Goal: Task Accomplishment & Management: Manage account settings

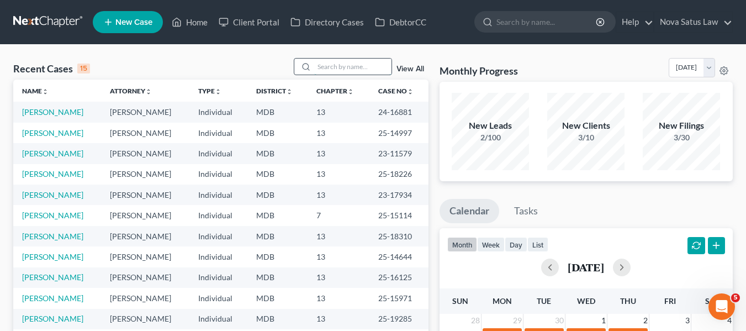
click at [322, 60] on input "search" at bounding box center [352, 67] width 77 height 16
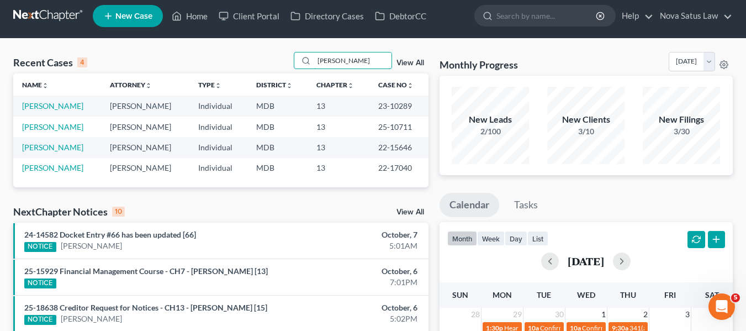
type input "[PERSON_NAME]"
click at [39, 127] on link "[PERSON_NAME]" at bounding box center [52, 126] width 61 height 9
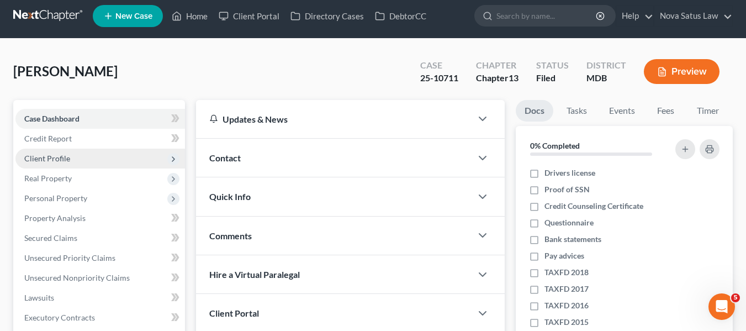
click at [40, 157] on span "Client Profile" at bounding box center [47, 158] width 46 height 9
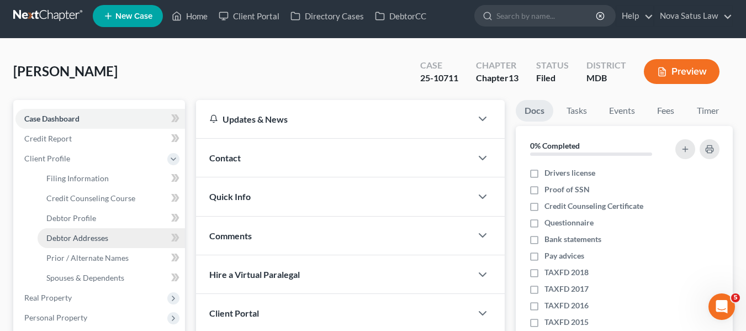
click at [72, 235] on span "Debtor Addresses" at bounding box center [77, 237] width 62 height 9
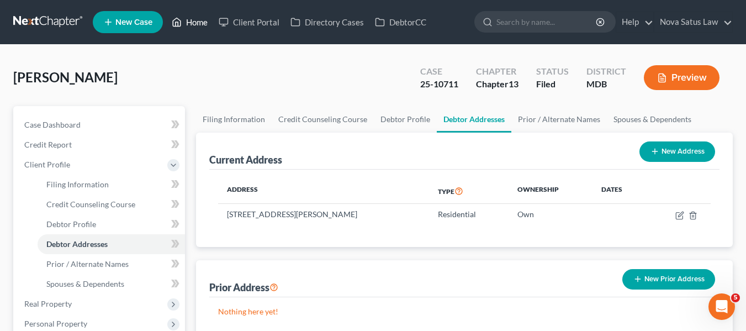
click at [196, 22] on link "Home" at bounding box center [189, 22] width 47 height 20
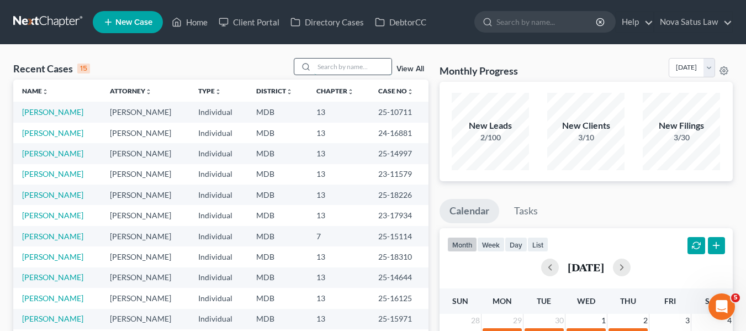
click at [338, 60] on input "search" at bounding box center [352, 67] width 77 height 16
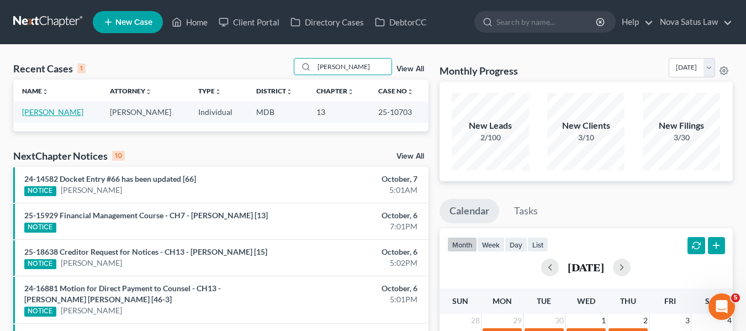
type input "[PERSON_NAME]"
click at [48, 113] on link "[PERSON_NAME]" at bounding box center [52, 111] width 61 height 9
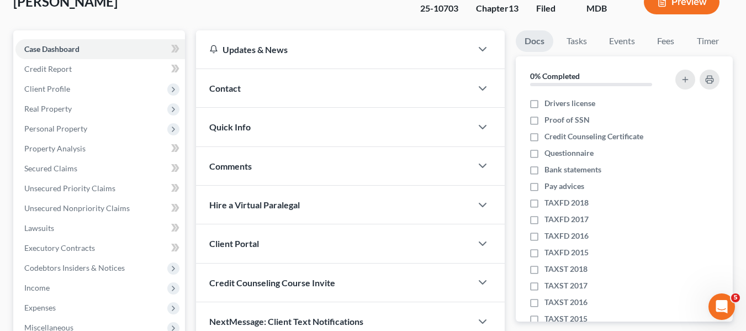
scroll to position [76, 0]
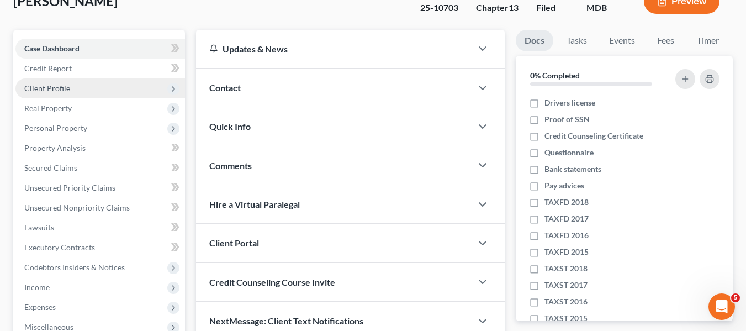
click at [45, 89] on span "Client Profile" at bounding box center [47, 87] width 46 height 9
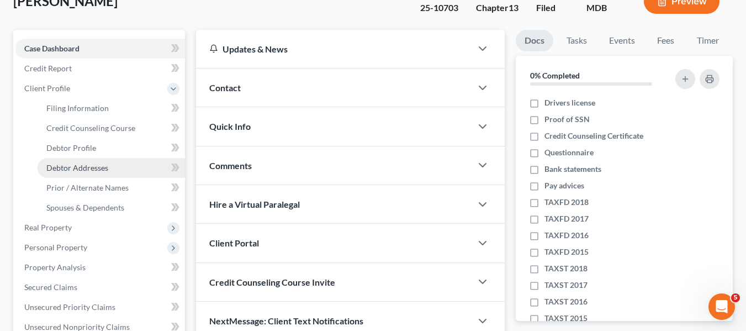
click at [67, 163] on span "Debtor Addresses" at bounding box center [77, 167] width 62 height 9
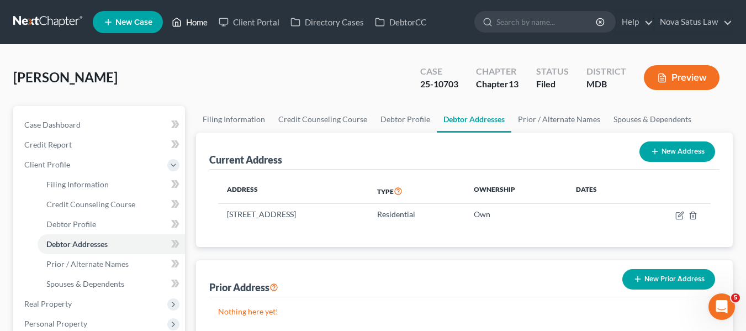
click at [198, 25] on link "Home" at bounding box center [189, 22] width 47 height 20
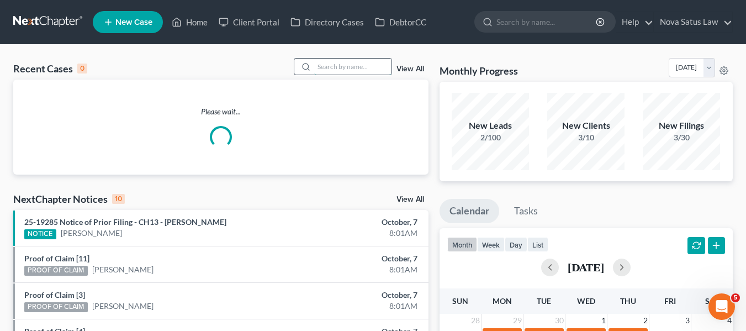
click at [346, 69] on input "search" at bounding box center [352, 67] width 77 height 16
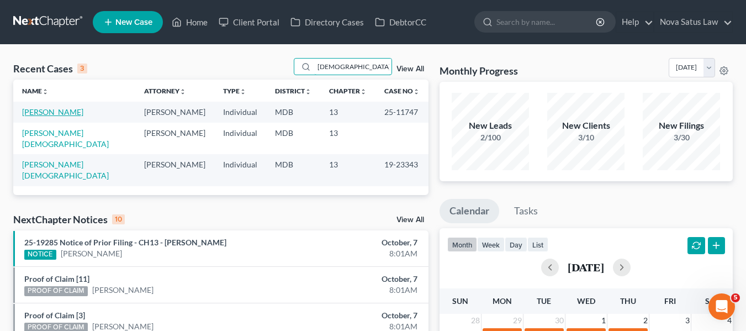
type input "[DEMOGRAPHIC_DATA]"
click at [52, 113] on link "[PERSON_NAME]" at bounding box center [52, 111] width 61 height 9
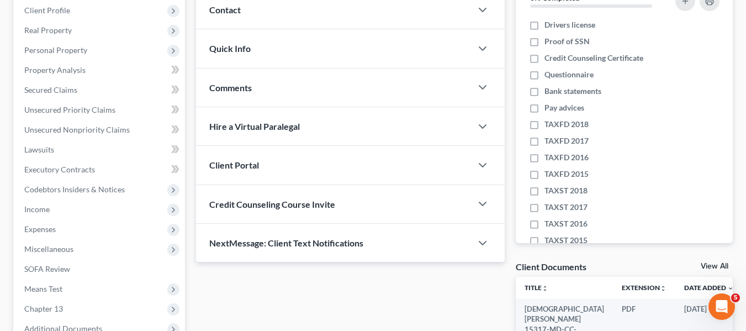
scroll to position [296, 0]
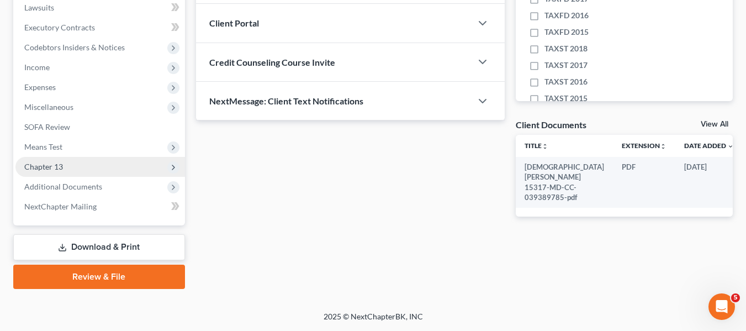
click at [38, 170] on span "Chapter 13" at bounding box center [43, 166] width 39 height 9
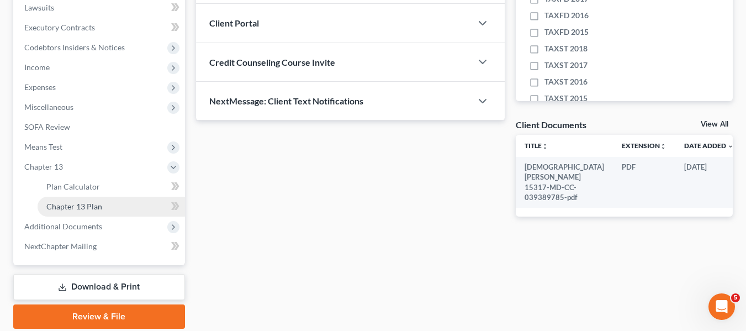
click at [57, 211] on link "Chapter 13 Plan" at bounding box center [112, 207] width 148 height 20
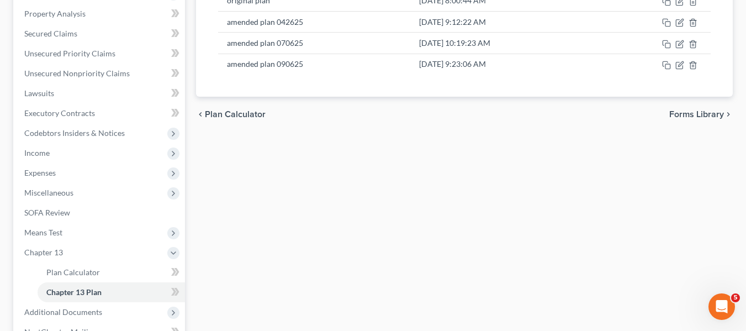
scroll to position [215, 0]
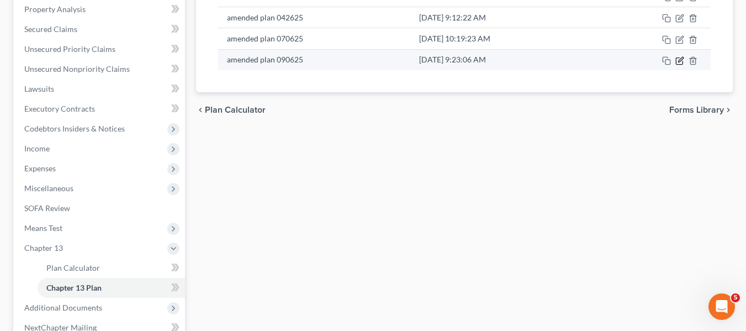
click at [678, 61] on icon "button" at bounding box center [680, 60] width 9 height 9
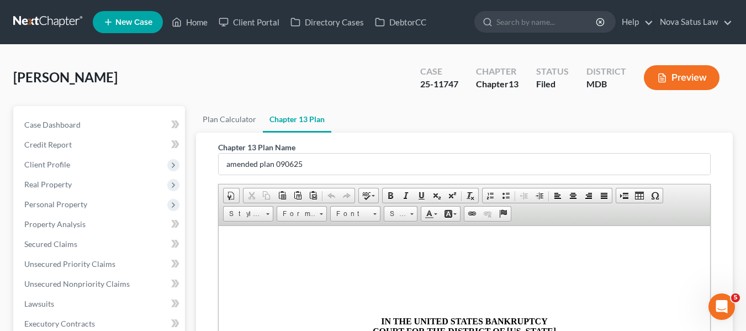
scroll to position [289, 0]
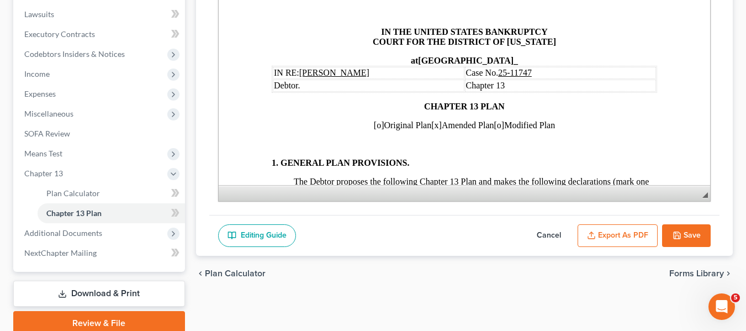
click at [558, 230] on button "Cancel" at bounding box center [549, 235] width 49 height 23
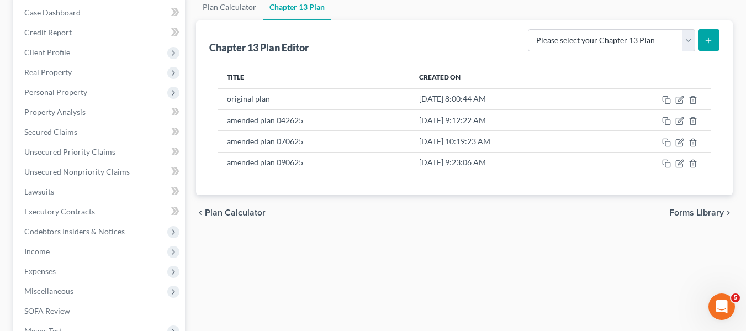
scroll to position [112, 0]
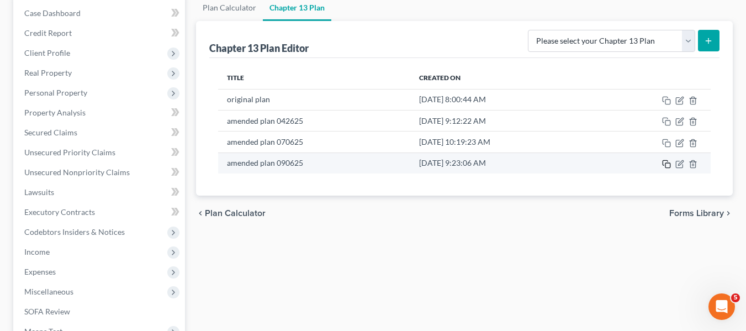
click at [668, 163] on rect "button" at bounding box center [668, 165] width 5 height 5
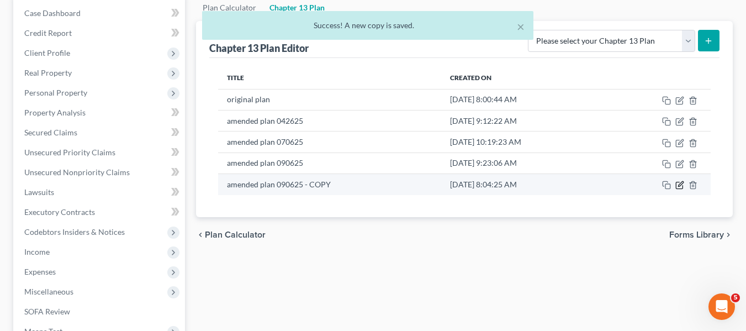
click at [678, 184] on icon "button" at bounding box center [680, 185] width 9 height 9
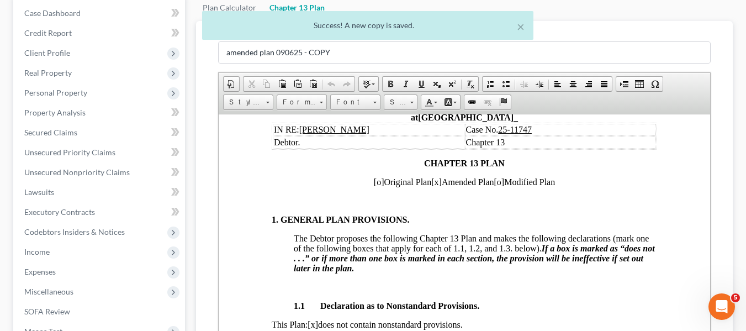
scroll to position [122, 0]
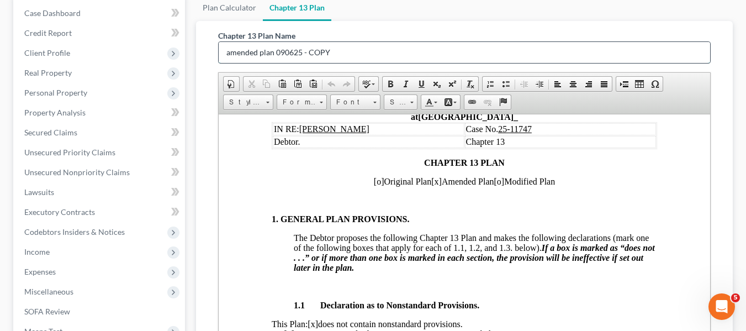
click at [352, 48] on input "amended plan 090625 - COPY" at bounding box center [465, 52] width 492 height 21
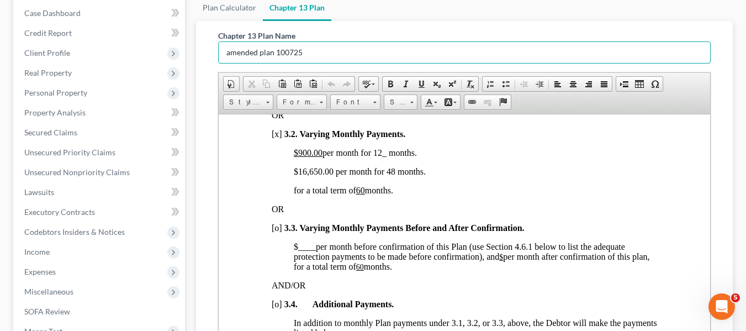
scroll to position [883, 0]
type input "amended plan 100725"
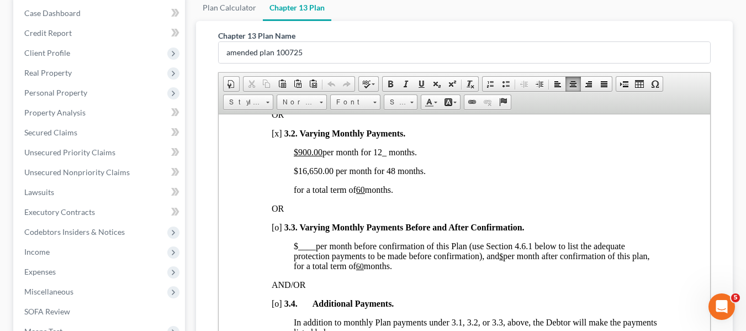
click at [298, 175] on span "$16,650.00 per month for 48 months." at bounding box center [359, 170] width 132 height 9
click at [376, 156] on span "$900.00 per month for 12_ months." at bounding box center [354, 151] width 123 height 9
click at [387, 175] on span "$21,900 .00 per month for 48 months." at bounding box center [359, 170] width 132 height 9
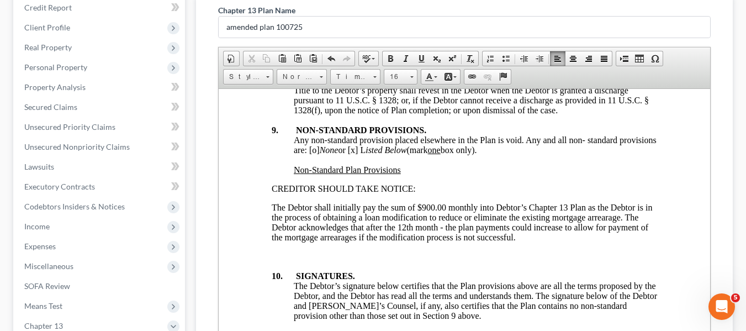
scroll to position [4257, 0]
click at [398, 243] on p "The Debtor shall initially pay the sum of $900.00 monthly into Debtor’s Chapter…" at bounding box center [464, 223] width 386 height 40
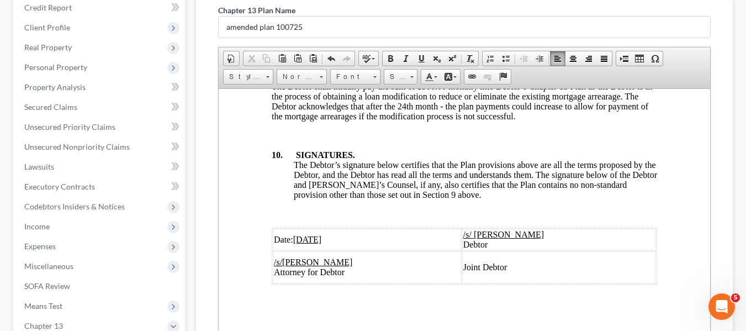
scroll to position [4406, 0]
click at [297, 234] on u "[DATE]" at bounding box center [307, 238] width 29 height 9
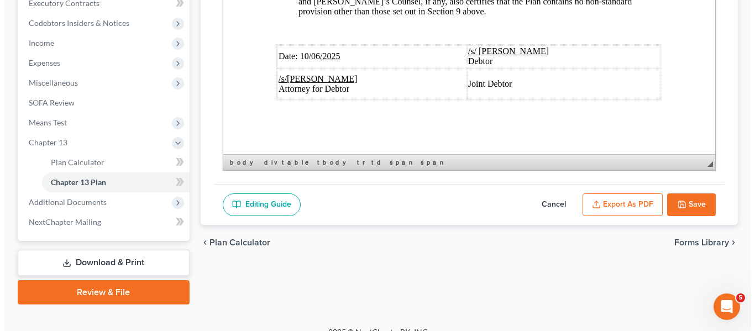
scroll to position [336, 0]
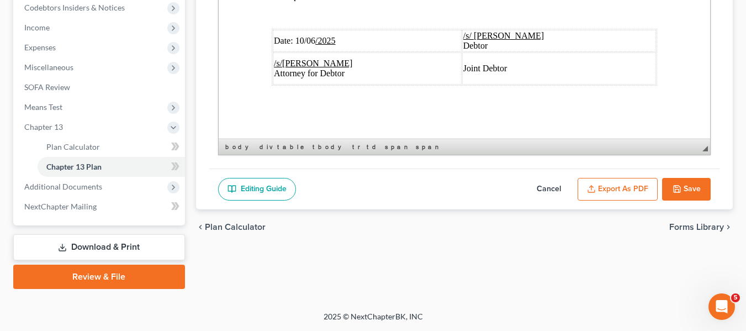
click at [598, 182] on button "Export as PDF" at bounding box center [618, 189] width 80 height 23
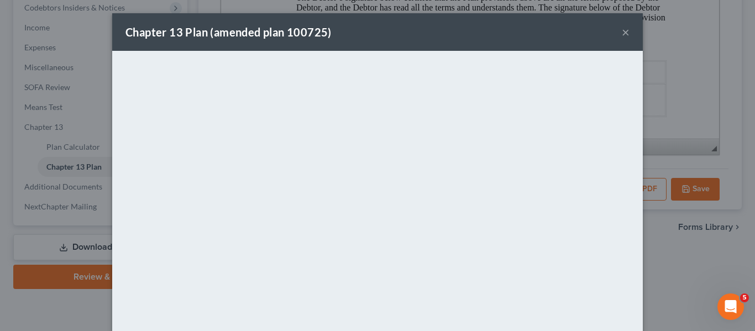
click at [622, 35] on button "×" at bounding box center [626, 31] width 8 height 13
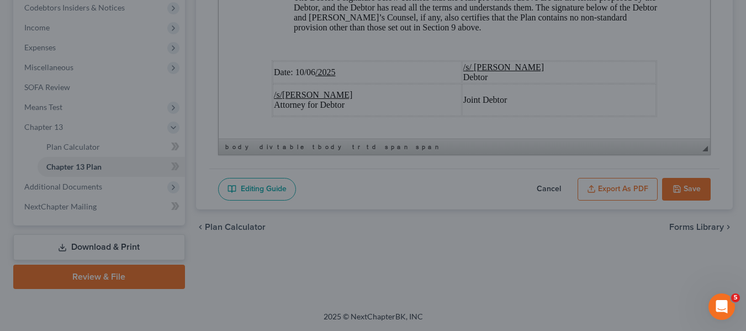
scroll to position [4406, 0]
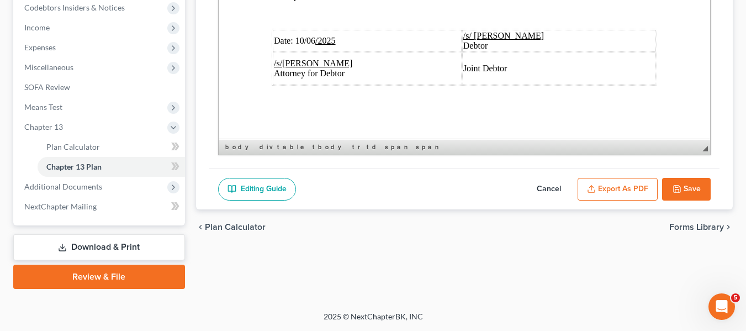
click at [610, 186] on button "Export as PDF" at bounding box center [618, 189] width 80 height 23
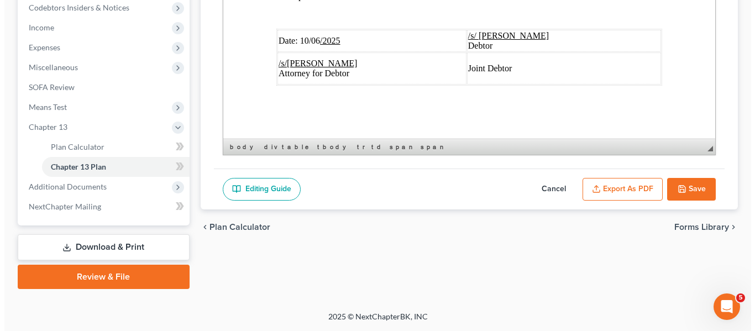
scroll to position [4347, 0]
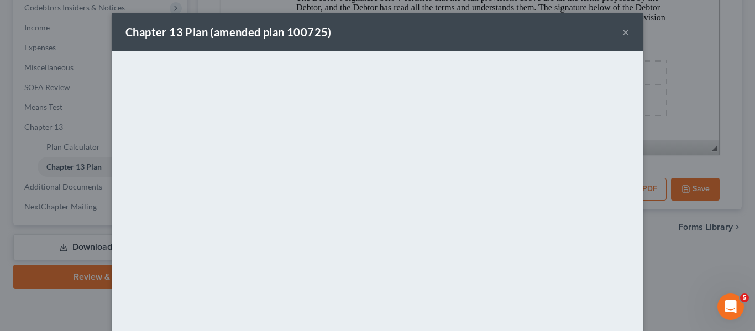
click at [526, 31] on div "Chapter 13 Plan (amended plan 100725) ×" at bounding box center [377, 32] width 530 height 38
click at [616, 34] on div "Chapter 13 Plan (amended plan 100725) ×" at bounding box center [377, 32] width 530 height 38
click at [622, 34] on button "×" at bounding box center [626, 31] width 8 height 13
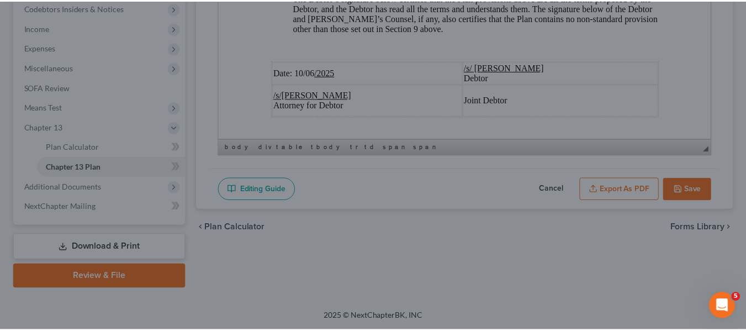
scroll to position [4406, 0]
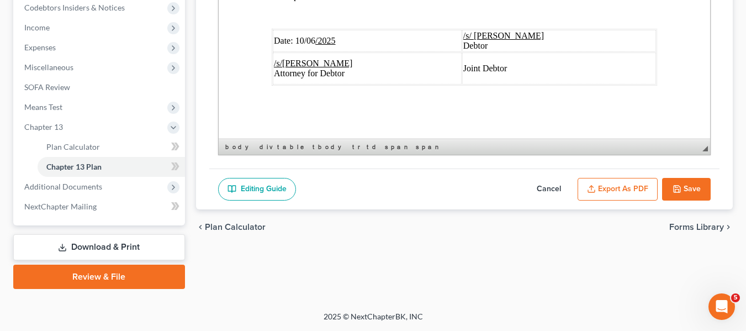
click at [309, 36] on span "Date: [DATE]" at bounding box center [304, 40] width 62 height 9
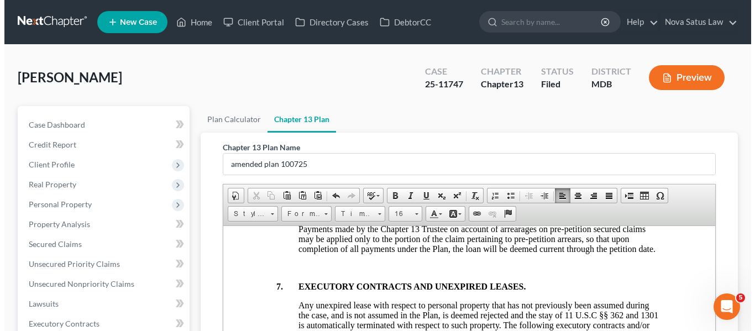
scroll to position [289, 0]
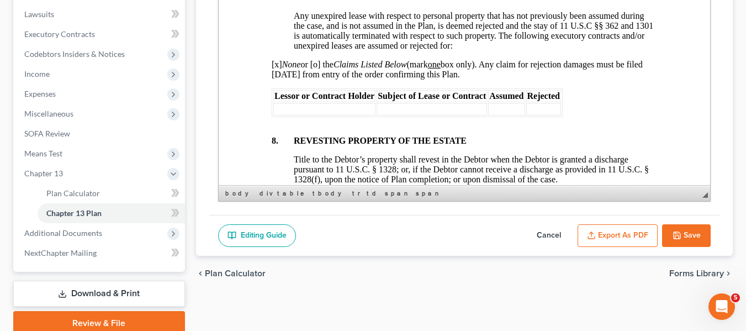
click at [612, 230] on button "Export as PDF" at bounding box center [618, 235] width 80 height 23
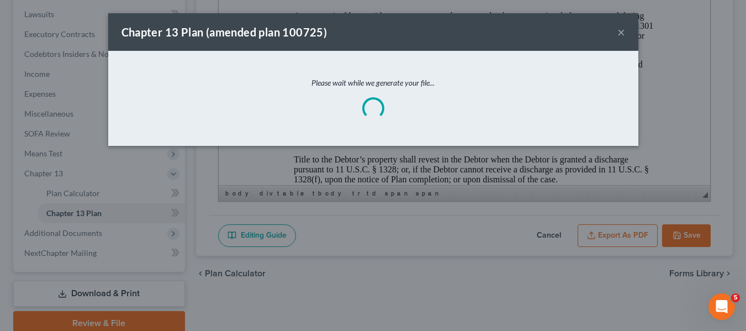
scroll to position [3986, 0]
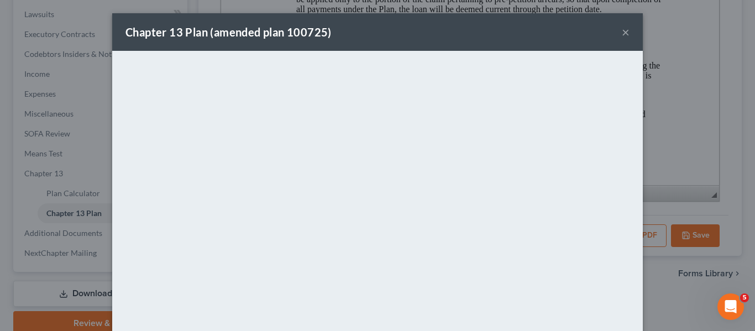
click at [622, 32] on button "×" at bounding box center [626, 31] width 8 height 13
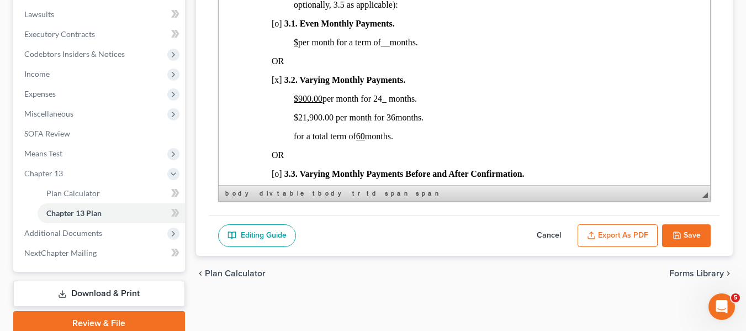
scroll to position [760, 0]
click at [673, 234] on icon "button" at bounding box center [677, 235] width 9 height 9
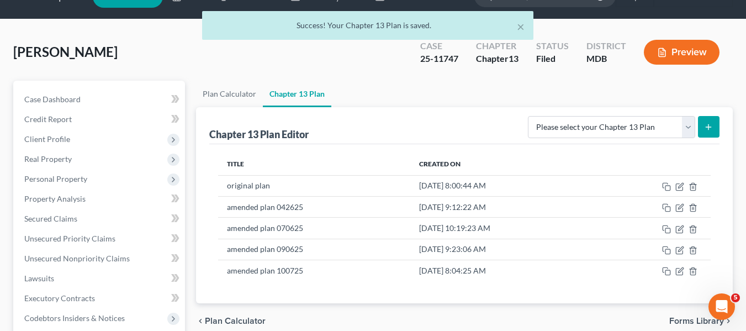
scroll to position [0, 0]
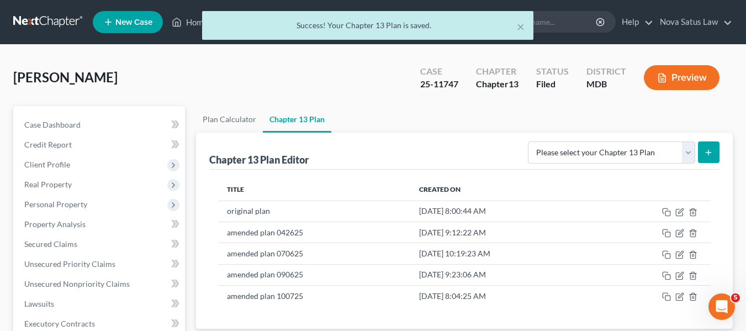
click at [188, 22] on div "× Success! Your Chapter 13 Plan is saved." at bounding box center [367, 28] width 746 height 34
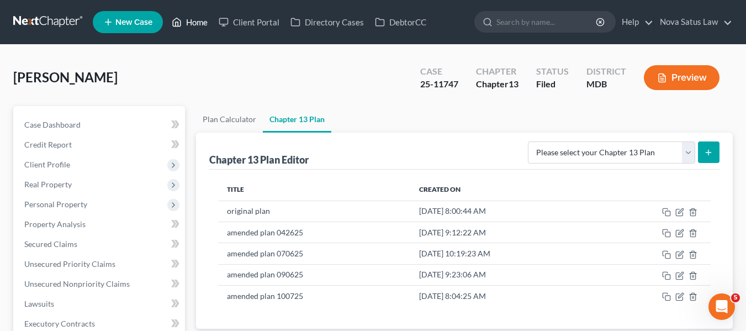
click at [192, 25] on link "Home" at bounding box center [189, 22] width 47 height 20
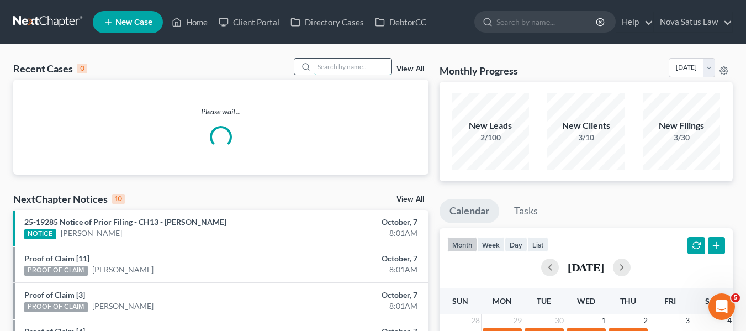
click at [334, 66] on input "search" at bounding box center [352, 67] width 77 height 16
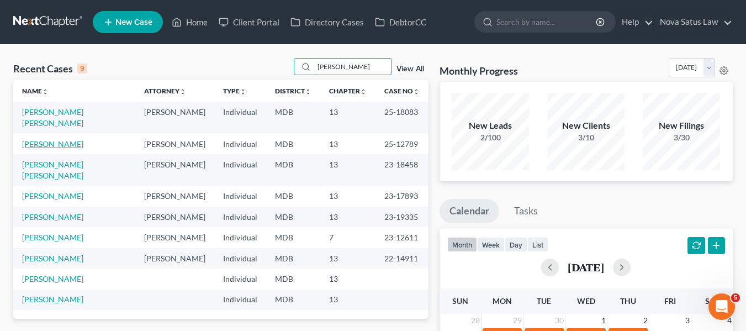
type input "[PERSON_NAME]"
click at [31, 139] on link "[PERSON_NAME]" at bounding box center [52, 143] width 61 height 9
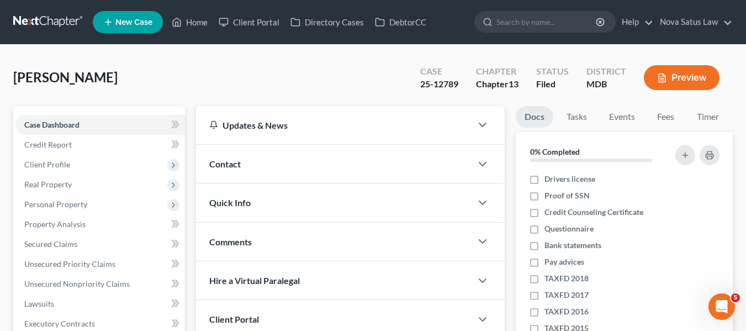
scroll to position [296, 0]
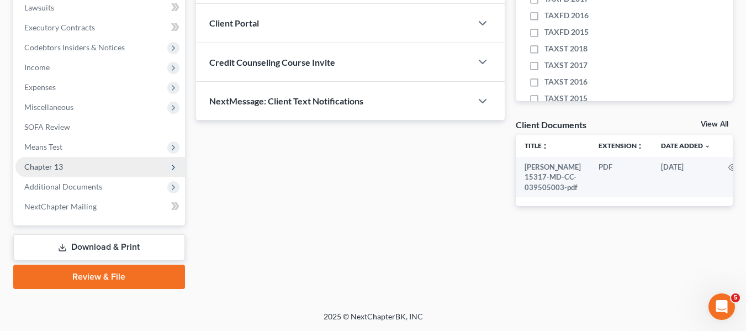
click at [57, 161] on span "Chapter 13" at bounding box center [100, 167] width 170 height 20
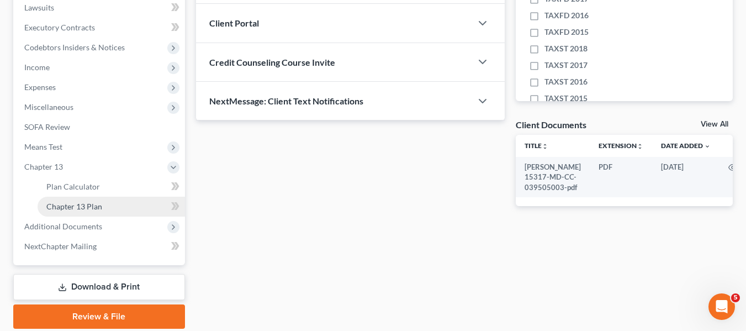
click at [73, 203] on span "Chapter 13 Plan" at bounding box center [74, 206] width 56 height 9
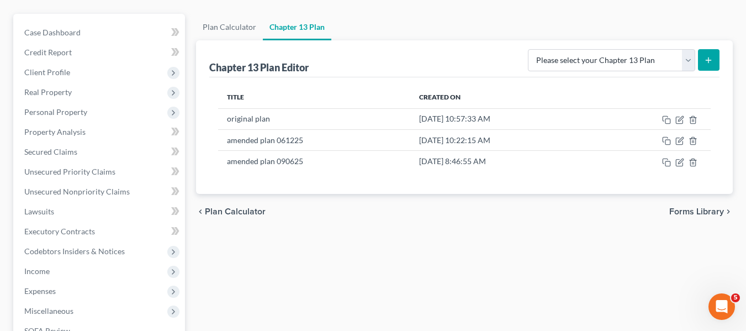
scroll to position [93, 0]
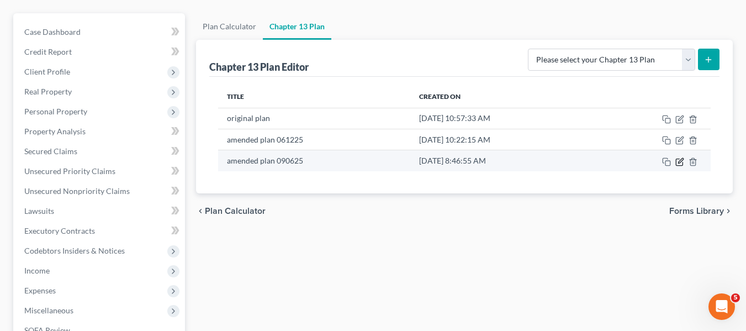
click at [680, 161] on icon "button" at bounding box center [680, 160] width 5 height 5
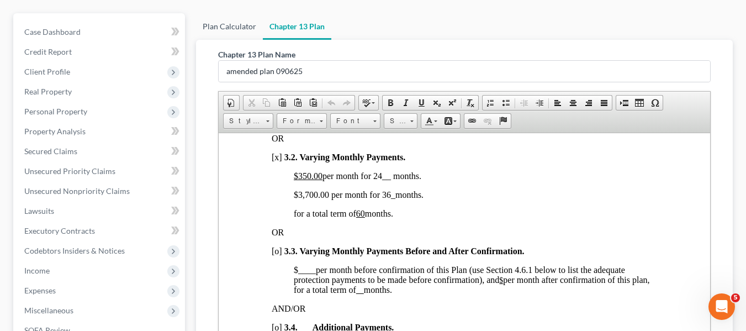
scroll to position [0, 0]
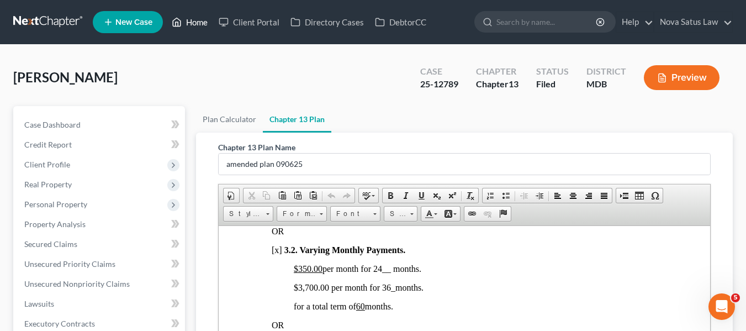
click at [197, 19] on link "Home" at bounding box center [189, 22] width 47 height 20
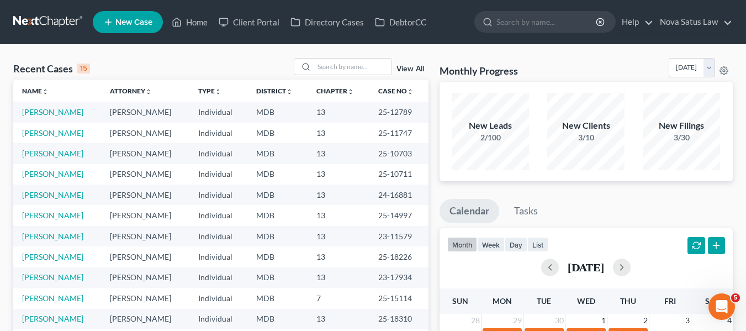
click at [138, 17] on link "New Case" at bounding box center [128, 22] width 70 height 22
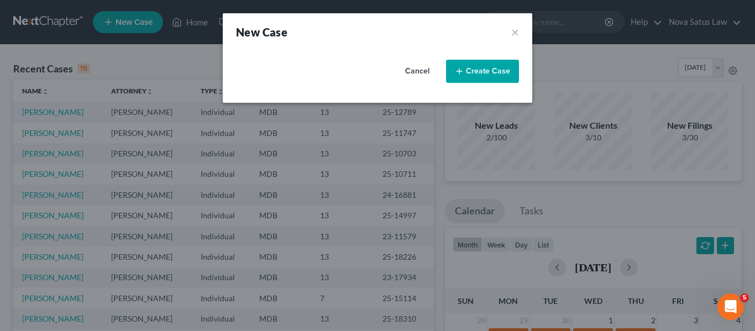
select select "38"
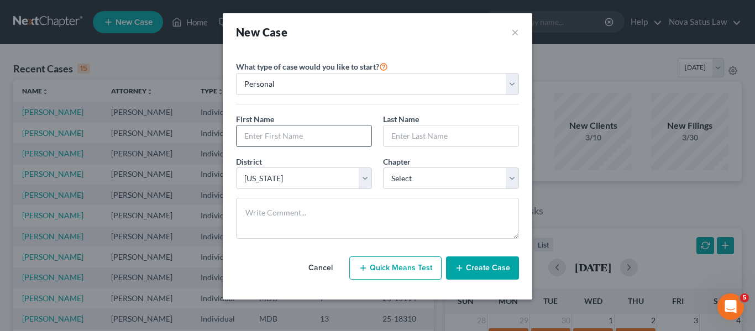
click at [248, 133] on input "text" at bounding box center [303, 135] width 135 height 21
type input "[PERSON_NAME]"
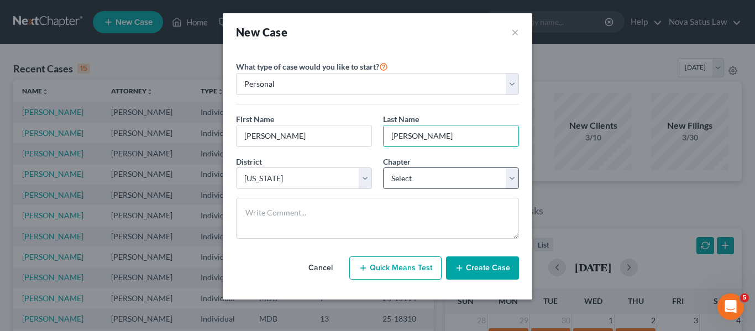
type input "[PERSON_NAME]"
click at [413, 175] on select "Select 7 11 12 13" at bounding box center [451, 178] width 136 height 22
select select "3"
click at [383, 167] on select "Select 7 11 12 13" at bounding box center [451, 178] width 136 height 22
click at [476, 267] on button "Create Case" at bounding box center [482, 267] width 73 height 23
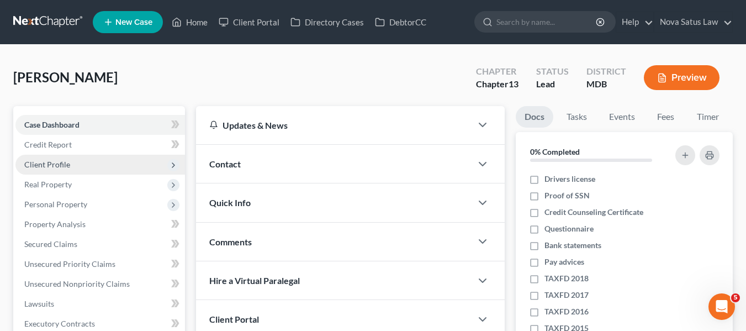
click at [65, 163] on span "Client Profile" at bounding box center [47, 164] width 46 height 9
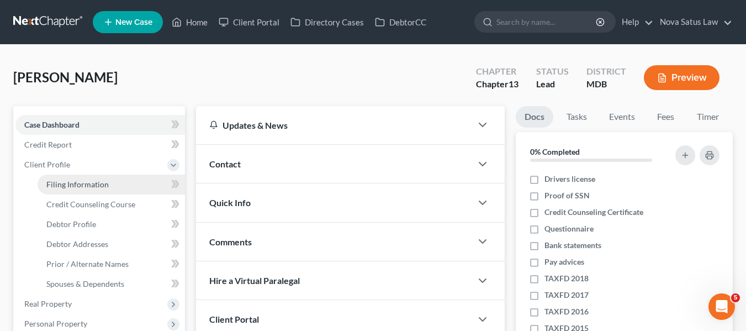
click at [72, 185] on span "Filing Information" at bounding box center [77, 184] width 62 height 9
select select "1"
select select "0"
select select "3"
select select "38"
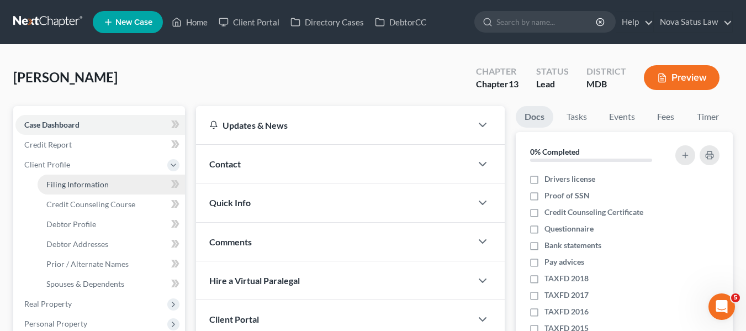
select select "21"
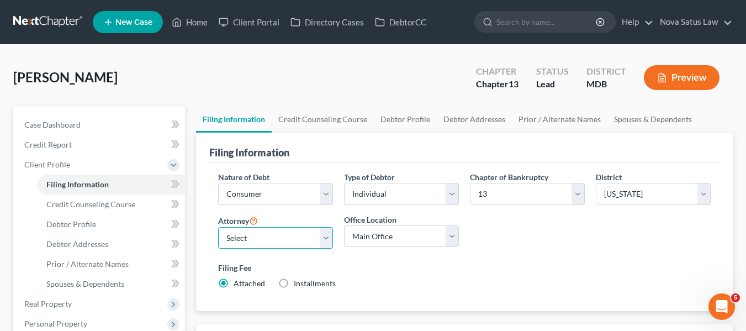
click at [261, 241] on select "Select [PERSON_NAME] - MDB [PERSON_NAME] - MDB [PERSON_NAME] - null" at bounding box center [275, 238] width 115 height 22
select select "0"
click at [218, 227] on select "Select [PERSON_NAME] - MDB [PERSON_NAME] - MDB [PERSON_NAME] - null" at bounding box center [275, 238] width 115 height 22
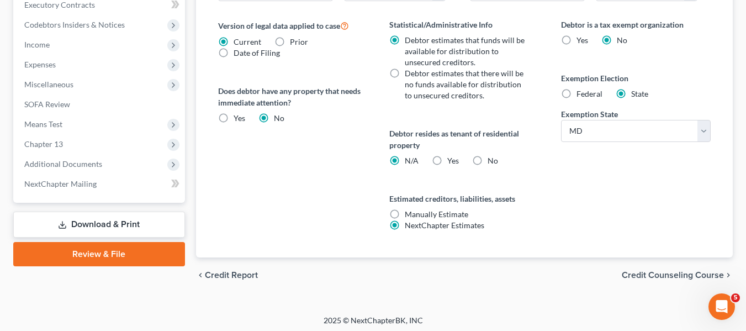
scroll to position [442, 0]
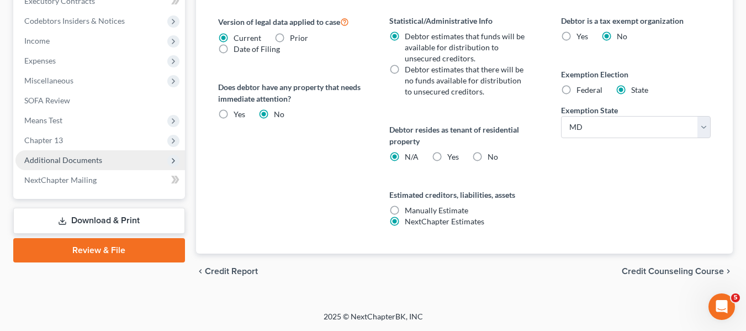
click at [66, 159] on span "Additional Documents" at bounding box center [63, 159] width 78 height 9
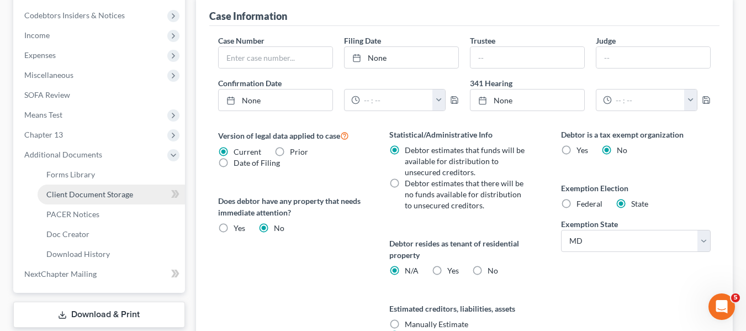
scroll to position [323, 0]
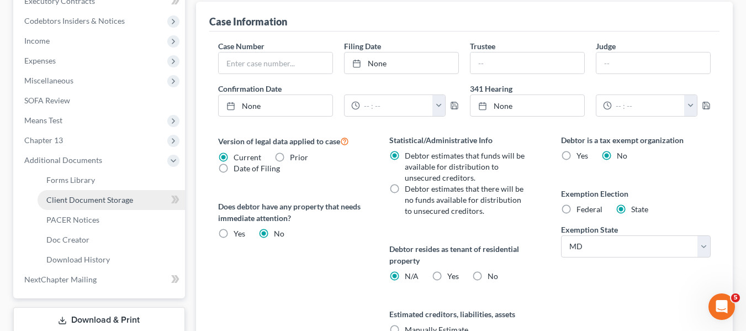
click at [91, 202] on span "Client Document Storage" at bounding box center [89, 199] width 87 height 9
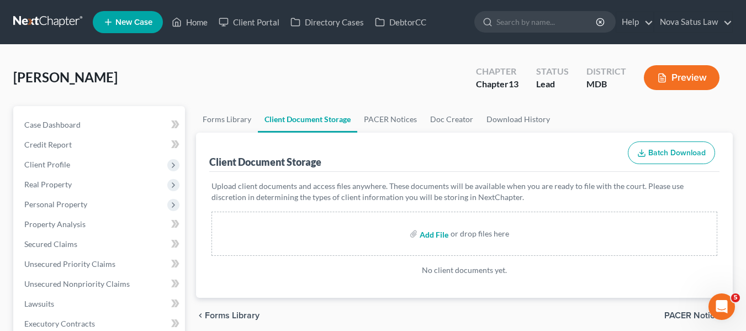
click at [430, 234] on input "file" at bounding box center [433, 234] width 27 height 20
type input "C:\fakepath\CCC [PERSON_NAME].pdf"
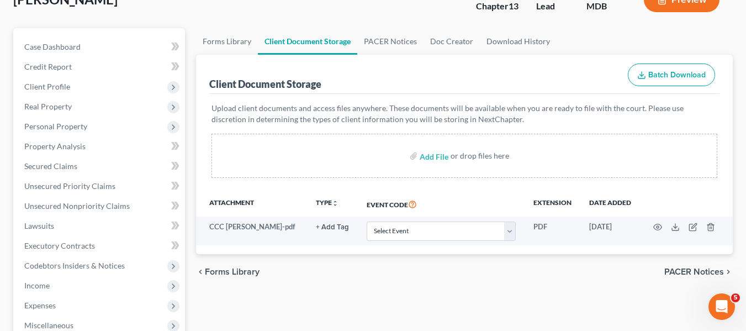
scroll to position [78, 0]
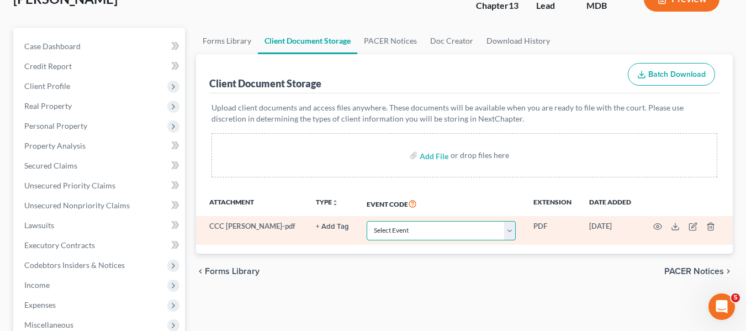
click at [461, 233] on select "Select Event Affidavit Affidavit of Adequate Protection and Lease Payments Affi…" at bounding box center [441, 230] width 149 height 19
select select "14"
click at [367, 221] on select "Select Event Affidavit Affidavit of Adequate Protection and Lease Payments Affi…" at bounding box center [441, 230] width 149 height 19
click at [660, 228] on icon "button" at bounding box center [658, 226] width 9 height 9
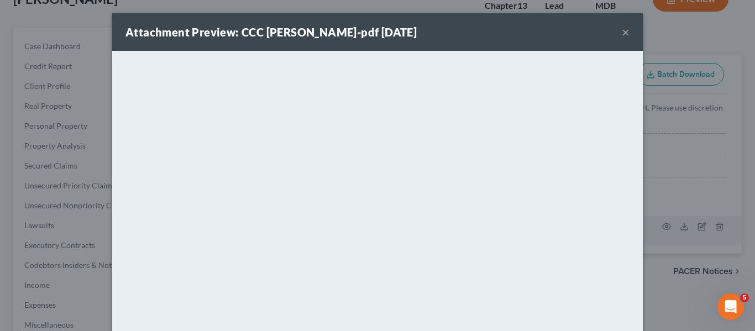
click at [623, 30] on button "×" at bounding box center [626, 31] width 8 height 13
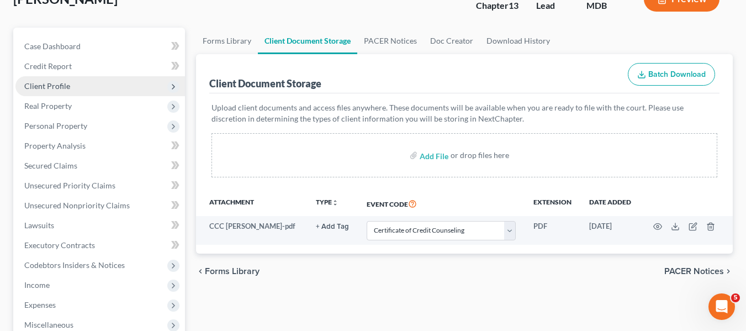
click at [71, 81] on span "Client Profile" at bounding box center [100, 86] width 170 height 20
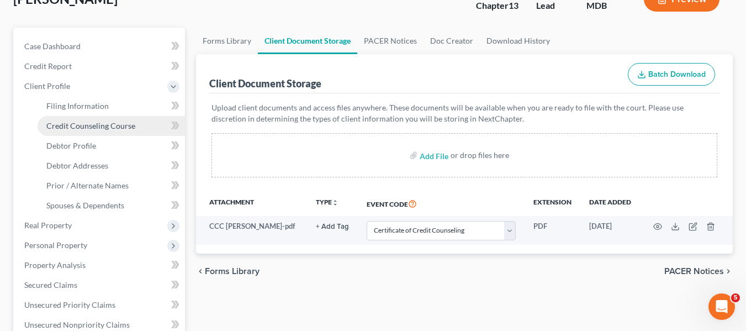
click at [71, 123] on span "Credit Counseling Course" at bounding box center [90, 125] width 89 height 9
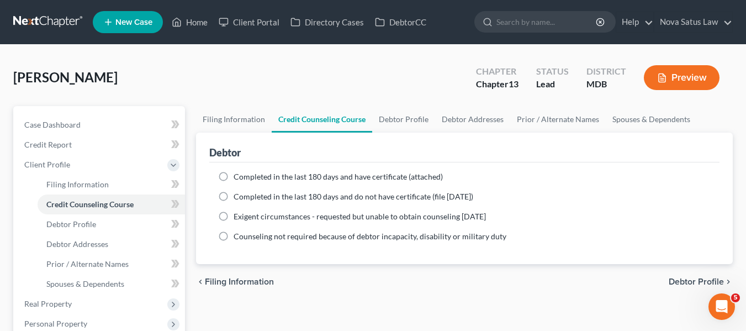
click at [234, 178] on label "Completed in the last 180 days and have certificate (attached)" at bounding box center [338, 176] width 209 height 11
click at [238, 178] on input "Completed in the last 180 days and have certificate (attached)" at bounding box center [241, 174] width 7 height 7
radio input "true"
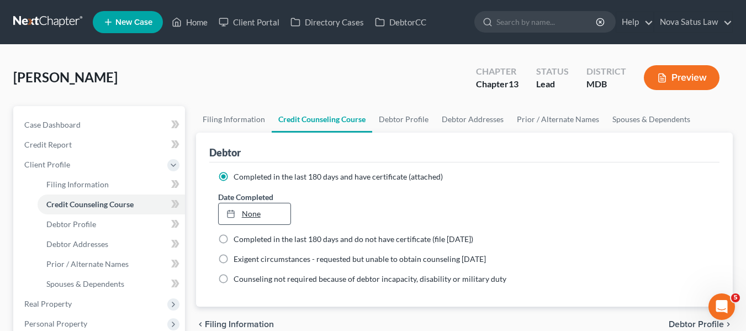
type input "[DATE]"
click at [248, 222] on link "[DATE]" at bounding box center [255, 213] width 72 height 21
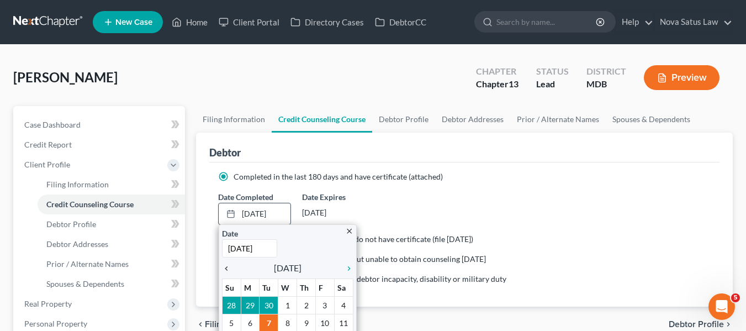
click at [224, 273] on link "chevron_left" at bounding box center [229, 267] width 14 height 13
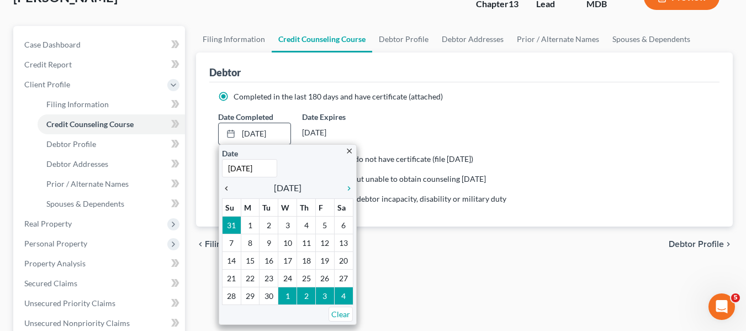
scroll to position [81, 0]
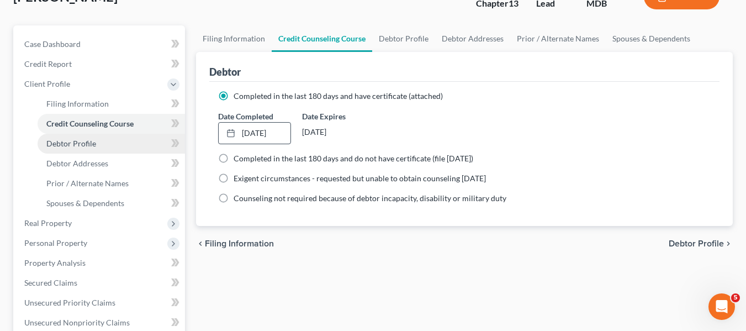
click at [92, 145] on span "Debtor Profile" at bounding box center [71, 143] width 50 height 9
select select "0"
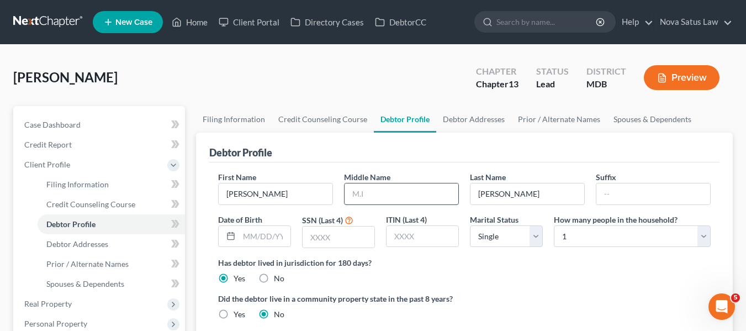
click at [363, 197] on input "text" at bounding box center [402, 193] width 114 height 21
type input "[PERSON_NAME]"
click at [323, 233] on input "text" at bounding box center [339, 237] width 72 height 21
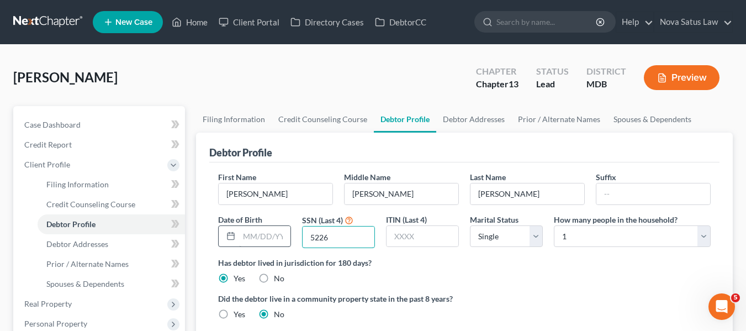
type input "5226"
click at [251, 240] on input "text" at bounding box center [264, 236] width 51 height 21
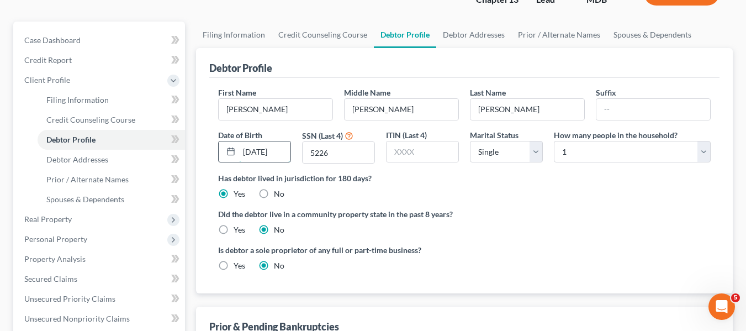
scroll to position [85, 0]
type input "[DATE]"
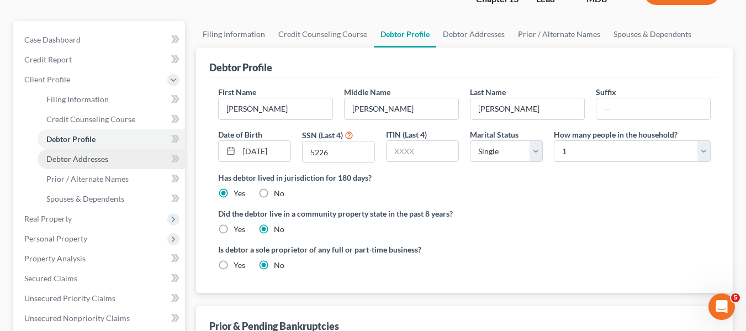
click at [111, 154] on link "Debtor Addresses" at bounding box center [112, 159] width 148 height 20
select select "0"
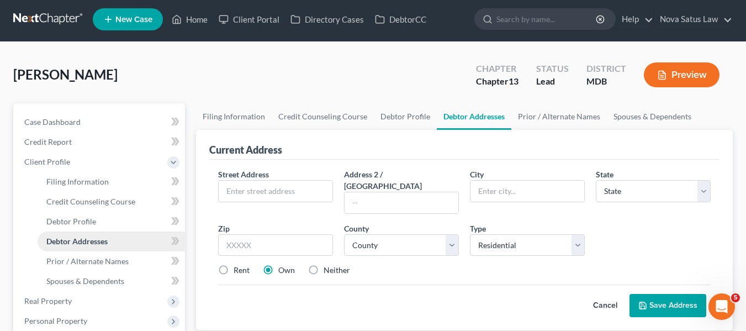
scroll to position [0, 0]
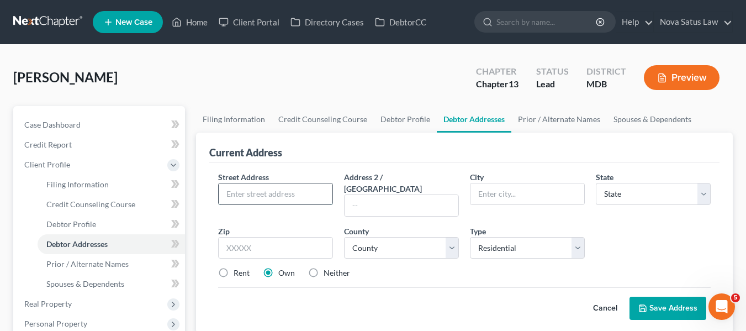
click at [252, 195] on input "text" at bounding box center [276, 193] width 114 height 21
type input "[STREET_ADDRESS]"
click at [267, 237] on input "text" at bounding box center [275, 248] width 115 height 22
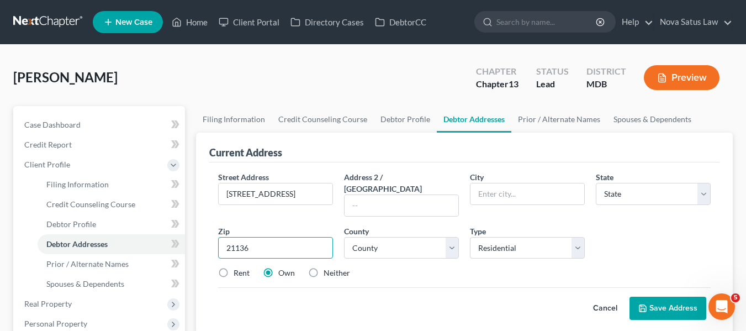
type input "21136"
type input "[GEOGRAPHIC_DATA]"
select select "21"
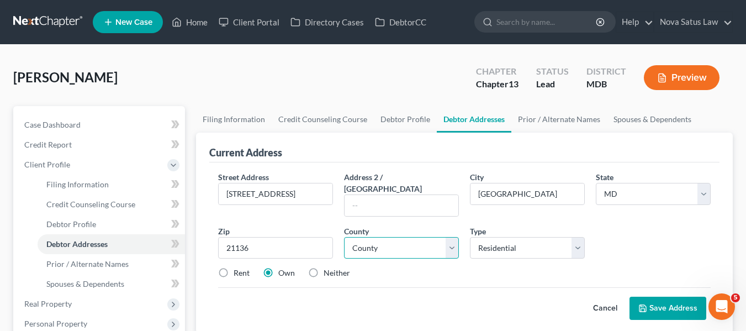
click at [364, 245] on select "County [GEOGRAPHIC_DATA] [GEOGRAPHIC_DATA] [GEOGRAPHIC_DATA] [GEOGRAPHIC_DATA] …" at bounding box center [401, 248] width 115 height 22
select select "2"
click at [344, 237] on select "County [GEOGRAPHIC_DATA] [GEOGRAPHIC_DATA] [GEOGRAPHIC_DATA] [GEOGRAPHIC_DATA] …" at bounding box center [401, 248] width 115 height 22
click at [663, 298] on button "Save Address" at bounding box center [668, 308] width 77 height 23
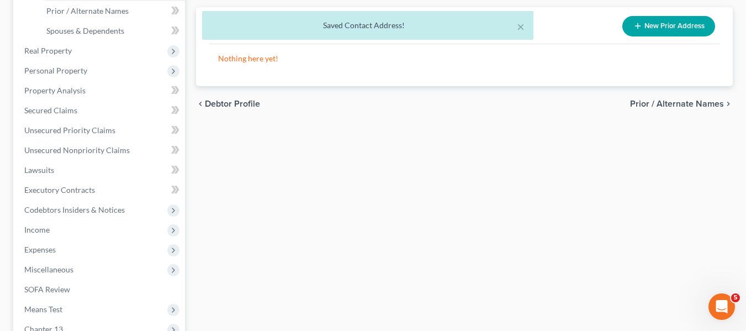
scroll to position [252, 0]
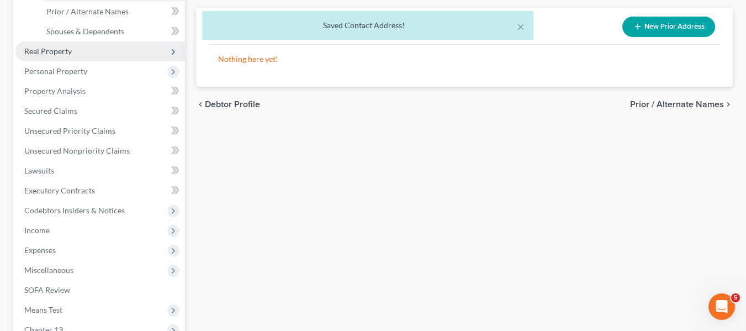
click at [44, 49] on span "Real Property" at bounding box center [48, 50] width 48 height 9
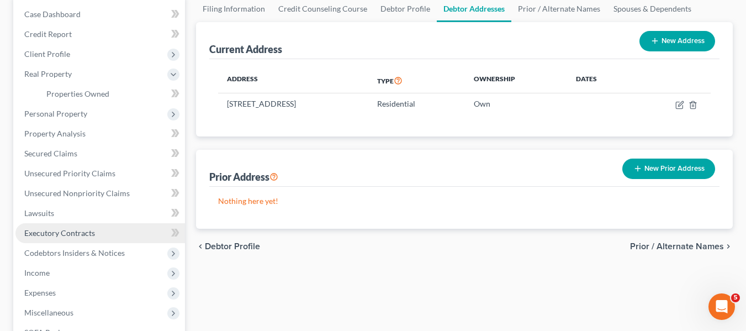
scroll to position [110, 0]
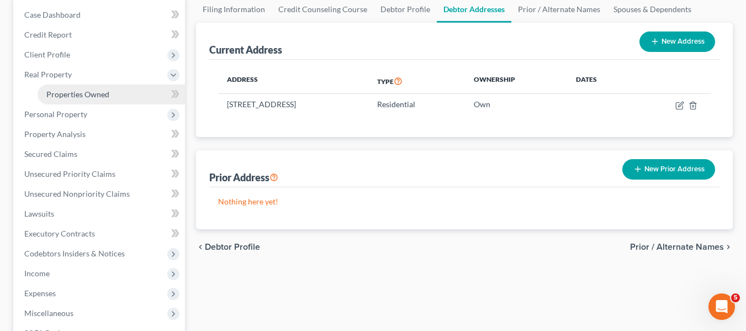
click at [85, 89] on span "Properties Owned" at bounding box center [77, 93] width 63 height 9
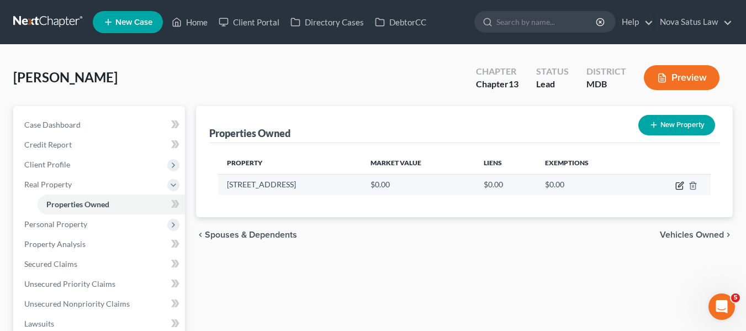
click at [680, 183] on icon "button" at bounding box center [680, 185] width 9 height 9
select select "21"
select select "2"
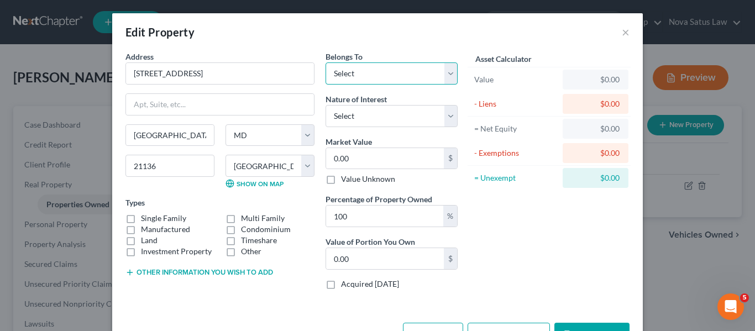
click at [428, 77] on select "Select Debtor 1 Only Debtor 2 Only Debtor 1 And Debtor 2 Only At Least One Of T…" at bounding box center [391, 73] width 132 height 22
select select "3"
click at [325, 62] on select "Select Debtor 1 Only Debtor 2 Only Debtor 1 And Debtor 2 Only At Least One Of T…" at bounding box center [391, 73] width 132 height 22
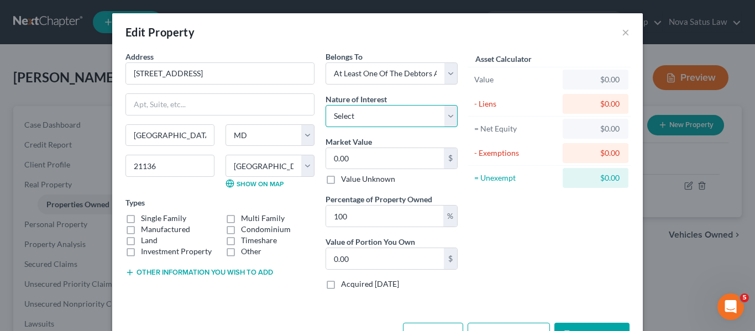
click at [407, 121] on select "Select Fee Simple Joint Tenant Life Estate Equitable Interest Future Interest T…" at bounding box center [391, 116] width 132 height 22
select select "1"
click at [325, 105] on select "Select Fee Simple Joint Tenant Life Estate Equitable Interest Future Interest T…" at bounding box center [391, 116] width 132 height 22
click at [369, 157] on input "0.00" at bounding box center [385, 158] width 118 height 21
type input "4"
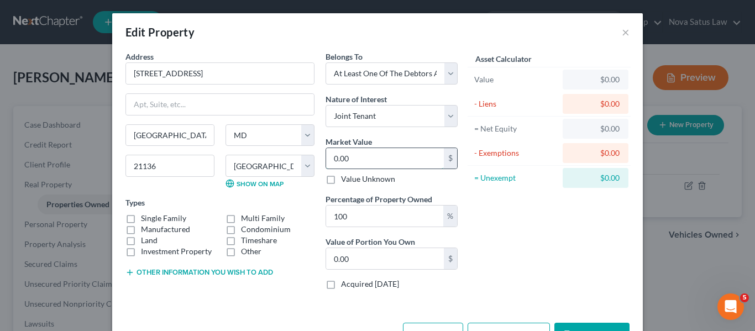
type input "4.00"
type input "45"
type input "45.00"
type input "450"
type input "450.00"
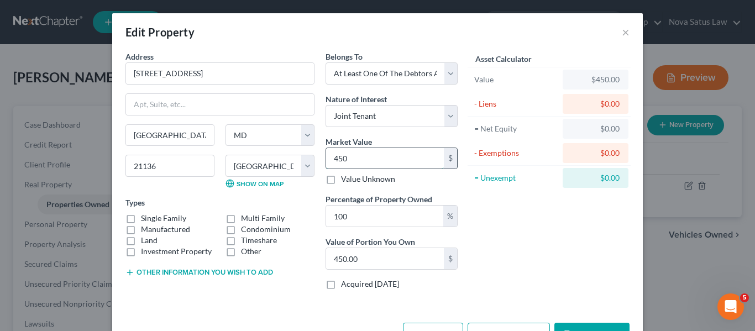
type input "4500"
type input "4,500.00"
type input "4,5000"
type input "45,000.00"
type input "45,0000"
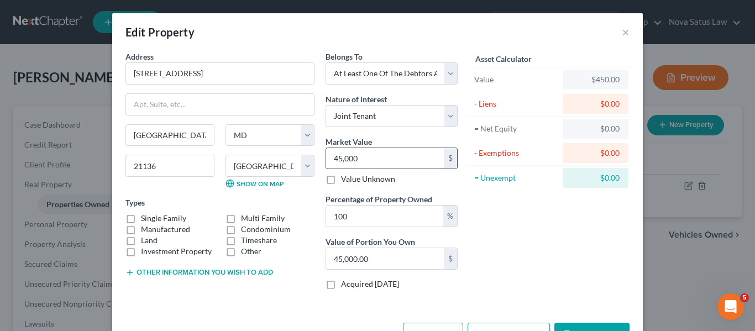
type input "450,000.00"
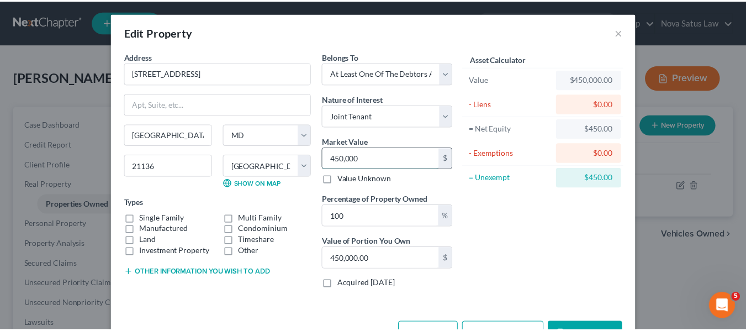
scroll to position [37, 0]
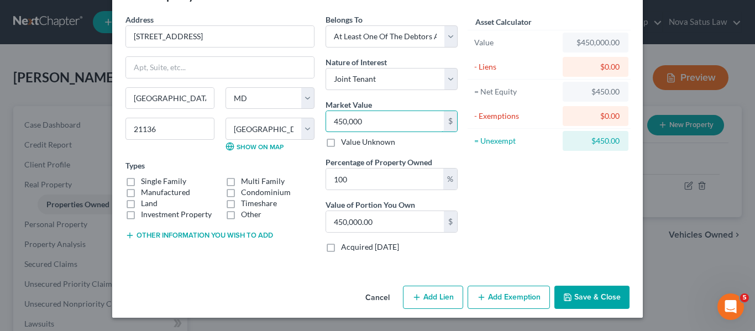
type input "450,000"
click at [563, 292] on button "Save & Close" at bounding box center [591, 297] width 75 height 23
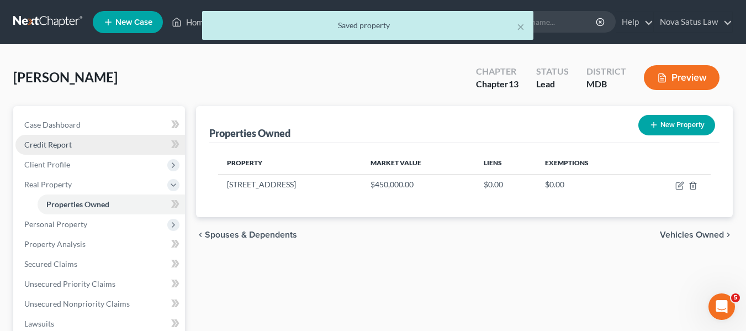
click at [79, 149] on link "Credit Report" at bounding box center [100, 145] width 170 height 20
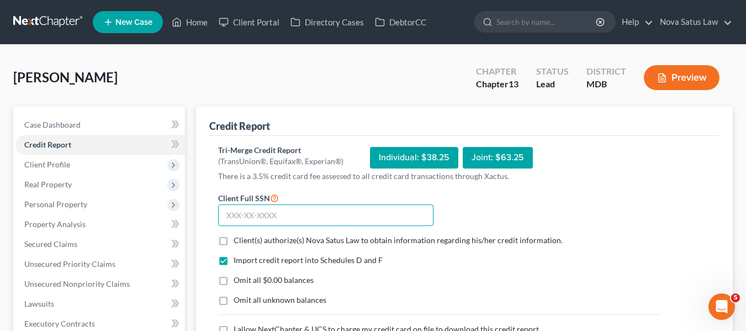
click at [223, 210] on input "text" at bounding box center [325, 215] width 215 height 22
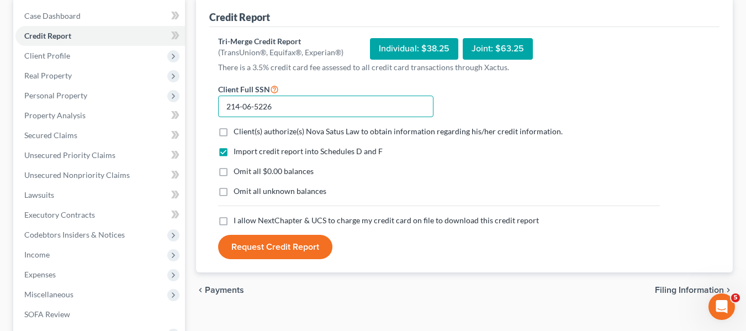
scroll to position [109, 0]
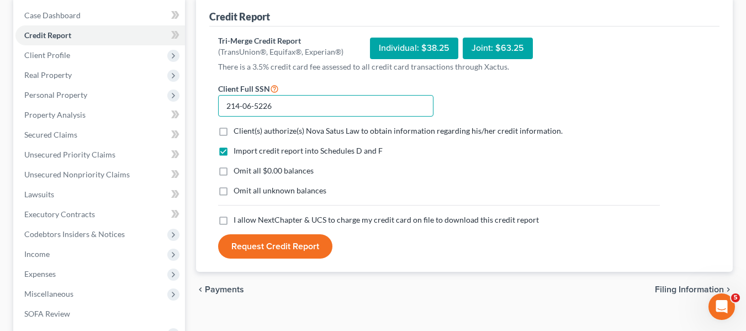
type input "214-06-5226"
click at [234, 131] on label "Client(s) authorize(s) Nova Satus Law to obtain information regarding his/her c…" at bounding box center [398, 130] width 329 height 11
click at [238, 131] on input "Client(s) authorize(s) Nova Satus Law to obtain information regarding his/her c…" at bounding box center [241, 128] width 7 height 7
checkbox input "true"
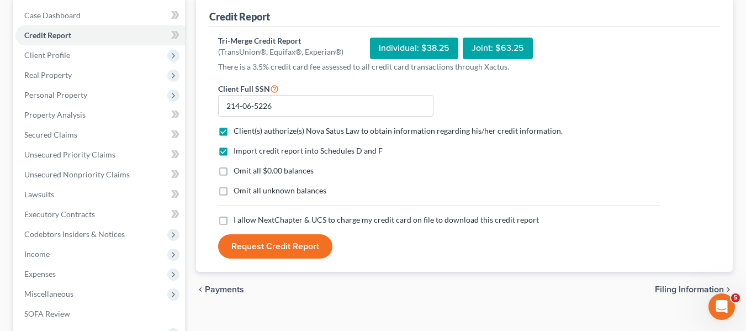
click at [234, 189] on label "Omit all unknown balances" at bounding box center [280, 190] width 93 height 11
click at [238, 189] on input "Omit all unknown balances" at bounding box center [241, 188] width 7 height 7
click at [234, 192] on label "Omit all unknown balances" at bounding box center [280, 190] width 93 height 11
click at [238, 192] on input "Omit all unknown balances" at bounding box center [241, 188] width 7 height 7
checkbox input "false"
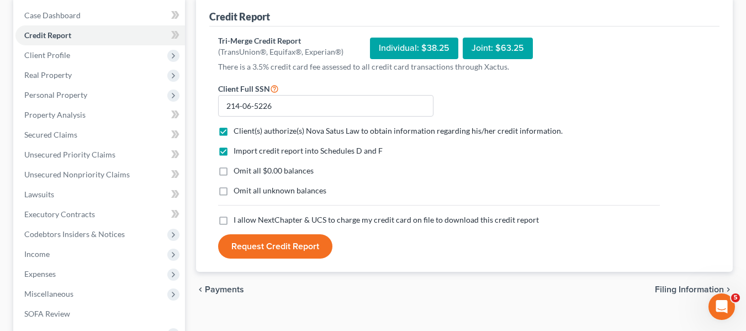
click at [234, 219] on label "I allow NextChapter & UCS to charge my credit card on file to download this cre…" at bounding box center [387, 219] width 306 height 11
click at [238, 219] on input "I allow NextChapter & UCS to charge my credit card on file to download this cre…" at bounding box center [241, 217] width 7 height 7
checkbox input "true"
click at [246, 253] on button "Request Credit Report" at bounding box center [275, 246] width 114 height 24
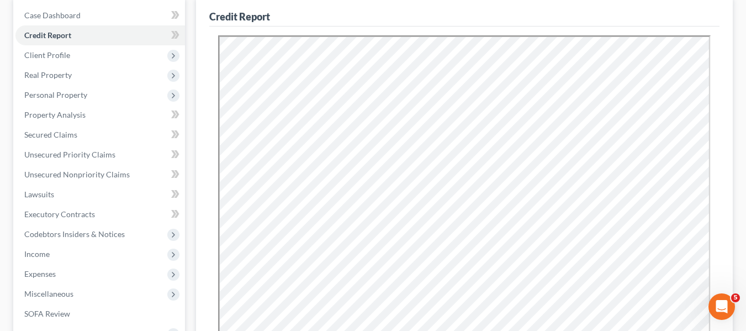
scroll to position [0, 0]
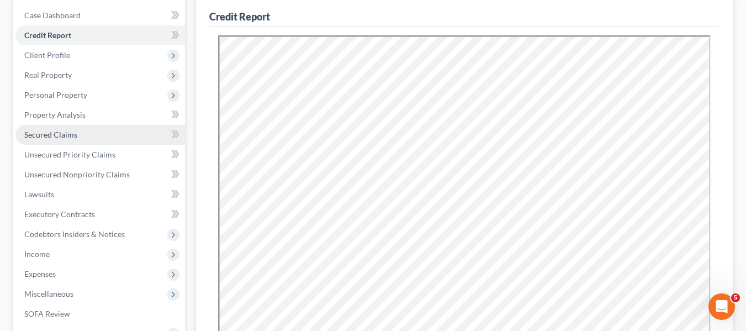
click at [57, 133] on span "Secured Claims" at bounding box center [50, 134] width 53 height 9
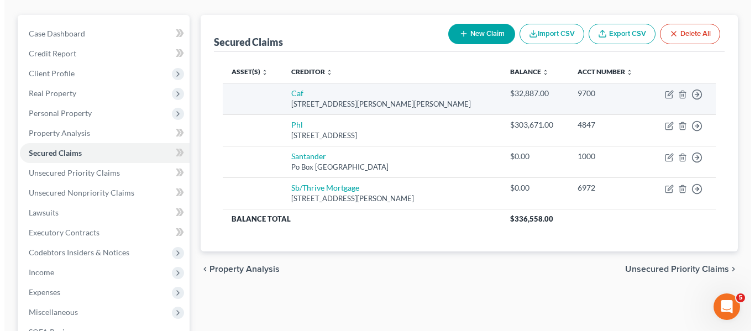
scroll to position [92, 0]
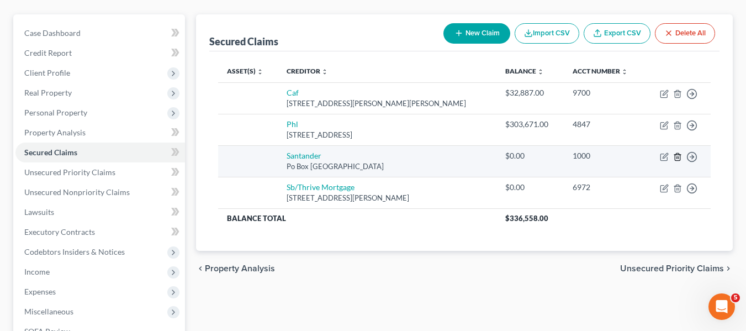
click at [678, 154] on icon "button" at bounding box center [677, 156] width 9 height 9
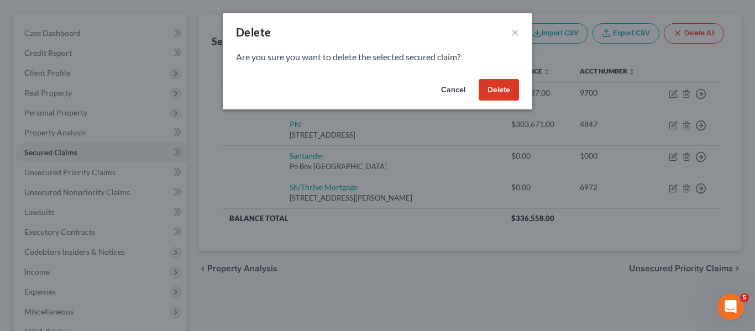
click at [496, 81] on button "Delete" at bounding box center [498, 90] width 40 height 22
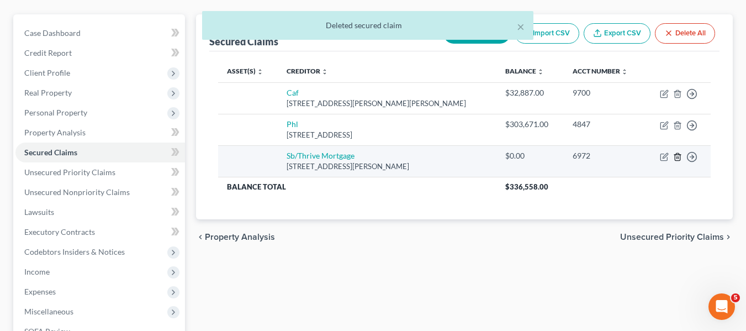
click at [678, 155] on polyline "button" at bounding box center [678, 155] width 7 height 0
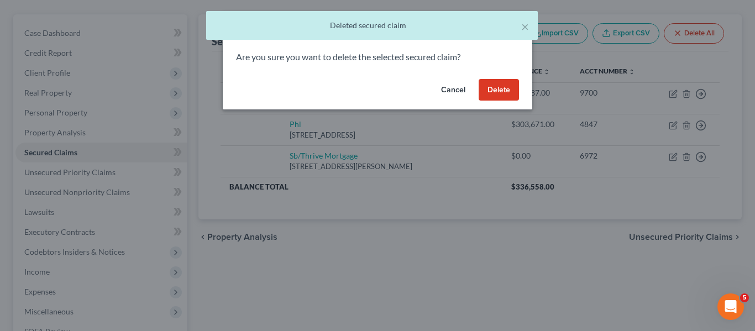
click at [496, 88] on button "Delete" at bounding box center [498, 90] width 40 height 22
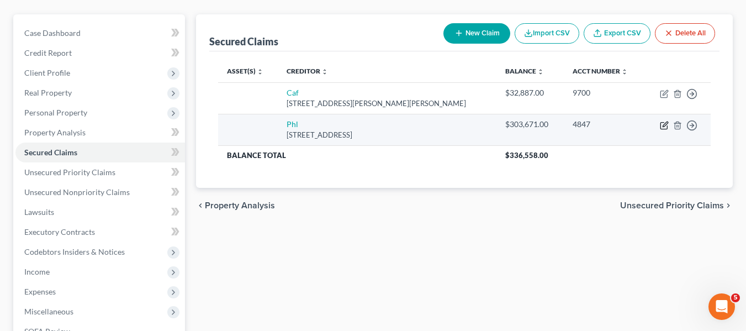
click at [664, 126] on icon "button" at bounding box center [665, 124] width 5 height 5
select select "6"
select select "0"
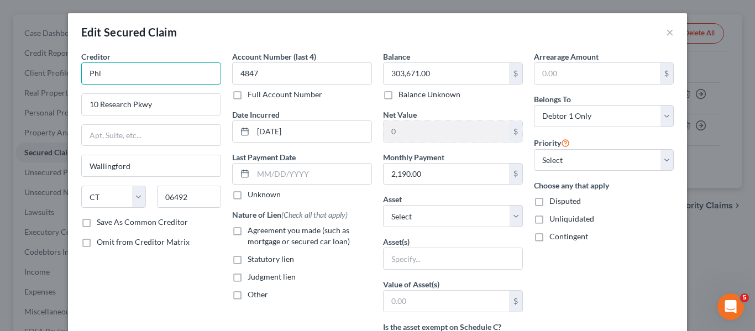
click at [125, 64] on input "Phl" at bounding box center [151, 73] width 140 height 22
type input "Planet Home Lending"
click at [97, 222] on label "Save As Common Creditor" at bounding box center [142, 222] width 91 height 11
click at [101, 222] on input "Save As Common Creditor" at bounding box center [104, 220] width 7 height 7
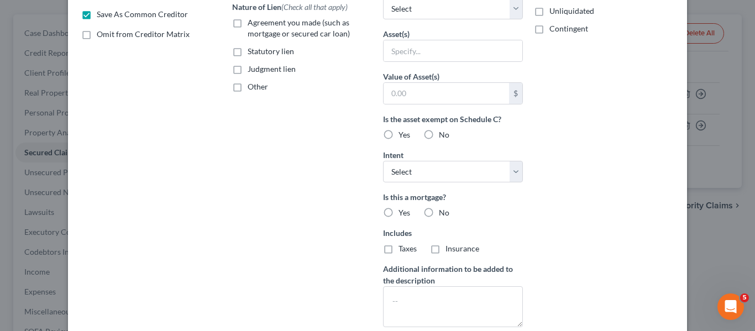
scroll to position [314, 0]
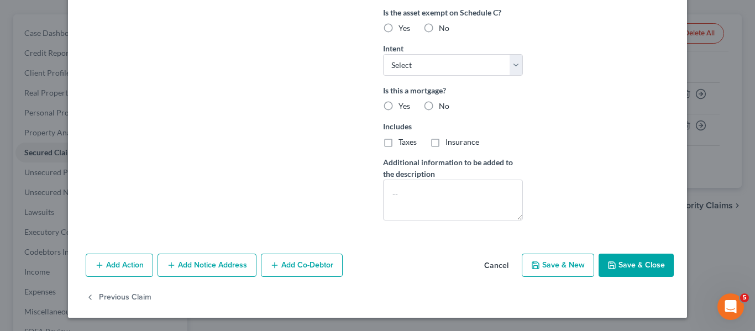
click at [618, 263] on button "Save & Close" at bounding box center [635, 265] width 75 height 23
checkbox input "false"
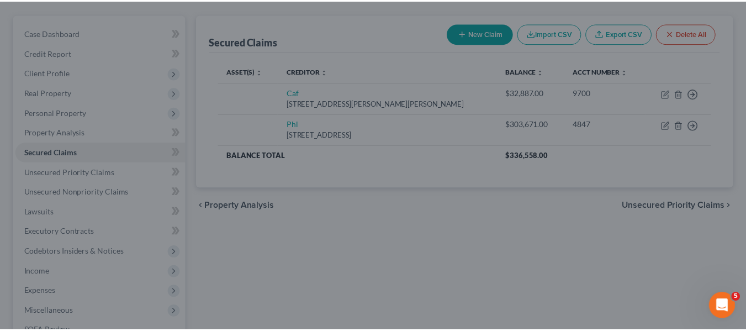
scroll to position [193, 0]
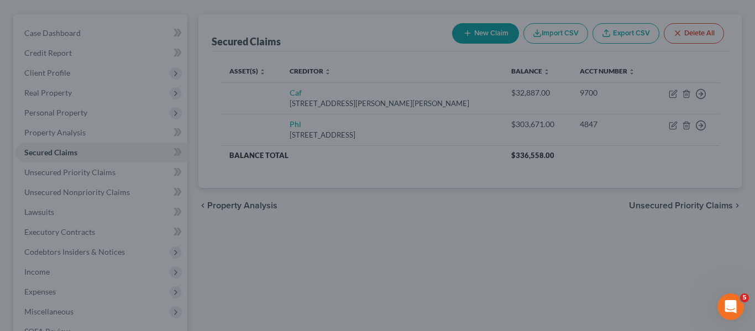
type input "0"
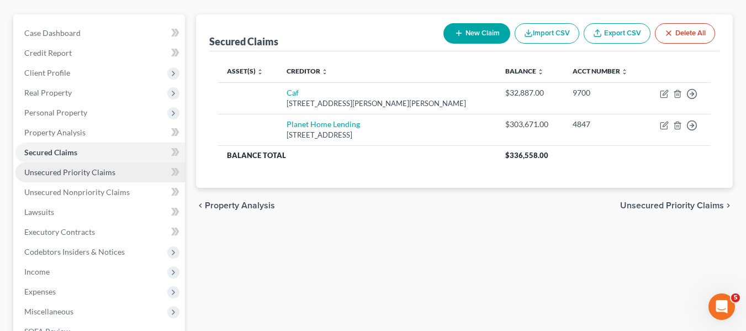
click at [33, 173] on span "Unsecured Priority Claims" at bounding box center [69, 171] width 91 height 9
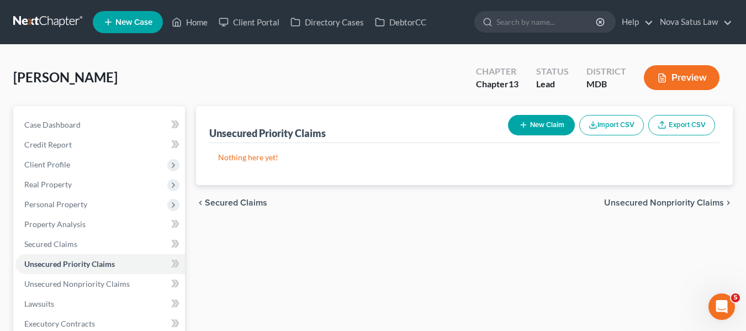
click at [519, 123] on icon "button" at bounding box center [523, 124] width 9 height 9
select select "0"
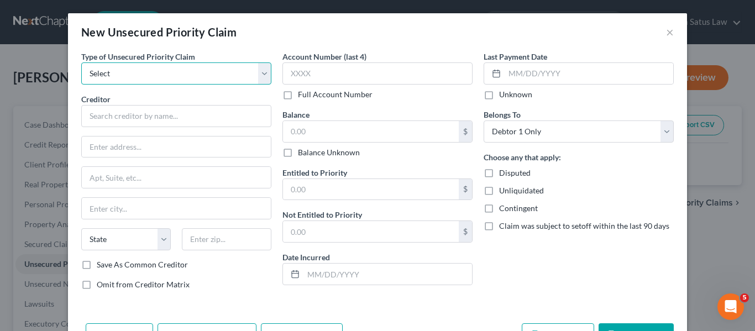
click at [141, 79] on select "Select Taxes & Other Government Units Domestic Support Obligations Extensions o…" at bounding box center [176, 73] width 190 height 22
select select "0"
click at [81, 62] on select "Select Taxes & Other Government Units Domestic Support Obligations Extensions o…" at bounding box center [176, 73] width 190 height 22
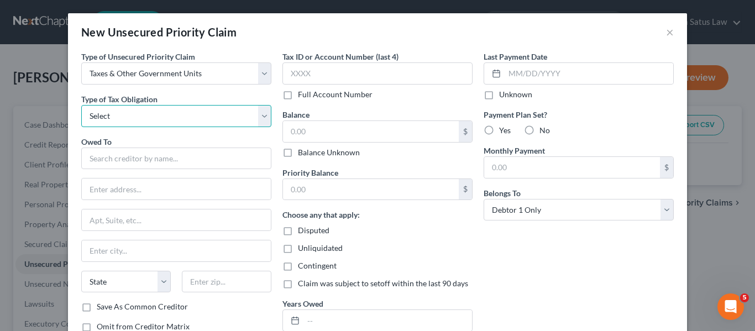
click at [134, 115] on select "Select Federal City State Franchise Tax Board Other" at bounding box center [176, 116] width 190 height 22
select select "0"
click at [81, 105] on select "Select Federal City State Franchise Tax Board Other" at bounding box center [176, 116] width 190 height 22
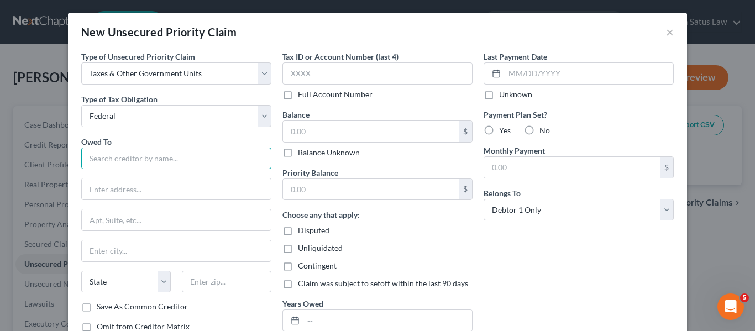
click at [120, 150] on input "text" at bounding box center [176, 159] width 190 height 22
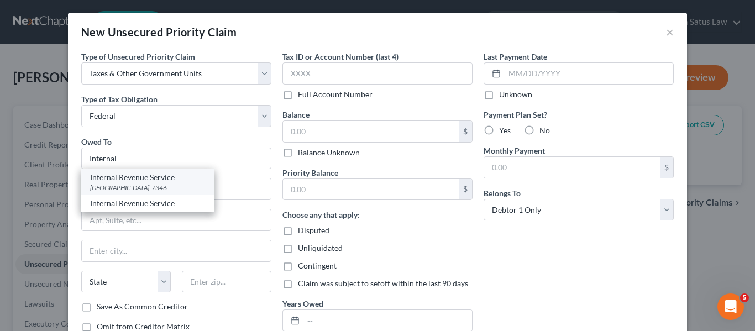
click at [134, 180] on div "Internal Revenue Service" at bounding box center [147, 177] width 115 height 11
type input "Internal Revenue Service"
type input "PO Box 7346"
type input "[GEOGRAPHIC_DATA]"
select select "39"
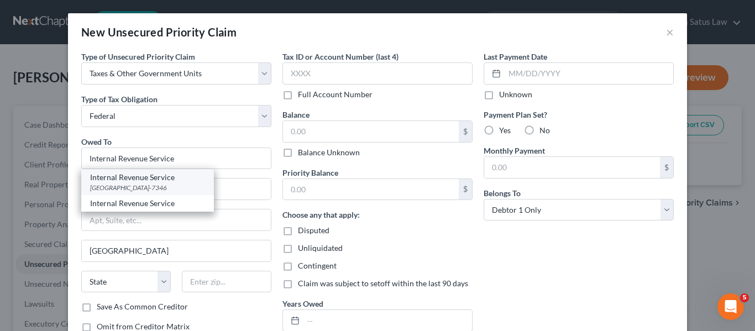
type input "19101-7346"
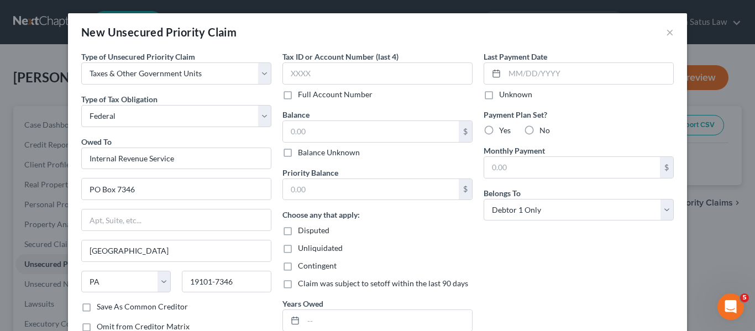
scroll to position [80, 0]
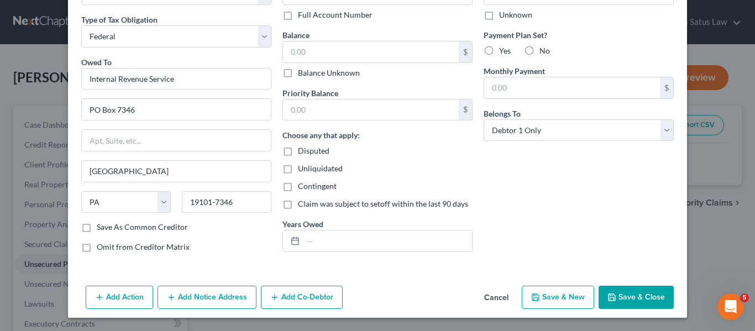
click at [601, 296] on button "Save & Close" at bounding box center [635, 297] width 75 height 23
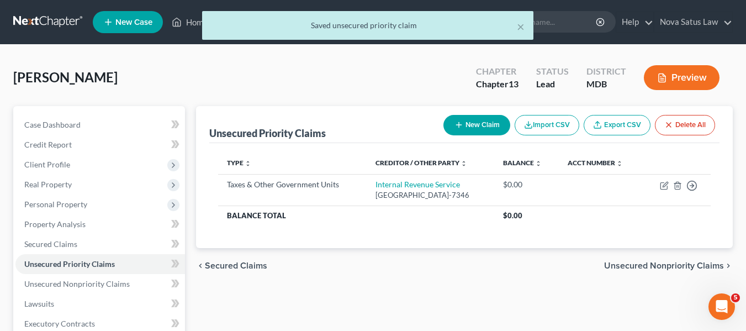
click at [471, 126] on button "New Claim" at bounding box center [477, 125] width 67 height 20
select select "0"
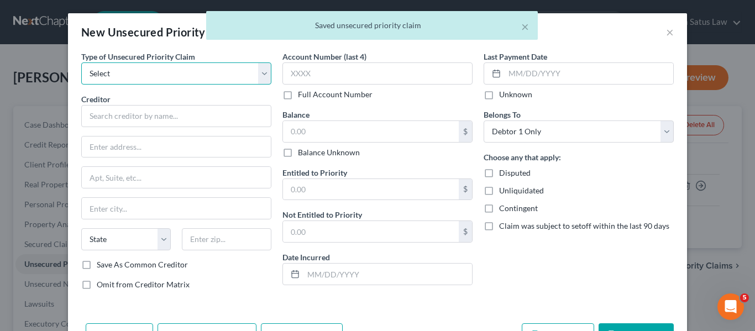
click at [170, 72] on select "Select Taxes & Other Government Units Domestic Support Obligations Extensions o…" at bounding box center [176, 73] width 190 height 22
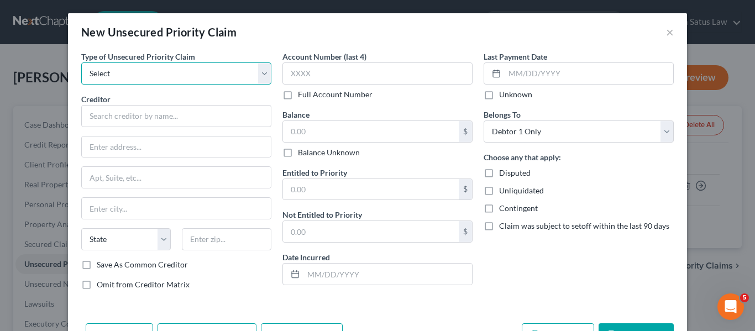
select select "0"
click at [81, 62] on select "Select Taxes & Other Government Units Domestic Support Obligations Extensions o…" at bounding box center [176, 73] width 190 height 22
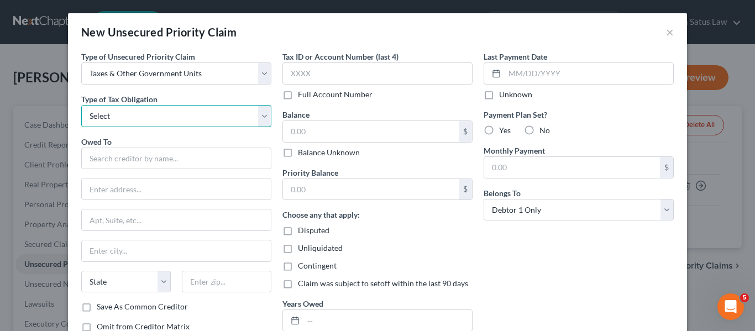
click at [133, 115] on select "Select Federal City State Franchise Tax Board Other" at bounding box center [176, 116] width 190 height 22
select select "2"
click at [81, 105] on select "Select Federal City State Franchise Tax Board Other" at bounding box center [176, 116] width 190 height 22
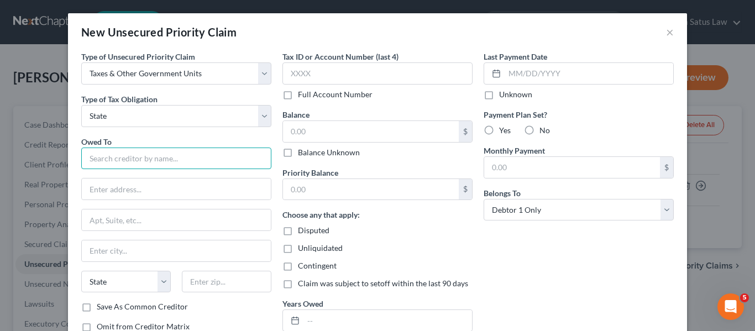
click at [111, 152] on input "text" at bounding box center [176, 159] width 190 height 22
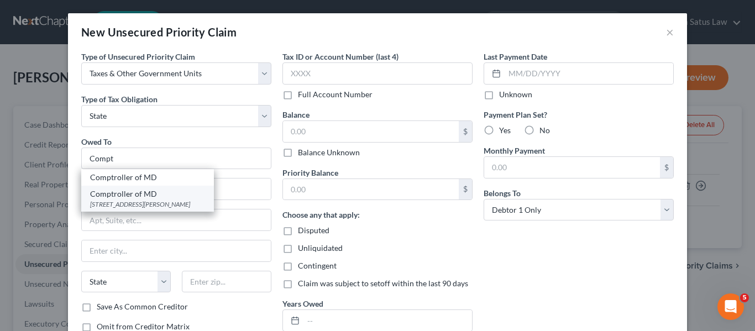
click at [133, 200] on div "[STREET_ADDRESS][PERSON_NAME]" at bounding box center [147, 203] width 115 height 9
type input "Comptroller of MD"
type input "[STREET_ADDRESS][PERSON_NAME]"
type input "[GEOGRAPHIC_DATA]"
select select "21"
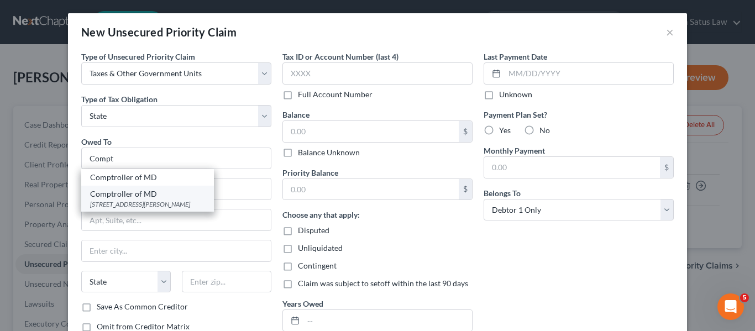
type input "21201"
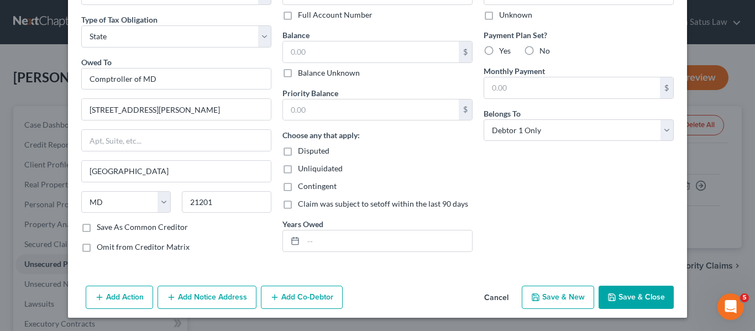
click at [636, 301] on button "Save & Close" at bounding box center [635, 297] width 75 height 23
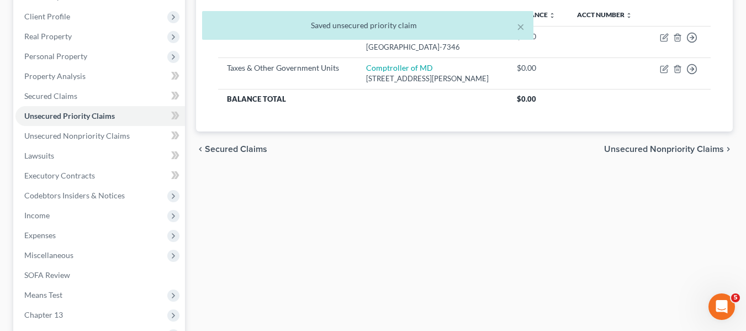
scroll to position [160, 0]
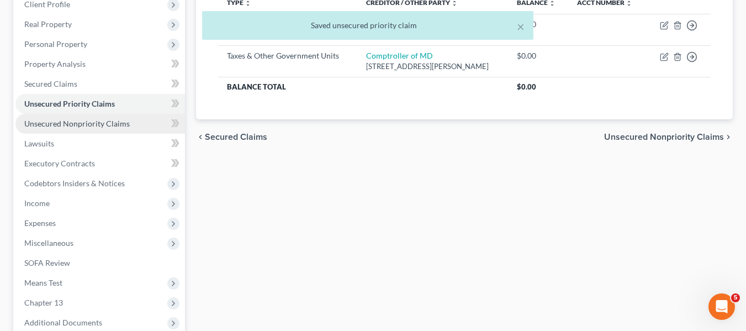
click at [65, 132] on link "Unsecured Nonpriority Claims" at bounding box center [100, 124] width 170 height 20
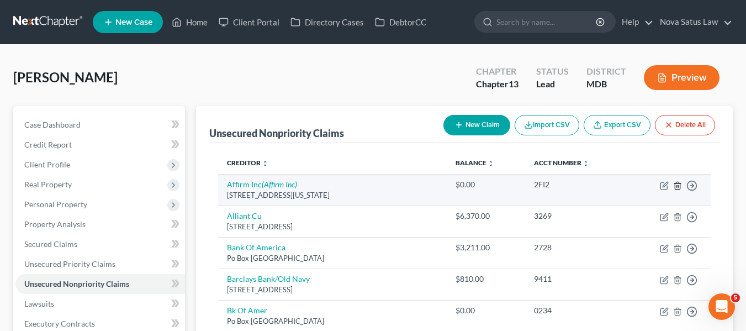
click at [678, 182] on icon "button" at bounding box center [677, 185] width 9 height 9
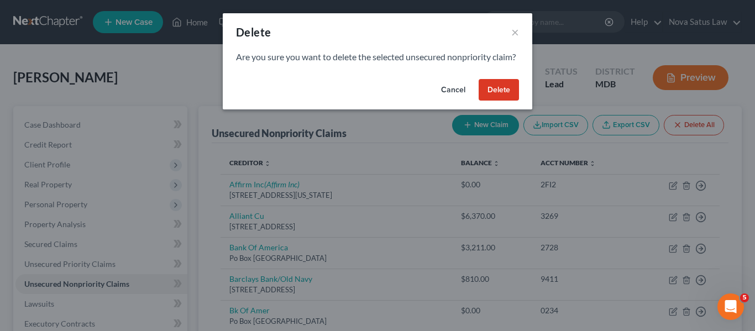
click at [505, 101] on button "Delete" at bounding box center [498, 90] width 40 height 22
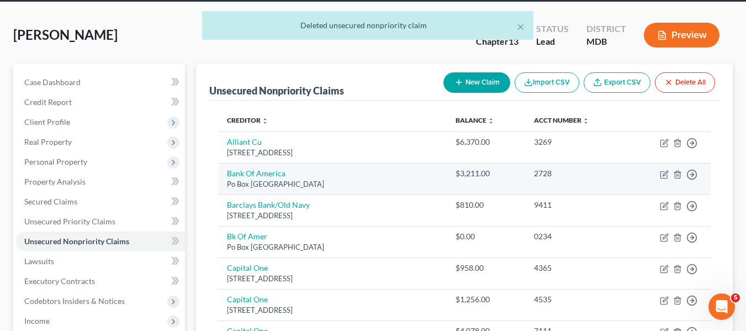
scroll to position [43, 0]
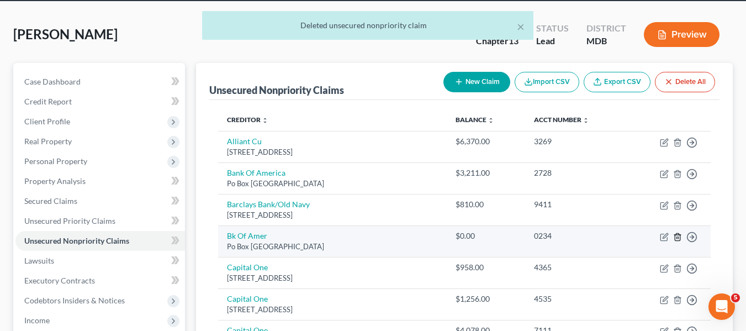
click at [677, 239] on line "button" at bounding box center [677, 237] width 0 height 2
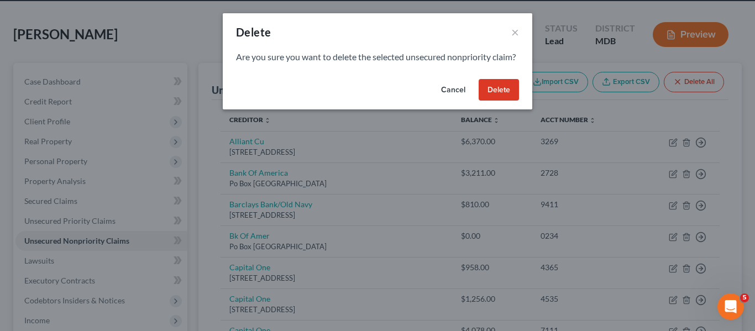
click at [504, 99] on button "Delete" at bounding box center [498, 90] width 40 height 22
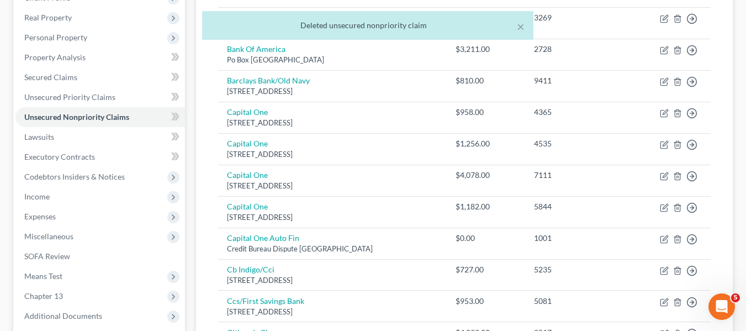
scroll to position [167, 0]
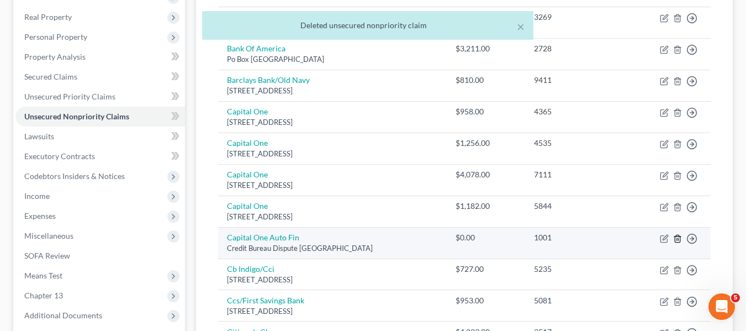
click at [680, 235] on icon "button" at bounding box center [677, 238] width 5 height 7
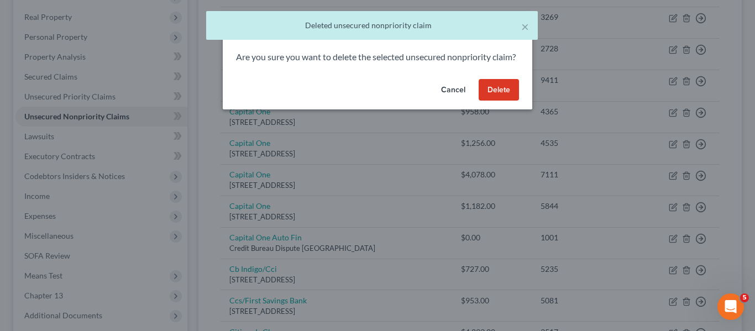
click at [494, 101] on button "Delete" at bounding box center [498, 90] width 40 height 22
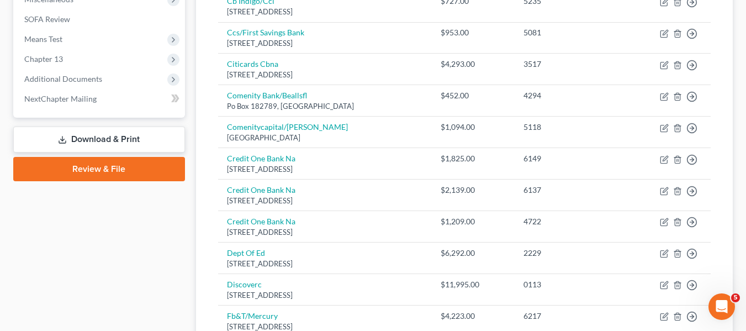
scroll to position [406, 0]
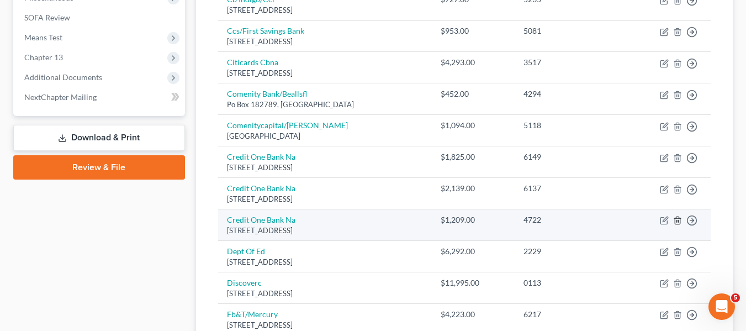
click at [680, 218] on polyline "button" at bounding box center [678, 218] width 7 height 0
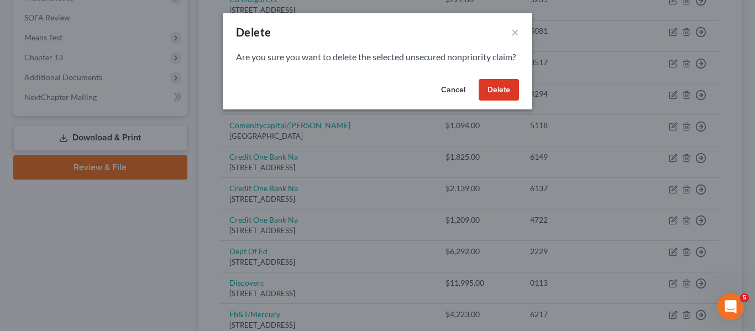
click at [488, 95] on button "Delete" at bounding box center [498, 90] width 40 height 22
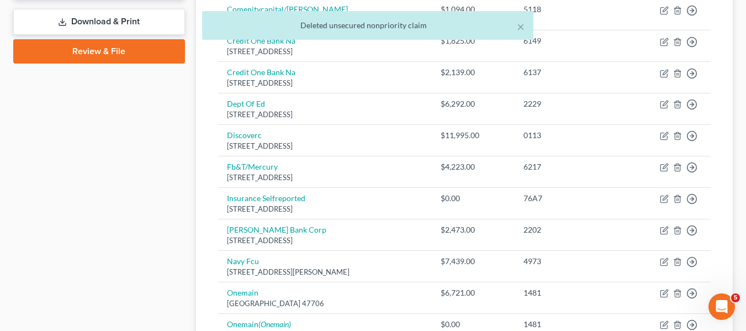
scroll to position [569, 0]
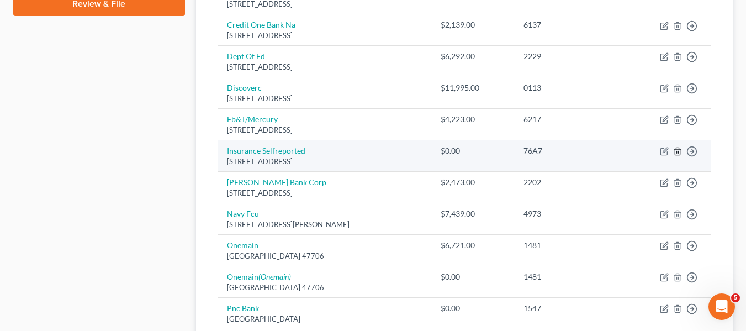
click at [679, 149] on icon "button" at bounding box center [677, 151] width 5 height 7
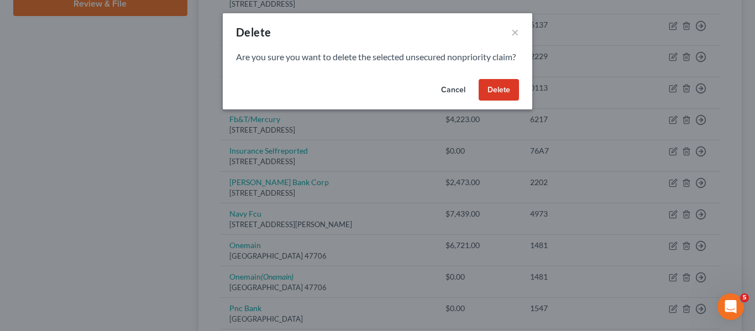
click at [481, 100] on button "Delete" at bounding box center [498, 90] width 40 height 22
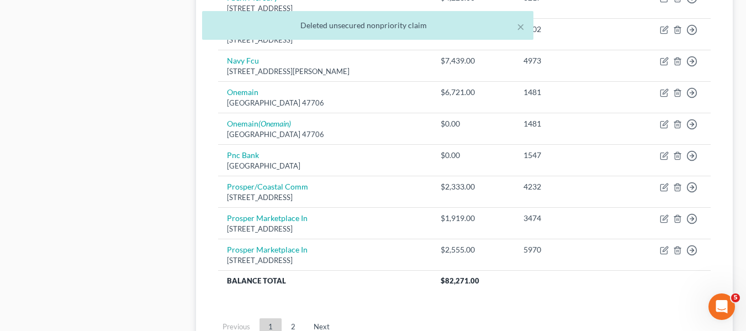
scroll to position [691, 0]
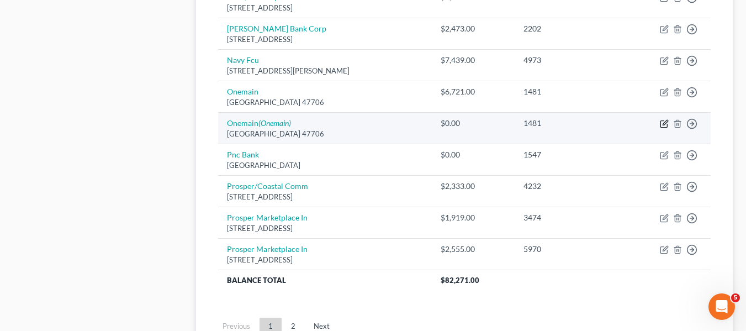
click at [663, 123] on icon "button" at bounding box center [664, 123] width 9 height 9
select select "15"
select select "0"
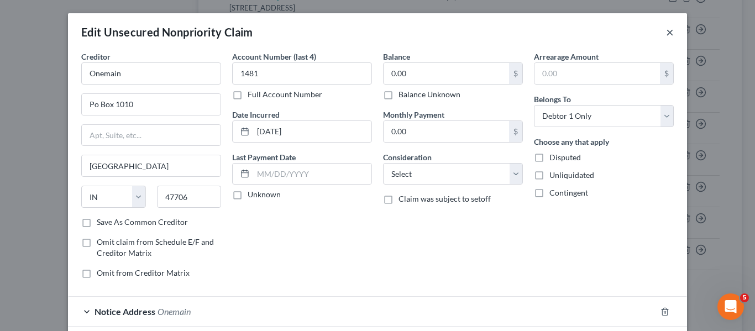
click at [668, 30] on button "×" at bounding box center [670, 31] width 8 height 13
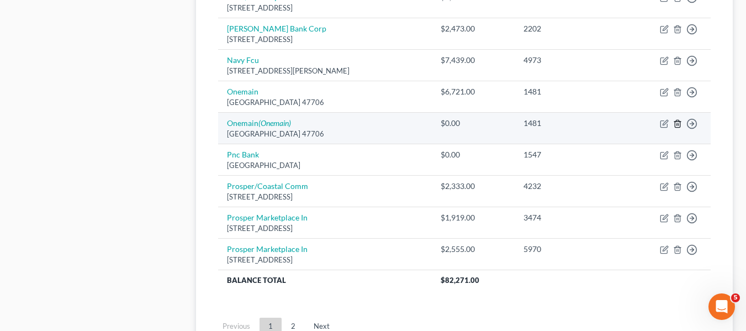
click at [680, 122] on icon "button" at bounding box center [677, 123] width 5 height 7
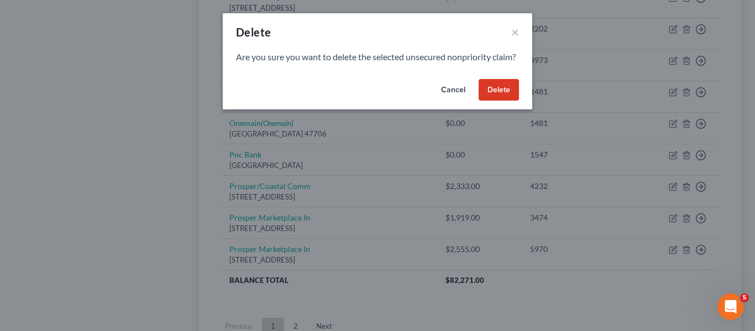
click at [492, 101] on button "Delete" at bounding box center [498, 90] width 40 height 22
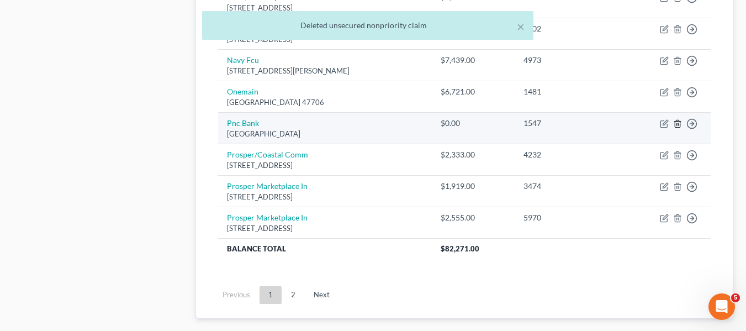
click at [680, 122] on icon "button" at bounding box center [677, 123] width 5 height 7
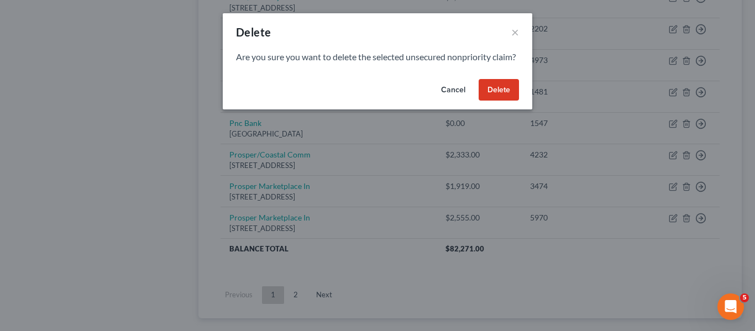
click at [498, 94] on button "Delete" at bounding box center [498, 90] width 40 height 22
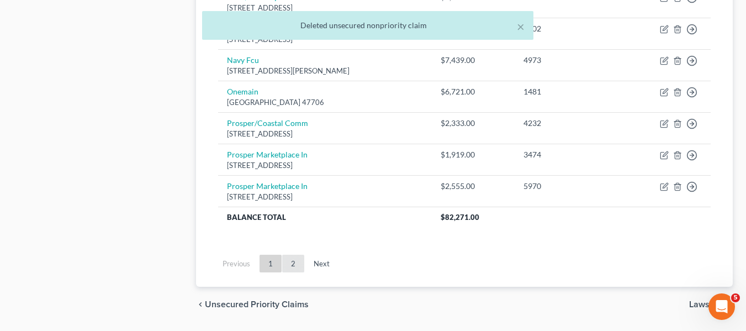
click at [294, 261] on link "2" at bounding box center [293, 264] width 22 height 18
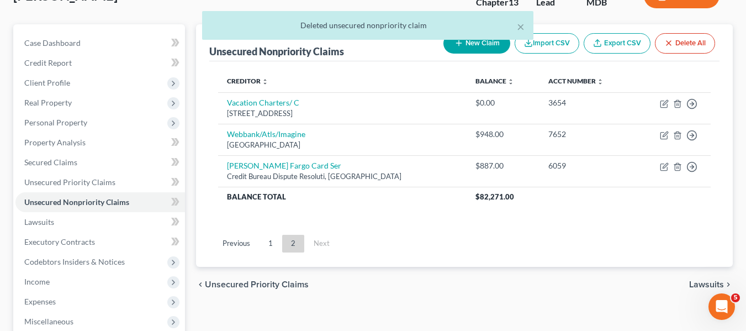
scroll to position [81, 0]
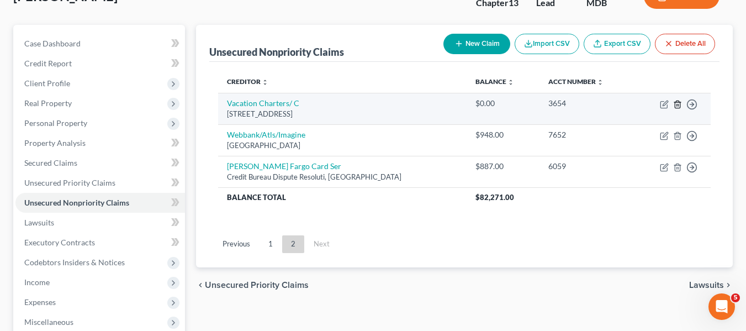
click at [678, 104] on icon "button" at bounding box center [677, 104] width 9 height 9
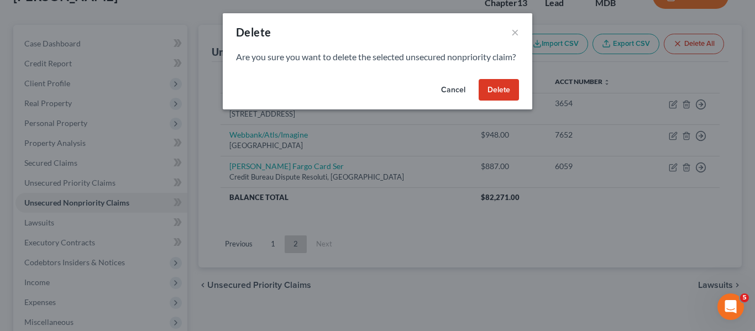
click at [505, 99] on button "Delete" at bounding box center [498, 90] width 40 height 22
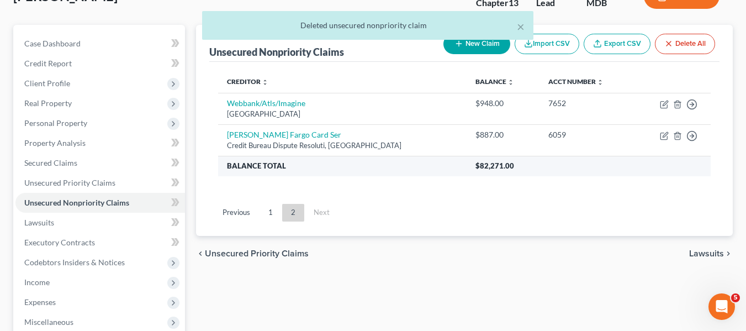
scroll to position [0, 0]
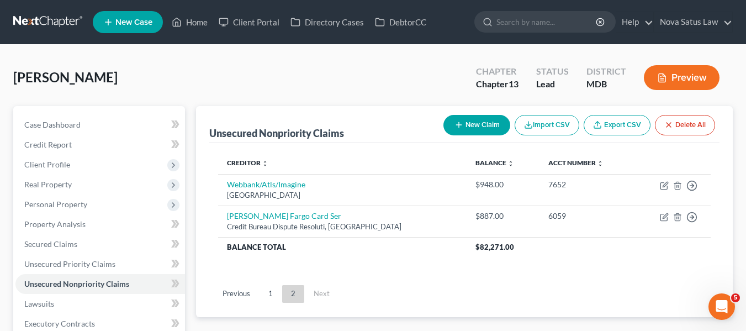
click at [463, 130] on button "New Claim" at bounding box center [477, 125] width 67 height 20
select select "0"
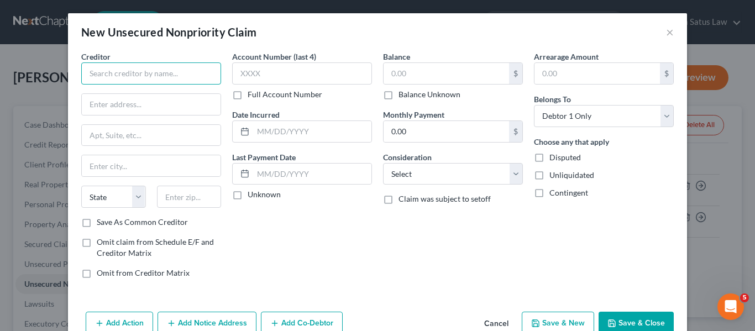
click at [157, 75] on input "text" at bounding box center [151, 73] width 140 height 22
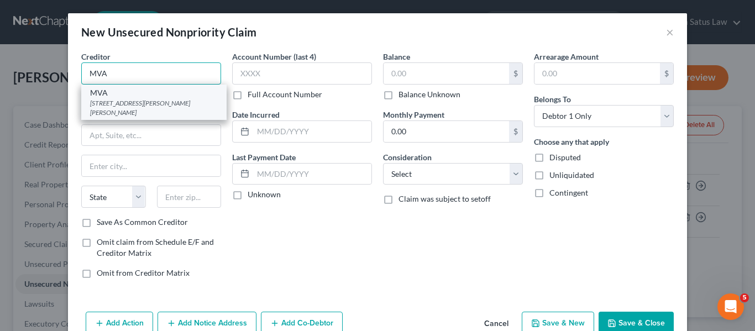
type input "MVA"
click at [160, 94] on div "MVA" at bounding box center [154, 92] width 128 height 11
type input "[STREET_ADDRESS][PERSON_NAME]"
type input "[PERSON_NAME]"
select select "21"
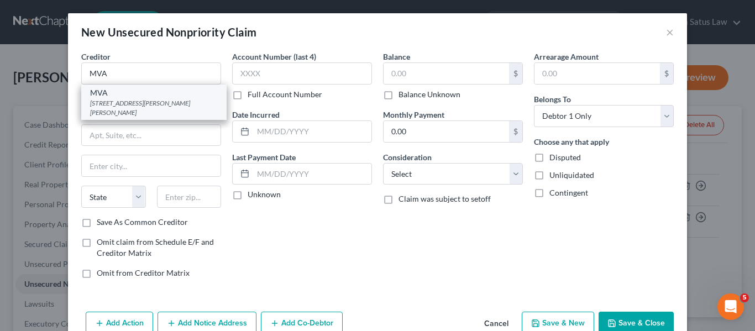
type input "21062"
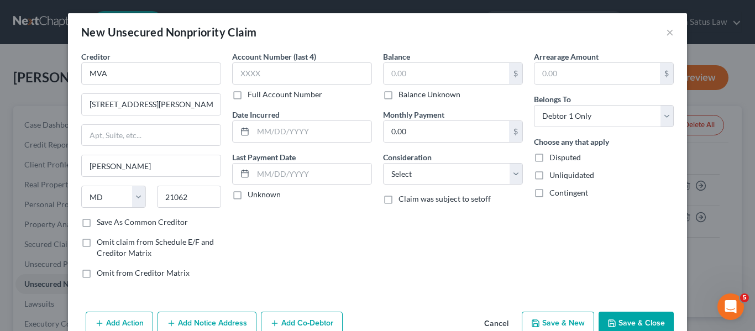
click at [605, 316] on button "Save & Close" at bounding box center [635, 323] width 75 height 23
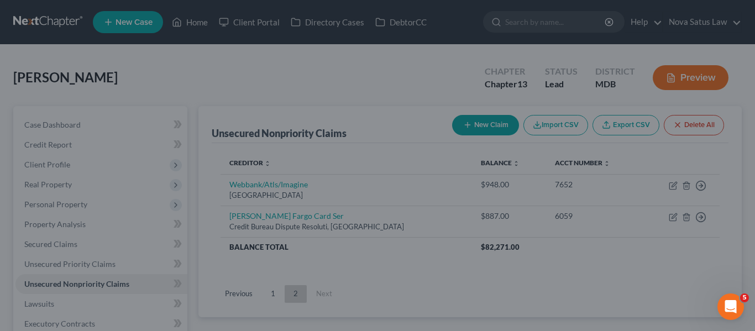
type input "0.00"
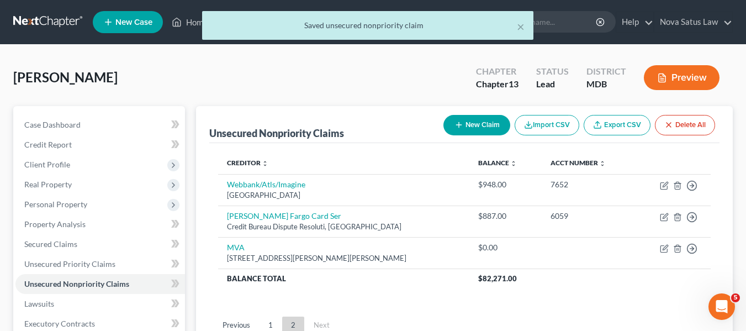
click at [471, 123] on button "New Claim" at bounding box center [477, 125] width 67 height 20
select select "0"
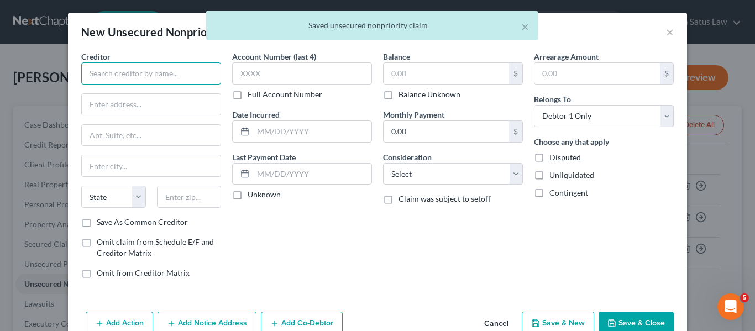
click at [173, 67] on input "text" at bounding box center [151, 73] width 140 height 22
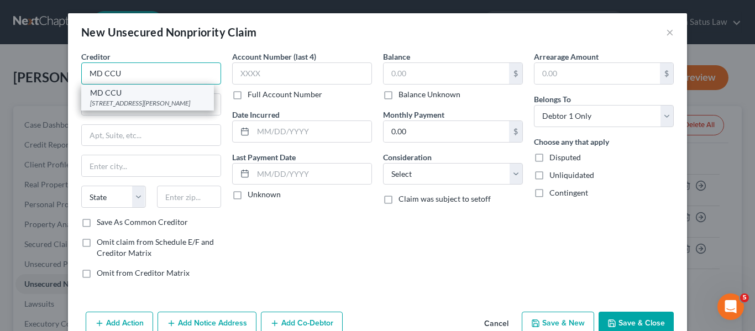
type input "MD CCU"
click at [171, 91] on div "MD CCU" at bounding box center [147, 92] width 115 height 11
type input "[STREET_ADDRESS][PERSON_NAME]"
type input "[GEOGRAPHIC_DATA]"
select select "21"
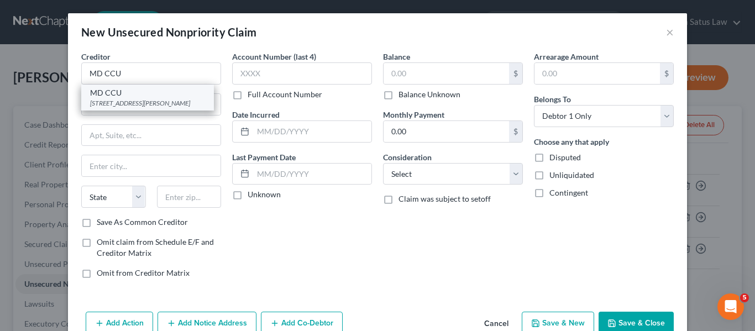
type input "21201"
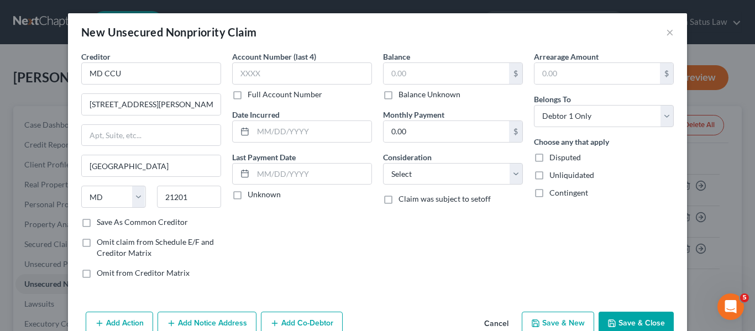
click at [639, 314] on button "Save & Close" at bounding box center [635, 323] width 75 height 23
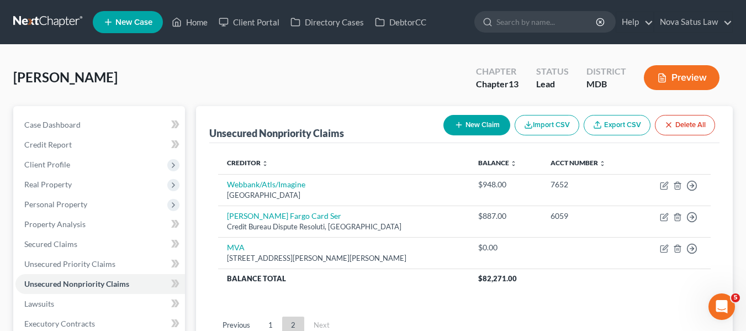
click at [477, 124] on button "New Claim" at bounding box center [477, 125] width 67 height 20
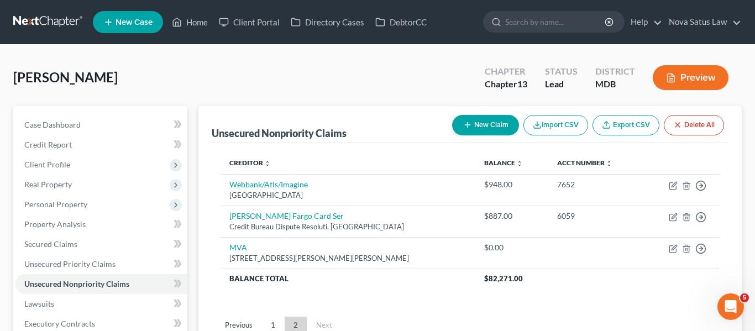
select select "0"
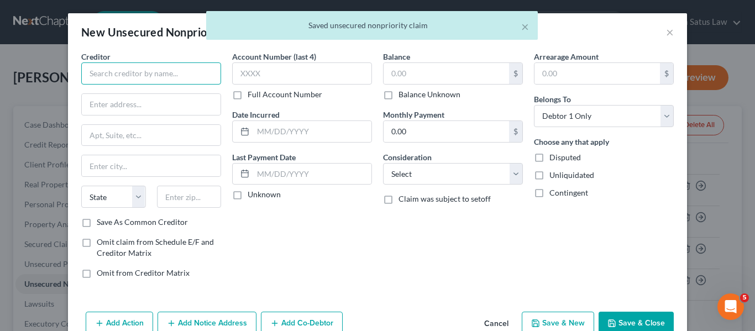
click at [134, 68] on input "text" at bounding box center [151, 73] width 140 height 22
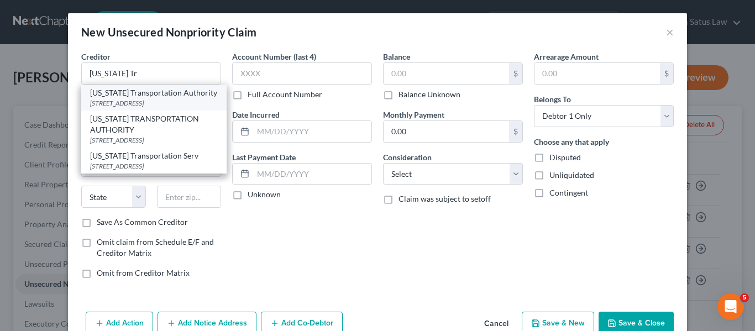
click at [138, 101] on div "[STREET_ADDRESS]" at bounding box center [154, 102] width 128 height 9
type input "[US_STATE] Transportation Authority"
type input "[STREET_ADDRESS]"
type input "[GEOGRAPHIC_DATA]"
select select "21"
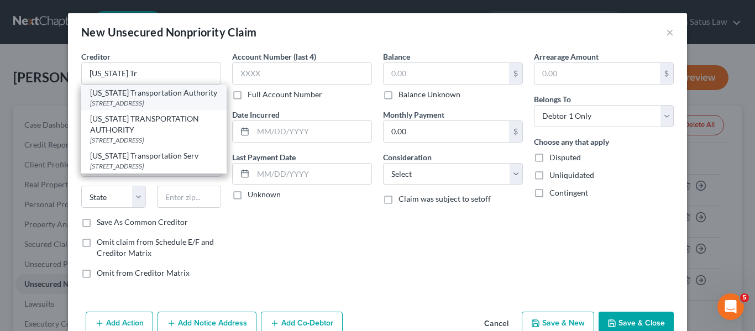
type input "21224"
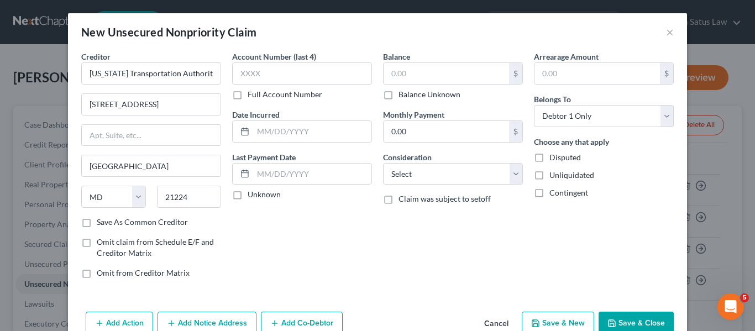
click at [614, 316] on button "Save & Close" at bounding box center [635, 323] width 75 height 23
type input "0.00"
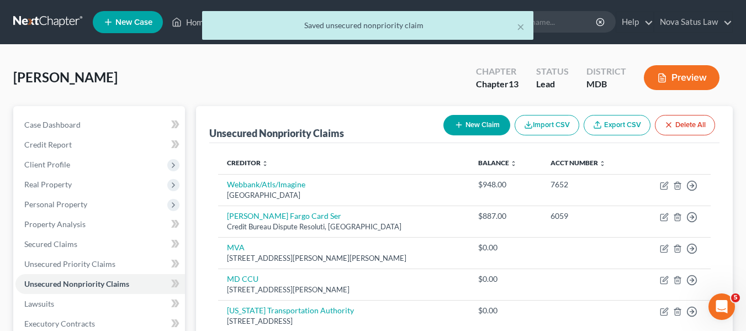
click at [464, 129] on button "New Claim" at bounding box center [477, 125] width 67 height 20
select select "0"
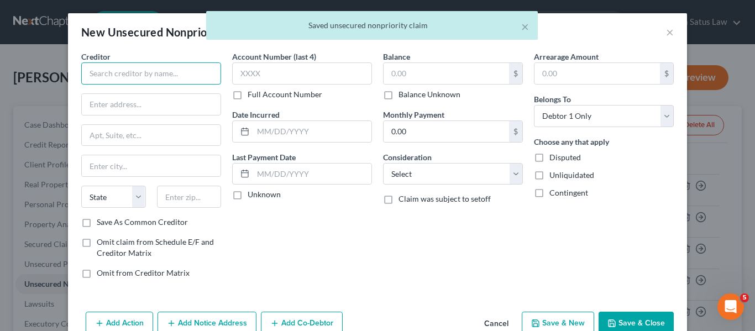
click at [109, 77] on input "text" at bounding box center [151, 73] width 140 height 22
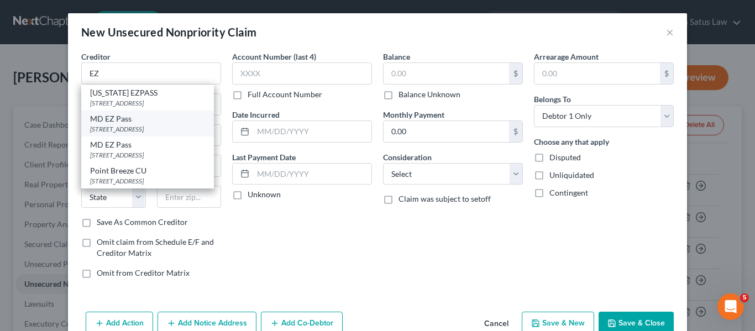
click at [125, 118] on div "MD EZ Pass" at bounding box center [147, 118] width 115 height 11
type input "MD EZ Pass"
type input "1 Turnpike Dr"
type input "[GEOGRAPHIC_DATA]"
select select "21"
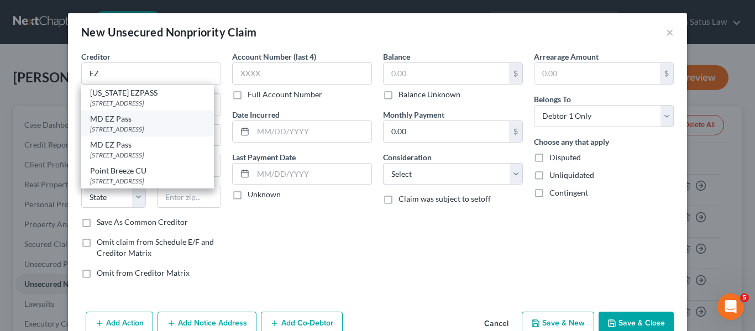
type input "21903"
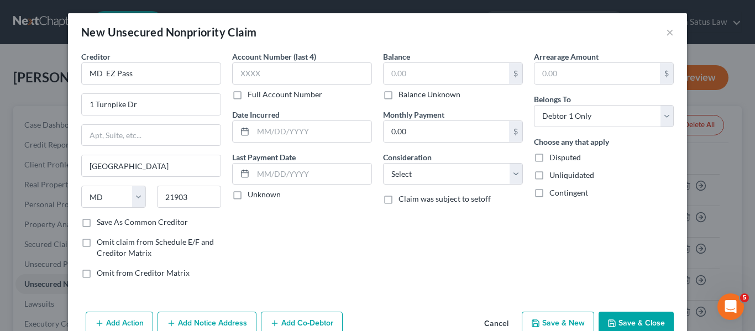
click at [629, 319] on button "Save & Close" at bounding box center [635, 323] width 75 height 23
type input "0.00"
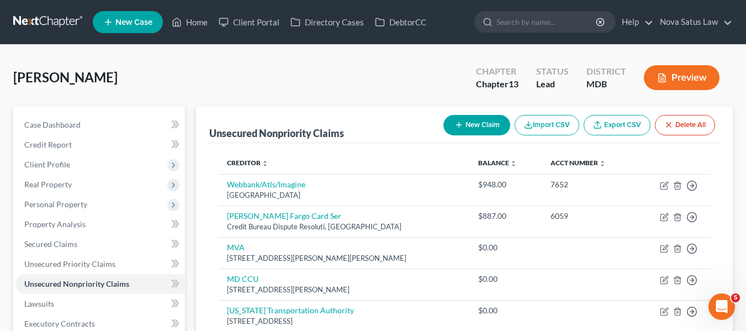
click at [132, 22] on span "New Case" at bounding box center [133, 22] width 37 height 8
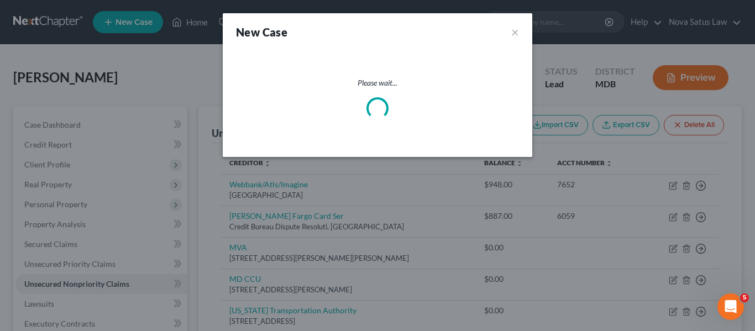
select select "38"
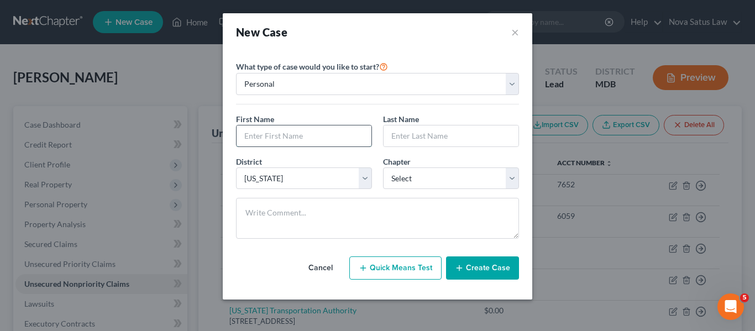
click at [245, 133] on input "text" at bounding box center [303, 135] width 135 height 21
type input "[PERSON_NAME]"
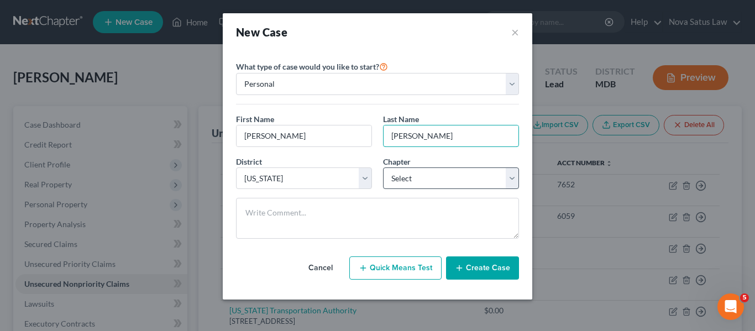
type input "[PERSON_NAME]"
click at [424, 180] on select "Select 7 11 12 13" at bounding box center [451, 178] width 136 height 22
select select "3"
click at [383, 167] on select "Select 7 11 12 13" at bounding box center [451, 178] width 136 height 22
click at [475, 275] on button "Create Case" at bounding box center [482, 267] width 73 height 23
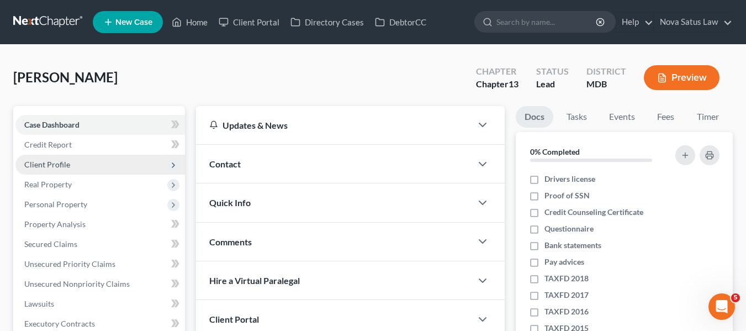
click at [57, 163] on span "Client Profile" at bounding box center [47, 164] width 46 height 9
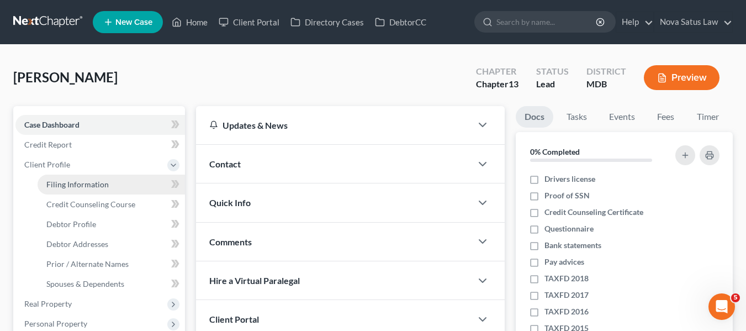
click at [78, 180] on span "Filing Information" at bounding box center [77, 184] width 62 height 9
select select "1"
select select "0"
select select "3"
select select "38"
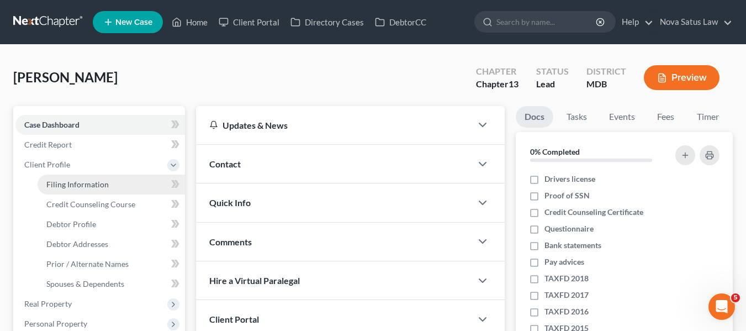
select select "21"
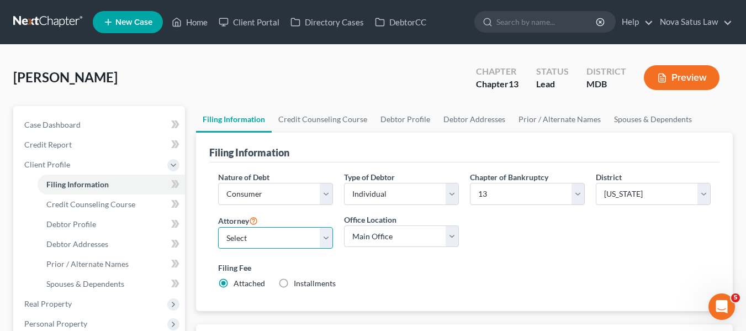
click at [278, 237] on select "Select [PERSON_NAME] - MDB [PERSON_NAME] - MDB [PERSON_NAME] - null" at bounding box center [275, 238] width 115 height 22
select select "0"
click at [218, 227] on select "Select [PERSON_NAME] - MDB [PERSON_NAME] - MDB [PERSON_NAME] - null" at bounding box center [275, 238] width 115 height 22
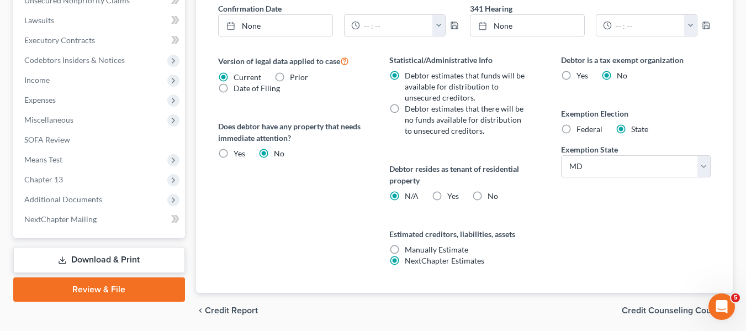
scroll to position [403, 0]
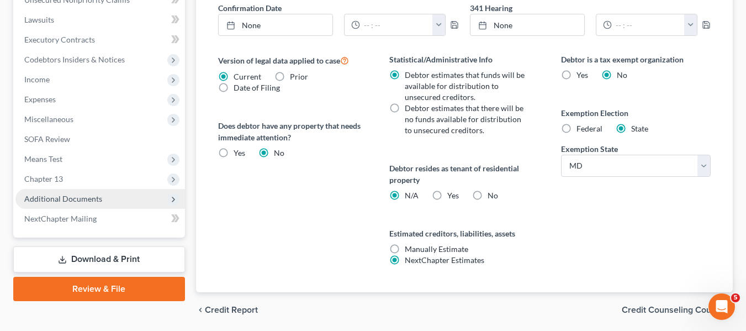
click at [51, 198] on span "Additional Documents" at bounding box center [63, 198] width 78 height 9
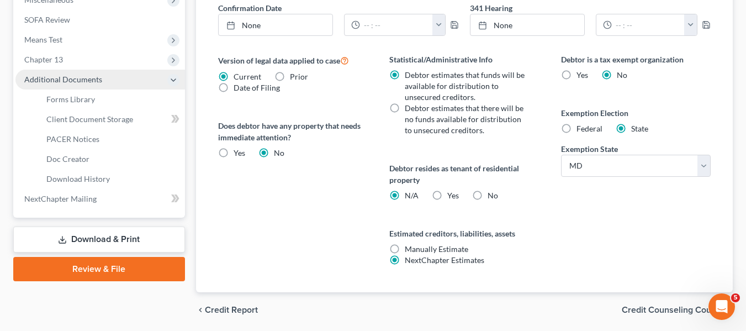
scroll to position [284, 0]
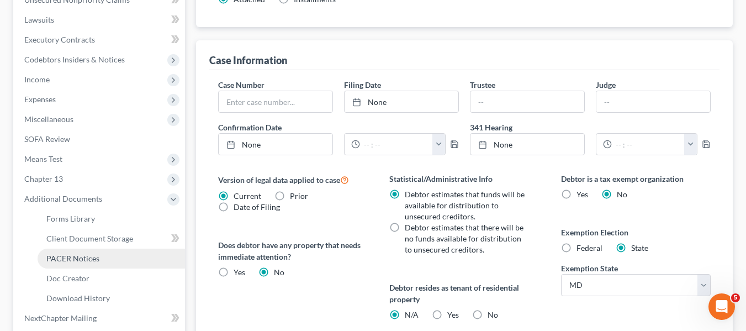
click at [69, 263] on link "PACER Notices" at bounding box center [112, 259] width 148 height 20
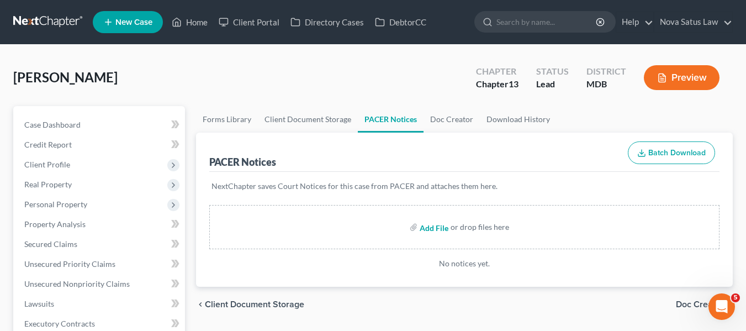
click at [433, 228] on input "file" at bounding box center [433, 227] width 27 height 20
type input "C:\fakepath\50233 [PERSON_NAME] CCOUN.pdf"
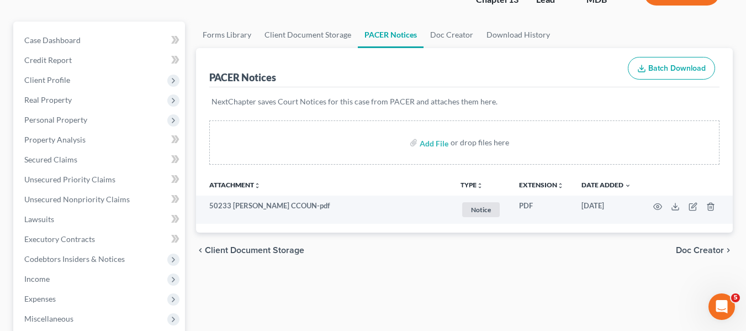
scroll to position [86, 0]
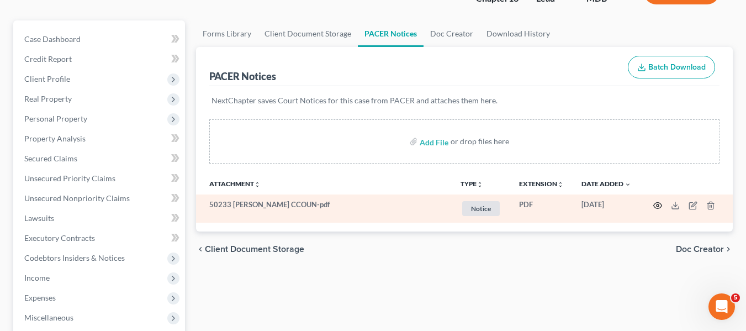
click at [657, 203] on icon "button" at bounding box center [658, 205] width 9 height 9
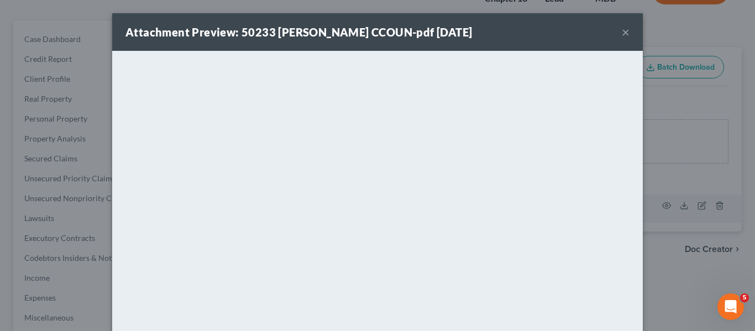
click at [622, 32] on button "×" at bounding box center [626, 31] width 8 height 13
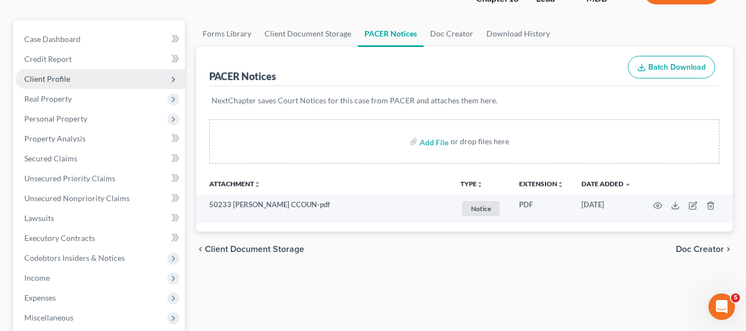
click at [48, 83] on span "Client Profile" at bounding box center [100, 79] width 170 height 20
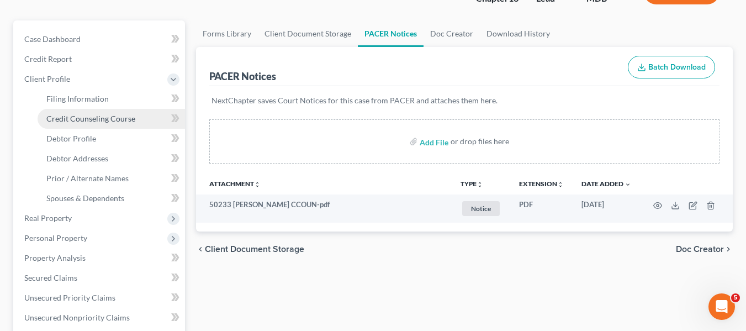
click at [61, 120] on span "Credit Counseling Course" at bounding box center [90, 118] width 89 height 9
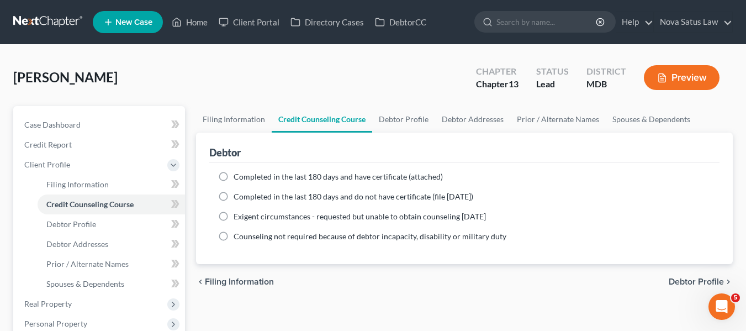
click at [234, 176] on label "Completed in the last 180 days and have certificate (attached)" at bounding box center [338, 176] width 209 height 11
click at [238, 176] on input "Completed in the last 180 days and have certificate (attached)" at bounding box center [241, 174] width 7 height 7
radio input "true"
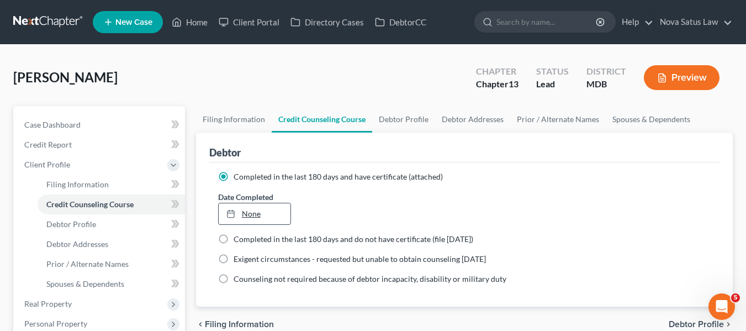
type input "[DATE]"
click at [249, 213] on link "None" at bounding box center [255, 213] width 72 height 21
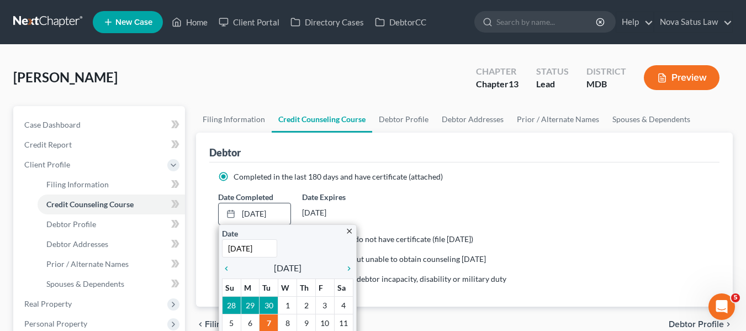
scroll to position [166, 0]
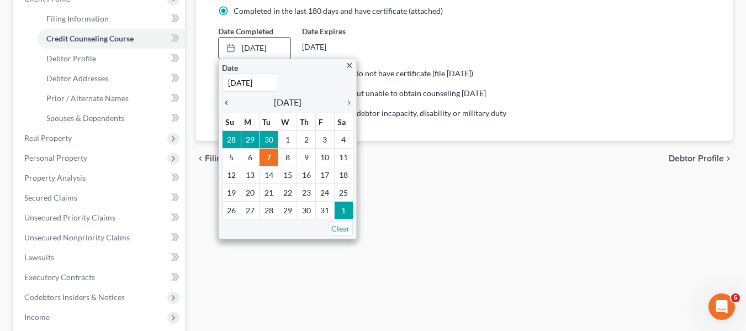
click at [224, 107] on link "chevron_left" at bounding box center [229, 102] width 14 height 13
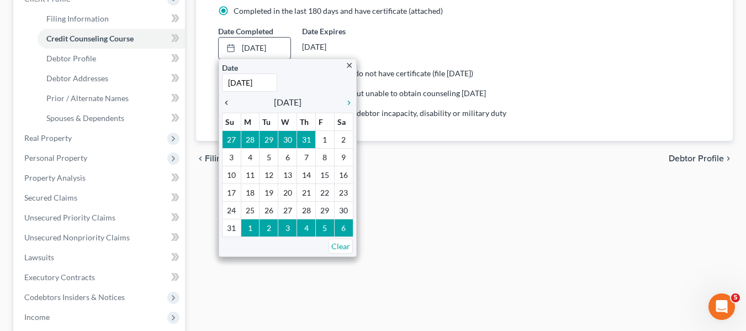
click at [224, 107] on link "chevron_left" at bounding box center [229, 102] width 14 height 13
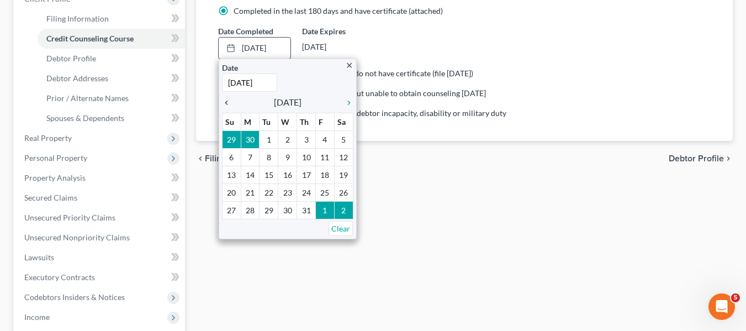
click at [224, 107] on link "chevron_left" at bounding box center [229, 102] width 14 height 13
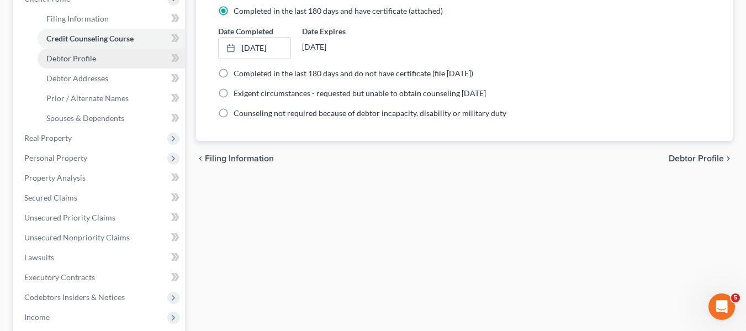
click at [72, 62] on span "Debtor Profile" at bounding box center [71, 58] width 50 height 9
select select "0"
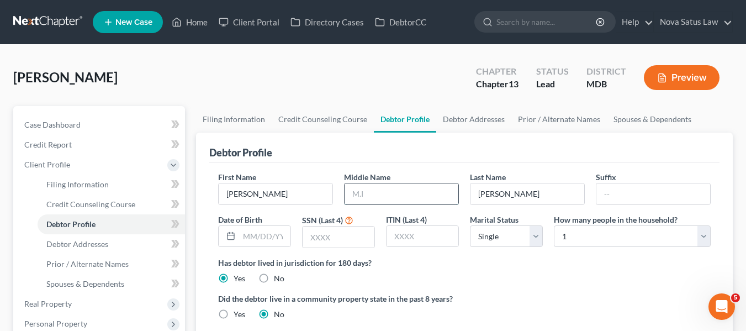
click at [366, 188] on input "text" at bounding box center [402, 193] width 114 height 21
type input "[PERSON_NAME]"
click at [327, 235] on input "text" at bounding box center [339, 237] width 72 height 21
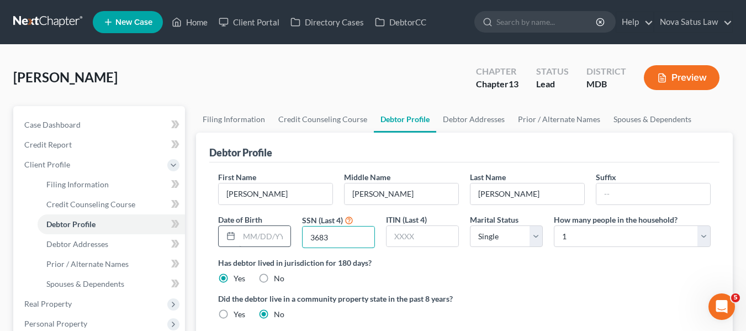
type input "3683"
click at [267, 234] on input "text" at bounding box center [264, 236] width 51 height 21
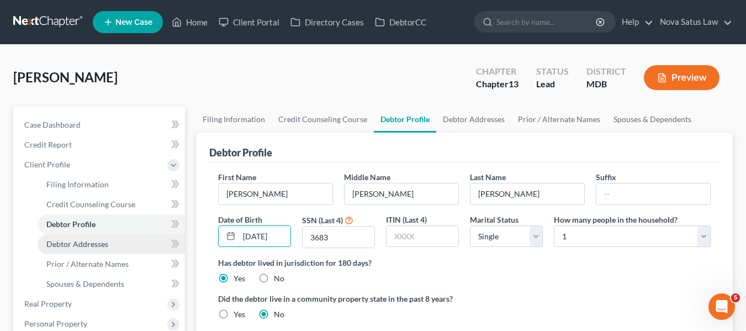
type input "[DATE]"
click at [91, 248] on span "Debtor Addresses" at bounding box center [77, 243] width 62 height 9
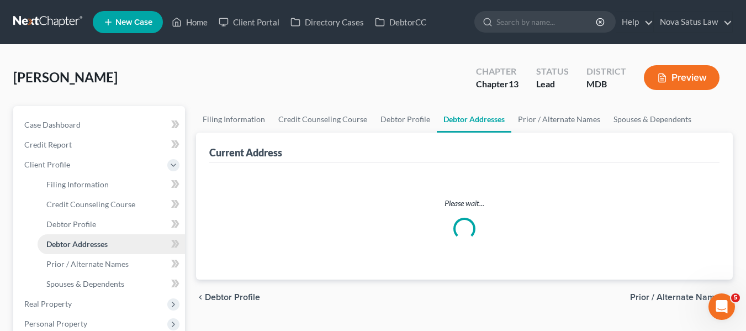
select select "0"
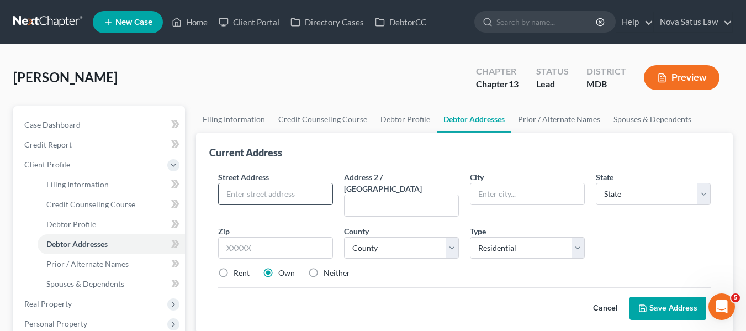
click at [274, 187] on input "text" at bounding box center [276, 193] width 114 height 21
type input "[STREET_ADDRESS]"
click at [256, 237] on input "text" at bounding box center [275, 248] width 115 height 22
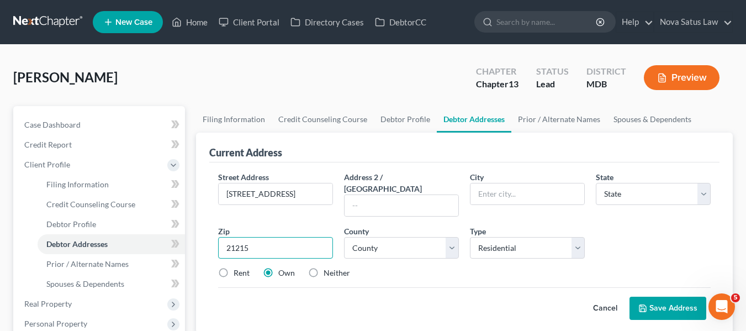
type input "21215"
type input "[GEOGRAPHIC_DATA]"
select select "21"
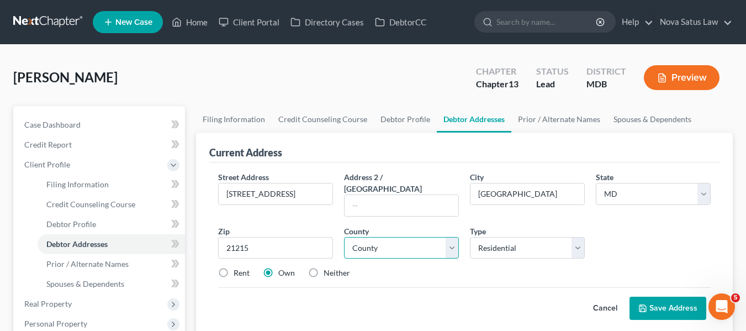
click at [404, 239] on select "County [GEOGRAPHIC_DATA] [GEOGRAPHIC_DATA] [GEOGRAPHIC_DATA] [GEOGRAPHIC_DATA] …" at bounding box center [401, 248] width 115 height 22
select select "3"
click at [344, 237] on select "County [GEOGRAPHIC_DATA] [GEOGRAPHIC_DATA] [GEOGRAPHIC_DATA] [GEOGRAPHIC_DATA] …" at bounding box center [401, 248] width 115 height 22
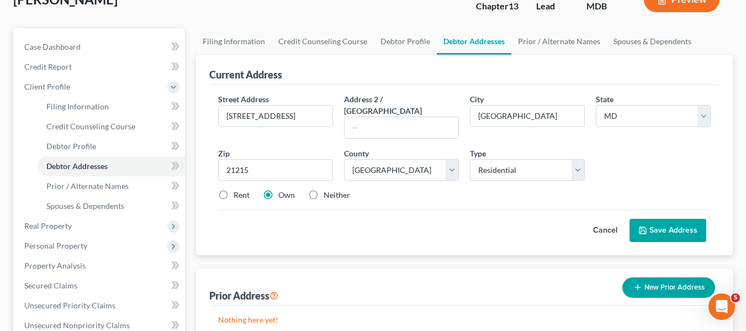
click at [642, 226] on icon at bounding box center [643, 230] width 9 height 9
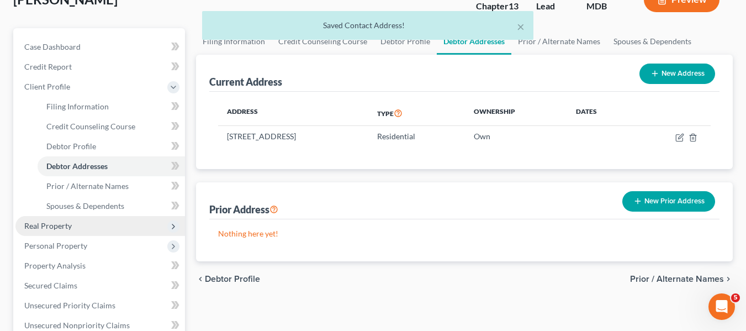
click at [115, 221] on span "Real Property" at bounding box center [100, 226] width 170 height 20
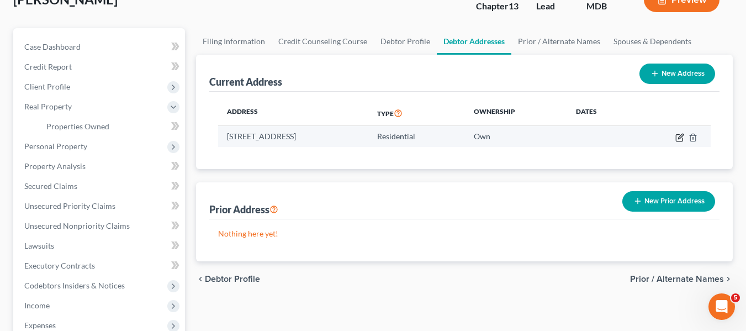
click at [677, 138] on icon "button" at bounding box center [680, 137] width 9 height 9
select select "21"
select select "3"
select select "0"
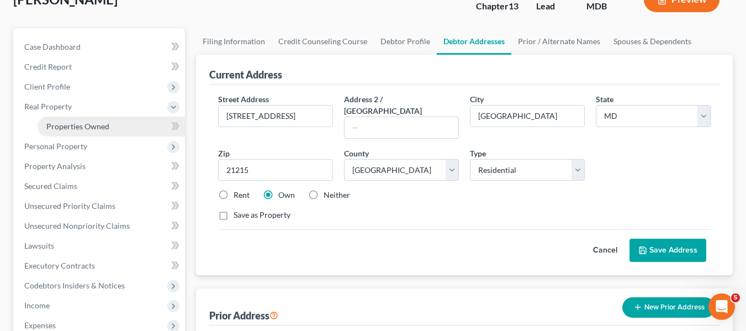
click at [70, 129] on span "Properties Owned" at bounding box center [77, 126] width 63 height 9
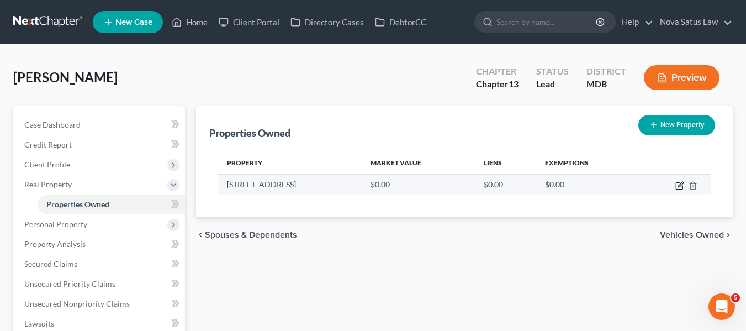
click at [680, 187] on icon "button" at bounding box center [680, 184] width 5 height 5
select select "21"
select select "3"
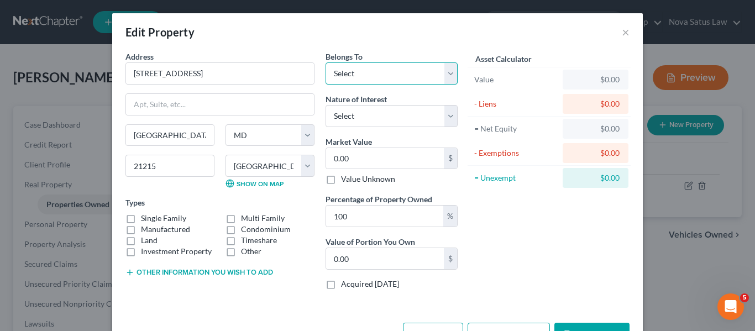
click at [392, 81] on select "Select Debtor 1 Only Debtor 2 Only Debtor 1 And Debtor 2 Only At Least One Of T…" at bounding box center [391, 73] width 132 height 22
select select "3"
click at [325, 62] on select "Select Debtor 1 Only Debtor 2 Only Debtor 1 And Debtor 2 Only At Least One Of T…" at bounding box center [391, 73] width 132 height 22
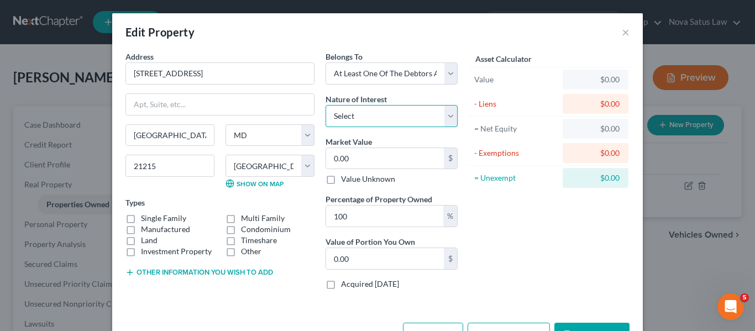
click at [378, 122] on select "Select Fee Simple Joint Tenant Life Estate Equitable Interest Future Interest T…" at bounding box center [391, 116] width 132 height 22
select select "5"
click at [325, 105] on select "Select Fee Simple Joint Tenant Life Estate Equitable Interest Future Interest T…" at bounding box center [391, 116] width 132 height 22
click at [351, 158] on input "0.00" at bounding box center [385, 158] width 118 height 21
type input "3"
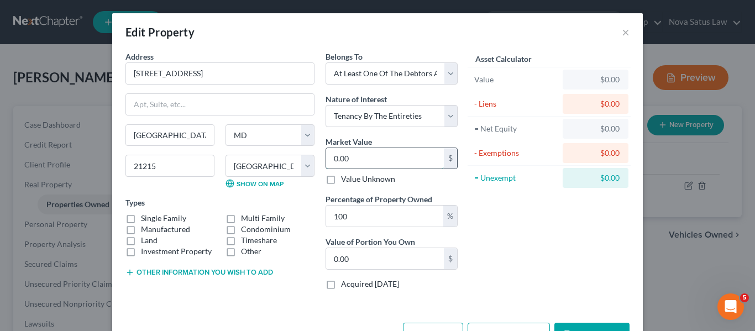
type input "3.00"
type input "0"
type input "2"
type input "2.00"
type input "26"
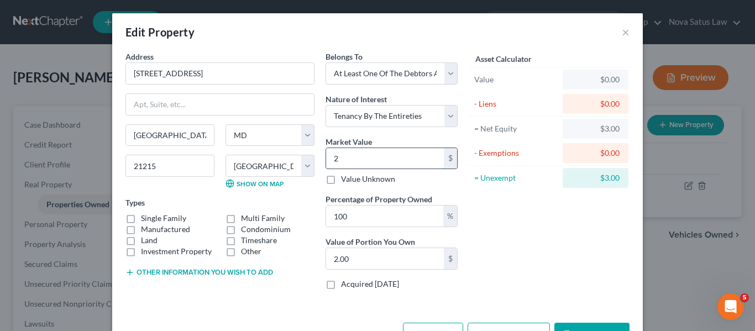
type input "26.00"
type input "264"
type input "264.00"
type input "2640"
type input "2,640.00"
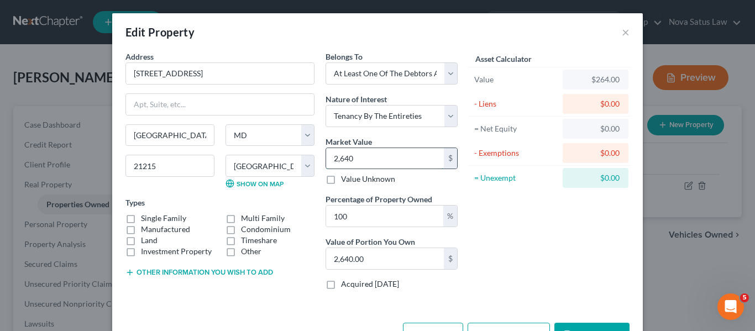
type input "2,6400"
type input "26,400.00"
type input "26,4000"
type input "264,000.00"
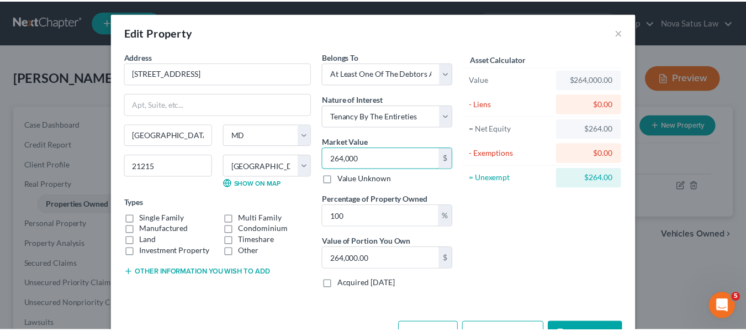
scroll to position [37, 0]
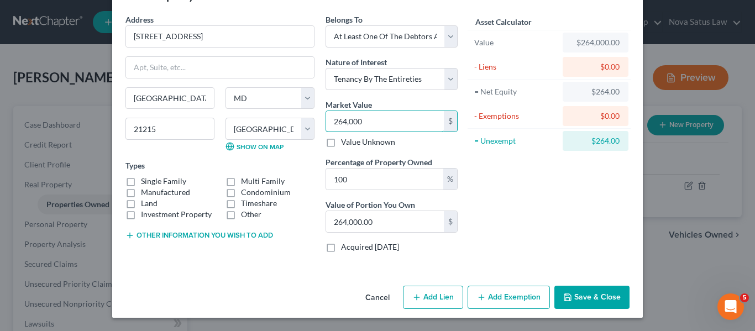
type input "264,000"
click at [570, 293] on button "Save & Close" at bounding box center [591, 297] width 75 height 23
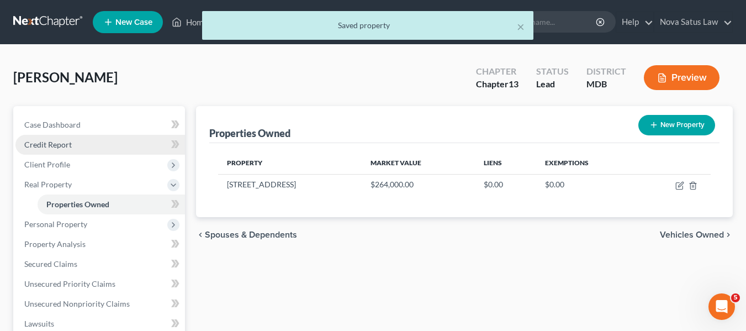
click at [69, 146] on span "Credit Report" at bounding box center [48, 144] width 48 height 9
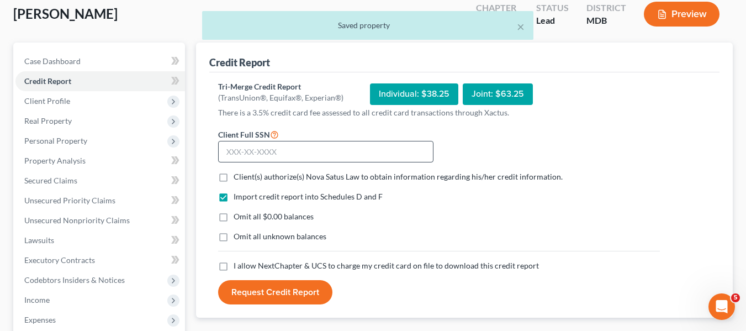
scroll to position [66, 0]
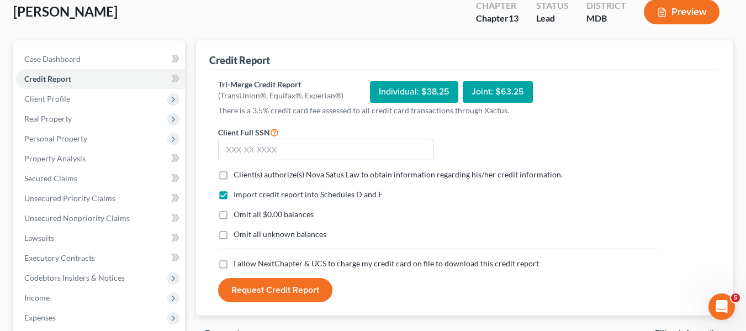
click at [234, 175] on label "Client(s) authorize(s) Nova Satus Law to obtain information regarding his/her c…" at bounding box center [398, 174] width 329 height 11
click at [238, 175] on input "Client(s) authorize(s) Nova Satus Law to obtain information regarding his/her c…" at bounding box center [241, 172] width 7 height 7
checkbox input "true"
click at [234, 264] on label "I allow NextChapter & UCS to charge my credit card on file to download this cre…" at bounding box center [387, 263] width 306 height 11
click at [238, 264] on input "I allow NextChapter & UCS to charge my credit card on file to download this cre…" at bounding box center [241, 261] width 7 height 7
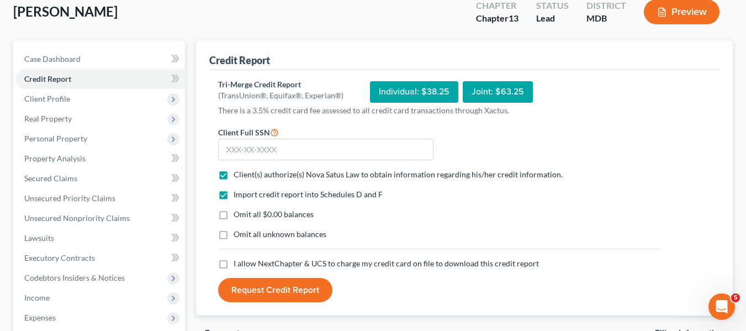
checkbox input "true"
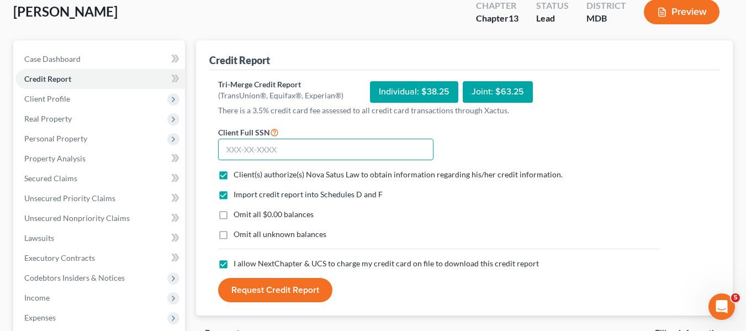
click at [230, 155] on input "text" at bounding box center [325, 150] width 215 height 22
type input "219-06-3683"
click at [259, 292] on button "Request Credit Report" at bounding box center [275, 290] width 114 height 24
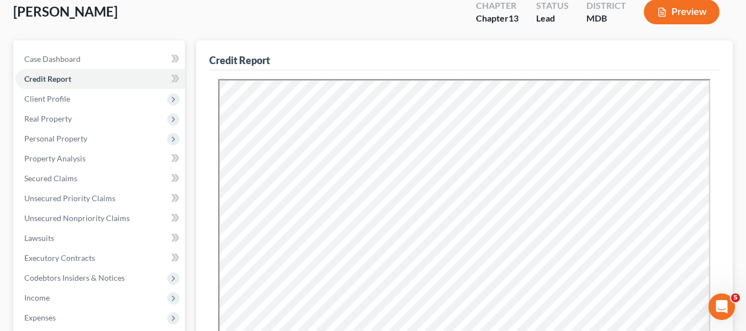
scroll to position [0, 0]
click at [40, 179] on span "Secured Claims" at bounding box center [50, 177] width 53 height 9
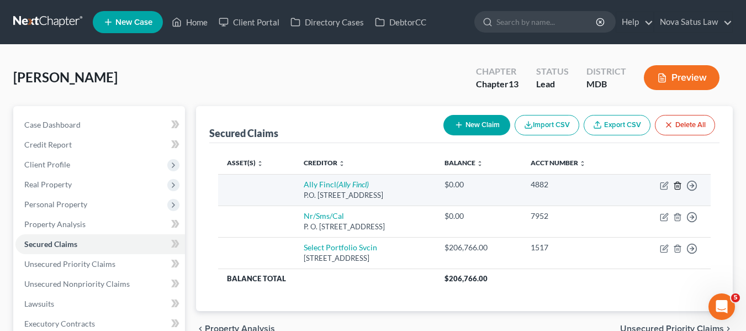
click at [676, 186] on icon "button" at bounding box center [677, 185] width 9 height 9
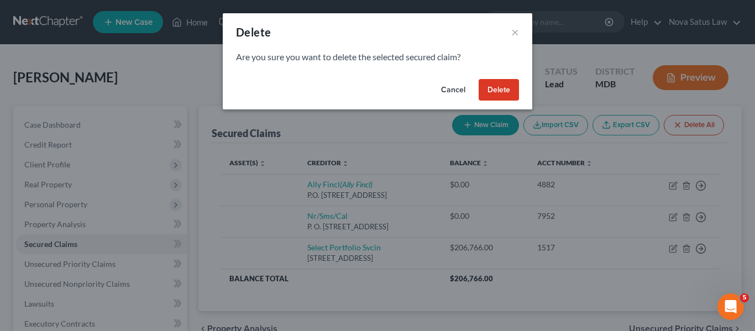
click at [496, 93] on button "Delete" at bounding box center [498, 90] width 40 height 22
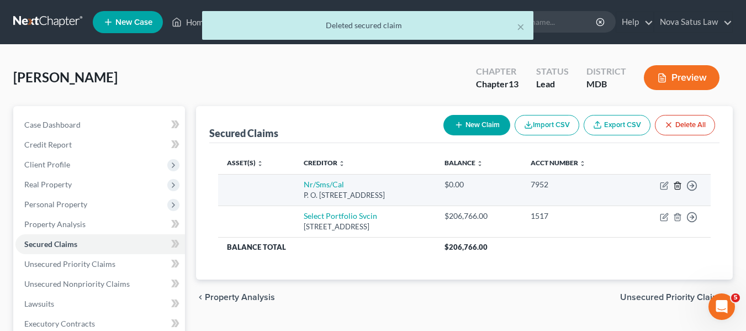
click at [678, 182] on icon "button" at bounding box center [677, 185] width 5 height 7
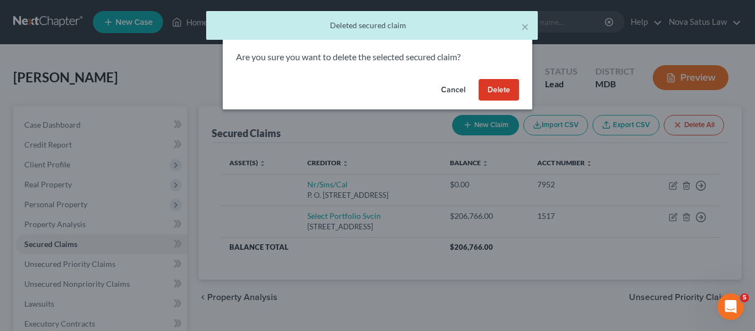
click at [488, 87] on button "Delete" at bounding box center [498, 90] width 40 height 22
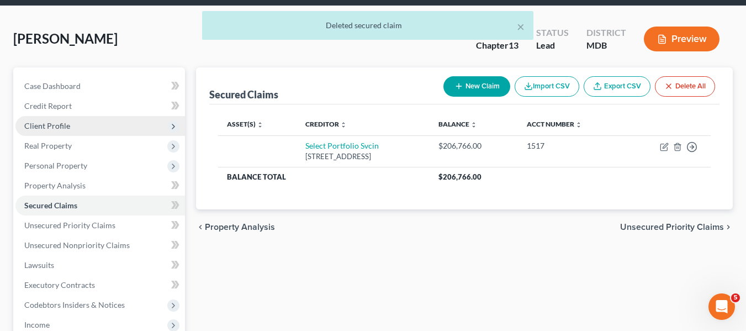
scroll to position [39, 0]
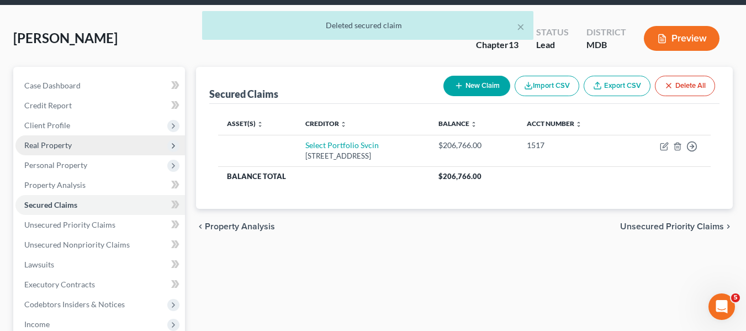
click at [54, 147] on span "Real Property" at bounding box center [48, 144] width 48 height 9
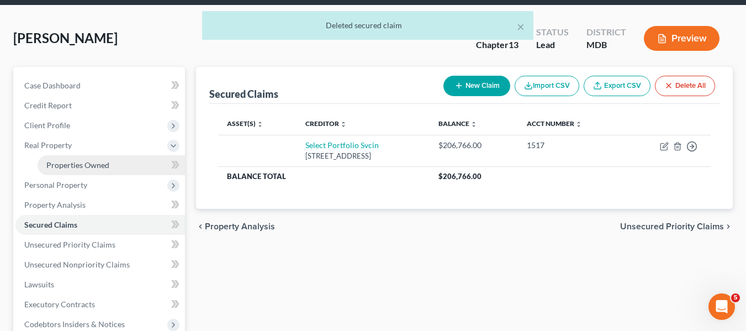
click at [62, 159] on link "Properties Owned" at bounding box center [112, 165] width 148 height 20
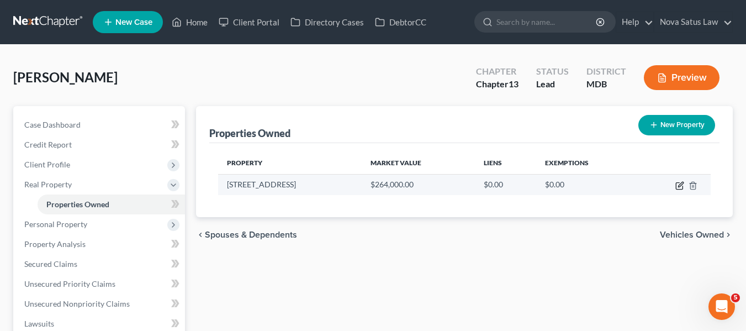
click at [682, 181] on icon "button" at bounding box center [680, 185] width 9 height 9
select select "21"
select select "3"
select select "5"
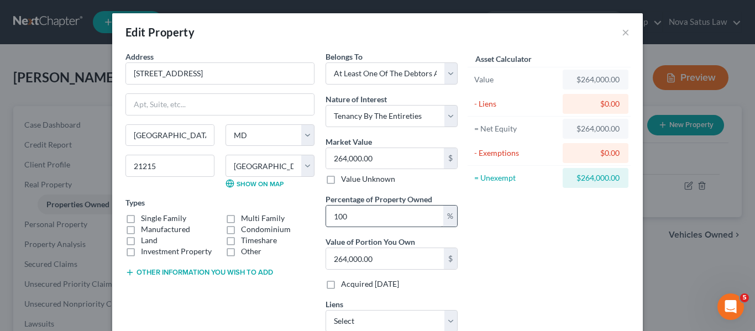
scroll to position [79, 0]
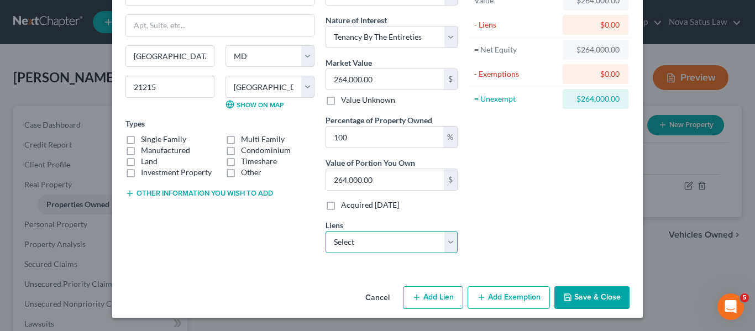
click at [367, 247] on select "Select Select Portfolio Svcin - $206,766.00" at bounding box center [391, 242] width 132 height 22
select select "46"
select select "0"
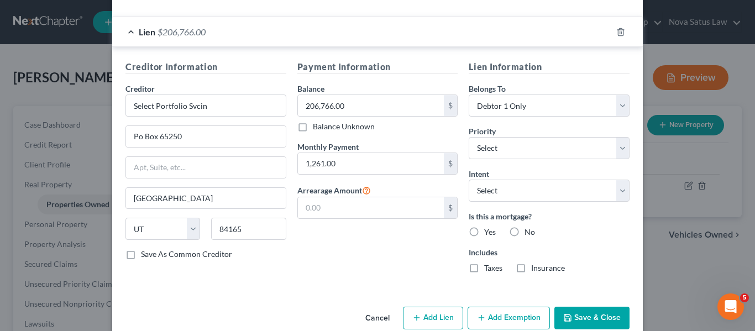
scroll to position [311, 0]
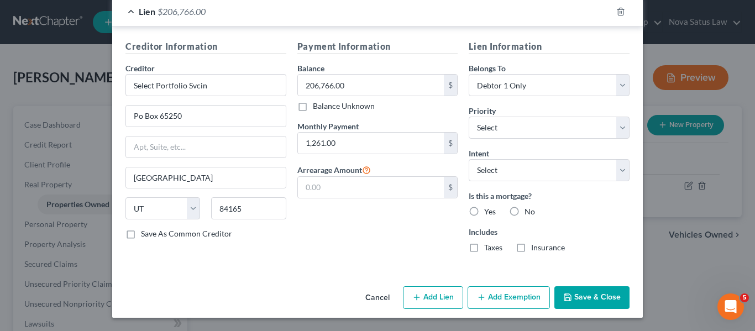
click at [572, 300] on button "Save & Close" at bounding box center [591, 297] width 75 height 23
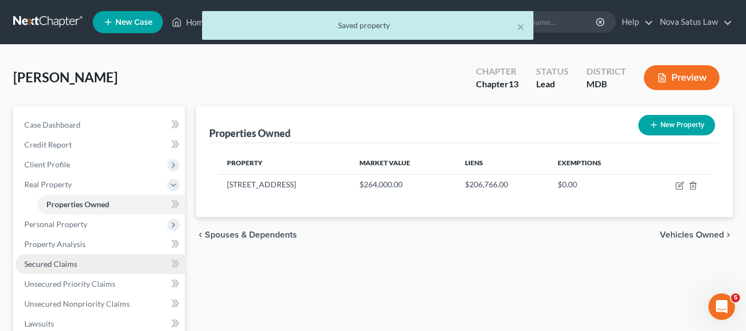
click at [83, 261] on link "Secured Claims" at bounding box center [100, 264] width 170 height 20
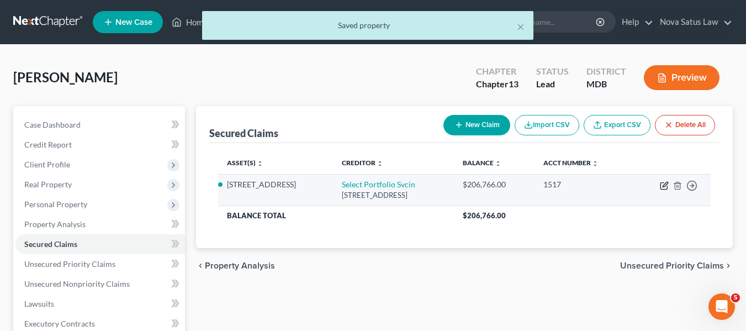
click at [667, 187] on icon "button" at bounding box center [664, 186] width 7 height 7
select select "46"
select select "0"
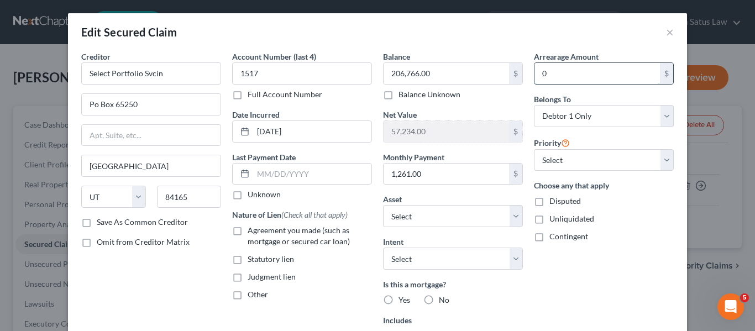
click at [582, 77] on input "0" at bounding box center [596, 73] width 125 height 21
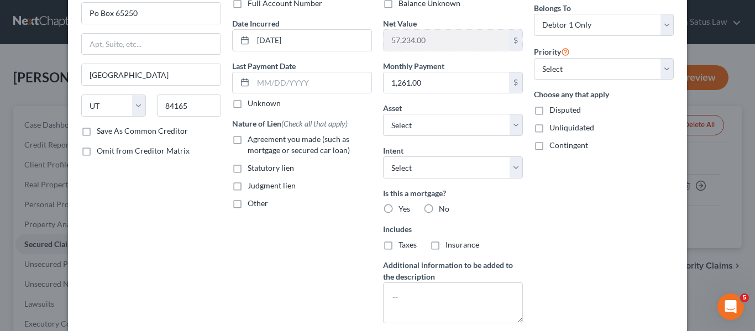
scroll to position [171, 0]
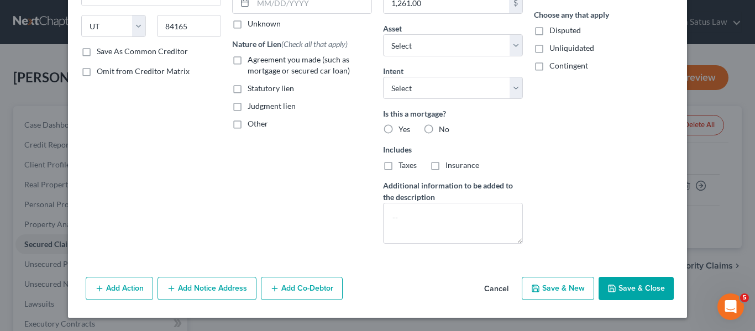
type input "55,000"
click at [630, 285] on button "Save & Close" at bounding box center [635, 288] width 75 height 23
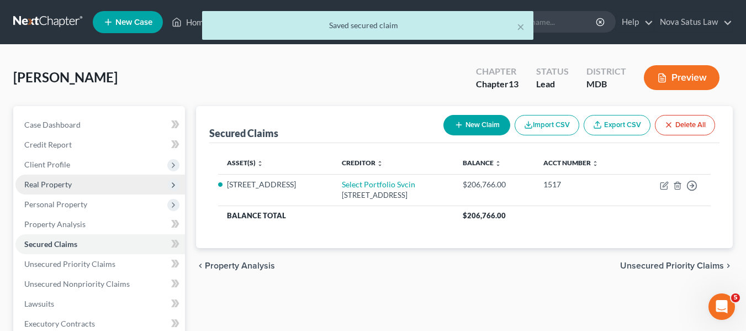
click at [38, 187] on span "Real Property" at bounding box center [48, 184] width 48 height 9
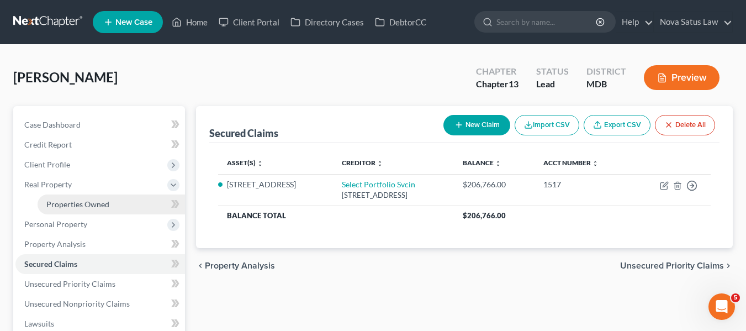
click at [56, 201] on span "Properties Owned" at bounding box center [77, 203] width 63 height 9
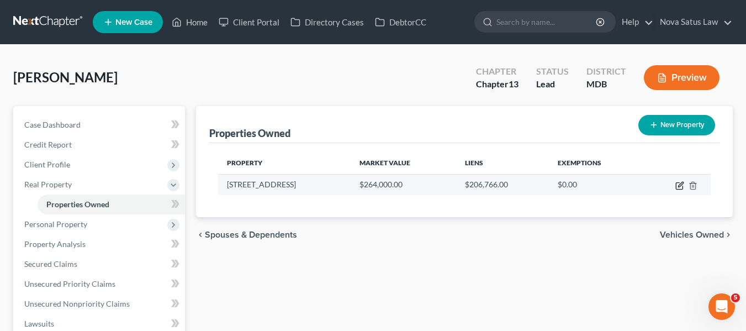
click at [679, 184] on icon "button" at bounding box center [680, 185] width 9 height 9
select select "21"
select select "3"
select select "5"
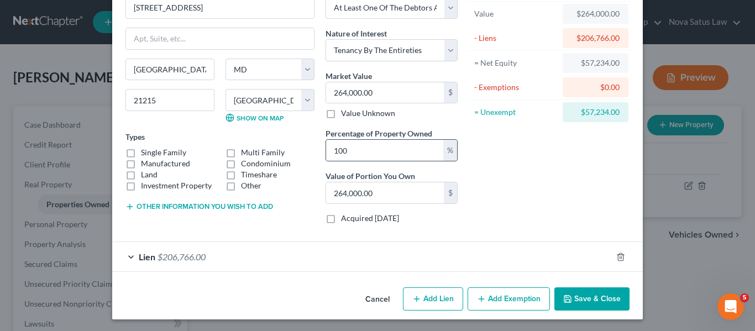
scroll to position [66, 0]
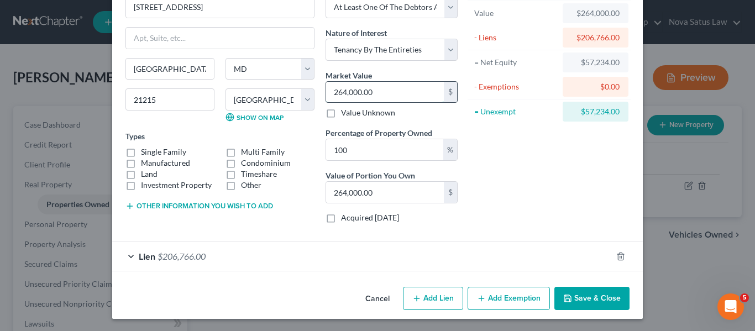
click at [387, 87] on input "264,000.00" at bounding box center [385, 92] width 118 height 21
type input "2"
type input "2.00"
type input "23"
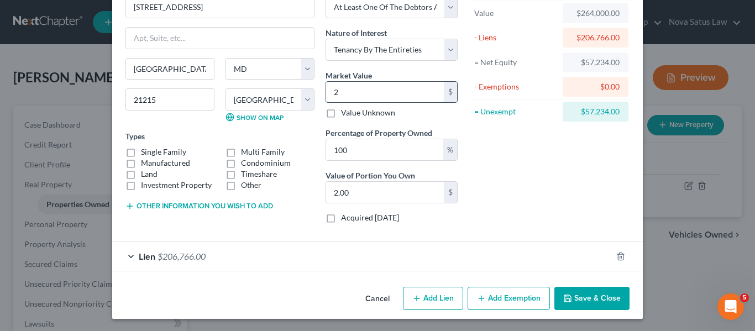
type input "23.00"
type input "237"
type input "237.00"
type input "2376"
type input "2,376.00"
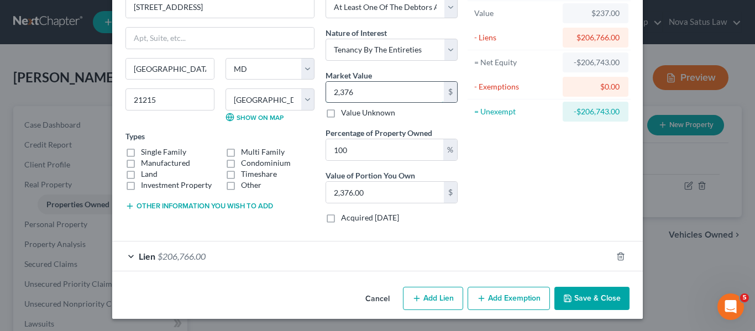
type input "2,3760"
type input "23,760.00"
type input "23,7600"
type input "237,600.00"
type input "237,600"
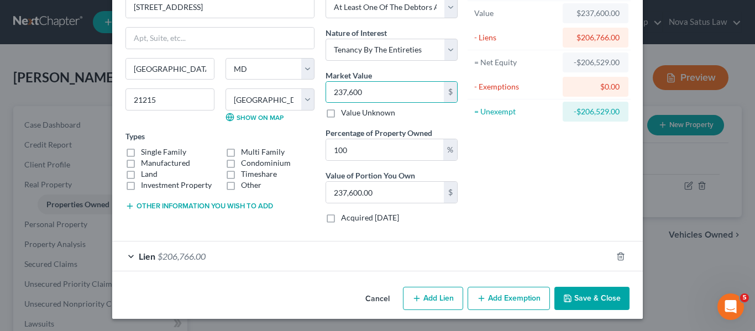
click at [168, 203] on button "Other information you wish to add" at bounding box center [199, 206] width 148 height 9
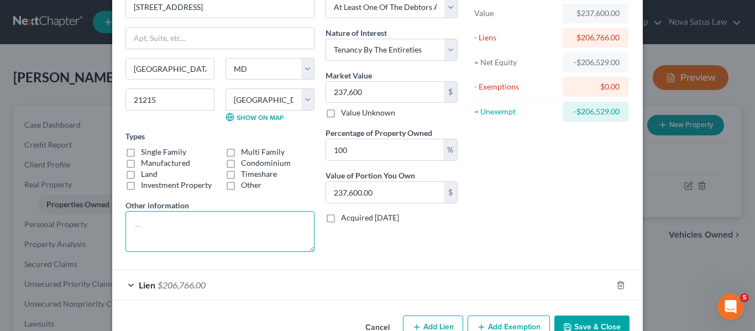
click at [140, 216] on textarea at bounding box center [219, 231] width 189 height 41
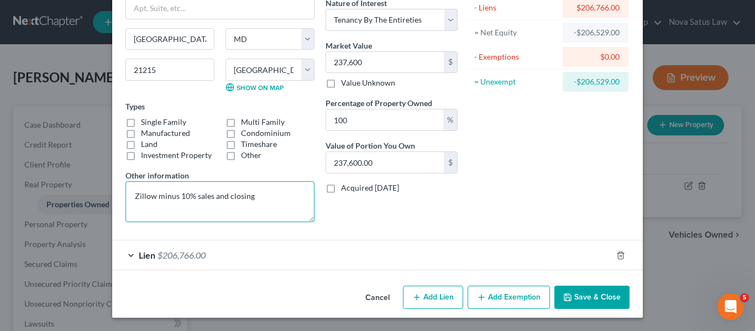
type textarea "Zillow minus 10% sales and closing"
click at [576, 291] on button "Save & Close" at bounding box center [591, 297] width 75 height 23
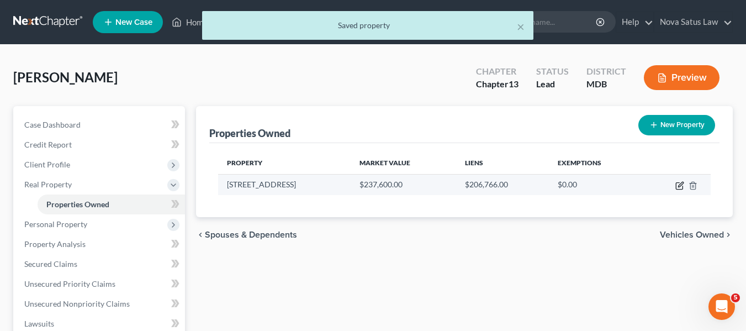
click at [680, 185] on icon "button" at bounding box center [680, 184] width 5 height 5
select select "21"
select select "3"
select select "5"
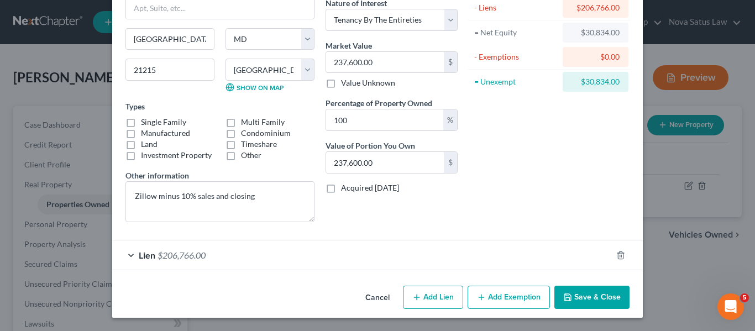
click at [494, 297] on button "Add Exemption" at bounding box center [508, 297] width 82 height 23
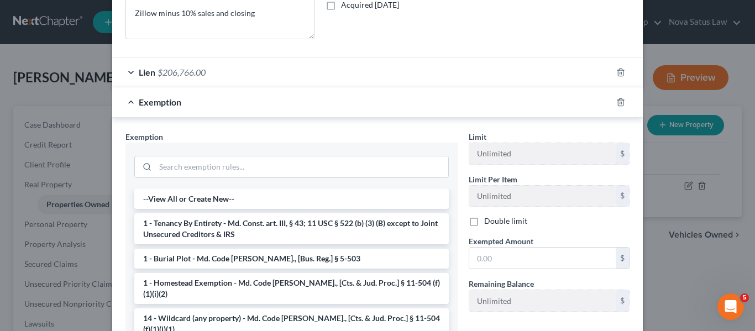
scroll to position [280, 0]
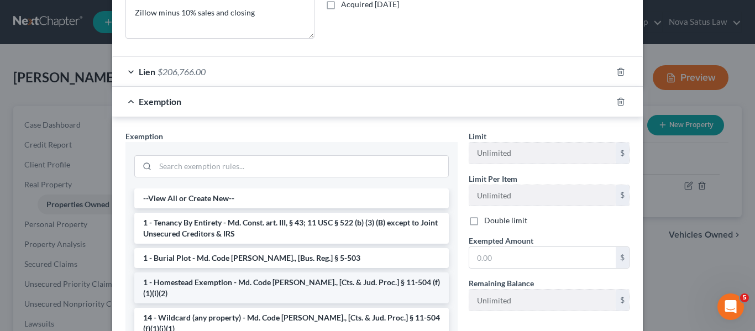
click at [312, 286] on li "1 - Homestead Exemption - Md. Code [PERSON_NAME]., [Cts. & Jud. Proc.] § 11-504…" at bounding box center [291, 287] width 314 height 31
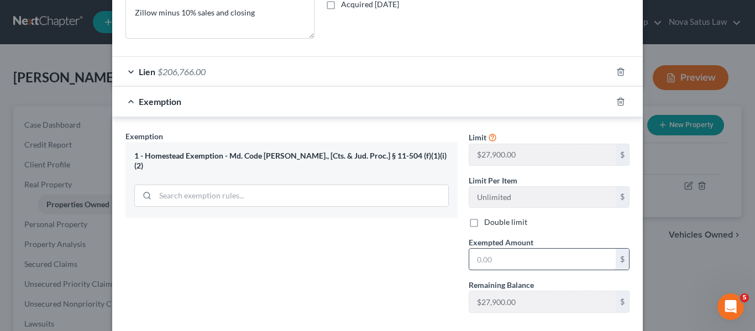
click at [513, 259] on input "text" at bounding box center [542, 259] width 146 height 21
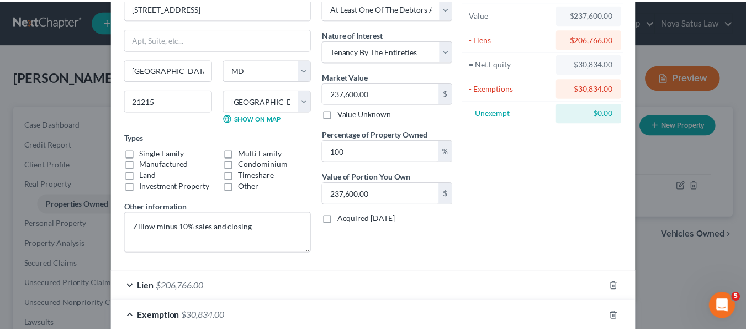
scroll to position [340, 0]
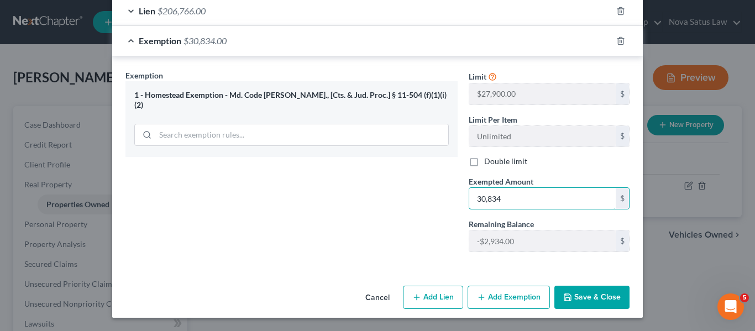
type input "30,834"
click at [563, 300] on icon "button" at bounding box center [567, 297] width 9 height 9
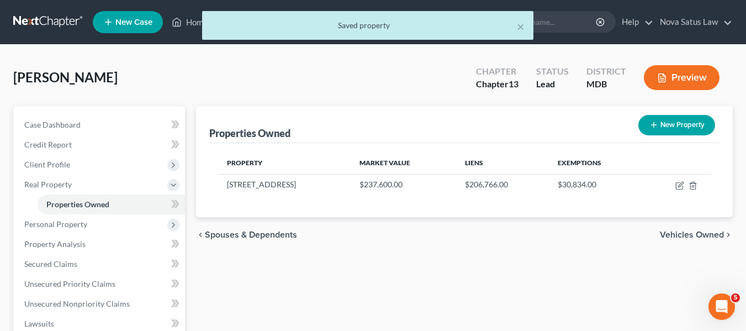
scroll to position [133, 0]
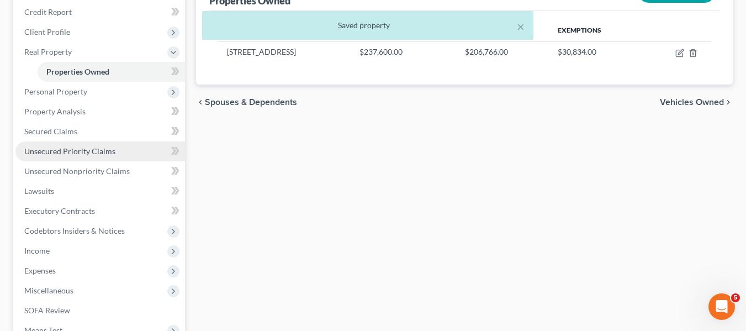
click at [100, 149] on span "Unsecured Priority Claims" at bounding box center [69, 150] width 91 height 9
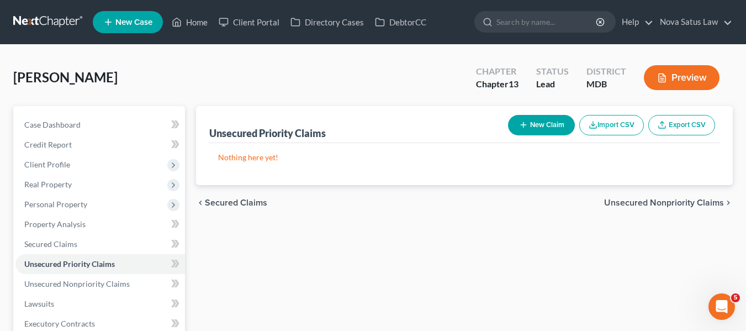
click at [534, 124] on button "New Claim" at bounding box center [541, 125] width 67 height 20
select select "0"
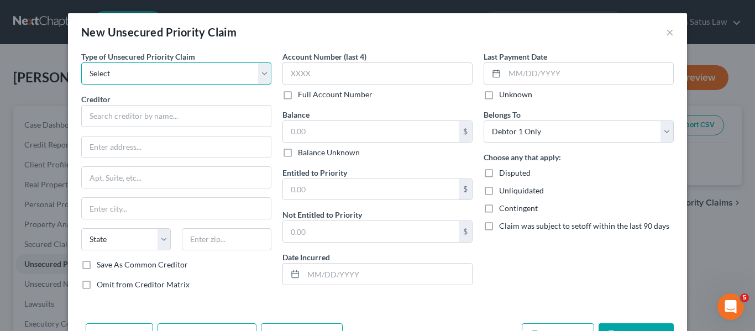
click at [198, 74] on select "Select Taxes & Other Government Units Domestic Support Obligations Extensions o…" at bounding box center [176, 73] width 190 height 22
select select "0"
click at [81, 62] on select "Select Taxes & Other Government Units Domestic Support Obligations Extensions o…" at bounding box center [176, 73] width 190 height 22
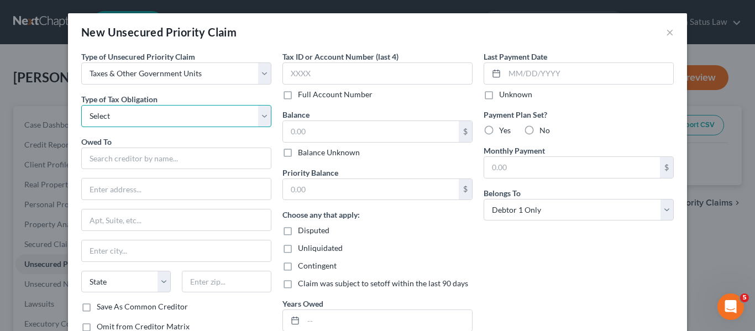
click at [173, 120] on select "Select Federal City State Franchise Tax Board Other" at bounding box center [176, 116] width 190 height 22
select select "0"
click at [81, 105] on select "Select Federal City State Franchise Tax Board Other" at bounding box center [176, 116] width 190 height 22
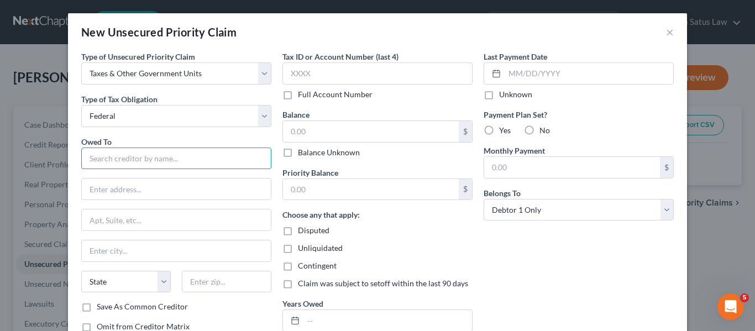
click at [122, 157] on input "text" at bounding box center [176, 159] width 190 height 22
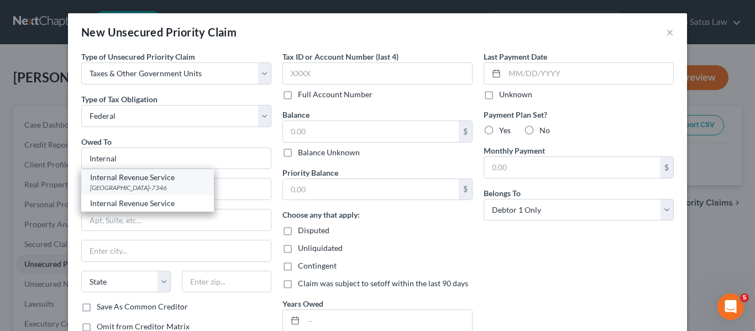
click at [127, 187] on div "[GEOGRAPHIC_DATA]-7346" at bounding box center [147, 187] width 115 height 9
type input "Internal Revenue Service"
type input "PO Box 7346"
type input "[GEOGRAPHIC_DATA]"
select select "39"
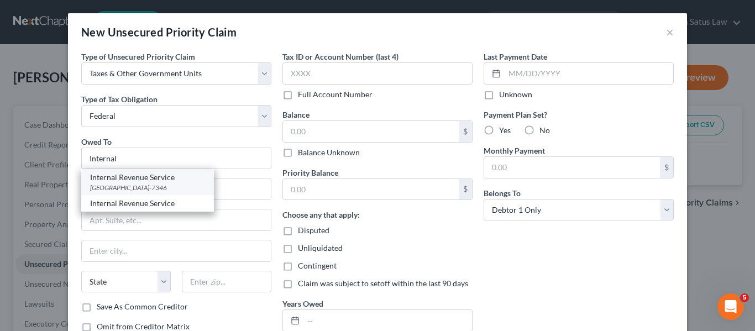
type input "19101-7346"
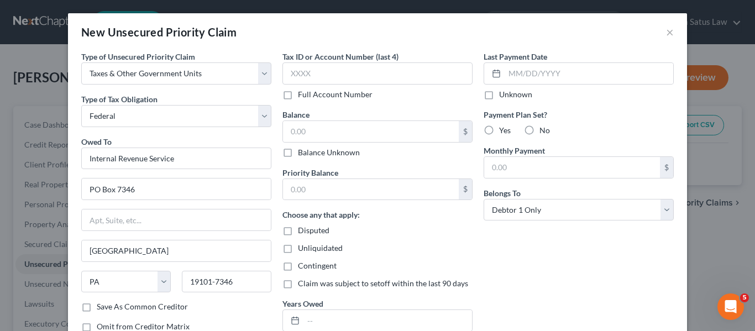
scroll to position [80, 0]
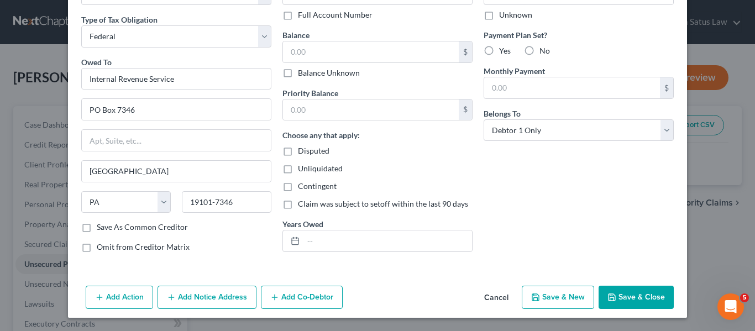
click at [615, 300] on button "Save & Close" at bounding box center [635, 297] width 75 height 23
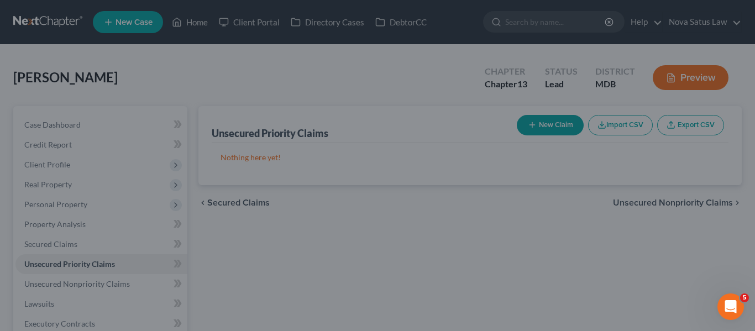
type input "0.00"
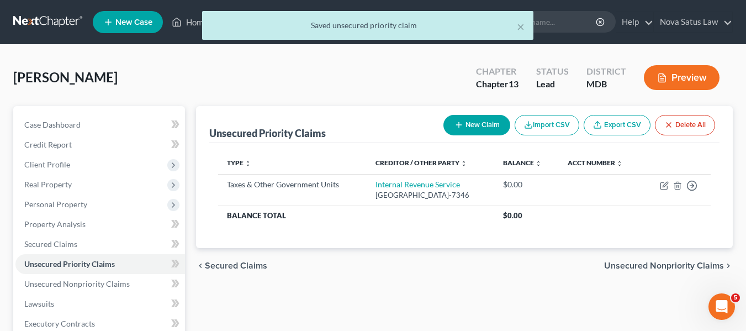
click at [459, 123] on icon "button" at bounding box center [459, 124] width 9 height 9
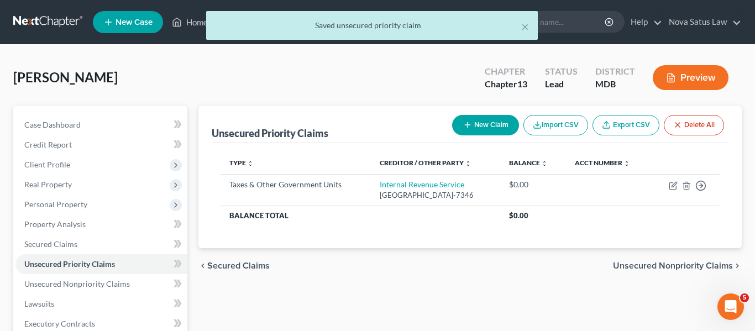
select select "0"
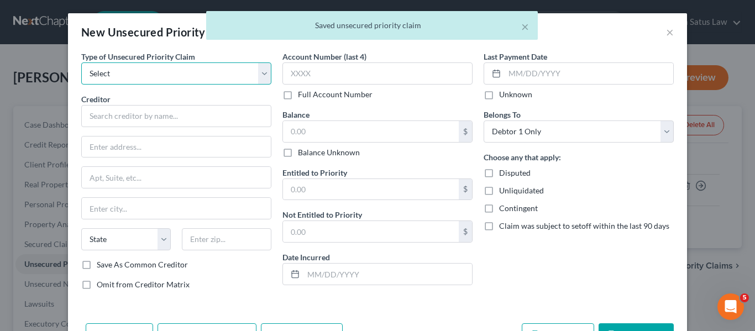
click at [234, 73] on select "Select Taxes & Other Government Units Domestic Support Obligations Extensions o…" at bounding box center [176, 73] width 190 height 22
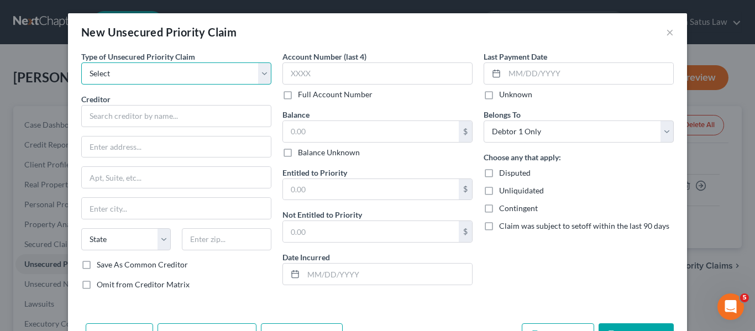
select select "0"
click at [81, 62] on select "Select Taxes & Other Government Units Domestic Support Obligations Extensions o…" at bounding box center [176, 73] width 190 height 22
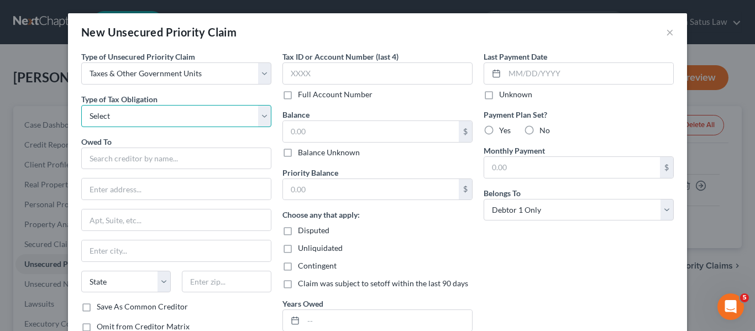
click at [160, 124] on select "Select Federal City State Franchise Tax Board Other" at bounding box center [176, 116] width 190 height 22
select select "2"
click at [81, 105] on select "Select Federal City State Franchise Tax Board Other" at bounding box center [176, 116] width 190 height 22
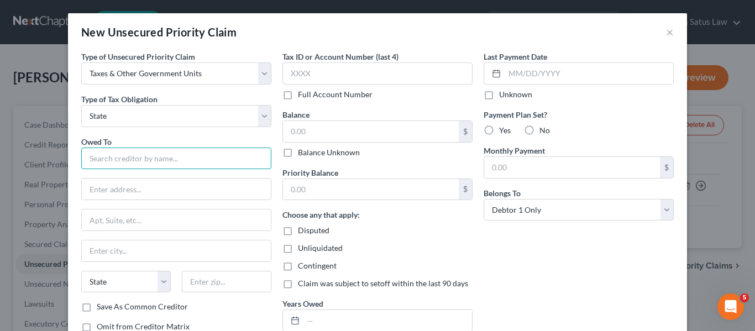
click at [103, 160] on input "text" at bounding box center [176, 159] width 190 height 22
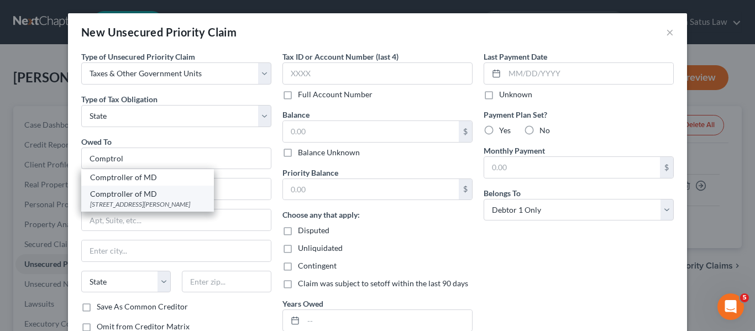
click at [178, 203] on div "[STREET_ADDRESS][PERSON_NAME]" at bounding box center [147, 203] width 115 height 9
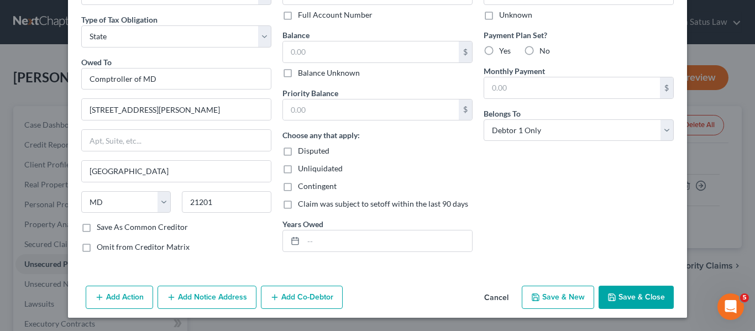
click at [607, 300] on icon "button" at bounding box center [611, 297] width 9 height 9
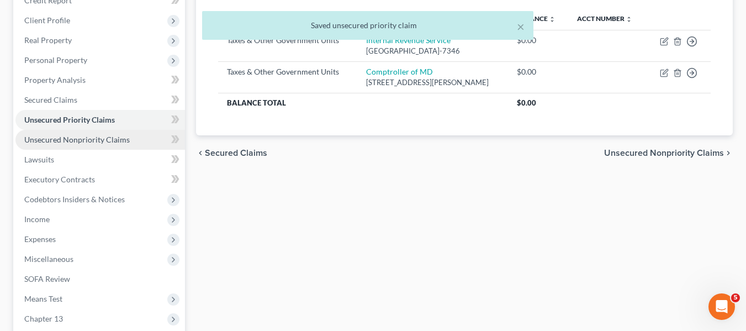
scroll to position [145, 0]
click at [106, 143] on span "Unsecured Nonpriority Claims" at bounding box center [77, 138] width 106 height 9
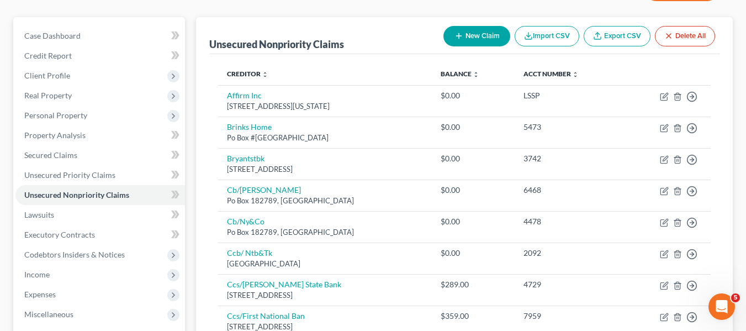
scroll to position [92, 0]
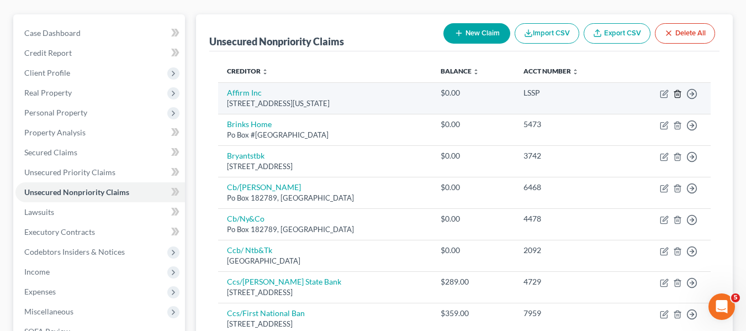
click at [679, 92] on icon "button" at bounding box center [677, 93] width 9 height 9
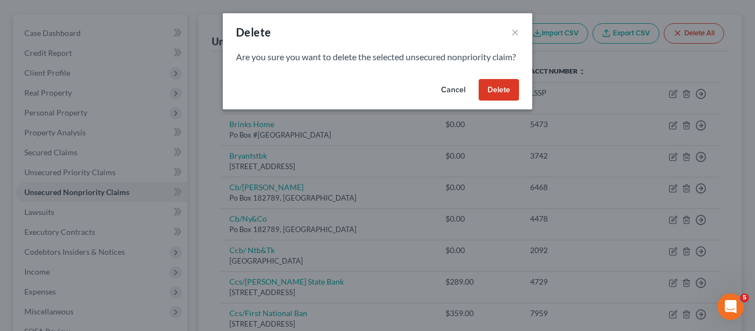
click at [496, 101] on button "Delete" at bounding box center [498, 90] width 40 height 22
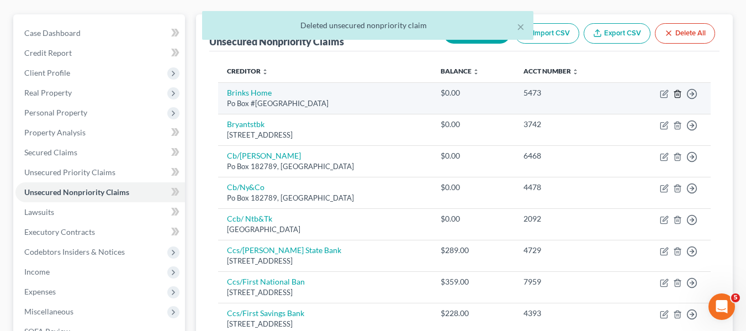
click at [675, 93] on icon "button" at bounding box center [677, 93] width 5 height 7
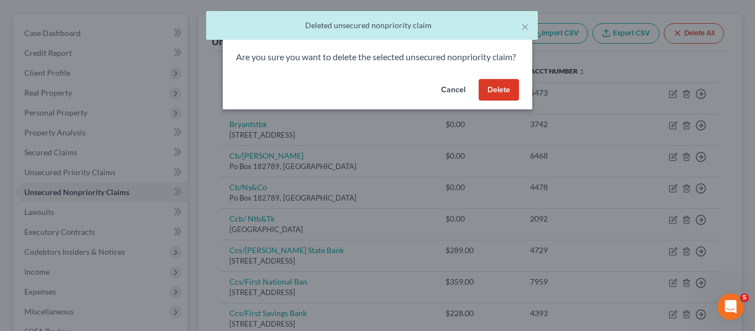
click at [499, 97] on button "Delete" at bounding box center [498, 90] width 40 height 22
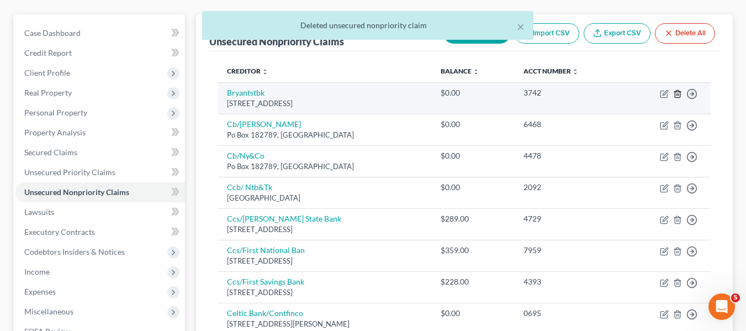
click at [678, 92] on icon "button" at bounding box center [677, 93] width 9 height 9
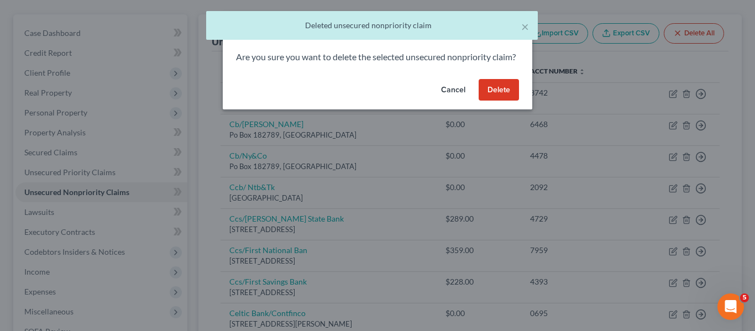
click at [493, 98] on button "Delete" at bounding box center [498, 90] width 40 height 22
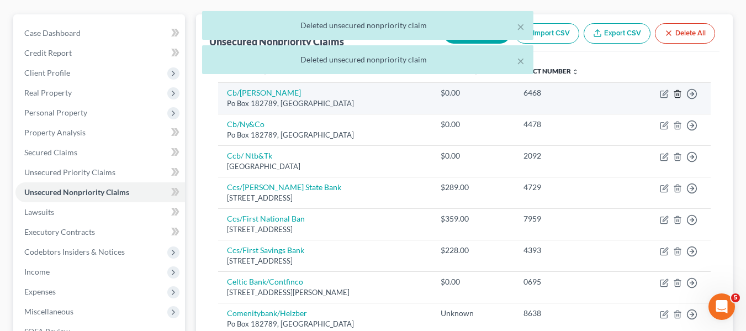
click at [680, 96] on icon "button" at bounding box center [677, 93] width 5 height 7
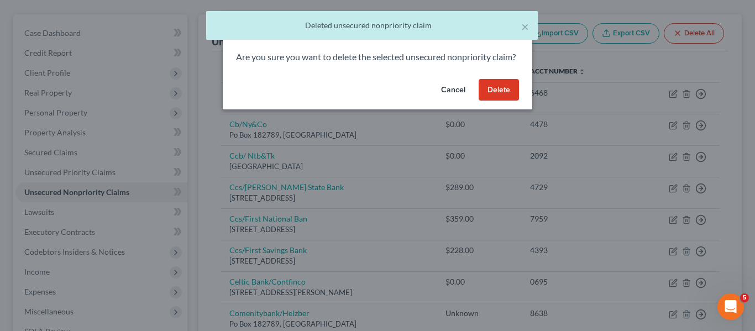
click at [494, 98] on button "Delete" at bounding box center [498, 90] width 40 height 22
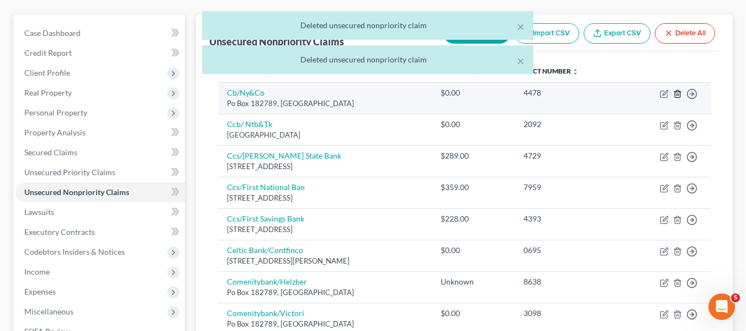
click at [678, 94] on line "button" at bounding box center [678, 94] width 0 height 2
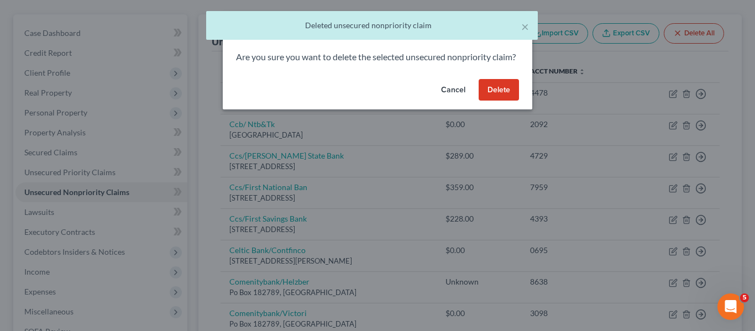
click at [497, 98] on button "Delete" at bounding box center [498, 90] width 40 height 22
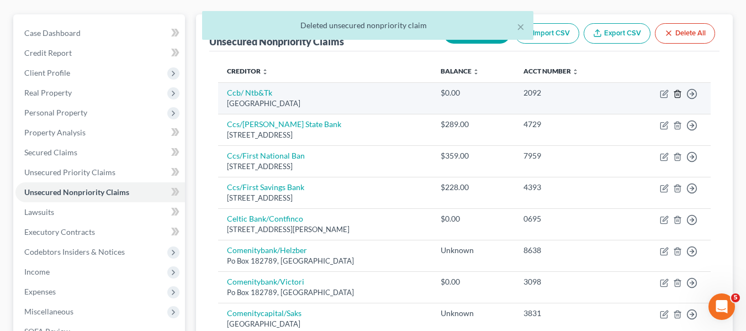
click at [676, 94] on icon "button" at bounding box center [677, 93] width 9 height 9
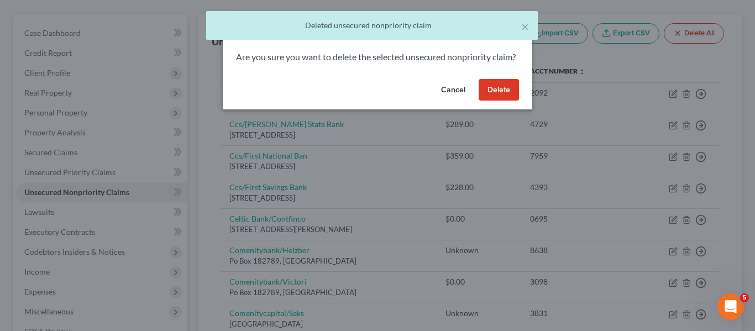
click at [498, 94] on button "Delete" at bounding box center [498, 90] width 40 height 22
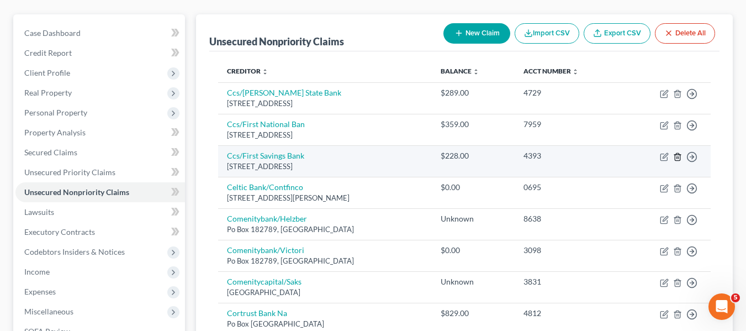
click at [678, 157] on line "button" at bounding box center [678, 157] width 0 height 2
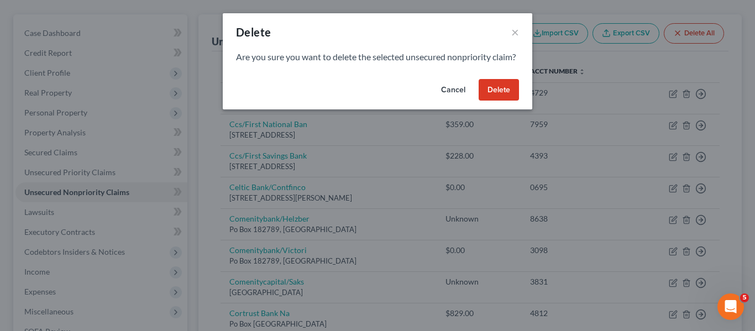
click at [497, 100] on button "Delete" at bounding box center [498, 90] width 40 height 22
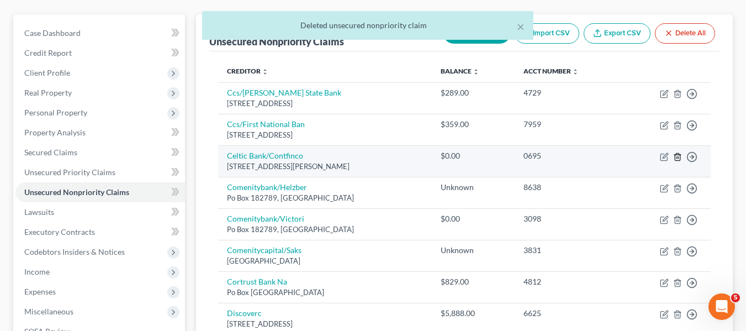
click at [678, 159] on icon "button" at bounding box center [677, 156] width 9 height 9
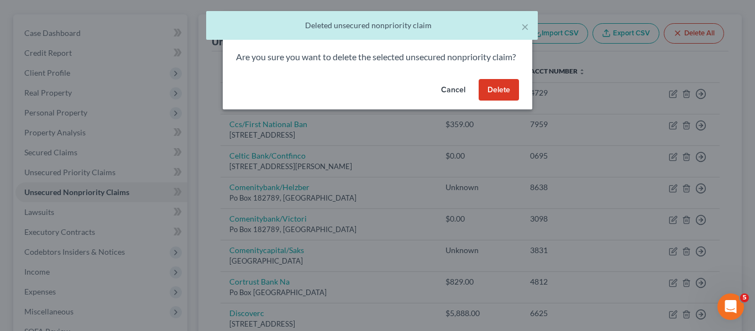
click at [481, 101] on button "Delete" at bounding box center [498, 90] width 40 height 22
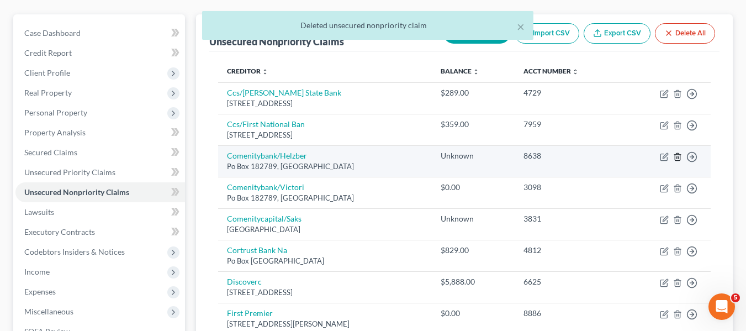
click at [678, 160] on icon "button" at bounding box center [677, 156] width 9 height 9
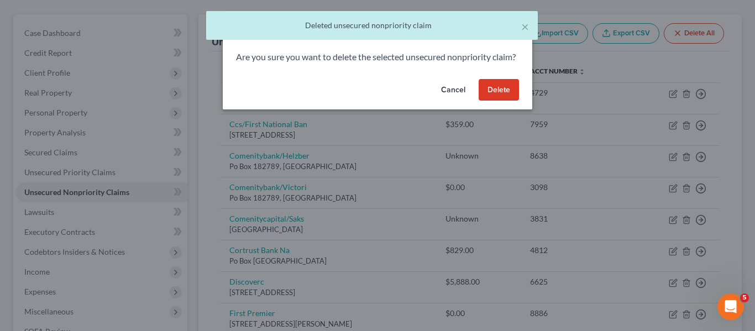
click at [494, 101] on button "Delete" at bounding box center [498, 90] width 40 height 22
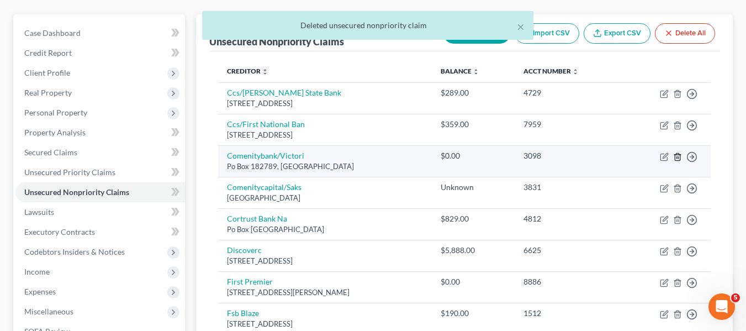
click at [677, 157] on line "button" at bounding box center [677, 157] width 0 height 2
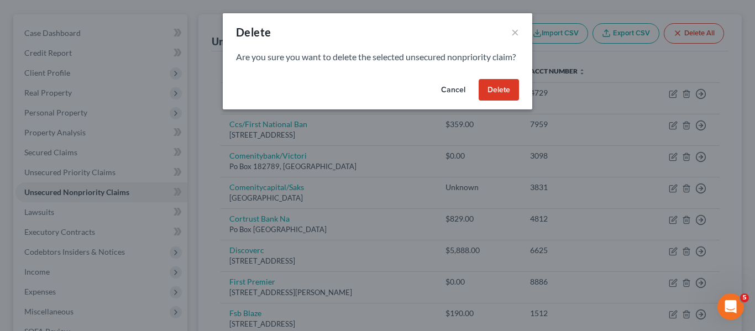
click at [497, 101] on button "Delete" at bounding box center [498, 90] width 40 height 22
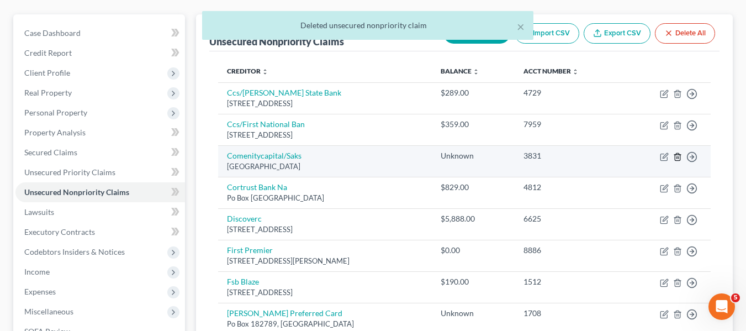
click at [675, 159] on icon "button" at bounding box center [677, 156] width 5 height 7
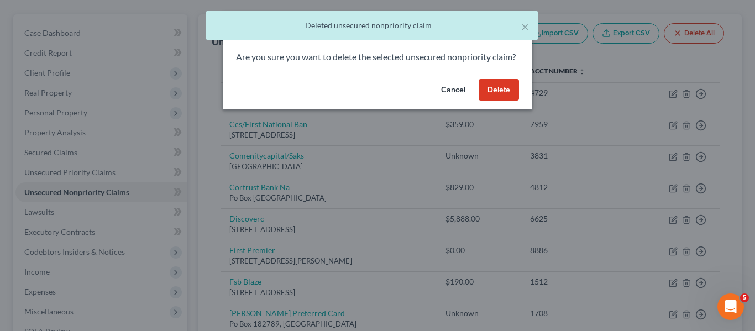
click at [483, 101] on button "Delete" at bounding box center [498, 90] width 40 height 22
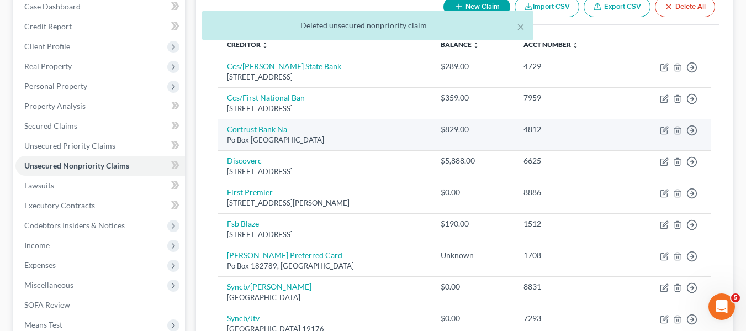
scroll to position [119, 0]
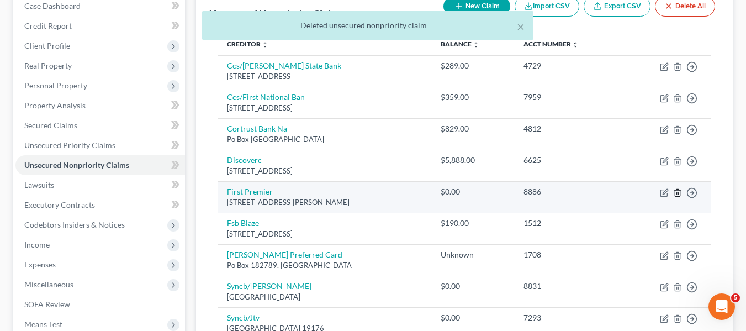
click at [680, 192] on icon "button" at bounding box center [677, 192] width 5 height 7
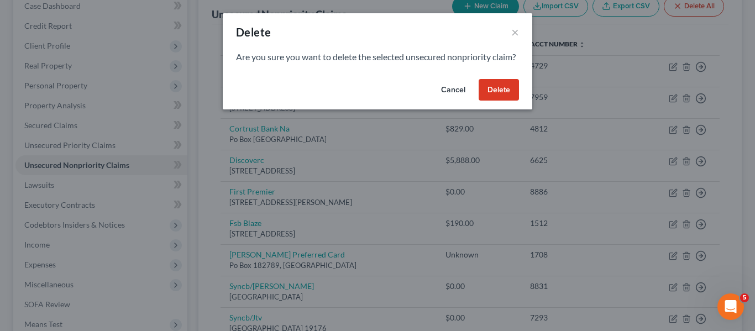
click at [501, 101] on button "Delete" at bounding box center [498, 90] width 40 height 22
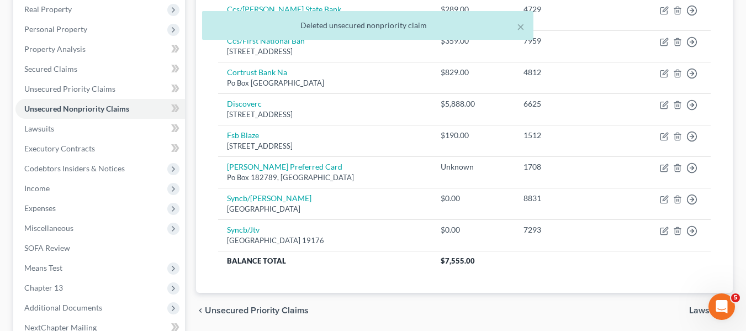
scroll to position [176, 0]
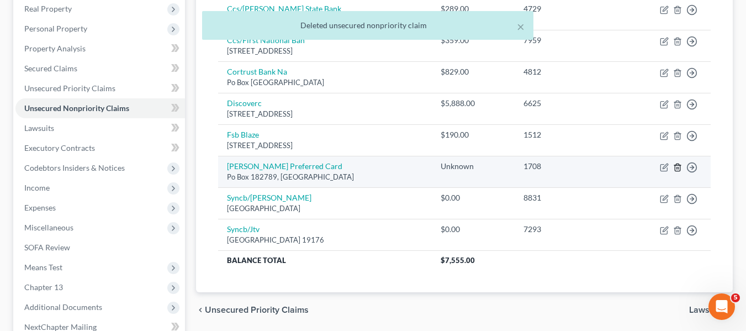
click at [676, 165] on icon "button" at bounding box center [677, 167] width 9 height 9
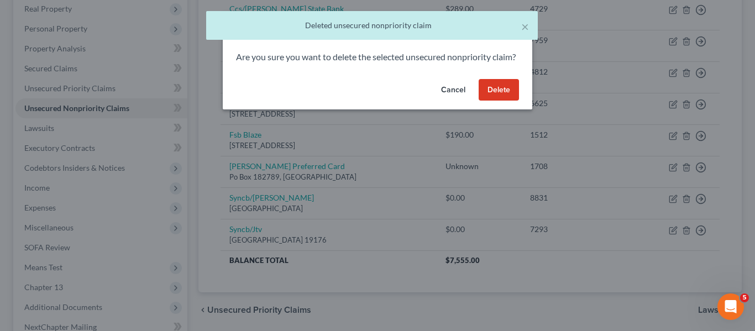
click at [499, 101] on button "Delete" at bounding box center [498, 90] width 40 height 22
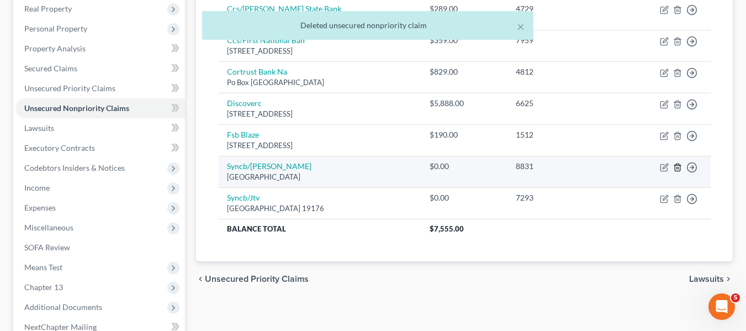
click at [678, 167] on icon "button" at bounding box center [677, 167] width 9 height 9
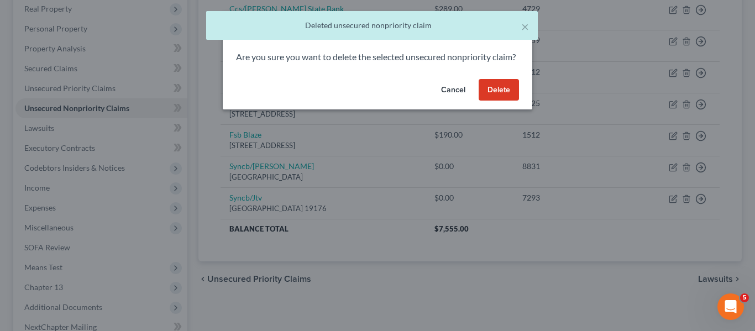
click at [501, 101] on button "Delete" at bounding box center [498, 90] width 40 height 22
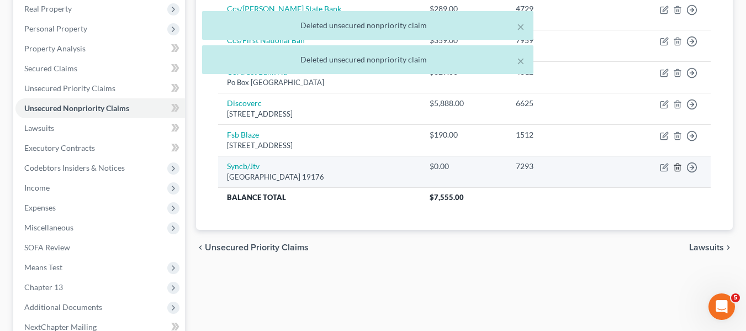
click at [675, 165] on icon "button" at bounding box center [677, 167] width 9 height 9
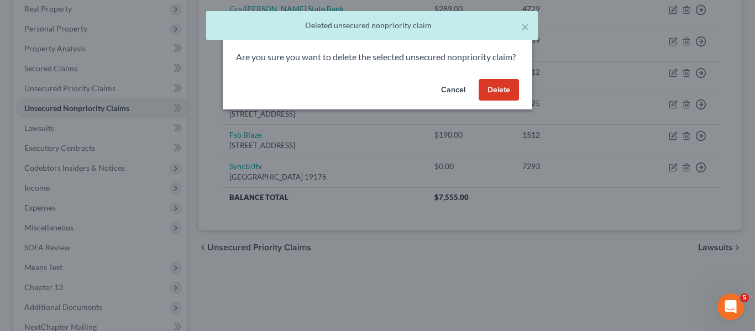
click at [489, 101] on button "Delete" at bounding box center [498, 90] width 40 height 22
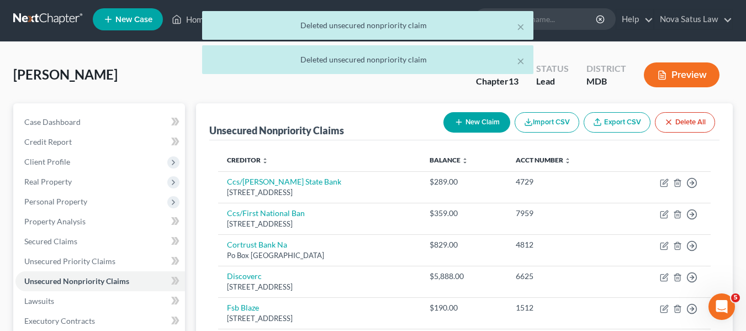
scroll to position [0, 0]
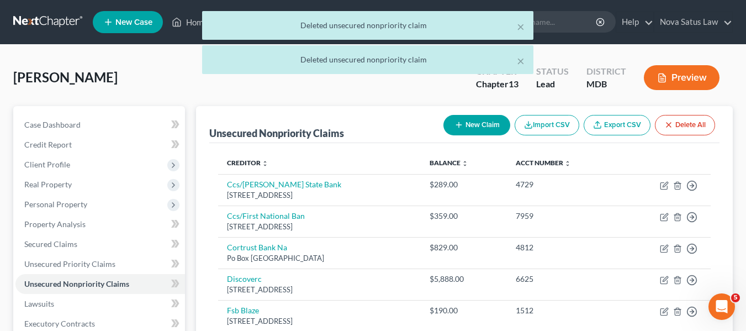
click at [468, 122] on button "New Claim" at bounding box center [477, 125] width 67 height 20
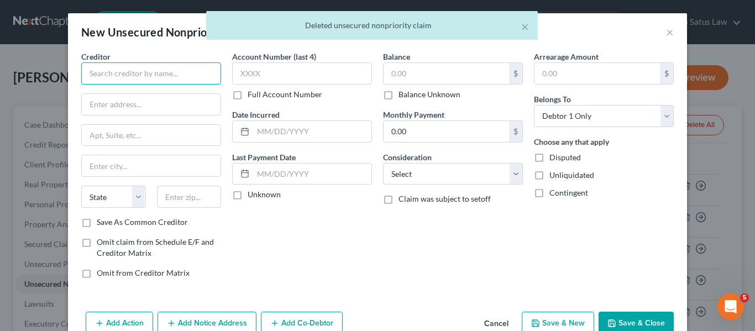
click at [165, 66] on input "text" at bounding box center [151, 73] width 140 height 22
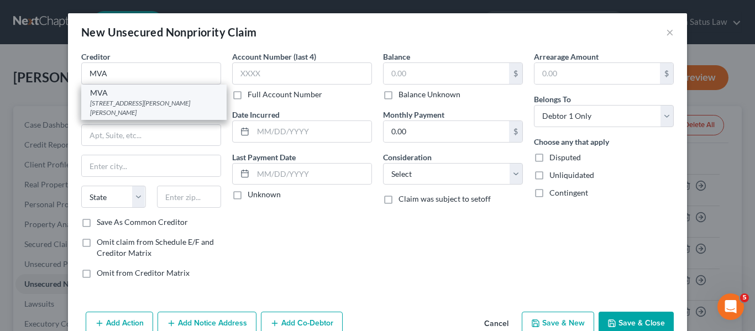
click at [146, 101] on div "[STREET_ADDRESS][PERSON_NAME][PERSON_NAME]" at bounding box center [154, 107] width 128 height 19
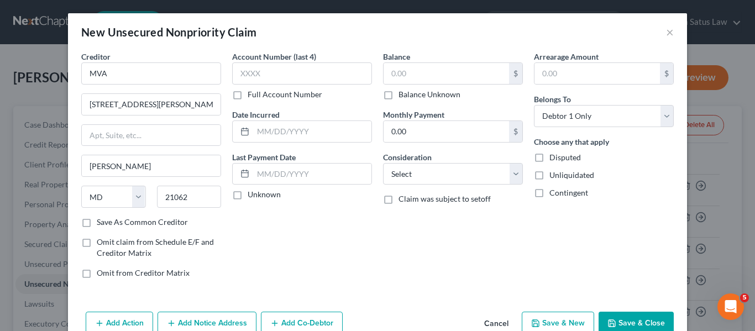
click at [615, 320] on button "Save & Close" at bounding box center [635, 323] width 75 height 23
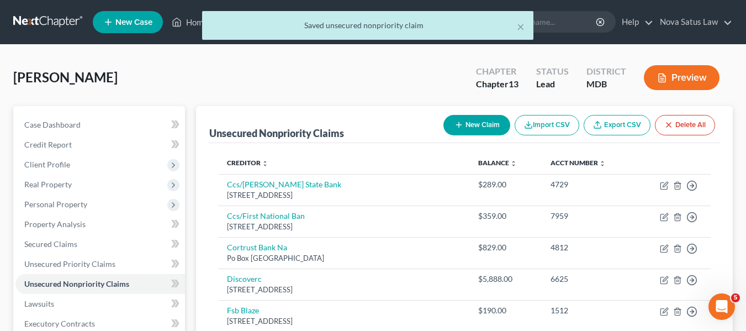
click at [467, 126] on button "New Claim" at bounding box center [477, 125] width 67 height 20
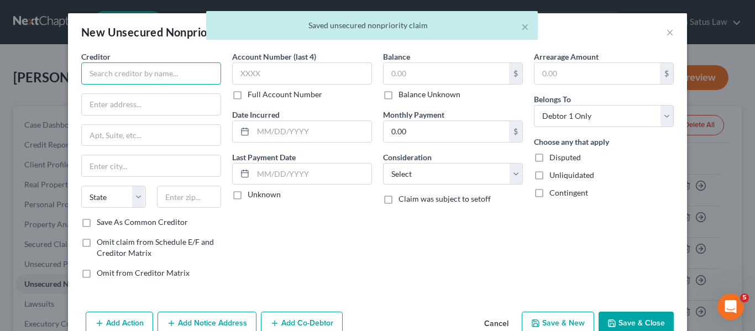
click at [111, 65] on input "text" at bounding box center [151, 73] width 140 height 22
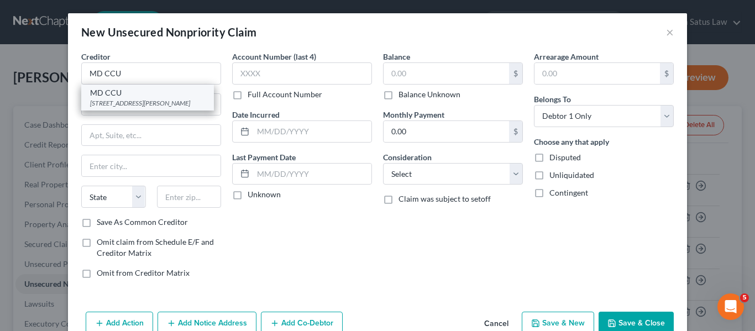
click at [117, 94] on div "MD CCU" at bounding box center [147, 92] width 115 height 11
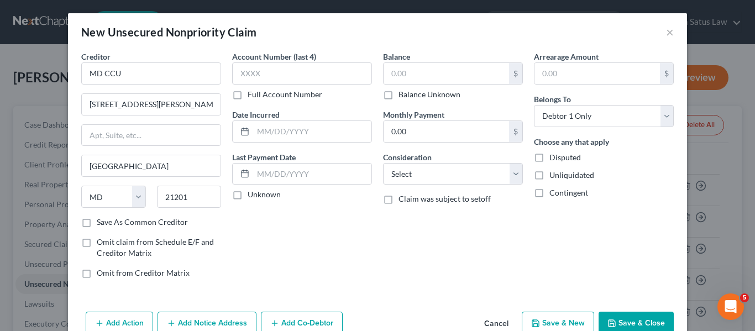
click at [626, 321] on button "Save & Close" at bounding box center [635, 323] width 75 height 23
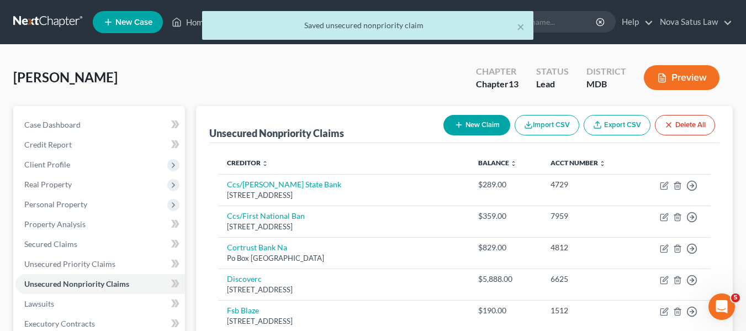
click at [470, 118] on button "New Claim" at bounding box center [477, 125] width 67 height 20
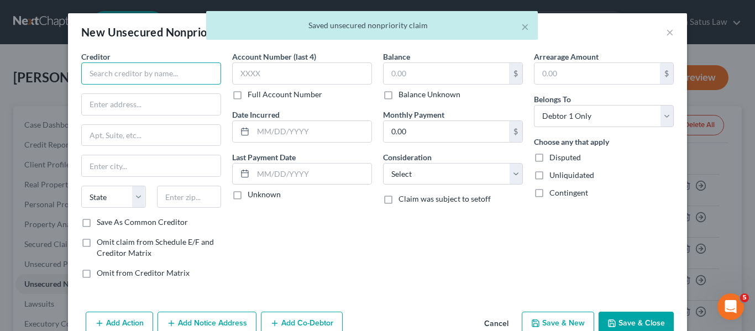
click at [157, 74] on input "text" at bounding box center [151, 73] width 140 height 22
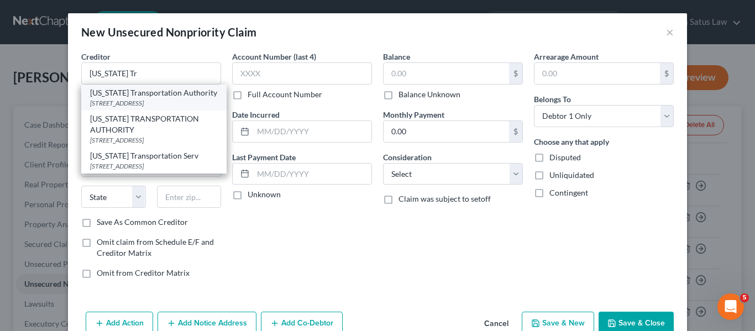
click at [145, 93] on div "[US_STATE] Transportation Authority" at bounding box center [154, 92] width 128 height 11
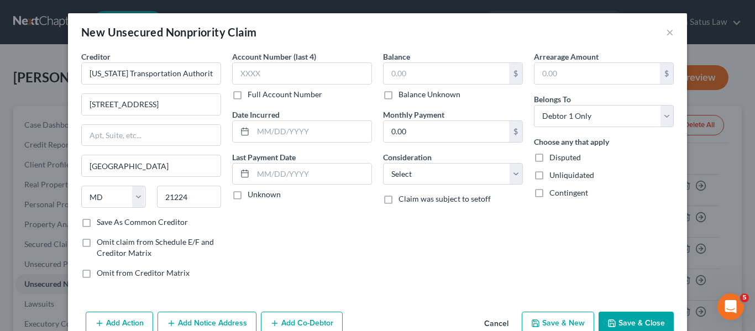
click at [615, 320] on button "Save & Close" at bounding box center [635, 323] width 75 height 23
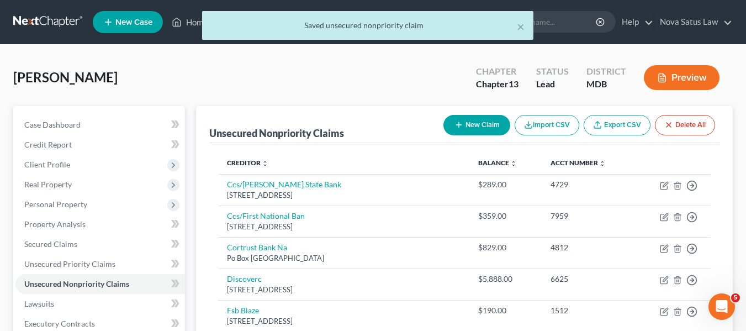
click at [468, 127] on button "New Claim" at bounding box center [477, 125] width 67 height 20
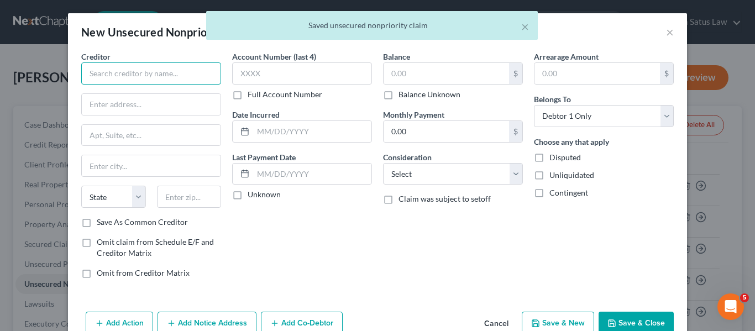
click at [182, 64] on input "text" at bounding box center [151, 73] width 140 height 22
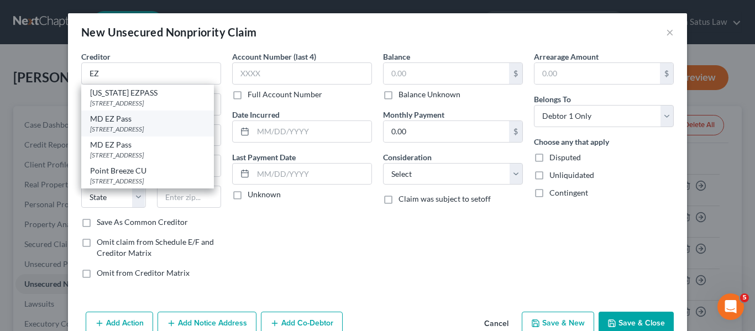
click at [147, 127] on div "[STREET_ADDRESS]" at bounding box center [147, 128] width 115 height 9
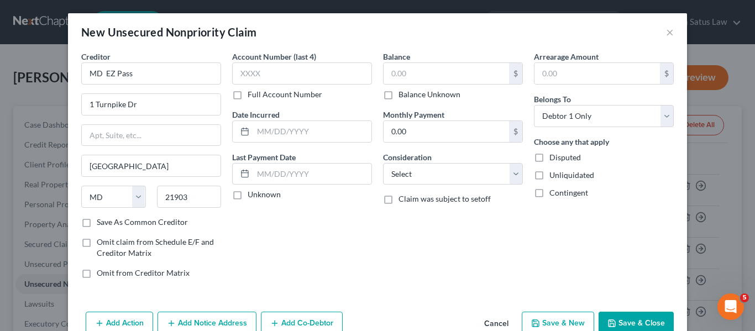
click at [630, 314] on button "Save & Close" at bounding box center [635, 323] width 75 height 23
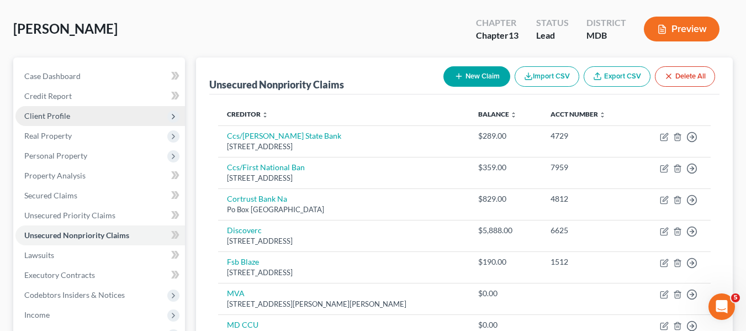
scroll to position [261, 0]
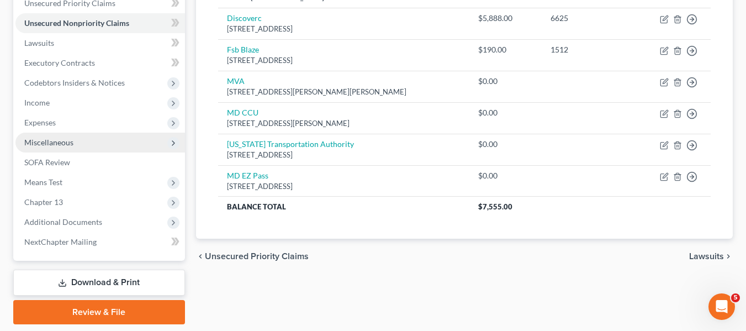
click at [49, 141] on span "Miscellaneous" at bounding box center [48, 142] width 49 height 9
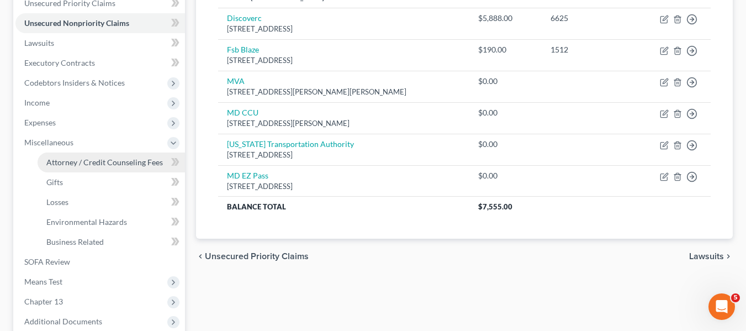
click at [65, 160] on span "Attorney / Credit Counseling Fees" at bounding box center [104, 161] width 117 height 9
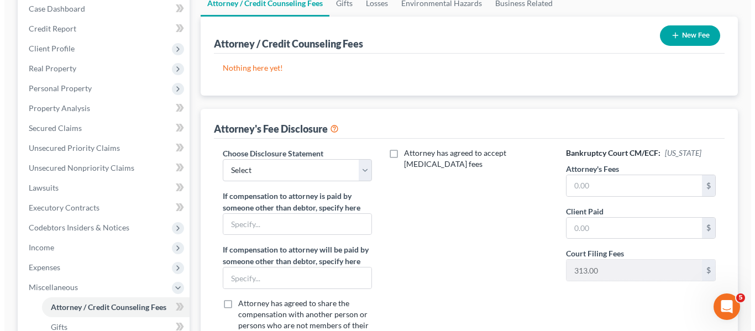
scroll to position [117, 0]
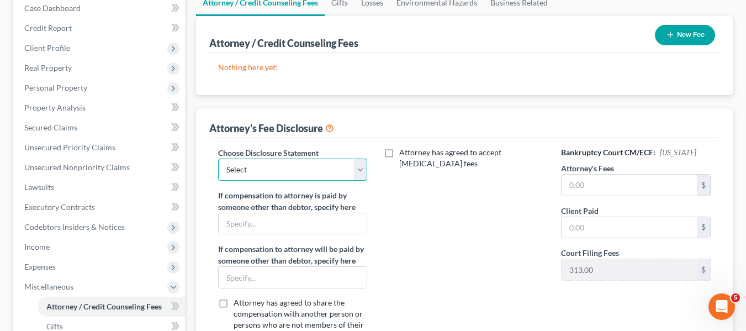
click at [350, 171] on select "Select [PERSON_NAME] Disclosure 7 Disclosure 13" at bounding box center [293, 170] width 150 height 22
click at [218, 159] on select "Select [PERSON_NAME] Disclosure 7 Disclosure 13" at bounding box center [293, 170] width 150 height 22
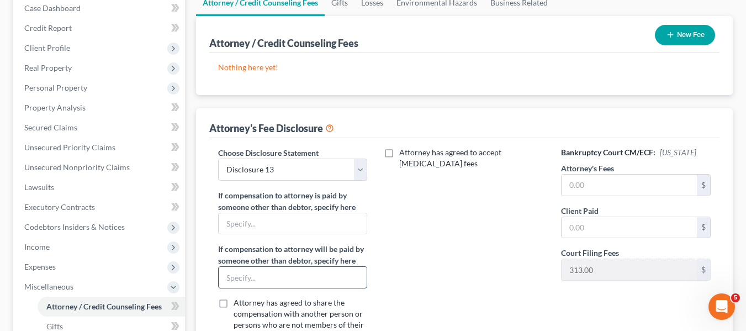
click at [278, 269] on input "text" at bounding box center [293, 277] width 149 height 21
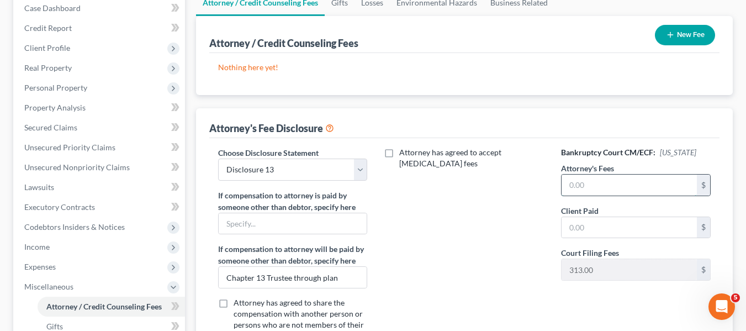
click at [609, 182] on input "text" at bounding box center [629, 185] width 135 height 21
click at [603, 219] on input "text" at bounding box center [629, 227] width 135 height 21
click at [680, 29] on button "New Fee" at bounding box center [685, 35] width 60 height 20
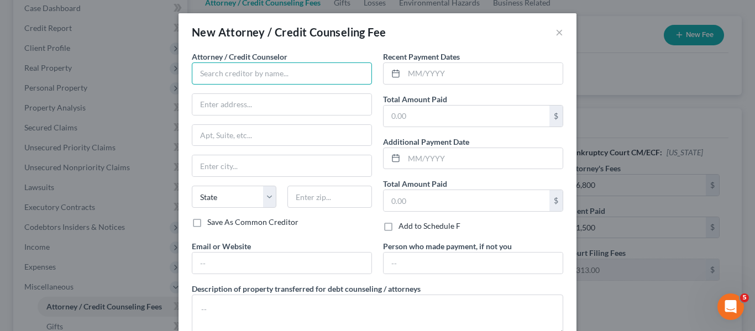
click at [208, 73] on input "text" at bounding box center [282, 73] width 180 height 22
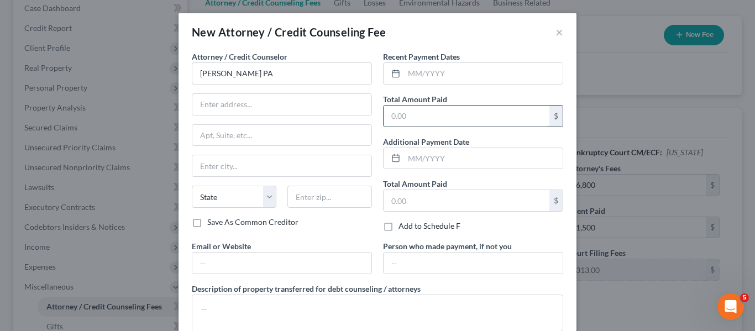
click at [465, 110] on input "text" at bounding box center [466, 116] width 166 height 21
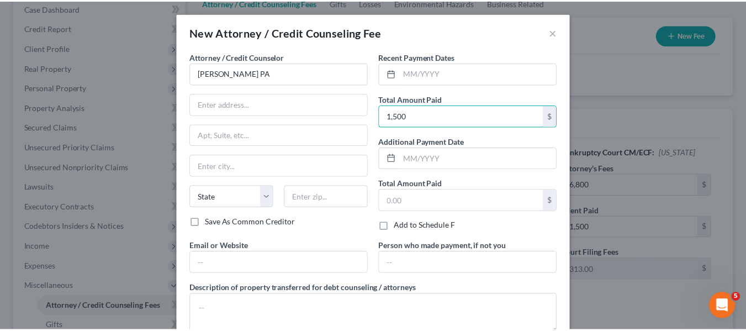
scroll to position [74, 0]
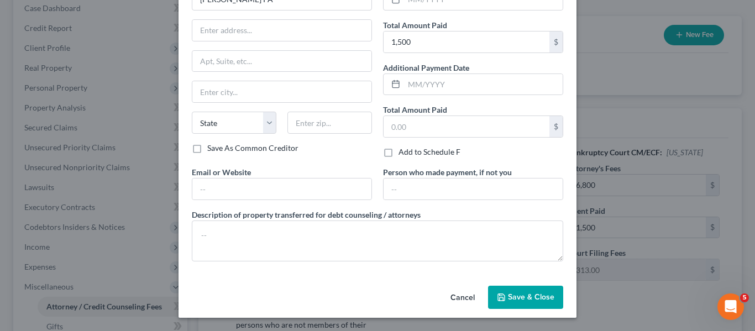
click at [532, 299] on span "Save & Close" at bounding box center [531, 296] width 46 height 9
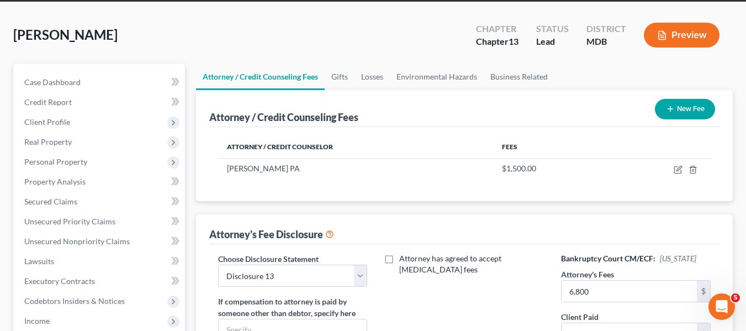
scroll to position [43, 0]
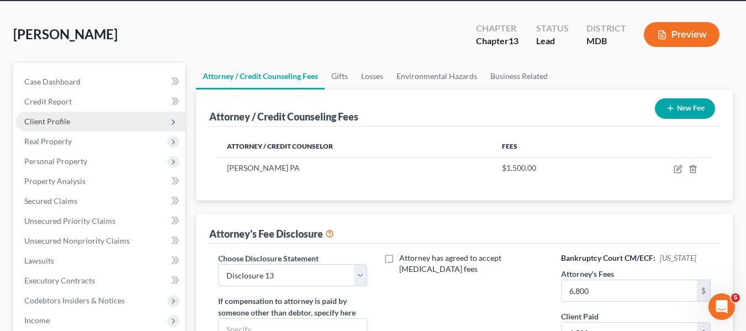
click at [64, 120] on span "Client Profile" at bounding box center [47, 121] width 46 height 9
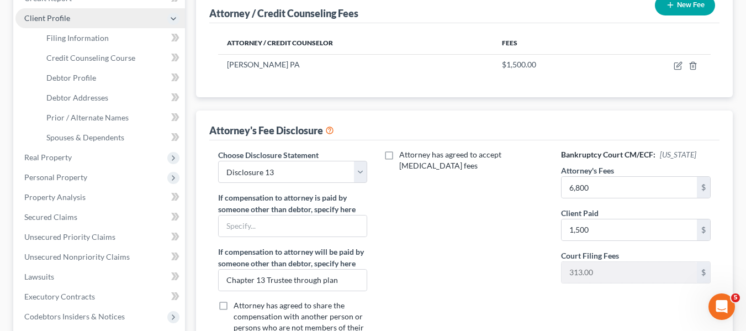
scroll to position [148, 0]
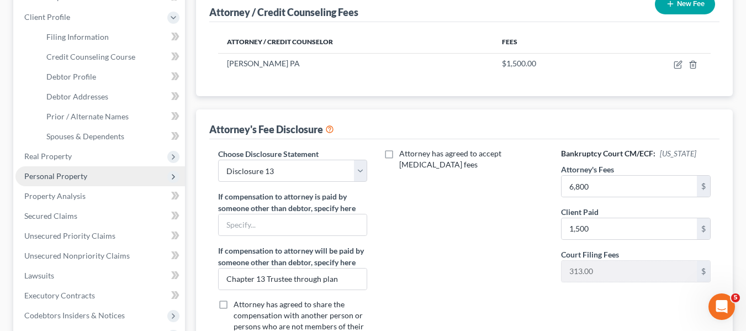
click at [54, 176] on span "Personal Property" at bounding box center [55, 175] width 63 height 9
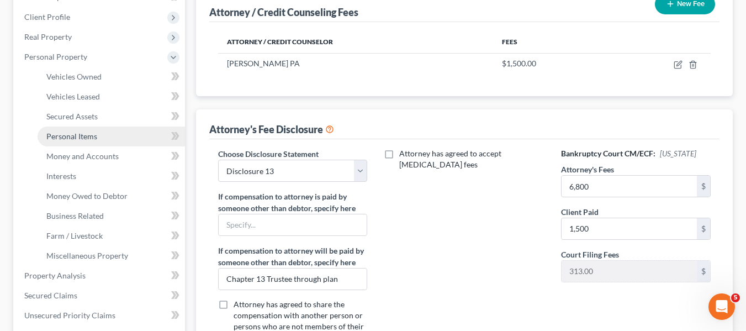
click at [83, 138] on span "Personal Items" at bounding box center [71, 135] width 51 height 9
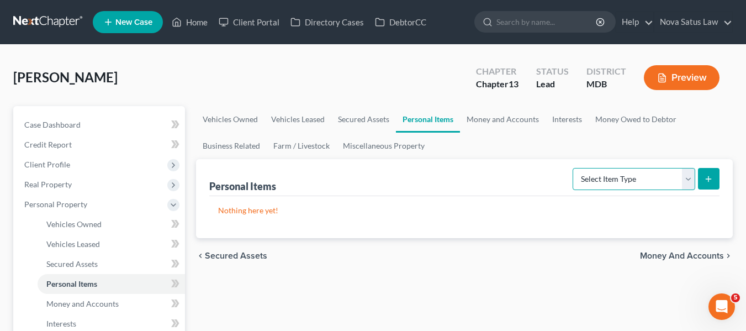
click at [674, 177] on select "Select Item Type Clothing Collectibles Of Value Electronics Firearms Household …" at bounding box center [634, 179] width 123 height 22
click at [574, 168] on select "Select Item Type Clothing Collectibles Of Value Electronics Firearms Household …" at bounding box center [634, 179] width 123 height 22
click at [709, 181] on line "submit" at bounding box center [709, 178] width 0 height 5
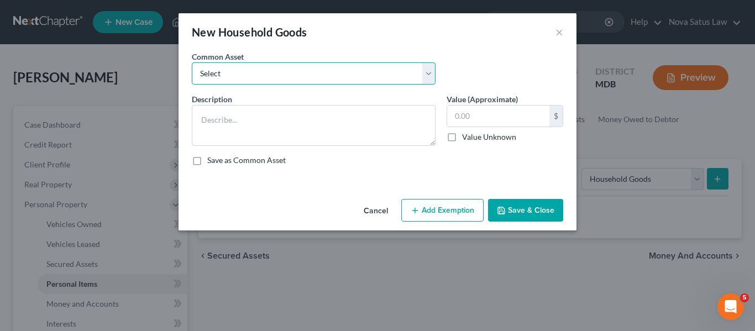
click at [349, 77] on select "Select All household goods and furnishings" at bounding box center [314, 73] width 244 height 22
click at [192, 62] on select "Select All household goods and furnishings" at bounding box center [314, 73] width 244 height 22
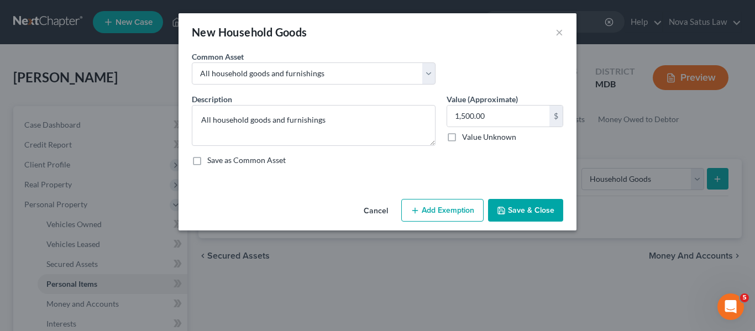
click at [430, 206] on button "Add Exemption" at bounding box center [442, 210] width 82 height 23
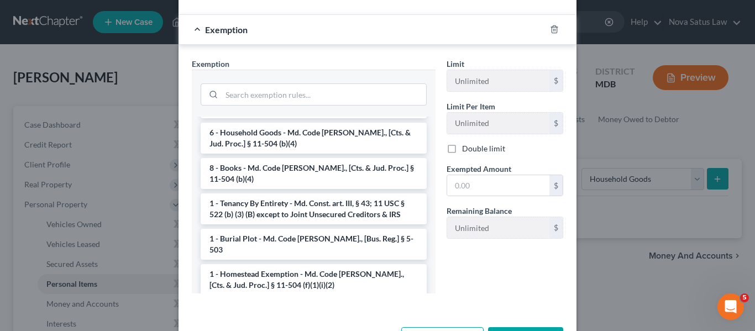
scroll to position [125, 0]
click at [280, 145] on li "6 - Household Goods - Md. Code [PERSON_NAME]., [Cts. & Jud. Proc.] § 11-504 (b)…" at bounding box center [314, 137] width 226 height 31
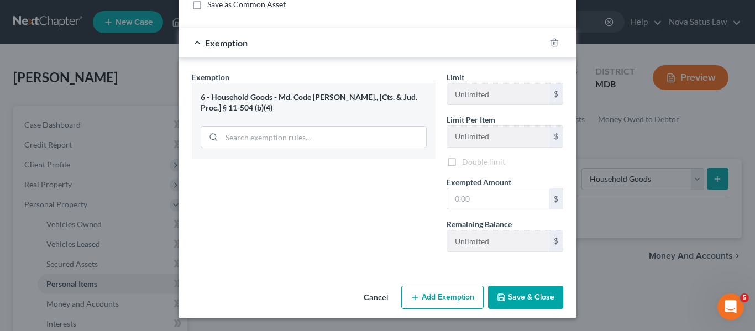
scroll to position [157, 0]
click at [477, 201] on input "text" at bounding box center [498, 198] width 102 height 21
click at [434, 298] on button "Add Exemption" at bounding box center [442, 297] width 82 height 23
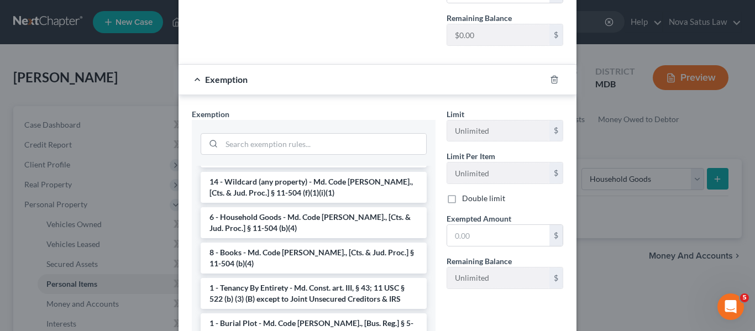
scroll to position [89, 0]
click at [292, 187] on li "14 - Wildcard (any property) - Md. Code [PERSON_NAME]., [Cts. & Jud. Proc.] § 1…" at bounding box center [314, 186] width 226 height 31
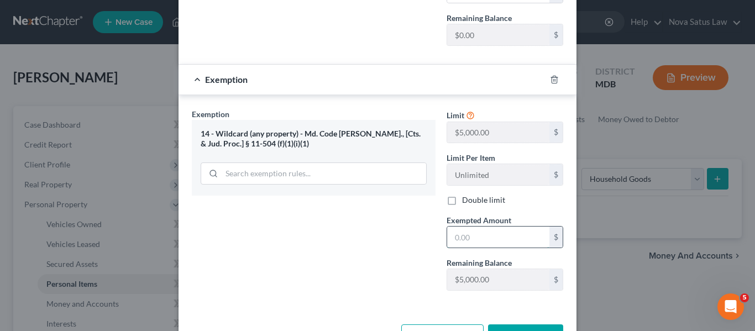
click at [489, 233] on input "text" at bounding box center [498, 237] width 102 height 21
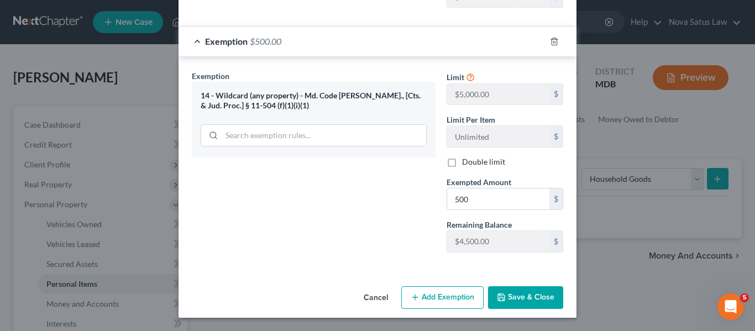
click at [506, 294] on button "Save & Close" at bounding box center [525, 297] width 75 height 23
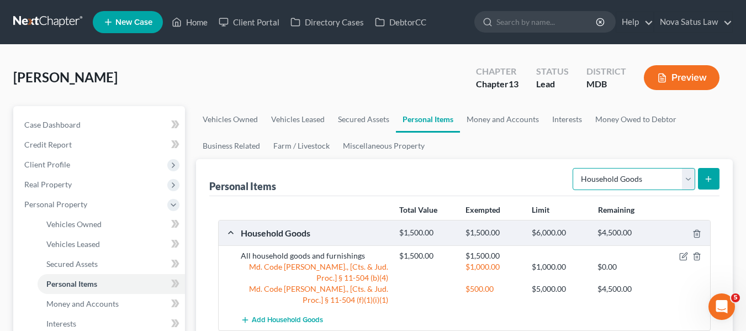
click at [651, 172] on select "Select Item Type Clothing Collectibles Of Value Electronics Firearms Household …" at bounding box center [634, 179] width 123 height 22
click at [574, 168] on select "Select Item Type Clothing Collectibles Of Value Electronics Firearms Household …" at bounding box center [634, 179] width 123 height 22
click at [711, 176] on icon "submit" at bounding box center [708, 179] width 9 height 9
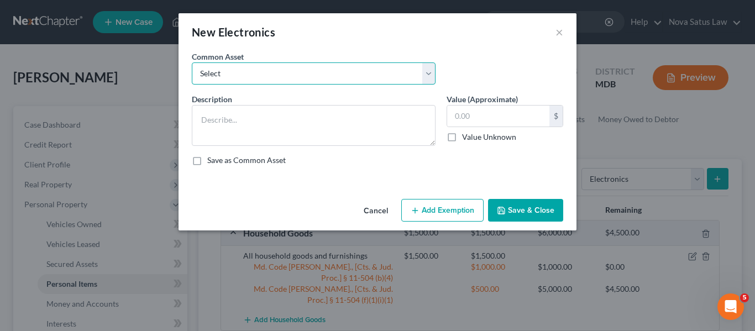
click at [346, 64] on select "Select All electronics including TV's computers music equipment etc" at bounding box center [314, 73] width 244 height 22
click at [192, 62] on select "Select All electronics including TV's computers music equipment etc" at bounding box center [314, 73] width 244 height 22
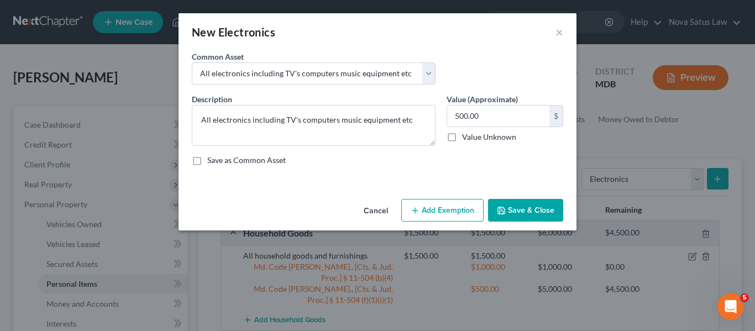
click at [438, 214] on button "Add Exemption" at bounding box center [442, 210] width 82 height 23
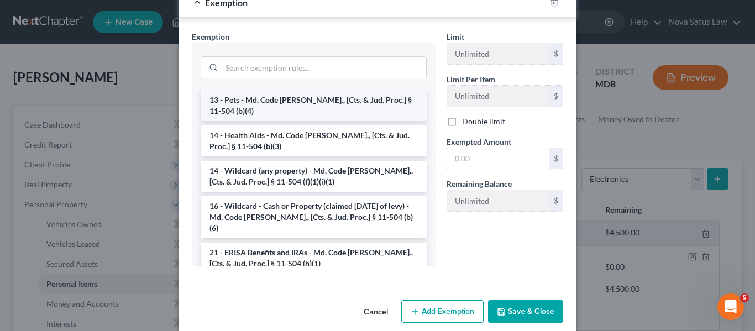
scroll to position [166, 0]
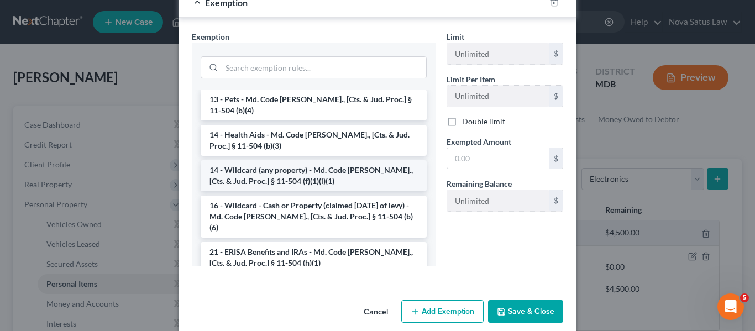
click at [232, 169] on li "14 - Wildcard (any property) - Md. Code [PERSON_NAME]., [Cts. & Jud. Proc.] § 1…" at bounding box center [314, 175] width 226 height 31
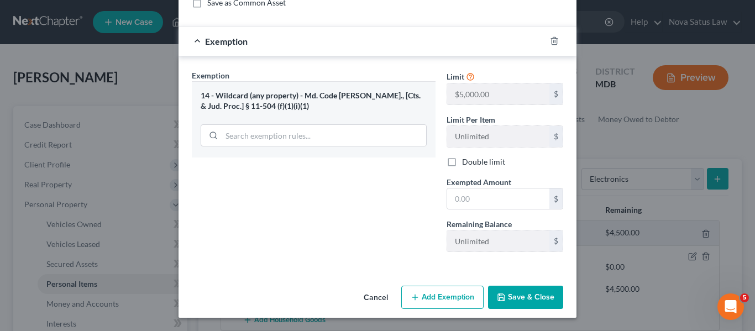
scroll to position [157, 0]
click at [475, 203] on input "text" at bounding box center [498, 198] width 102 height 21
click at [499, 297] on icon "button" at bounding box center [501, 297] width 9 height 9
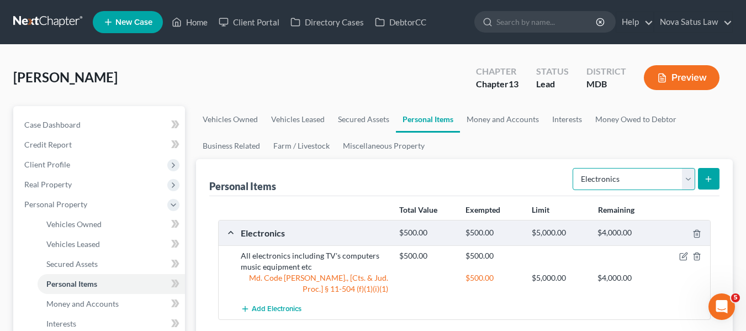
click at [637, 173] on select "Select Item Type Clothing Collectibles Of Value Electronics Firearms Household …" at bounding box center [634, 179] width 123 height 22
click at [574, 168] on select "Select Item Type Clothing Collectibles Of Value Electronics Firearms Household …" at bounding box center [634, 179] width 123 height 22
click at [709, 175] on icon "submit" at bounding box center [708, 179] width 9 height 9
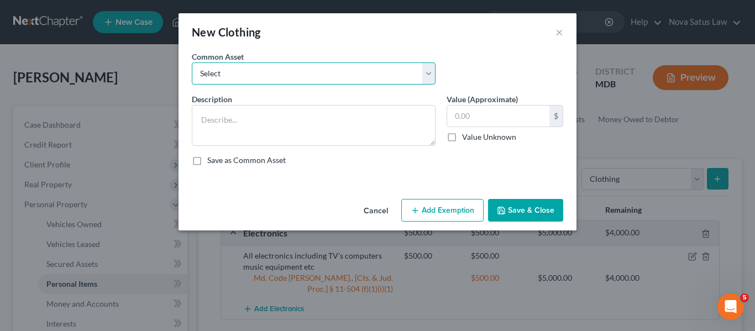
click at [312, 76] on select "Select All articles of clothing including shoes and outerwear" at bounding box center [314, 73] width 244 height 22
click at [192, 62] on select "Select All articles of clothing including shoes and outerwear" at bounding box center [314, 73] width 244 height 22
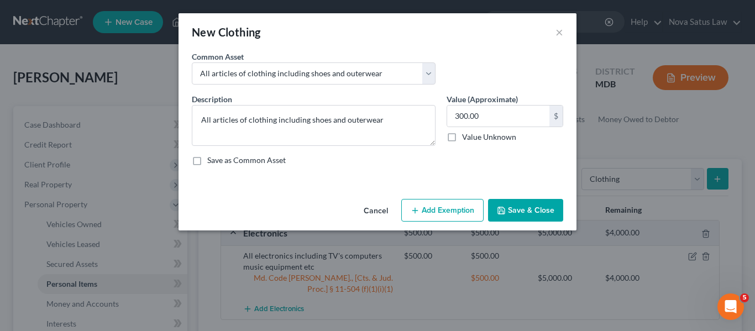
click at [441, 207] on button "Add Exemption" at bounding box center [442, 210] width 82 height 23
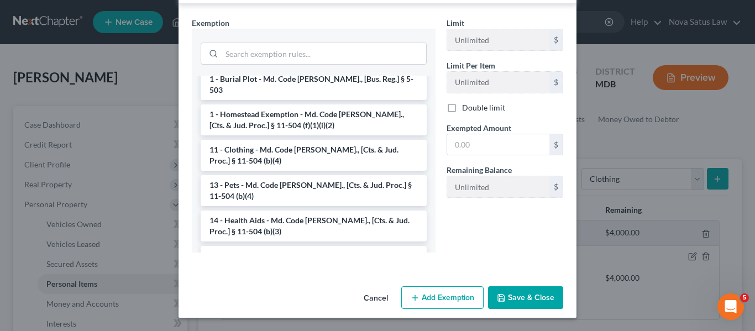
scroll to position [158, 0]
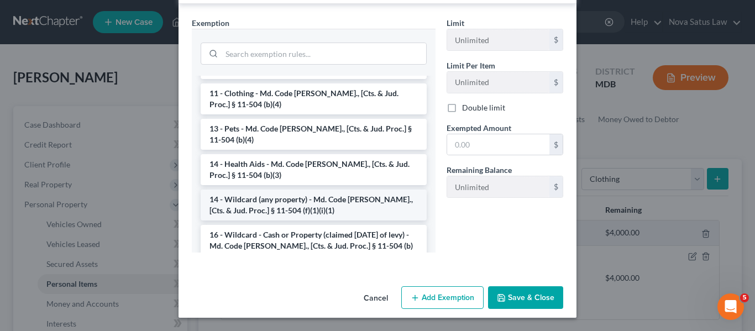
click at [280, 195] on li "14 - Wildcard (any property) - Md. Code [PERSON_NAME]., [Cts. & Jud. Proc.] § 1…" at bounding box center [314, 204] width 226 height 31
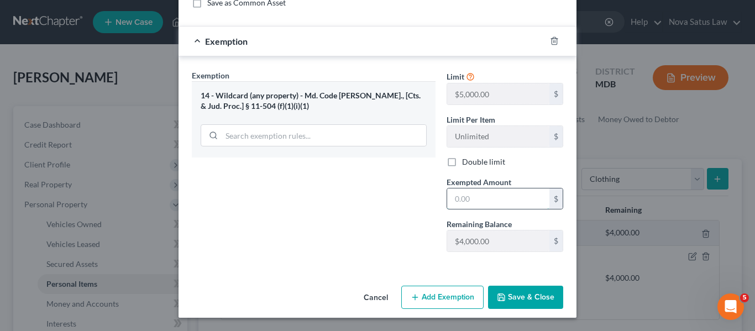
click at [500, 191] on input "text" at bounding box center [498, 198] width 102 height 21
click at [502, 294] on icon "button" at bounding box center [501, 297] width 9 height 9
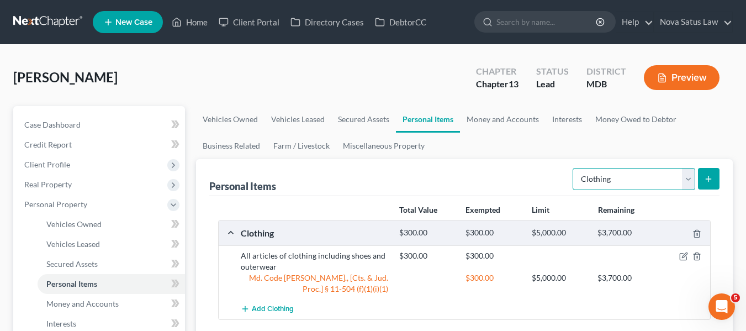
click at [590, 186] on select "Select Item Type Clothing Collectibles Of Value Electronics Firearms Household …" at bounding box center [634, 179] width 123 height 22
click at [574, 168] on select "Select Item Type Clothing Collectibles Of Value Electronics Firearms Household …" at bounding box center [634, 179] width 123 height 22
click at [709, 173] on button "submit" at bounding box center [709, 179] width 22 height 22
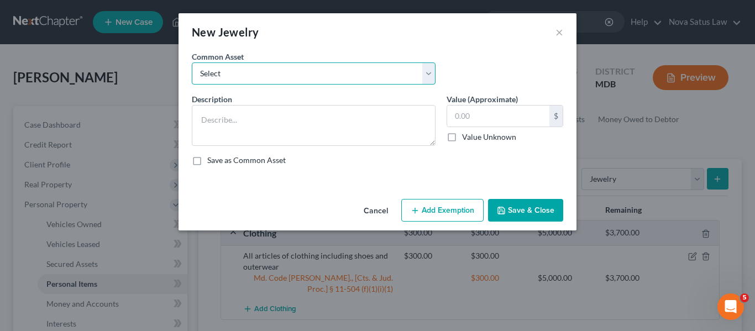
click at [311, 73] on select "Select All jewelry including rings watches bracelets earrings etc" at bounding box center [314, 73] width 244 height 22
click at [192, 62] on select "Select All jewelry including rings watches bracelets earrings etc" at bounding box center [314, 73] width 244 height 22
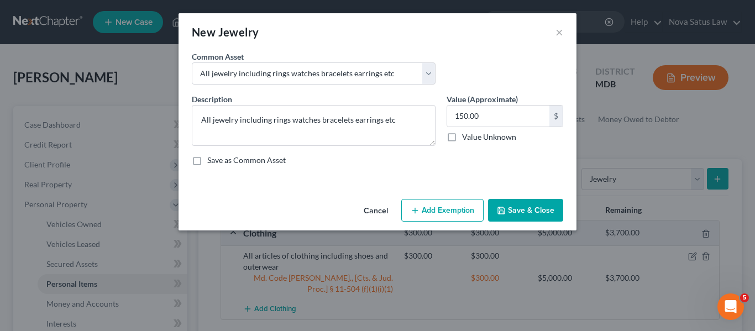
click at [419, 208] on icon "button" at bounding box center [414, 210] width 9 height 9
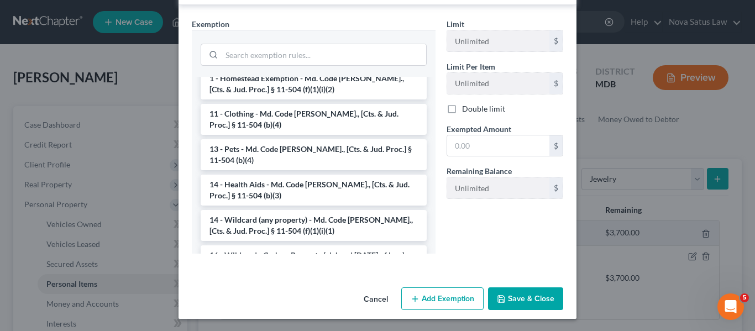
scroll to position [104, 0]
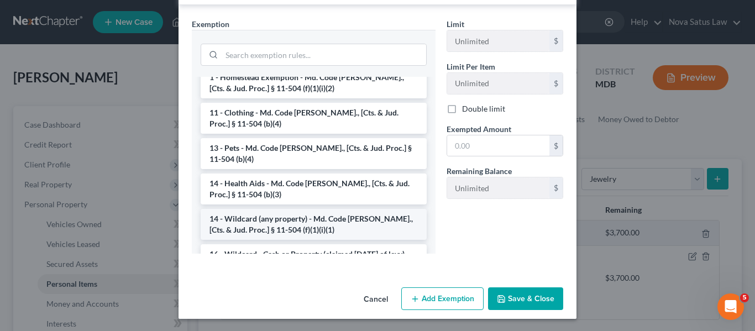
click at [294, 209] on li "14 - Wildcard (any property) - Md. Code [PERSON_NAME]., [Cts. & Jud. Proc.] § 1…" at bounding box center [314, 224] width 226 height 31
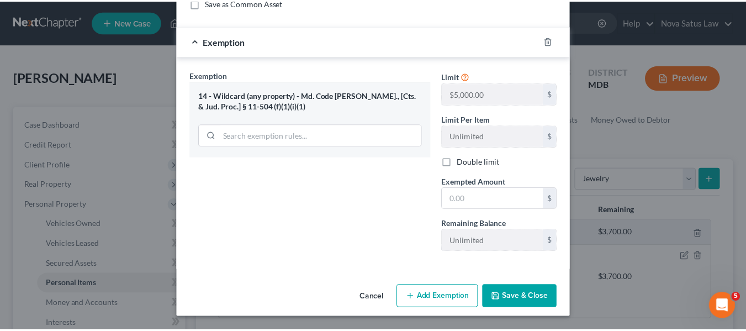
scroll to position [157, 0]
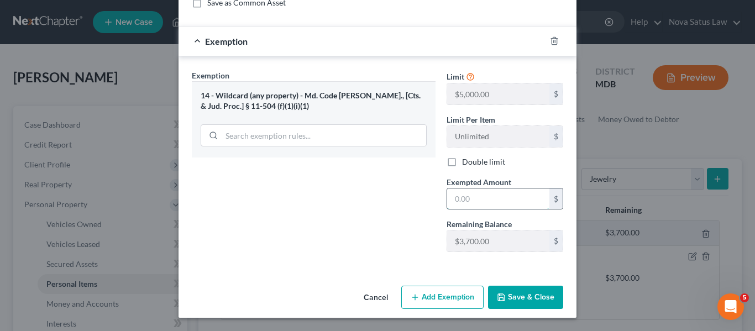
click at [518, 191] on input "text" at bounding box center [498, 198] width 102 height 21
click at [534, 290] on button "Save & Close" at bounding box center [525, 297] width 75 height 23
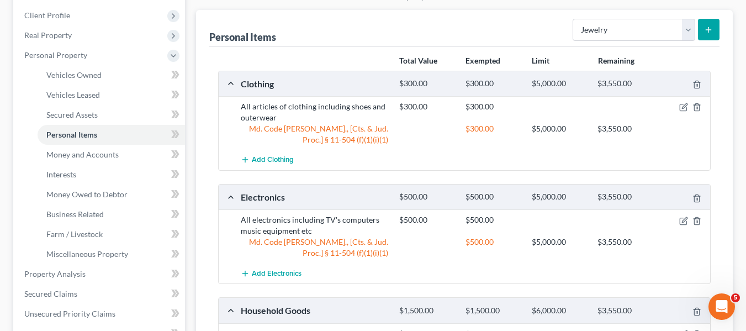
scroll to position [0, 0]
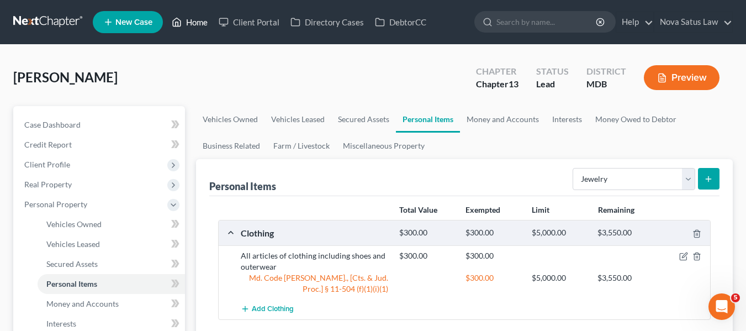
click at [193, 21] on link "Home" at bounding box center [189, 22] width 47 height 20
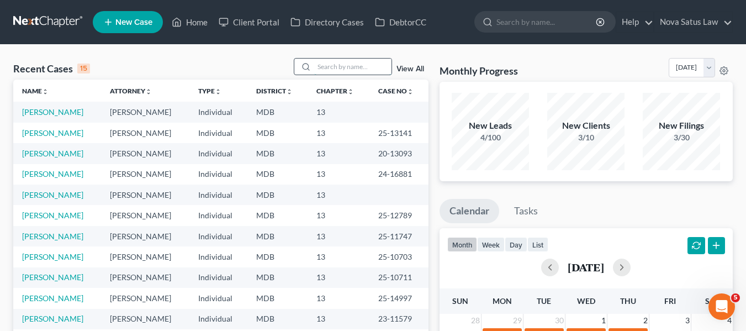
click at [327, 62] on input "search" at bounding box center [352, 67] width 77 height 16
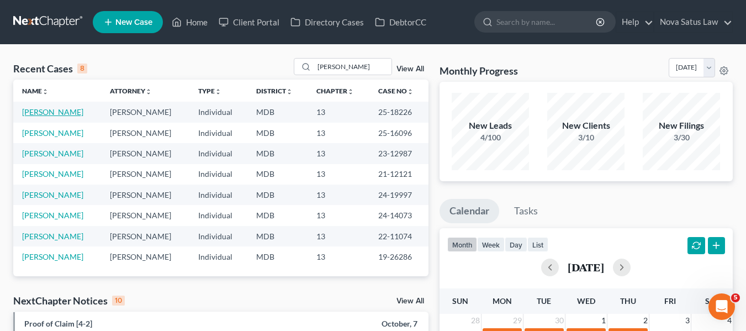
click at [46, 112] on link "[PERSON_NAME]" at bounding box center [52, 111] width 61 height 9
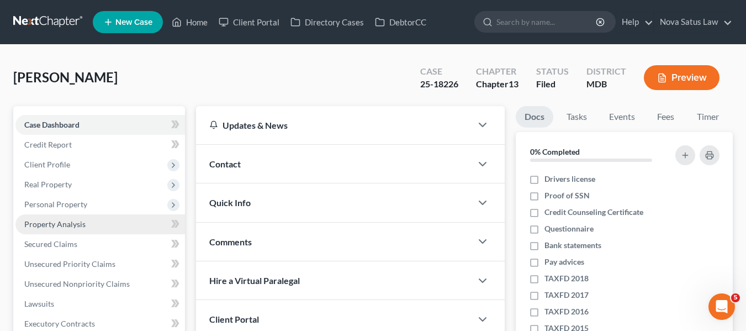
scroll to position [124, 0]
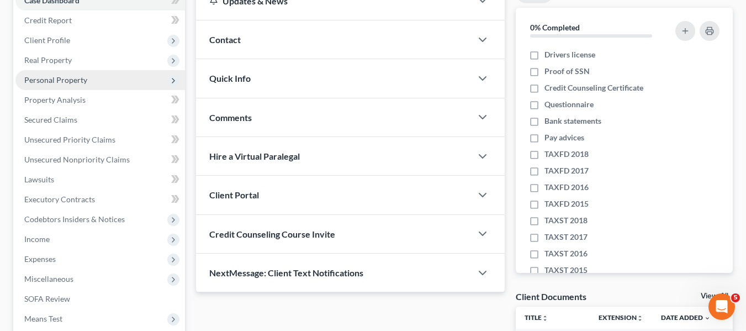
click at [45, 76] on span "Personal Property" at bounding box center [55, 79] width 63 height 9
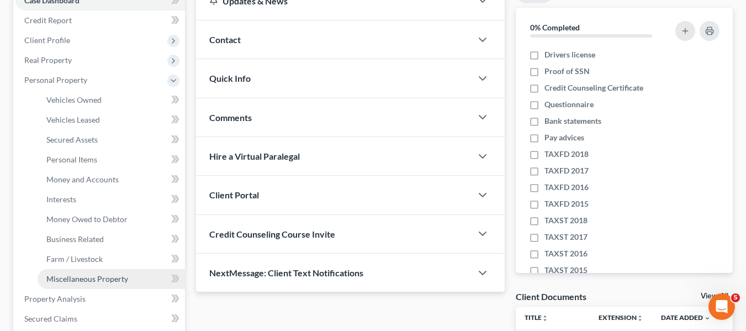
click at [70, 276] on span "Miscellaneous Property" at bounding box center [87, 278] width 82 height 9
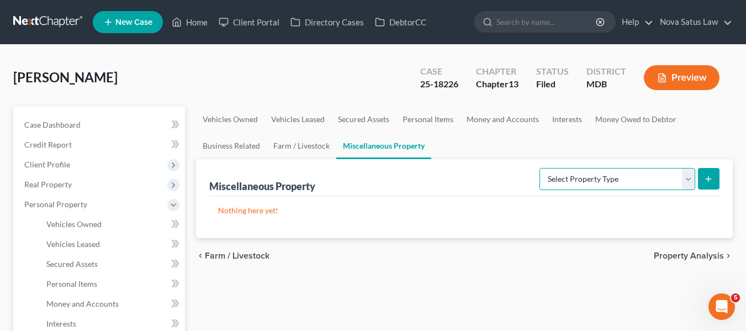
click at [574, 175] on select "Select Property Type Assigned for Creditor Benefit [DATE] Holding for Another N…" at bounding box center [618, 179] width 156 height 22
click at [540, 168] on select "Select Property Type Assigned for Creditor Benefit [DATE] Holding for Another N…" at bounding box center [618, 179] width 156 height 22
click at [701, 179] on button "submit" at bounding box center [709, 179] width 22 height 22
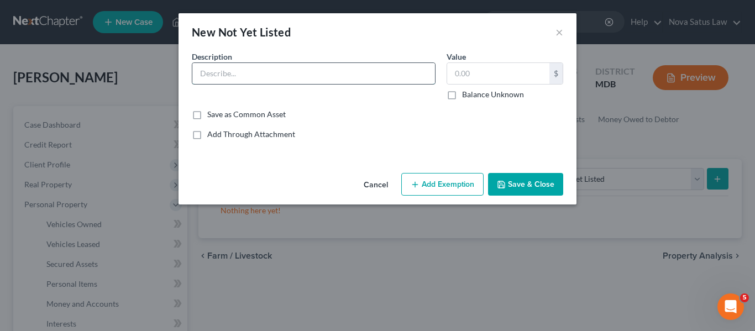
click at [199, 67] on input "text" at bounding box center [313, 73] width 243 height 21
click at [512, 186] on button "Save & Close" at bounding box center [525, 184] width 75 height 23
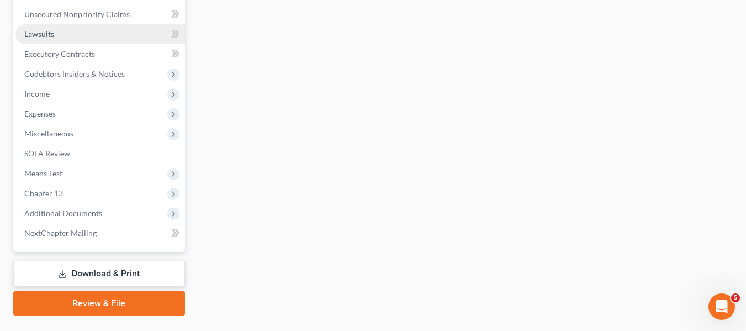
scroll to position [469, 0]
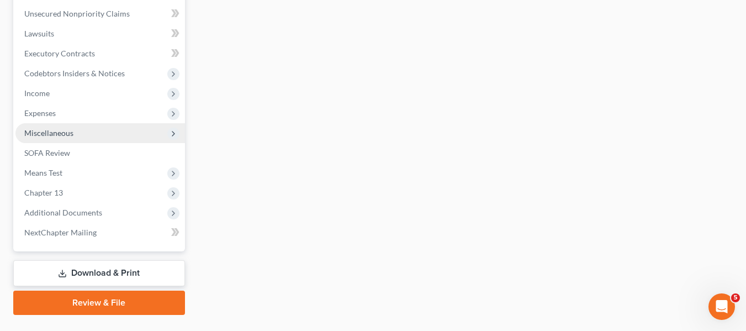
click at [58, 129] on span "Miscellaneous" at bounding box center [48, 132] width 49 height 9
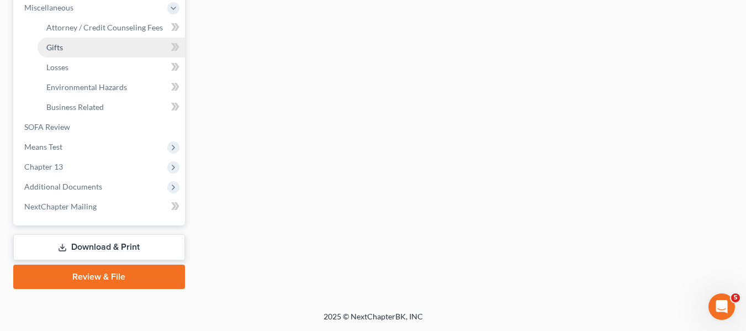
scroll to position [270, 0]
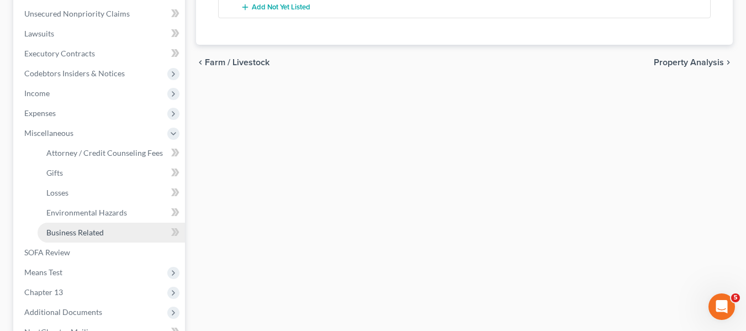
click at [75, 228] on span "Business Related" at bounding box center [74, 232] width 57 height 9
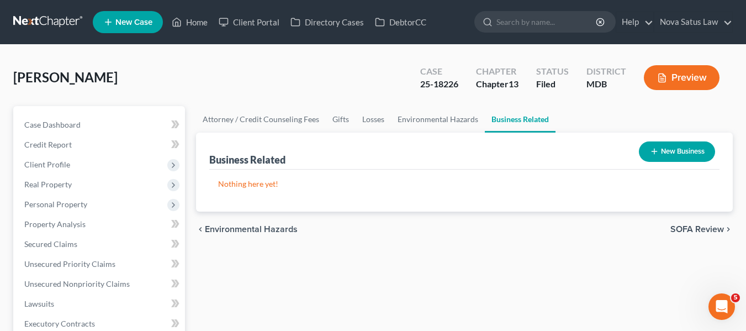
click at [654, 148] on icon "button" at bounding box center [654, 151] width 9 height 9
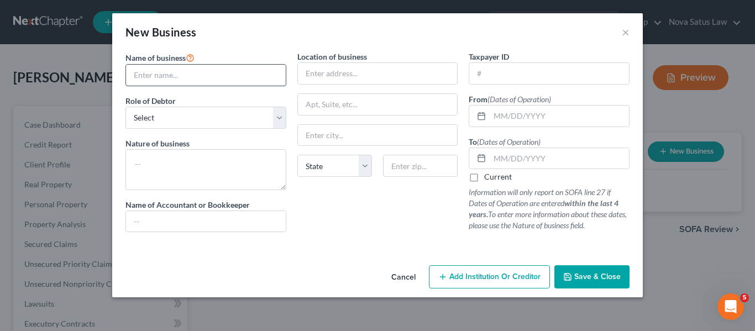
click at [213, 80] on input "text" at bounding box center [206, 75] width 160 height 21
click at [200, 112] on select "Select A member of a limited liability company (LLC) or limited liability partn…" at bounding box center [205, 118] width 161 height 22
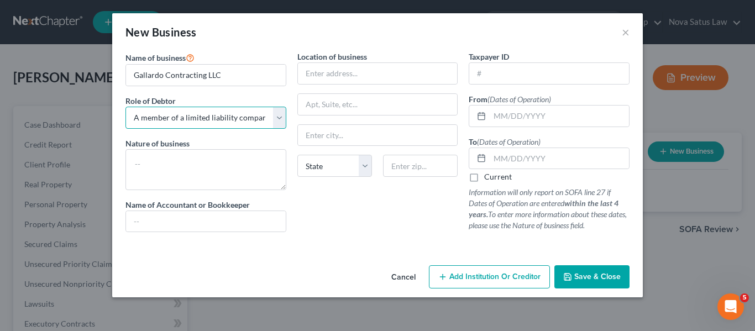
click at [125, 107] on select "Select A member of a limited liability company (LLC) or limited liability partn…" at bounding box center [205, 118] width 161 height 22
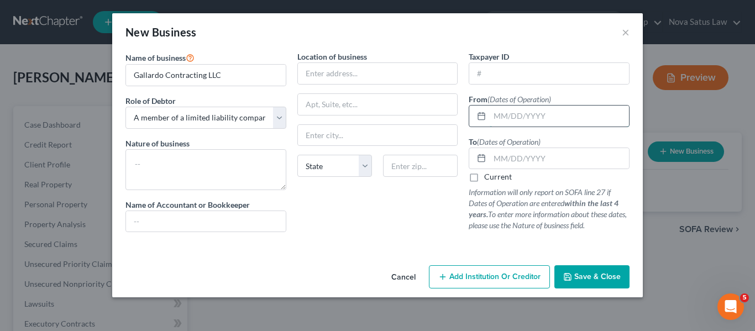
click at [494, 122] on input "text" at bounding box center [558, 116] width 139 height 21
click at [484, 176] on label "Current" at bounding box center [498, 176] width 28 height 11
click at [488, 176] on input "Current" at bounding box center [491, 174] width 7 height 7
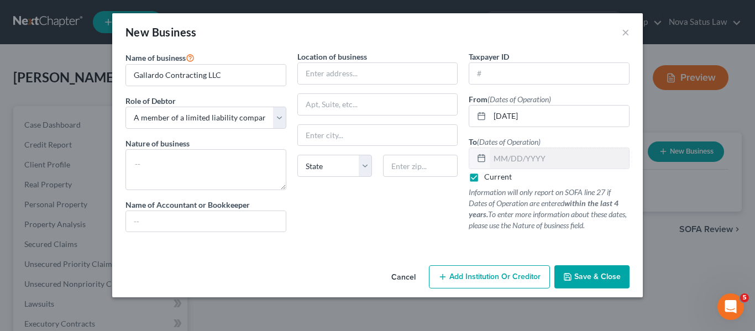
click at [570, 278] on icon "button" at bounding box center [567, 276] width 9 height 9
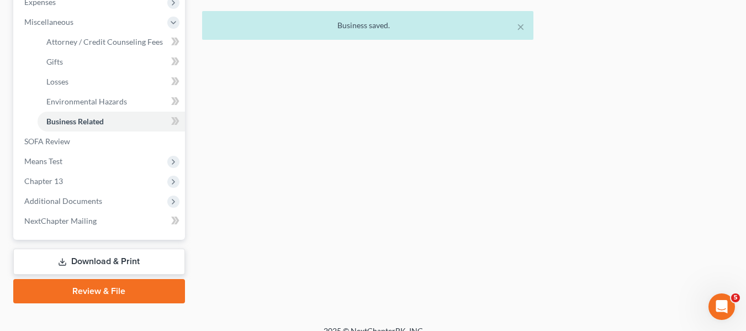
scroll to position [396, 0]
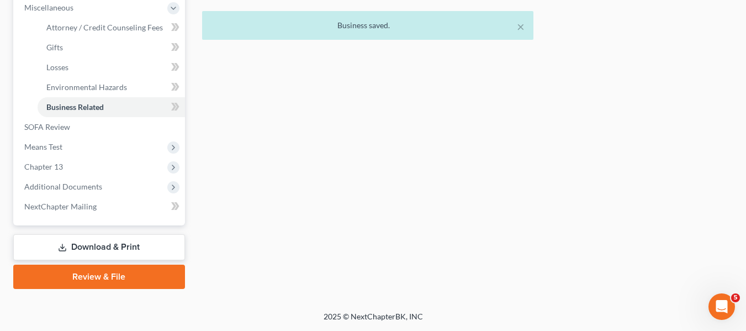
click at [59, 241] on link "Download & Print" at bounding box center [99, 247] width 172 height 26
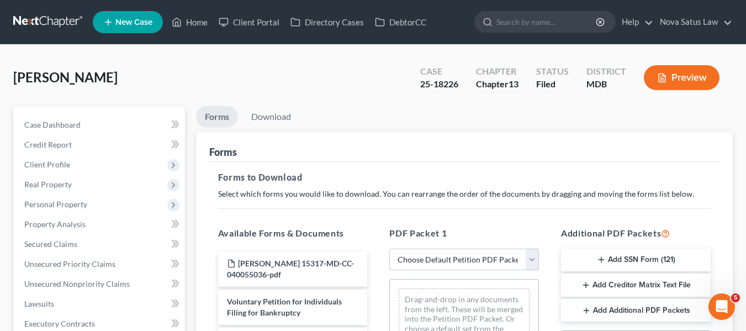
click at [436, 262] on select "Choose Default Petition PDF Packet Complete Bankruptcy Petition (all forms and …" at bounding box center [464, 260] width 150 height 22
click at [389, 249] on select "Choose Default Petition PDF Packet Complete Bankruptcy Petition (all forms and …" at bounding box center [464, 260] width 150 height 22
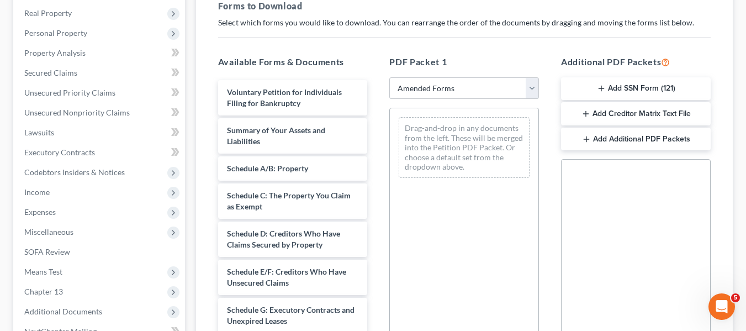
scroll to position [172, 0]
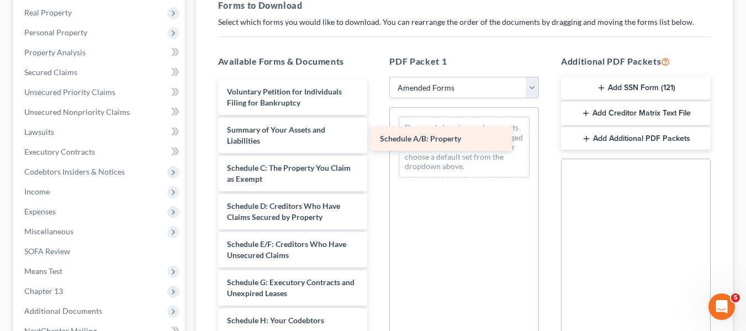
drag, startPoint x: 276, startPoint y: 165, endPoint x: 433, endPoint y: 136, distance: 159.5
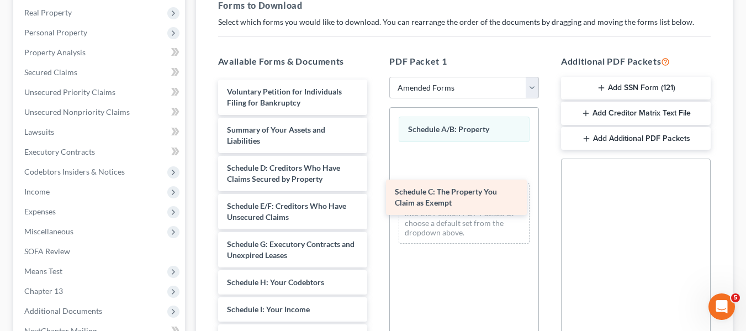
drag, startPoint x: 246, startPoint y: 171, endPoint x: 418, endPoint y: 183, distance: 172.2
click at [377, 183] on div "Schedule C: The Property You Claim as Exempt Voluntary Petition for Individuals…" at bounding box center [292, 337] width 167 height 514
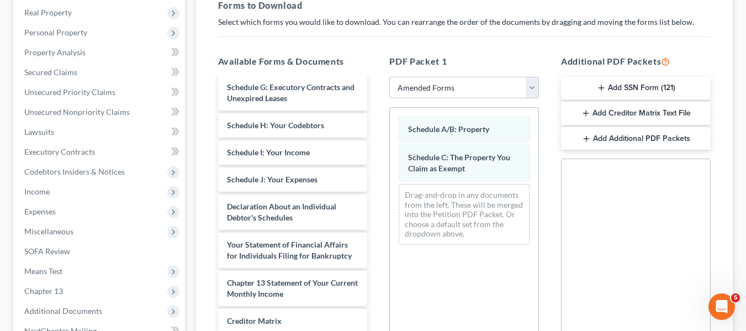
scroll to position [157, 0]
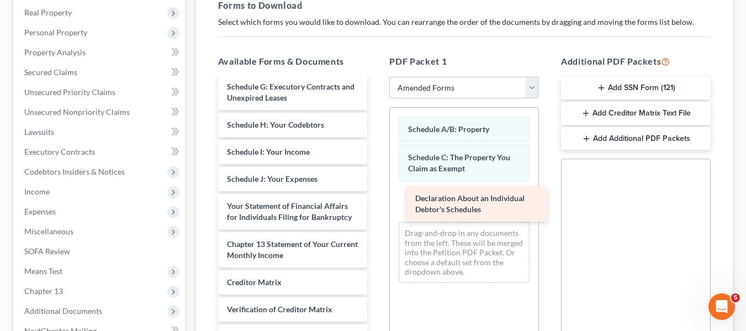
drag, startPoint x: 243, startPoint y: 215, endPoint x: 431, endPoint y: 206, distance: 189.1
click at [377, 206] on div "Declaration About an Individual Debtor's Schedules Voluntary Petition for Indiv…" at bounding box center [292, 160] width 167 height 476
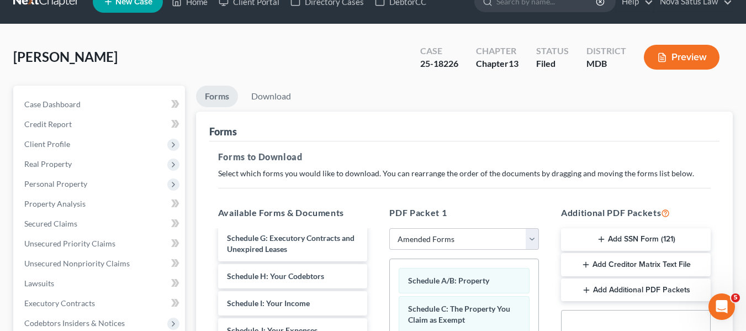
scroll to position [0, 0]
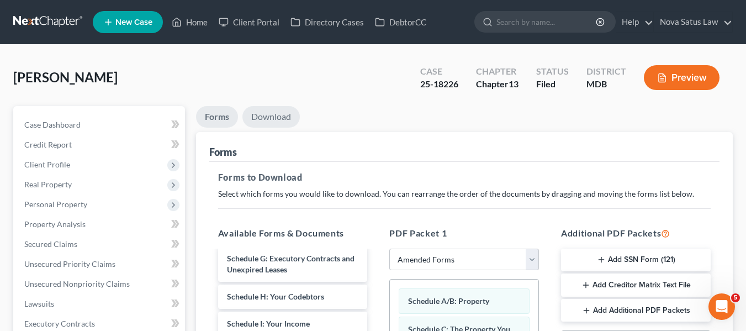
click at [278, 114] on link "Download" at bounding box center [271, 117] width 57 height 22
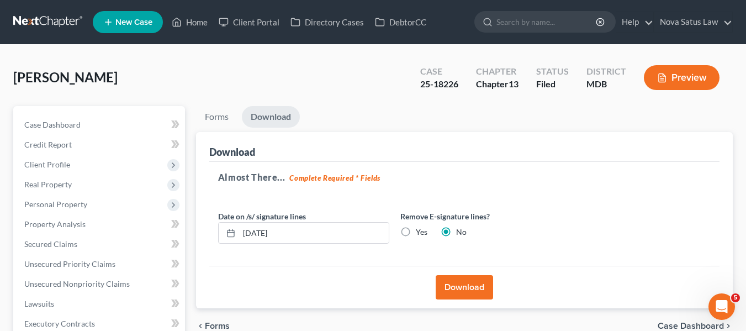
click at [465, 282] on button "Download" at bounding box center [464, 287] width 57 height 24
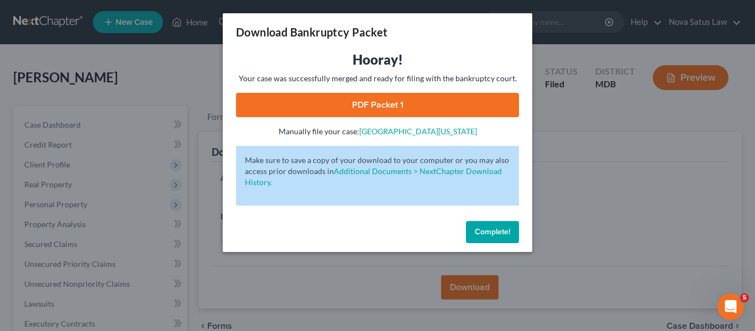
click at [367, 104] on link "PDF Packet 1" at bounding box center [377, 105] width 283 height 24
click at [491, 235] on span "Complete!" at bounding box center [492, 231] width 35 height 9
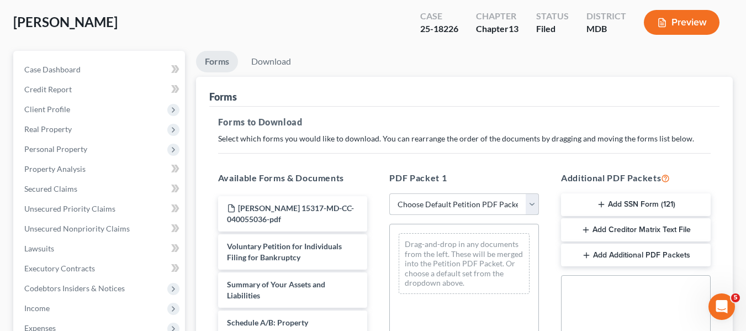
click at [442, 202] on select "Choose Default Petition PDF Packet Complete Bankruptcy Petition (all forms and …" at bounding box center [464, 204] width 150 height 22
select select "2"
click at [389, 193] on select "Choose Default Petition PDF Packet Complete Bankruptcy Petition (all forms and …" at bounding box center [464, 204] width 150 height 22
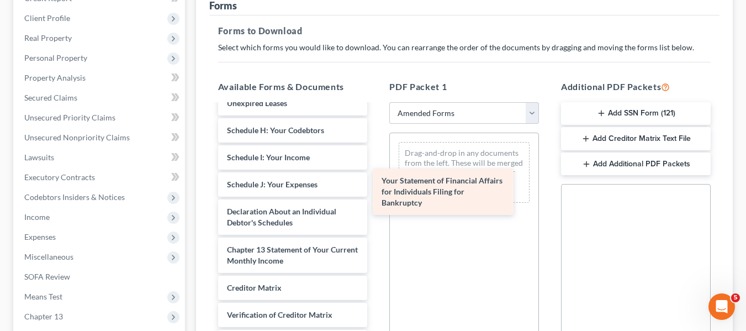
scroll to position [254, 0]
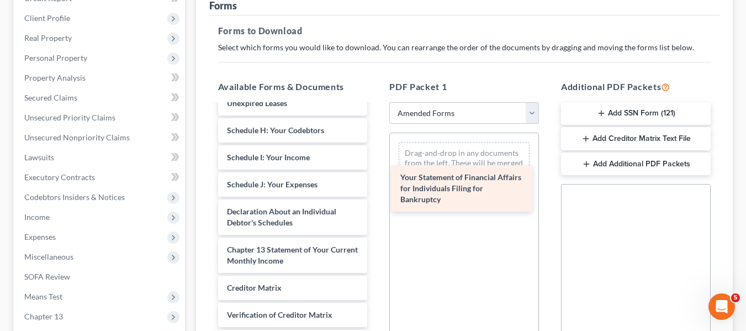
drag, startPoint x: 236, startPoint y: 197, endPoint x: 409, endPoint y: 184, distance: 173.4
click at [377, 184] on div "Your Statement of Financial Affairs for Individuals Filing for Bankruptcy Volun…" at bounding box center [292, 132] width 167 height 541
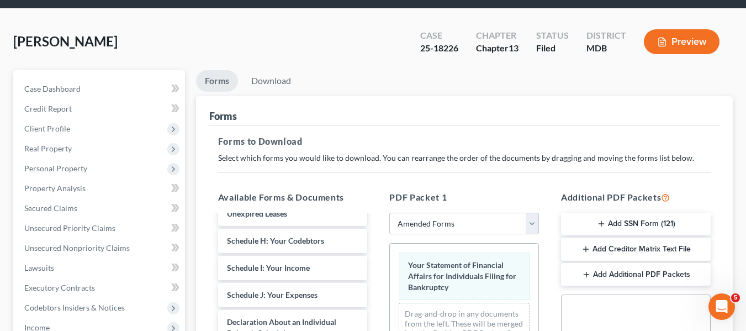
scroll to position [0, 0]
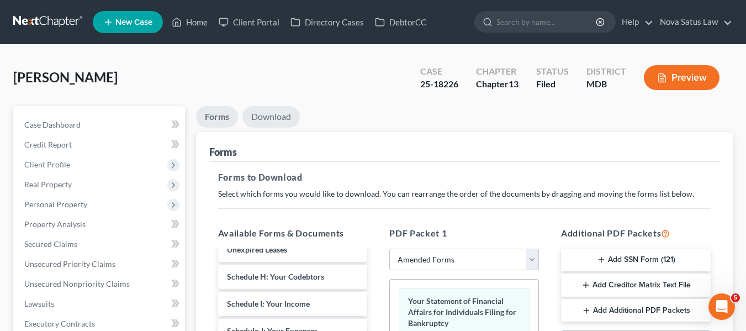
click at [283, 116] on link "Download" at bounding box center [271, 117] width 57 height 22
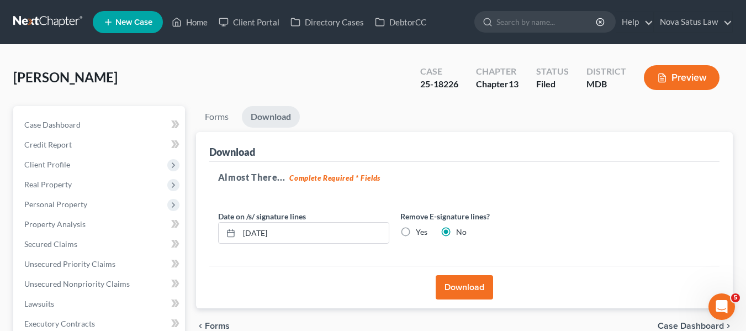
click at [450, 285] on button "Download" at bounding box center [464, 287] width 57 height 24
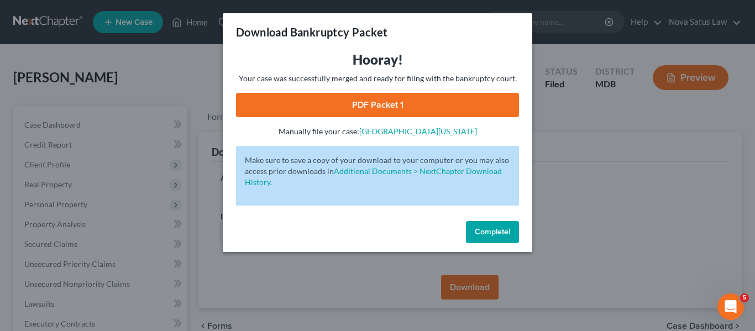
click at [371, 107] on link "PDF Packet 1" at bounding box center [377, 105] width 283 height 24
click at [477, 230] on span "Complete!" at bounding box center [492, 231] width 35 height 9
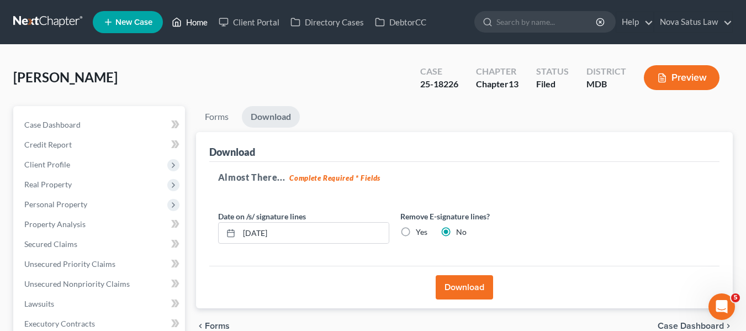
click at [189, 22] on link "Home" at bounding box center [189, 22] width 47 height 20
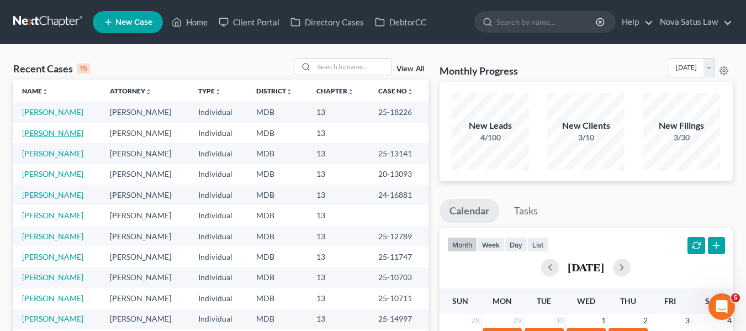
click at [43, 132] on link "[PERSON_NAME]" at bounding box center [52, 132] width 61 height 9
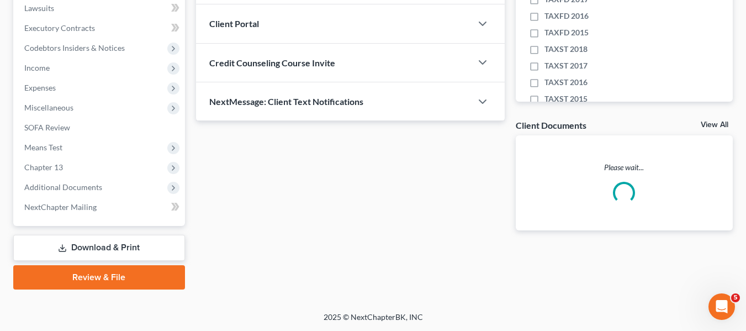
scroll to position [296, 0]
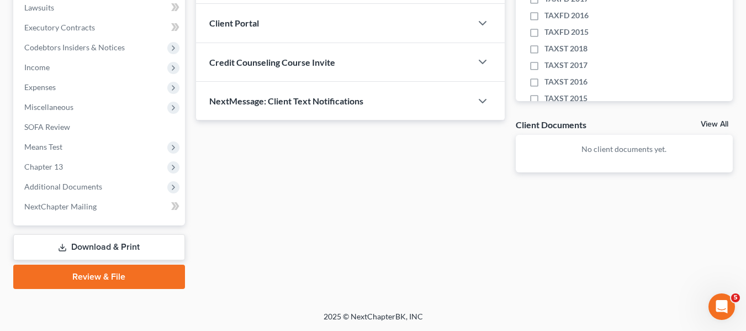
click at [76, 246] on link "Download & Print" at bounding box center [99, 247] width 172 height 26
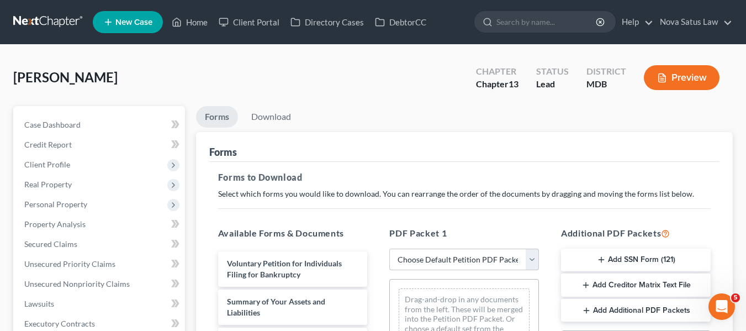
click at [412, 255] on select "Choose Default Petition PDF Packet Complete Bankruptcy Petition (all forms and …" at bounding box center [464, 260] width 150 height 22
select select "0"
click at [389, 249] on select "Choose Default Petition PDF Packet Complete Bankruptcy Petition (all forms and …" at bounding box center [464, 260] width 150 height 22
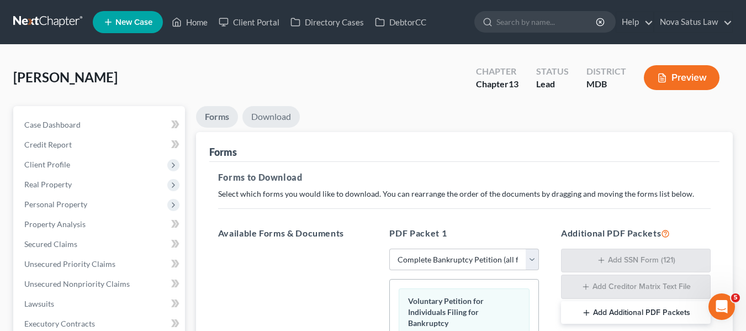
click at [275, 114] on link "Download" at bounding box center [271, 117] width 57 height 22
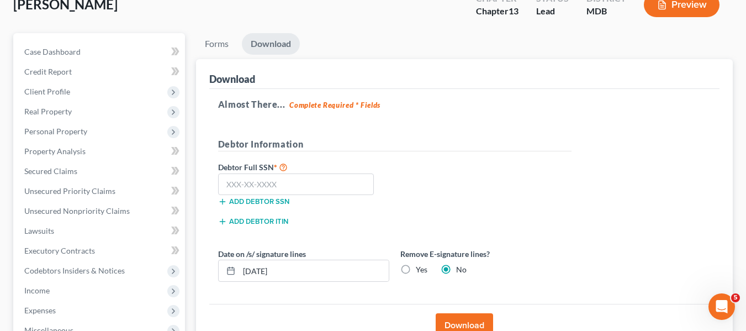
scroll to position [73, 0]
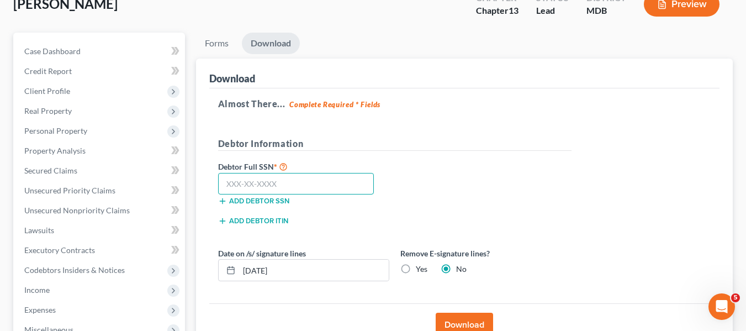
click at [232, 184] on input "text" at bounding box center [296, 184] width 156 height 22
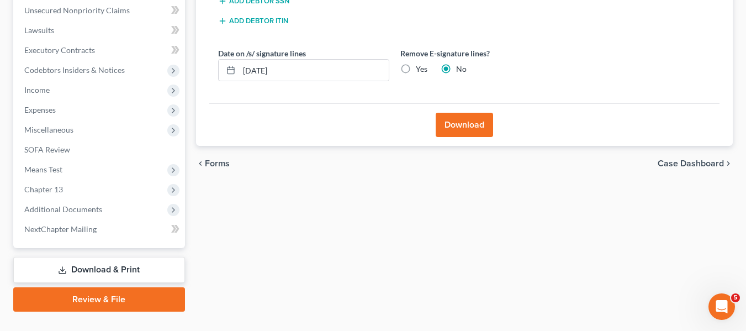
scroll to position [274, 0]
type input "219-06-3683"
click at [477, 129] on button "Download" at bounding box center [464, 124] width 57 height 24
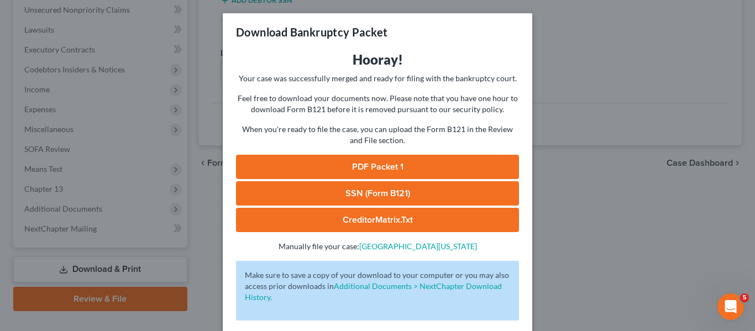
click at [408, 159] on link "PDF Packet 1" at bounding box center [377, 167] width 283 height 24
click at [363, 181] on link "SSN (Form B121)" at bounding box center [377, 193] width 283 height 24
click at [612, 121] on div "Download Bankruptcy Packet Hooray! Your case was successfully merged and ready …" at bounding box center [377, 165] width 755 height 331
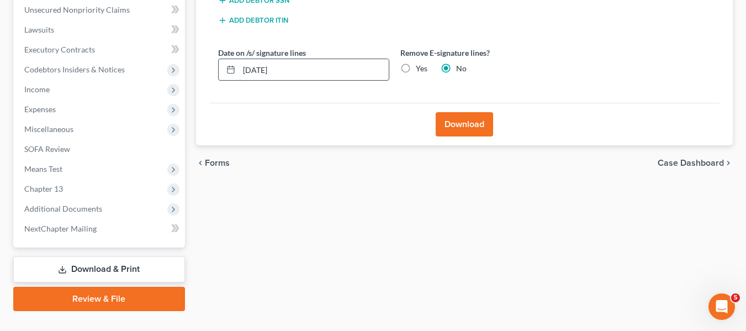
scroll to position [0, 0]
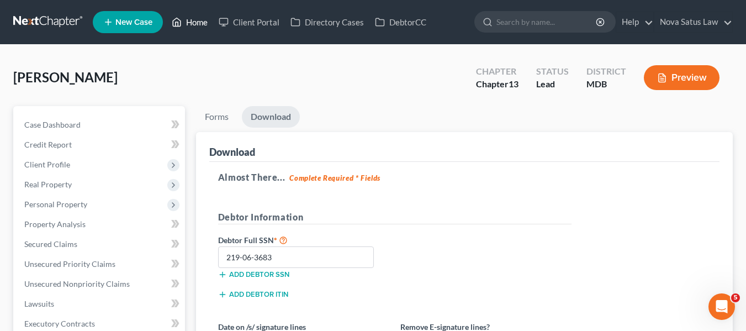
click at [186, 20] on link "Home" at bounding box center [189, 22] width 47 height 20
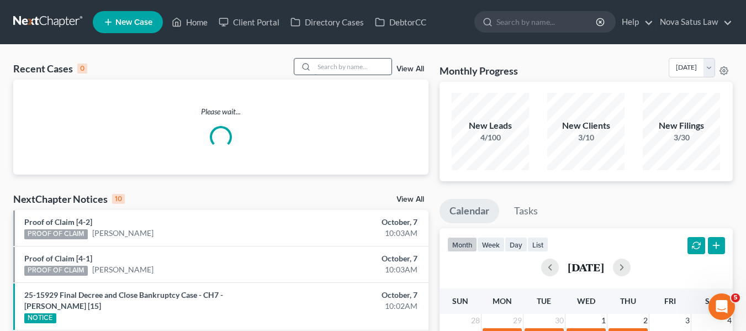
click at [338, 71] on input "search" at bounding box center [352, 67] width 77 height 16
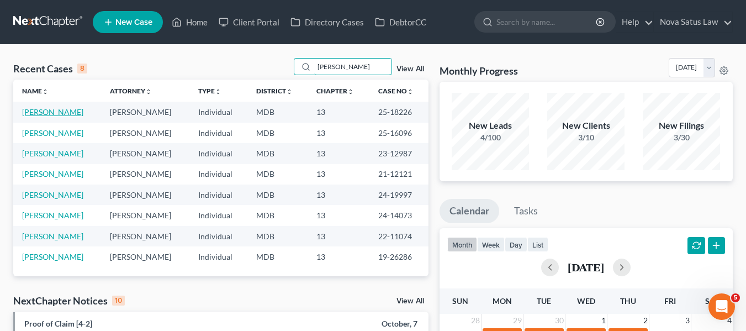
type input "[PERSON_NAME]"
click at [39, 108] on link "[PERSON_NAME]" at bounding box center [52, 111] width 61 height 9
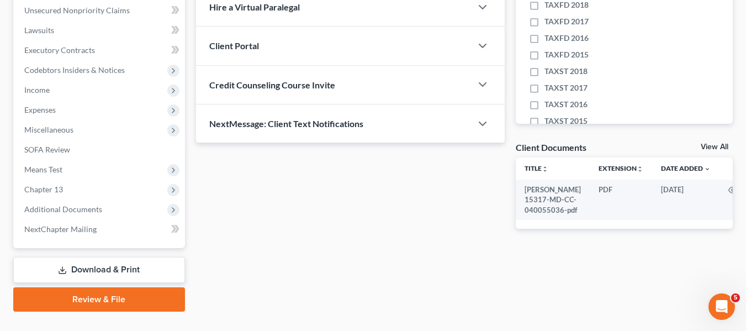
scroll to position [296, 0]
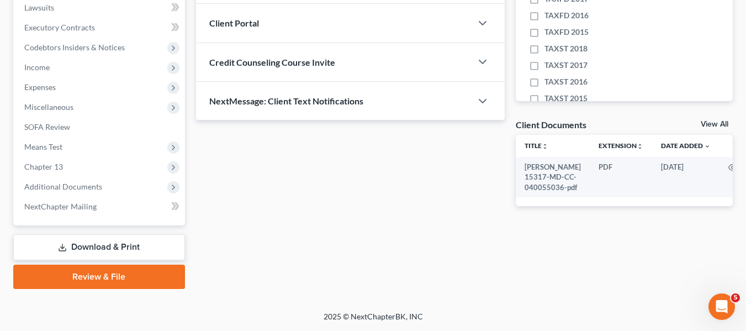
click at [63, 246] on icon at bounding box center [62, 247] width 9 height 9
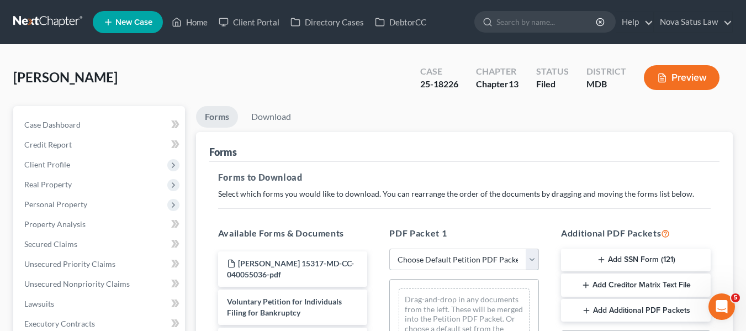
click at [410, 266] on select "Choose Default Petition PDF Packet Complete Bankruptcy Petition (all forms and …" at bounding box center [464, 260] width 150 height 22
select select "0"
click at [389, 249] on select "Choose Default Petition PDF Packet Complete Bankruptcy Petition (all forms and …" at bounding box center [464, 260] width 150 height 22
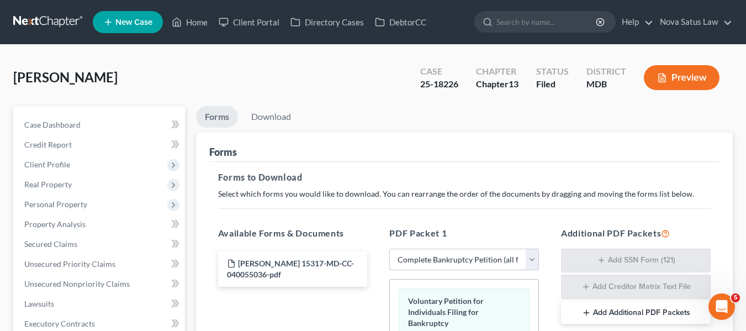
scroll to position [94, 0]
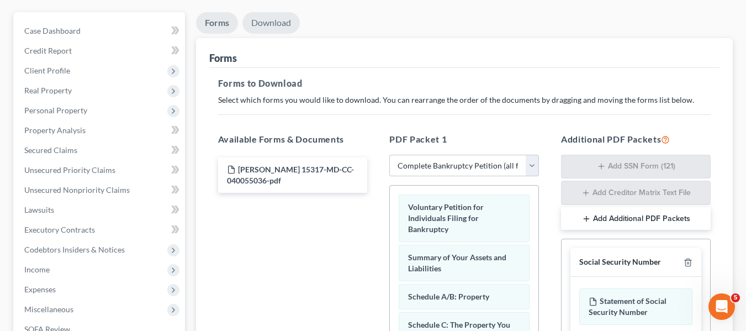
click at [260, 21] on link "Download" at bounding box center [271, 23] width 57 height 22
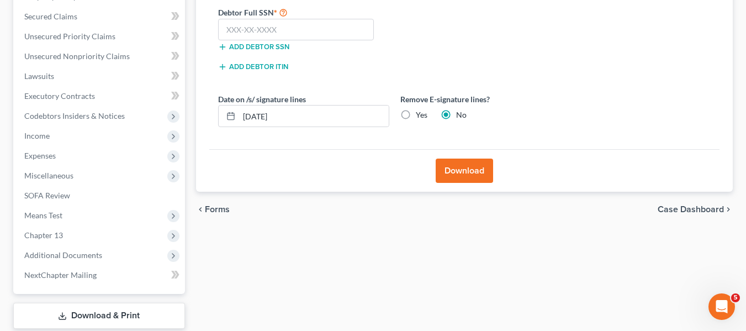
scroll to position [220, 0]
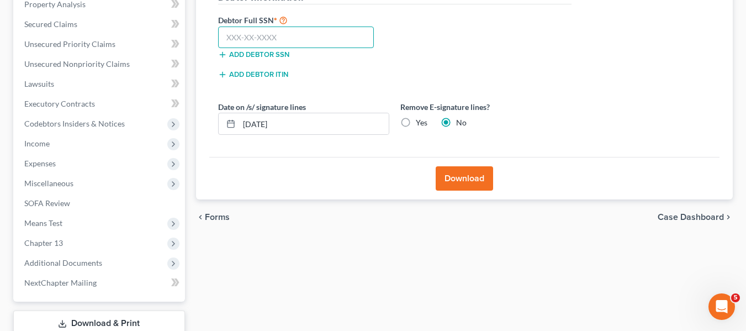
click at [223, 39] on input "text" at bounding box center [296, 38] width 156 height 22
type input "217-55-0707"
click at [478, 178] on button "Download" at bounding box center [464, 178] width 57 height 24
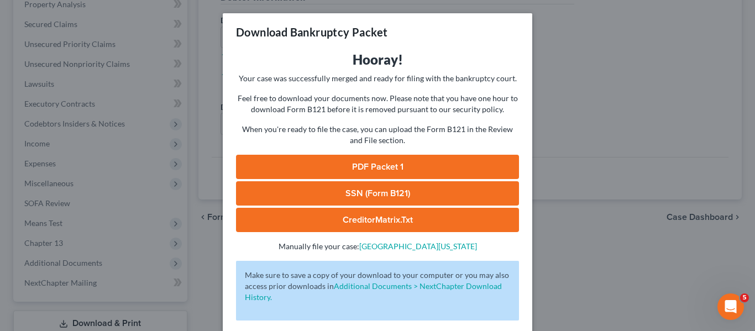
click at [406, 164] on link "PDF Packet 1" at bounding box center [377, 167] width 283 height 24
click at [481, 40] on div "Download Bankruptcy Packet" at bounding box center [377, 32] width 309 height 38
click at [583, 85] on div "Download Bankruptcy Packet Hooray! Your case was successfully merged and ready …" at bounding box center [377, 165] width 755 height 331
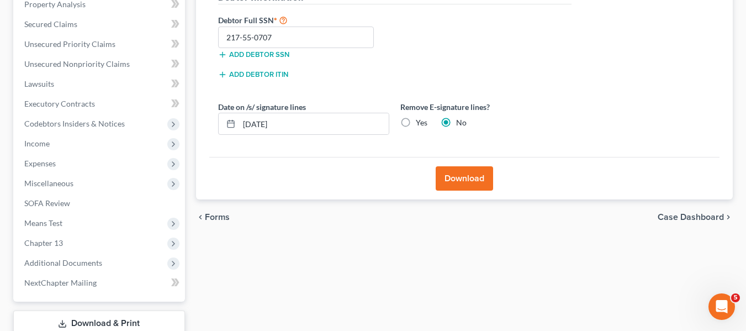
scroll to position [0, 0]
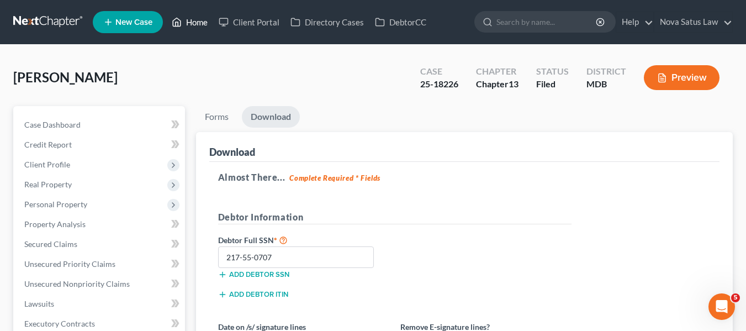
click at [198, 22] on link "Home" at bounding box center [189, 22] width 47 height 20
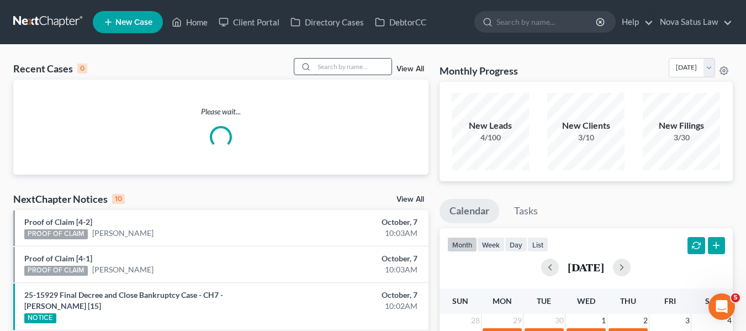
click at [333, 67] on input "search" at bounding box center [352, 67] width 77 height 16
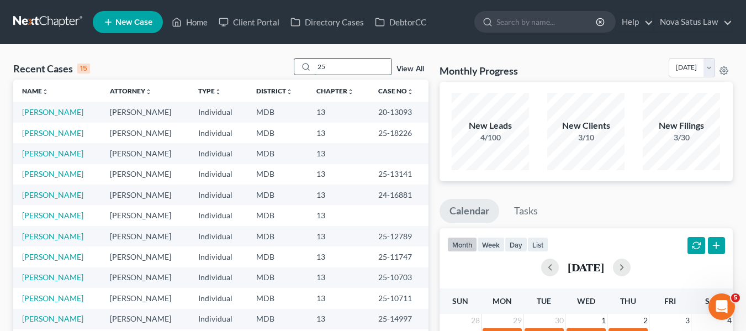
type input "2"
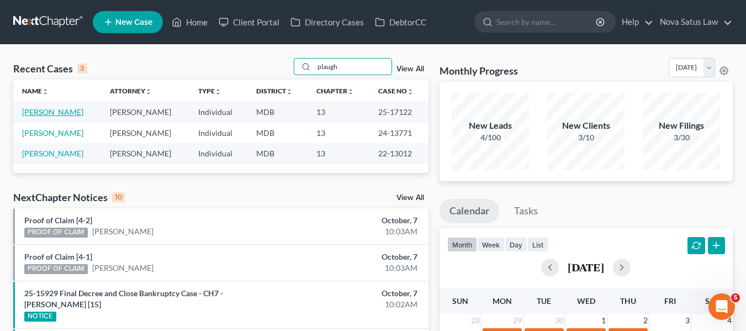
type input "plaugh"
click at [43, 110] on link "[PERSON_NAME]" at bounding box center [52, 111] width 61 height 9
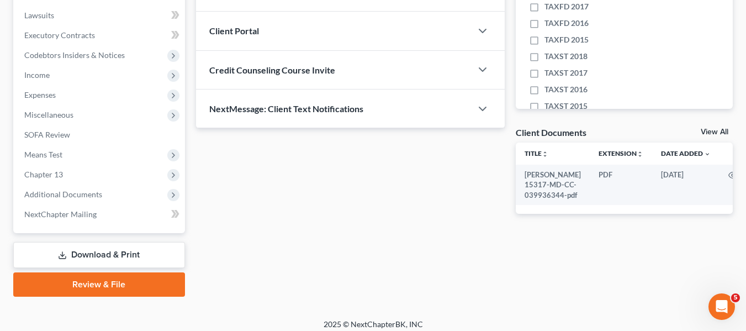
scroll to position [296, 0]
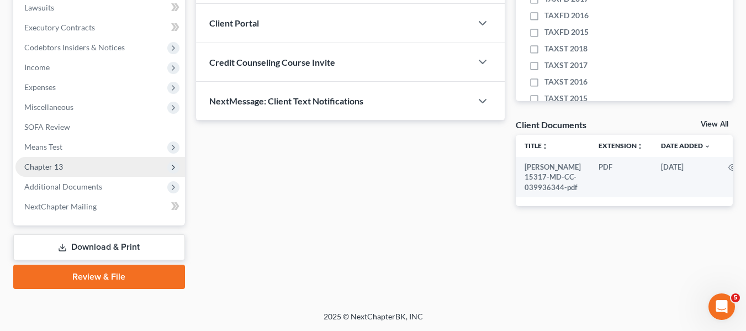
click at [45, 162] on span "Chapter 13" at bounding box center [43, 166] width 39 height 9
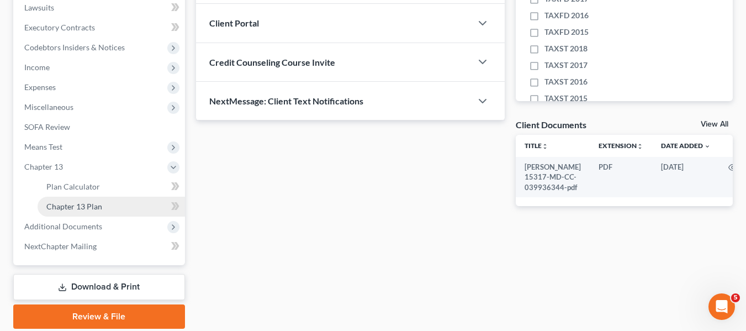
click at [75, 200] on link "Chapter 13 Plan" at bounding box center [112, 207] width 148 height 20
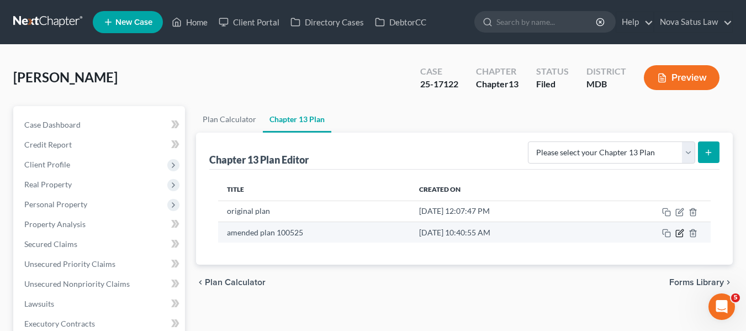
click at [677, 232] on icon "button" at bounding box center [680, 233] width 9 height 9
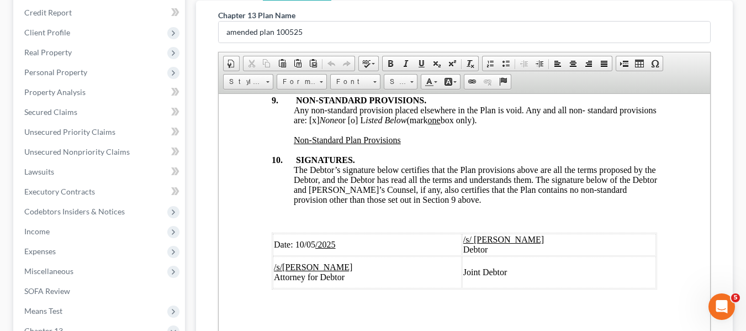
scroll to position [336, 0]
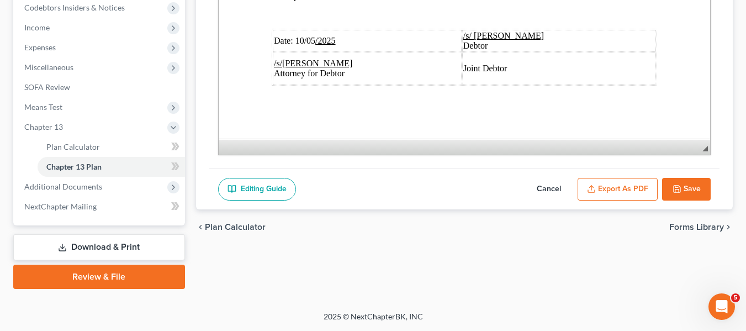
click at [673, 189] on icon "button" at bounding box center [677, 189] width 9 height 9
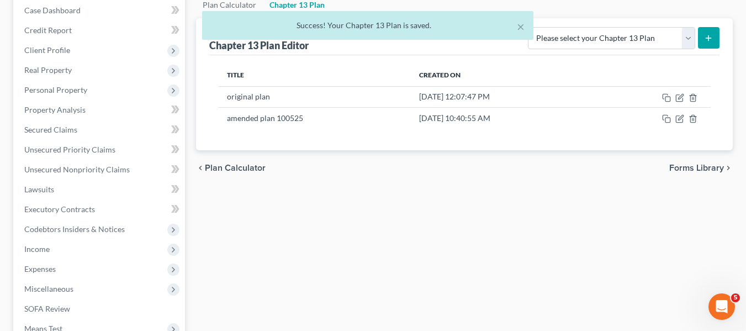
scroll to position [0, 0]
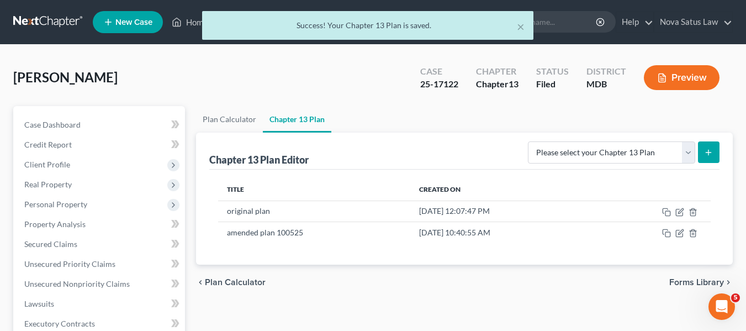
click at [191, 23] on div "× Success! Your Chapter 13 Plan is saved." at bounding box center [367, 28] width 746 height 34
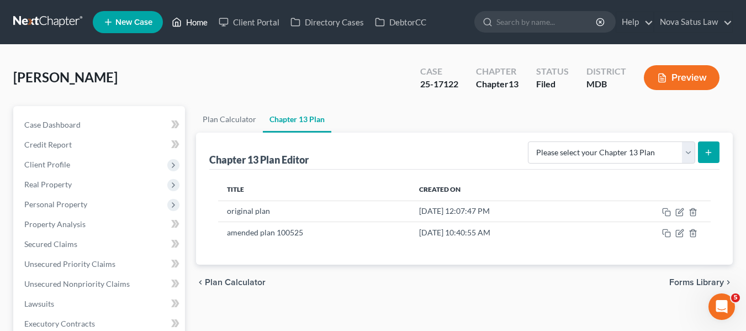
click at [191, 26] on link "Home" at bounding box center [189, 22] width 47 height 20
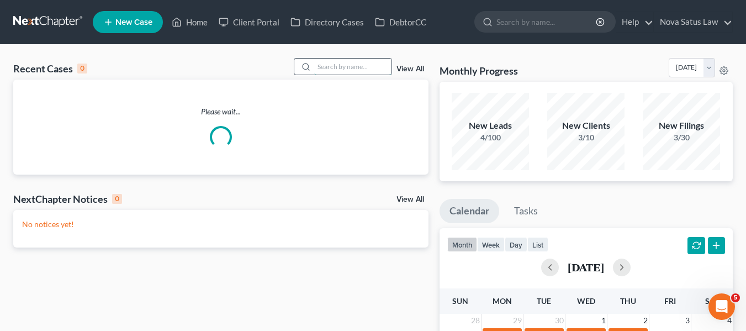
click at [329, 72] on input "search" at bounding box center [352, 67] width 77 height 16
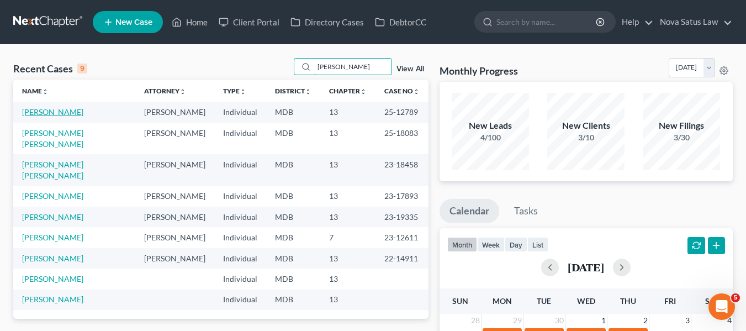
type input "[PERSON_NAME]"
click at [30, 113] on link "[PERSON_NAME]" at bounding box center [52, 111] width 61 height 9
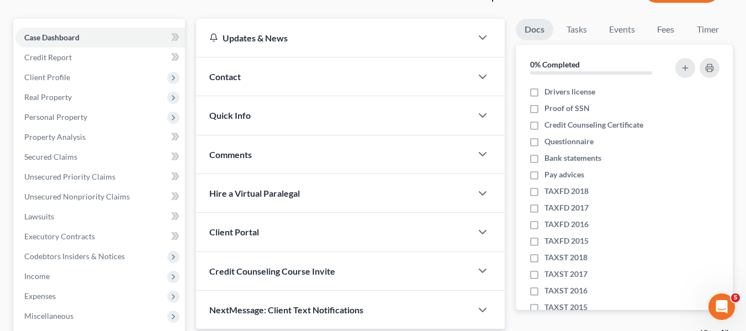
scroll to position [88, 0]
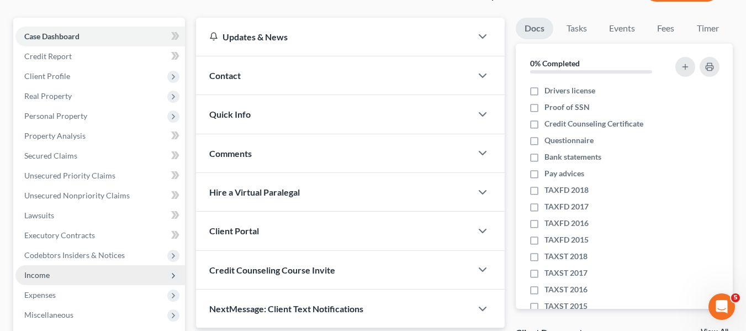
click at [54, 275] on span "Income" at bounding box center [100, 275] width 170 height 20
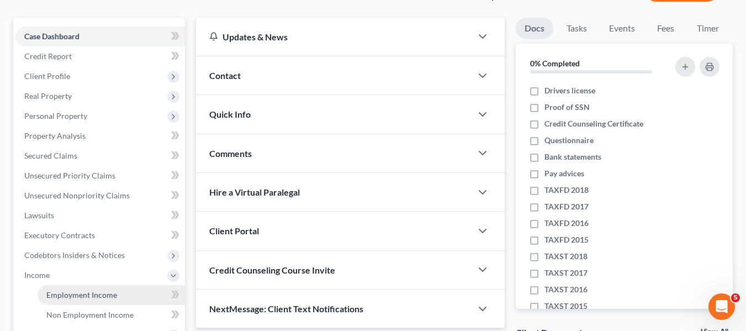
click at [66, 290] on span "Employment Income" at bounding box center [81, 294] width 71 height 9
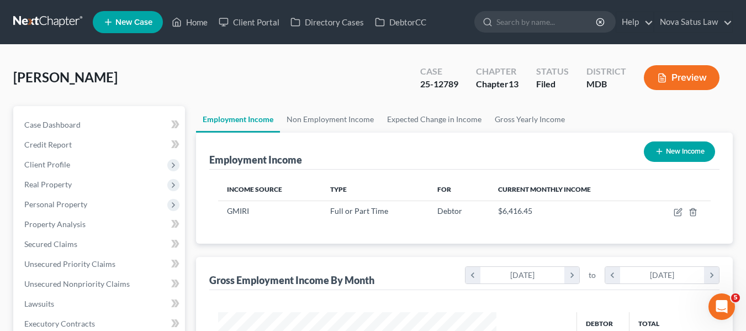
scroll to position [198, 301]
click at [334, 123] on link "Non Employment Income" at bounding box center [330, 119] width 101 height 27
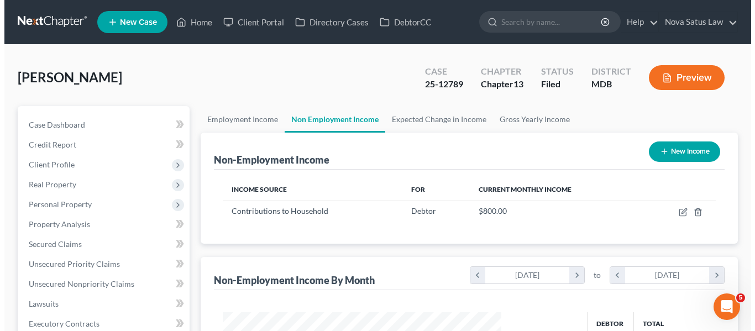
scroll to position [198, 301]
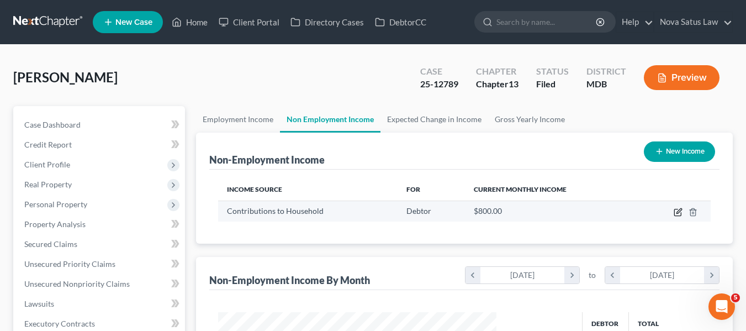
click at [681, 212] on icon "button" at bounding box center [678, 212] width 9 height 9
select select "8"
select select "0"
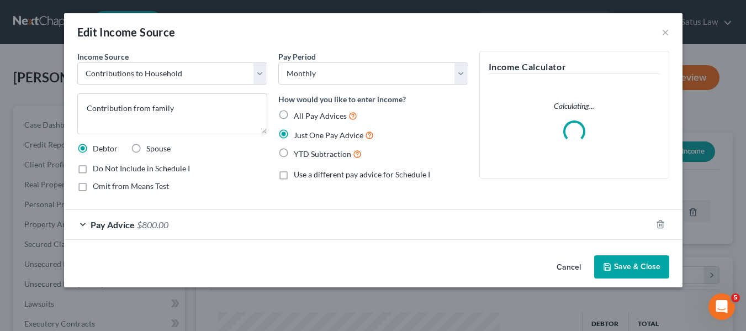
scroll to position [198, 304]
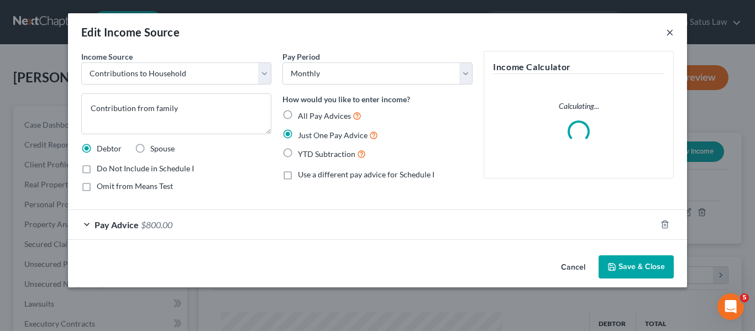
click at [670, 30] on button "×" at bounding box center [670, 31] width 8 height 13
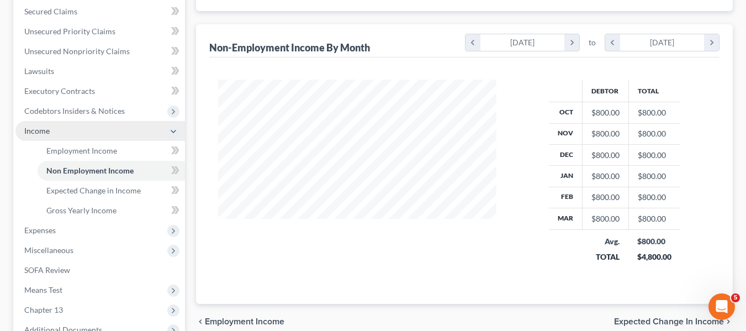
scroll to position [376, 0]
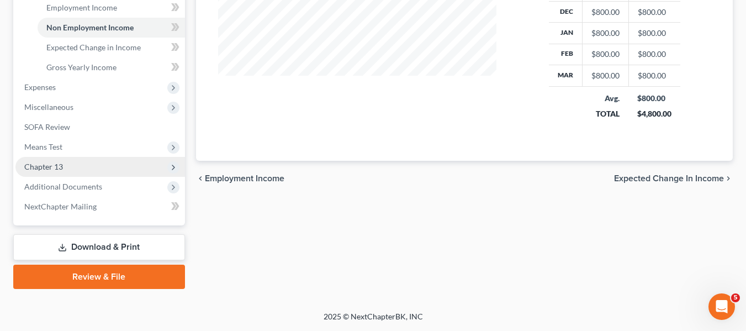
click at [66, 166] on span "Chapter 13" at bounding box center [100, 167] width 170 height 20
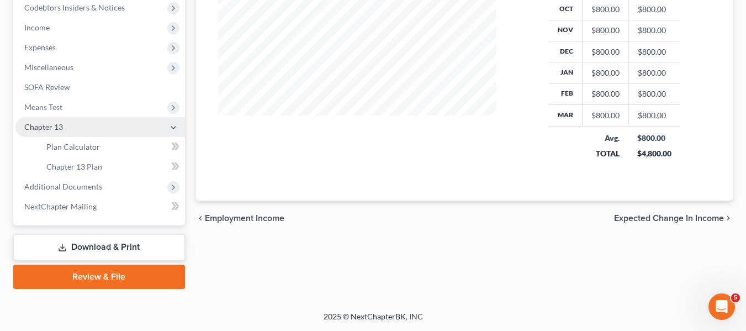
scroll to position [336, 0]
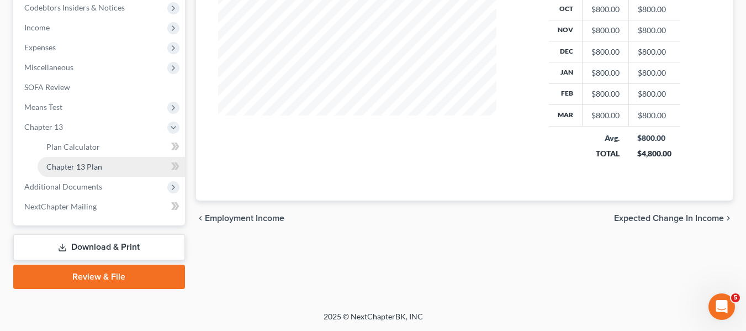
click at [69, 170] on span "Chapter 13 Plan" at bounding box center [74, 166] width 56 height 9
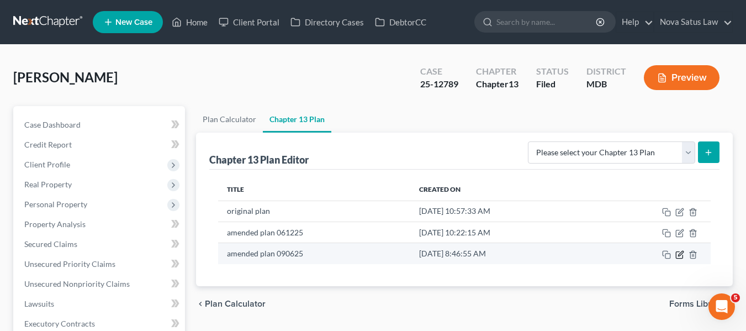
click at [680, 252] on icon "button" at bounding box center [680, 254] width 9 height 9
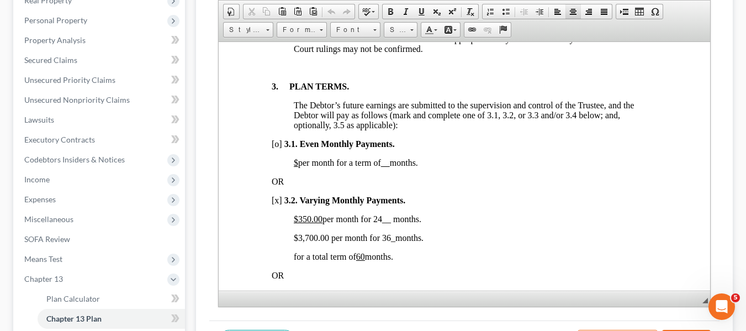
scroll to position [745, 0]
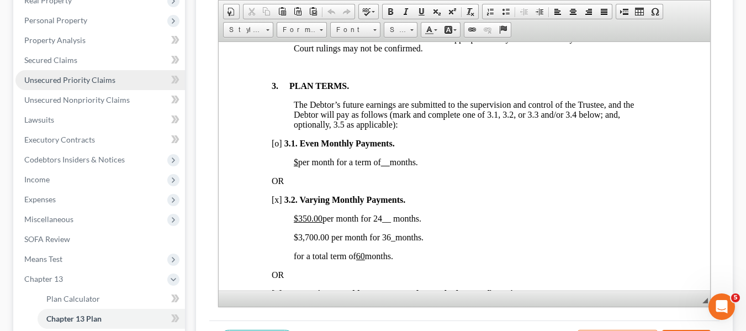
click at [52, 75] on span "Unsecured Priority Claims" at bounding box center [69, 79] width 91 height 9
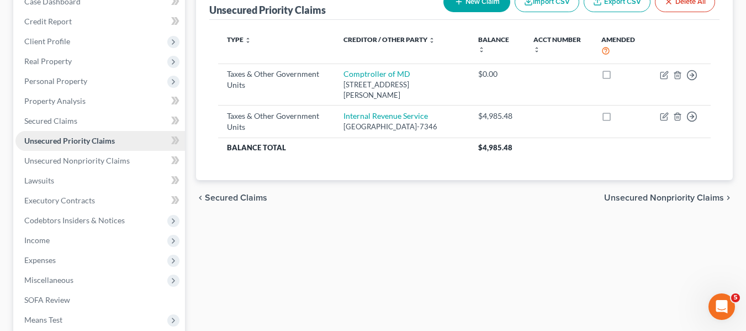
scroll to position [124, 0]
click at [44, 237] on span "Income" at bounding box center [36, 239] width 25 height 9
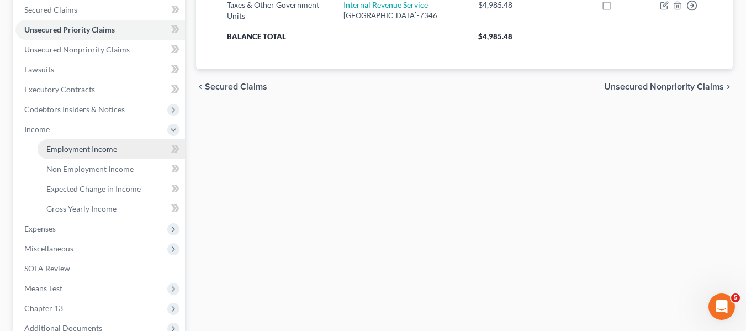
scroll to position [235, 0]
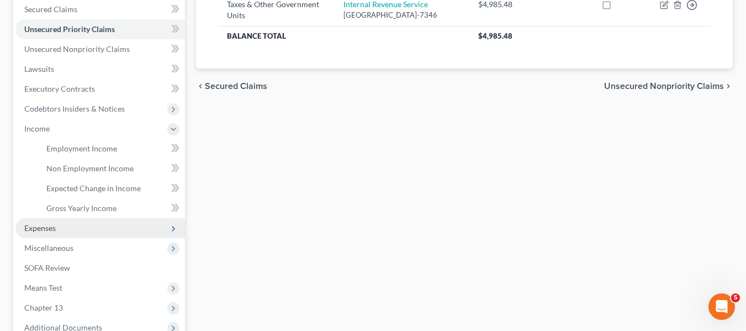
click at [34, 224] on span "Expenses" at bounding box center [39, 227] width 31 height 9
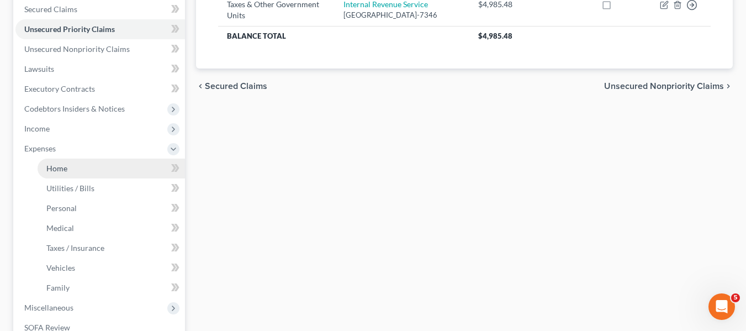
click at [62, 172] on span "Home" at bounding box center [56, 168] width 21 height 9
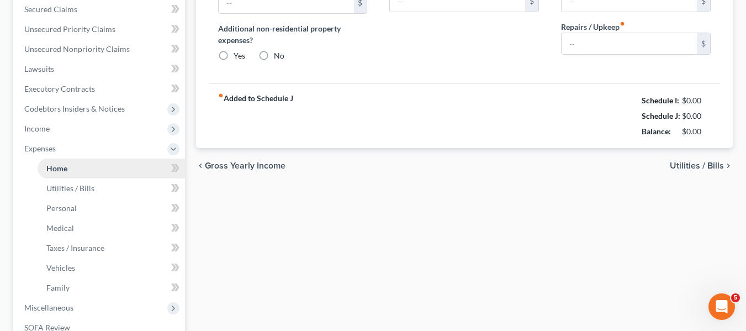
scroll to position [10, 0]
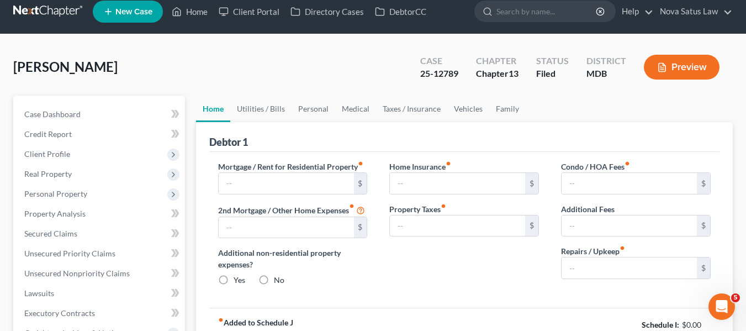
type input "1,100.00"
type input "0.00"
radio input "true"
type input "0.00"
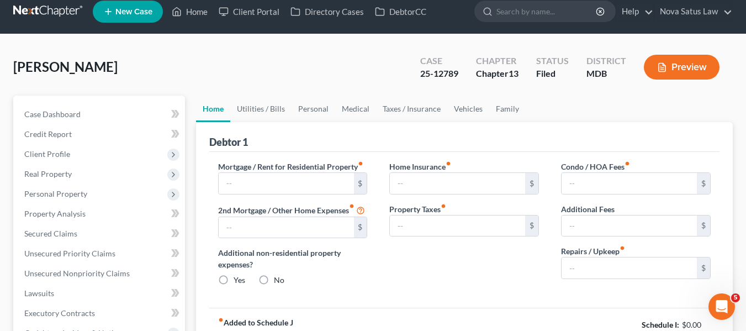
type input "0.00"
type input "150.00"
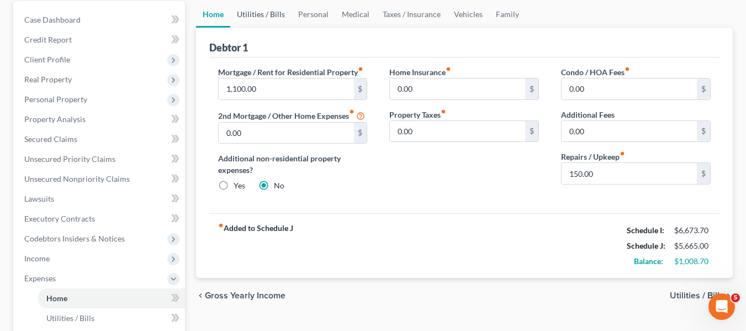
scroll to position [0, 0]
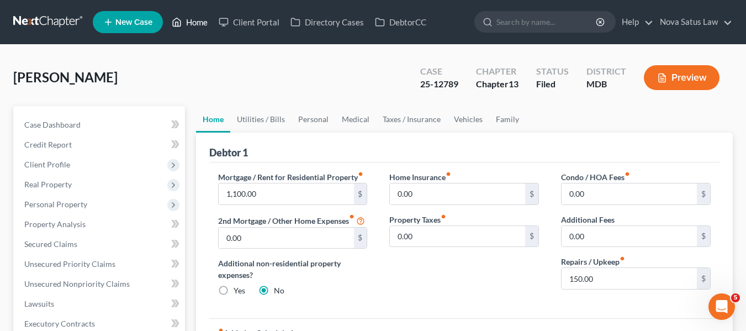
click at [193, 22] on link "Home" at bounding box center [189, 22] width 47 height 20
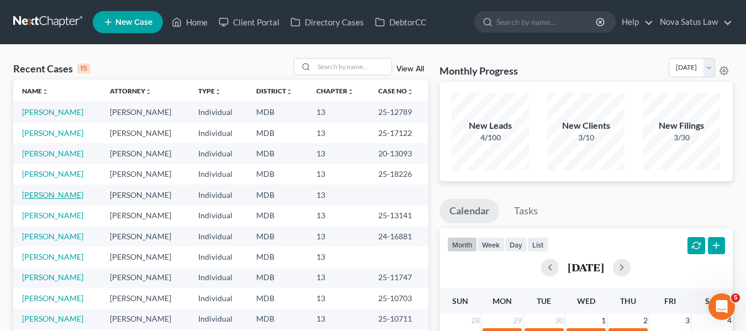
click at [32, 196] on link "[PERSON_NAME]" at bounding box center [52, 194] width 61 height 9
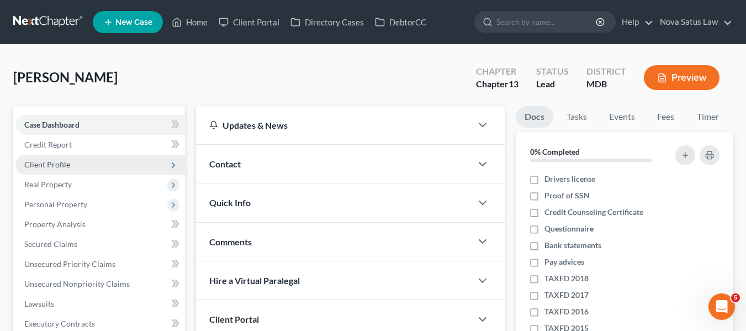
click at [46, 172] on span "Client Profile" at bounding box center [100, 165] width 170 height 20
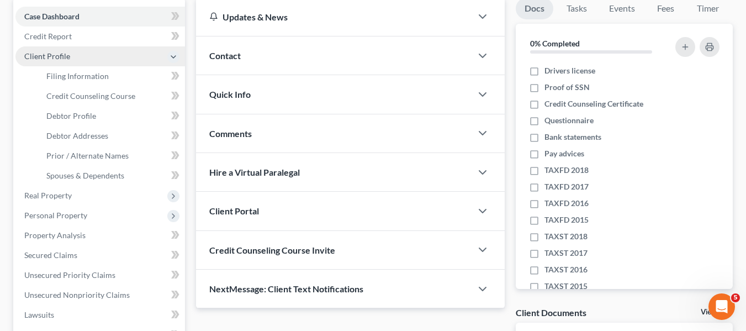
scroll to position [109, 0]
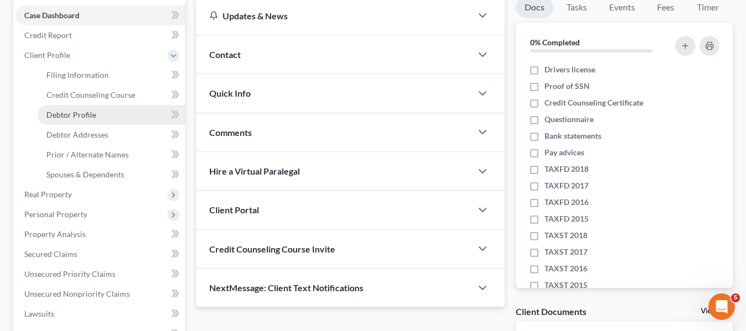
click at [76, 113] on span "Debtor Profile" at bounding box center [71, 114] width 50 height 9
select select "0"
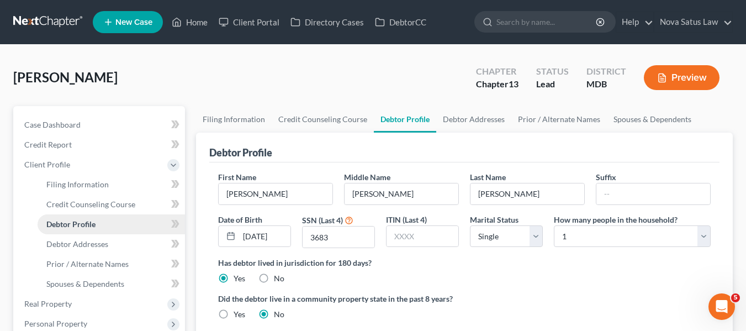
scroll to position [62, 0]
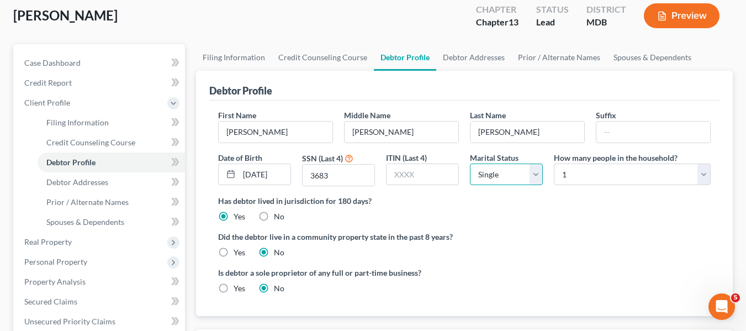
click at [512, 178] on select "Select Single Married Separated Divorced Widowed" at bounding box center [506, 175] width 73 height 22
select select "1"
click at [470, 164] on select "Select Single Married Separated Divorced Widowed" at bounding box center [506, 175] width 73 height 22
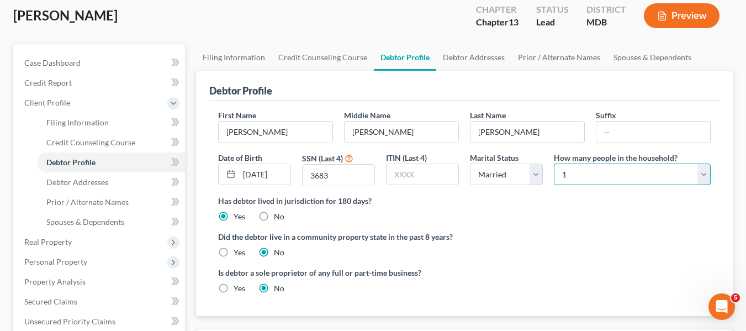
click at [601, 177] on select "Select 1 2 3 4 5 6 7 8 9 10 11 12 13 14 15 16 17 18 19 20" at bounding box center [632, 175] width 157 height 22
select select "1"
click at [554, 164] on select "Select 1 2 3 4 5 6 7 8 9 10 11 12 13 14 15 16 17 18 19 20" at bounding box center [632, 175] width 157 height 22
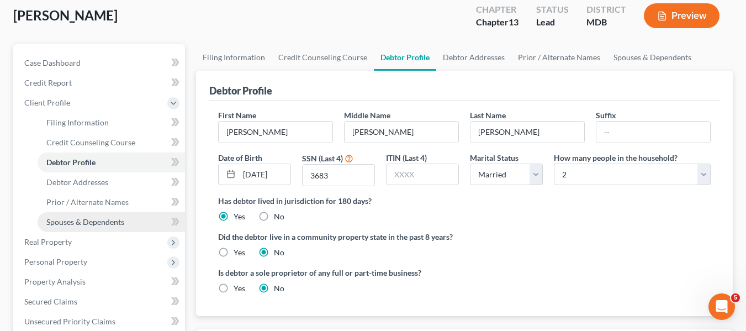
click at [83, 220] on span "Spouses & Dependents" at bounding box center [85, 221] width 78 height 9
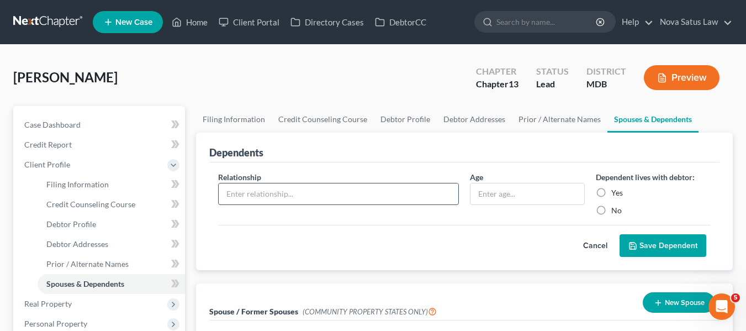
click at [309, 193] on input "text" at bounding box center [339, 193] width 240 height 21
type input "Daughter"
click at [520, 191] on input "text" at bounding box center [528, 193] width 114 height 21
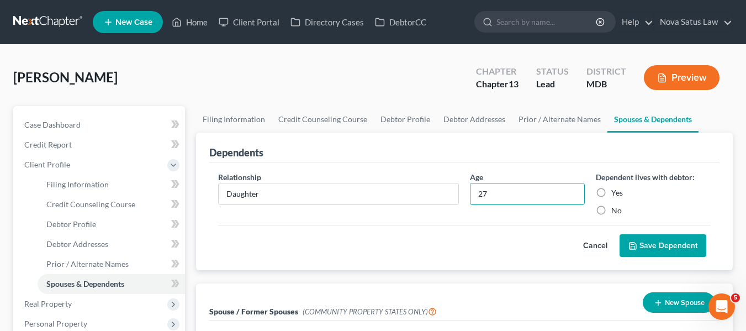
type input "27"
click at [612, 193] on label "Yes" at bounding box center [618, 192] width 12 height 11
click at [616, 193] on input "Yes" at bounding box center [619, 190] width 7 height 7
radio input "true"
click at [636, 239] on button "Save Dependent" at bounding box center [663, 245] width 87 height 23
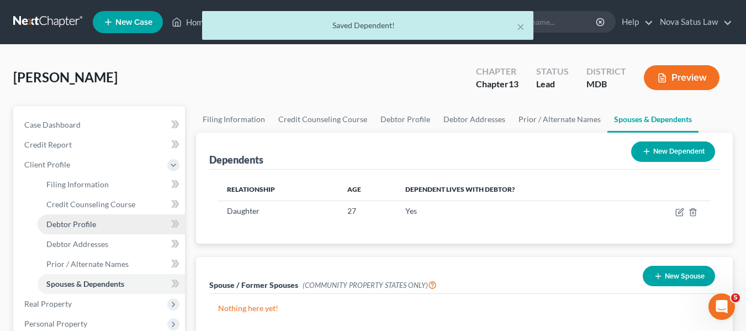
click at [119, 226] on link "Debtor Profile" at bounding box center [112, 224] width 148 height 20
select select "1"
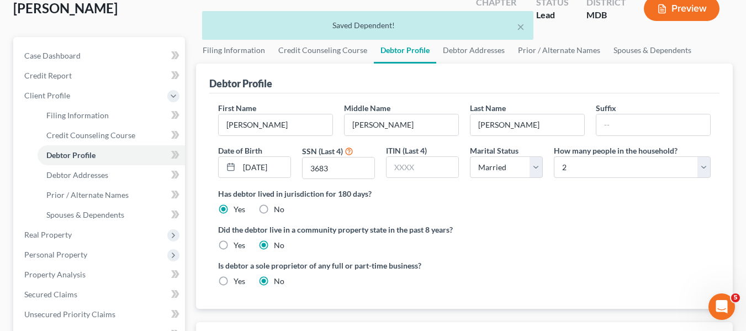
scroll to position [70, 0]
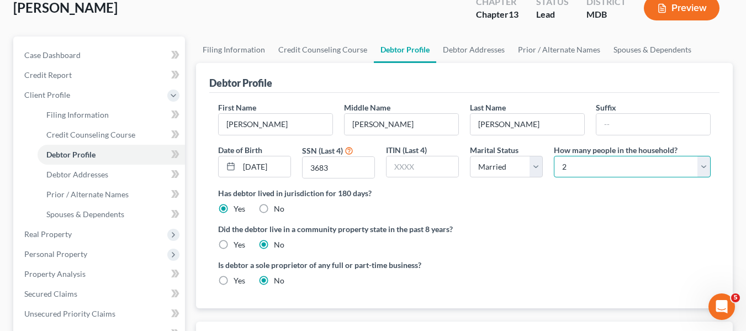
click at [587, 165] on select "Select 1 2 3 4 5 6 7 8 9 10 11 12 13 14 15 16 17 18 19 20" at bounding box center [632, 167] width 157 height 22
select select "2"
click at [554, 156] on select "Select 1 2 3 4 5 6 7 8 9 10 11 12 13 14 15 16 17 18 19 20" at bounding box center [632, 167] width 157 height 22
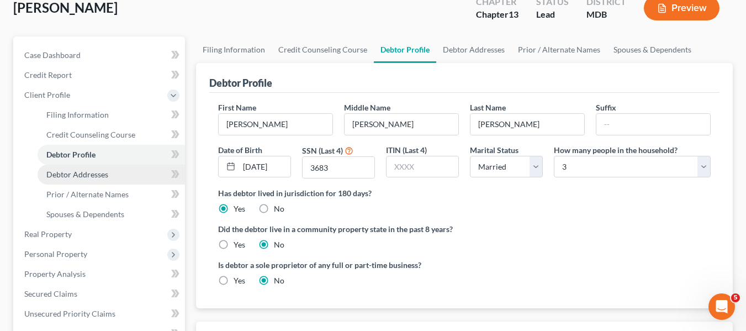
click at [126, 176] on link "Debtor Addresses" at bounding box center [112, 175] width 148 height 20
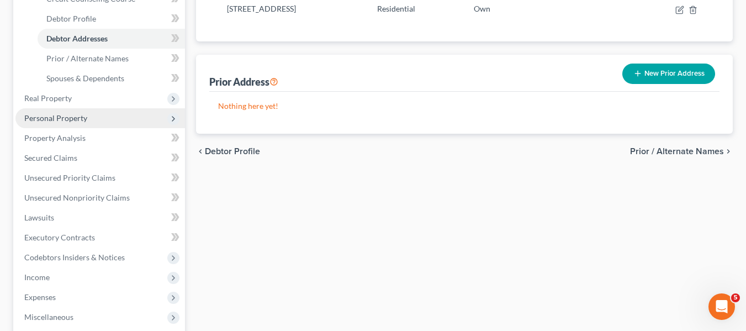
scroll to position [206, 0]
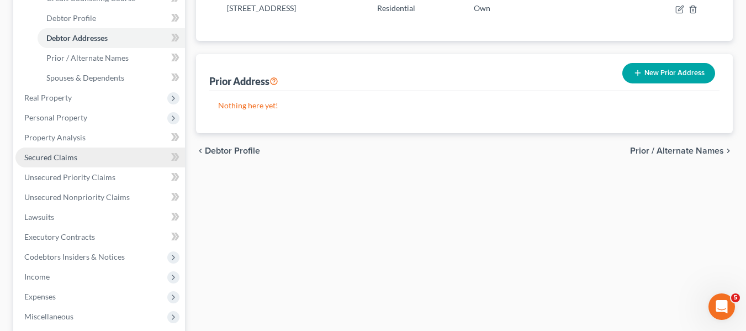
click at [80, 152] on link "Secured Claims" at bounding box center [100, 158] width 170 height 20
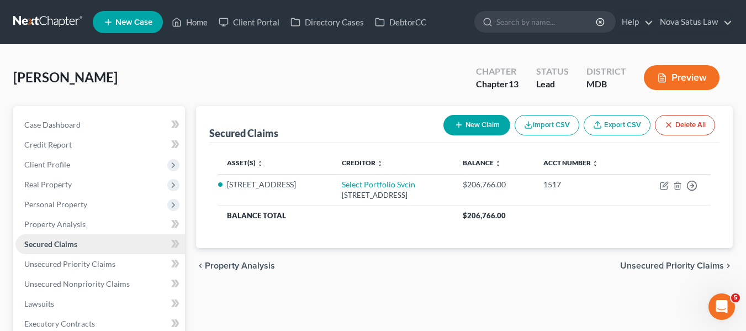
scroll to position [71, 0]
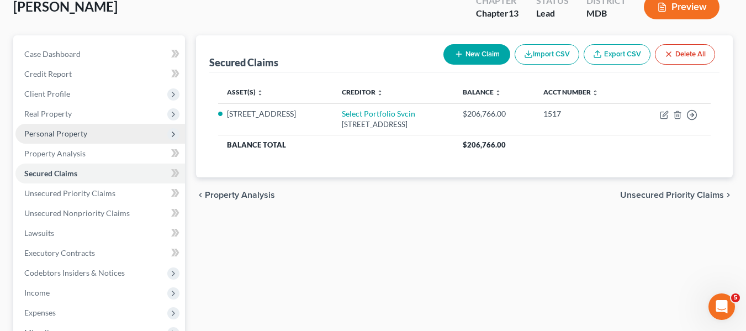
click at [49, 136] on span "Personal Property" at bounding box center [55, 133] width 63 height 9
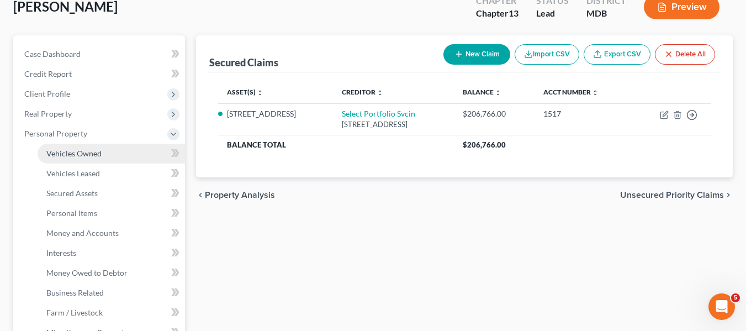
click at [60, 150] on span "Vehicles Owned" at bounding box center [73, 153] width 55 height 9
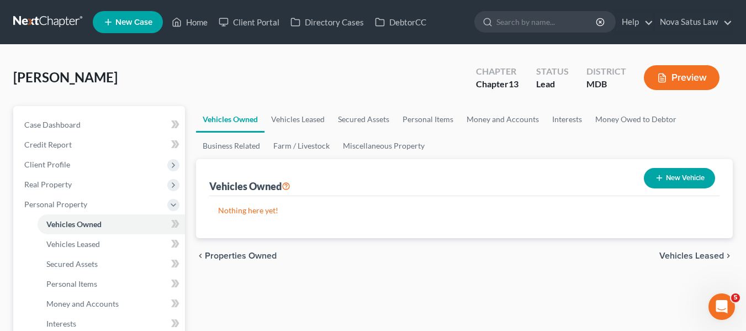
click at [647, 180] on button "New Vehicle" at bounding box center [679, 178] width 71 height 20
select select "0"
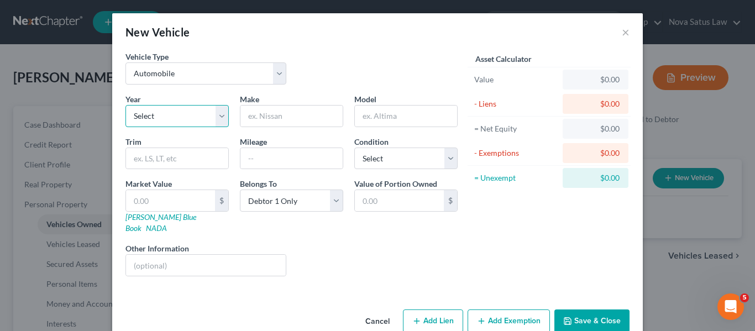
click at [201, 123] on select "Select 2026 2025 2024 2023 2022 2021 2020 2019 2018 2017 2016 2015 2014 2013 20…" at bounding box center [176, 116] width 103 height 22
select select "9"
click at [125, 105] on select "Select 2026 2025 2024 2023 2022 2021 2020 2019 2018 2017 2016 2015 2014 2013 20…" at bounding box center [176, 116] width 103 height 22
click at [275, 117] on input "text" at bounding box center [291, 116] width 102 height 21
type input "Infinity"
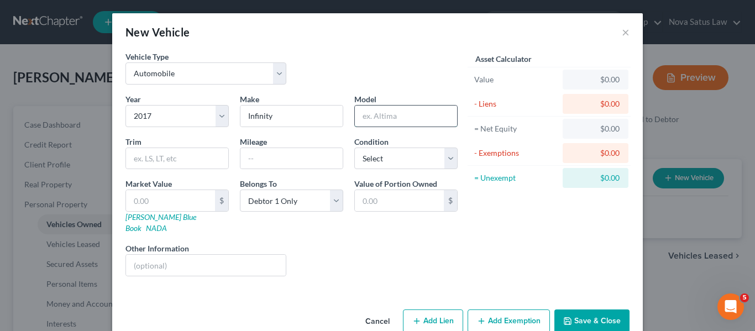
click at [383, 118] on input "text" at bounding box center [406, 116] width 102 height 21
type input "QX80"
click at [367, 161] on select "Select Excellent Very Good Good Fair Poor" at bounding box center [405, 159] width 103 height 22
select select "2"
click at [354, 148] on select "Select Excellent Very Good Good Fair Poor" at bounding box center [405, 159] width 103 height 22
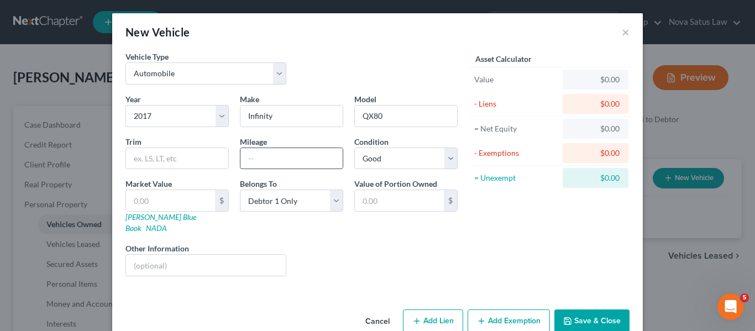
click at [287, 165] on input "text" at bounding box center [291, 158] width 102 height 21
type input "12000"
click at [570, 309] on button "Save & Close" at bounding box center [591, 320] width 75 height 23
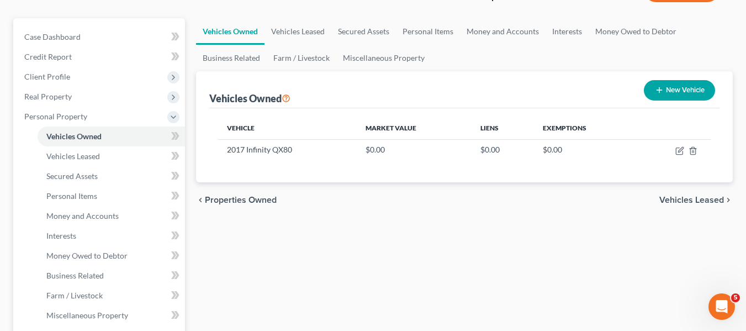
scroll to position [91, 0]
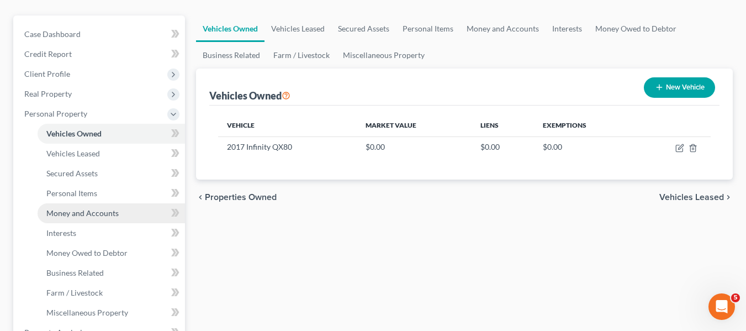
click at [102, 218] on link "Money and Accounts" at bounding box center [112, 213] width 148 height 20
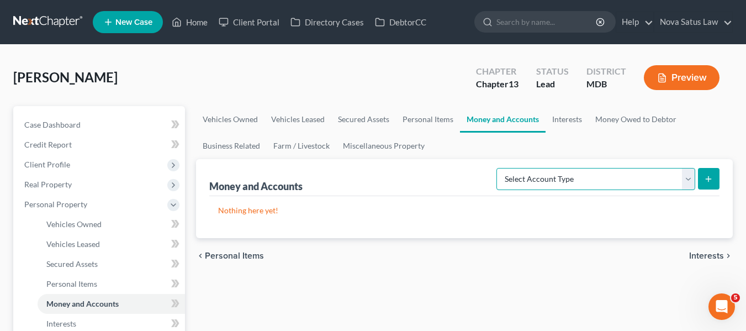
click at [556, 184] on select "Select Account Type Brokerage Cash on Hand Certificates of Deposit Checking Acc…" at bounding box center [596, 179] width 199 height 22
select select "checking"
click at [499, 168] on select "Select Account Type Brokerage Cash on Hand Certificates of Deposit Checking Acc…" at bounding box center [596, 179] width 199 height 22
click at [715, 175] on button "submit" at bounding box center [709, 179] width 22 height 22
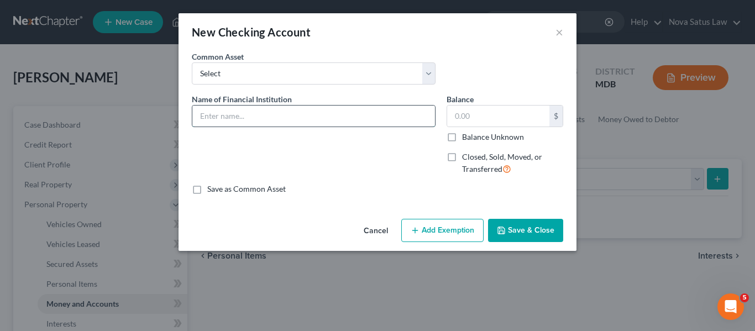
click at [313, 125] on input "text" at bounding box center [313, 116] width 243 height 21
type input "WF; balance as of"
click at [515, 234] on button "Save & Close" at bounding box center [525, 230] width 75 height 23
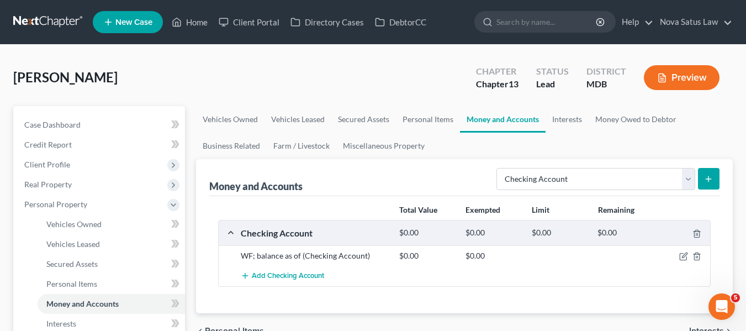
scroll to position [95, 0]
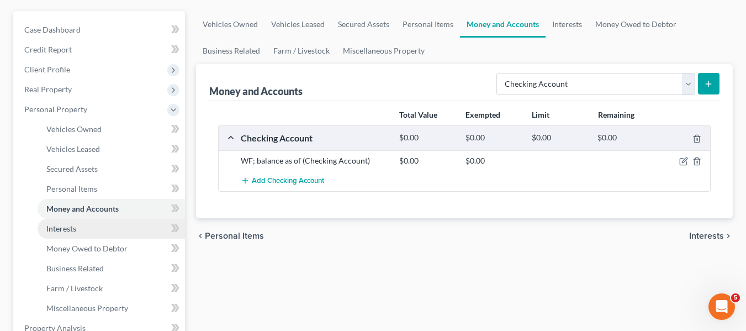
click at [93, 228] on link "Interests" at bounding box center [112, 229] width 148 height 20
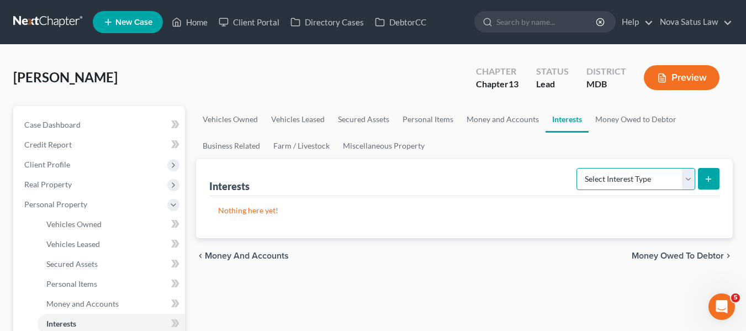
click at [614, 188] on select "Select Interest Type 401K Annuity Bond Education IRA Government Bond Government…" at bounding box center [636, 179] width 119 height 22
click at [578, 168] on select "Select Interest Type 401K Annuity Bond Education IRA Government Bond Government…" at bounding box center [636, 179] width 119 height 22
click at [687, 182] on select "Select Interest Type 401K Annuity Bond Education IRA Government Bond Government…" at bounding box center [636, 179] width 119 height 22
select select "401k"
click at [578, 168] on select "Select Interest Type 401K Annuity Bond Education IRA Government Bond Government…" at bounding box center [636, 179] width 119 height 22
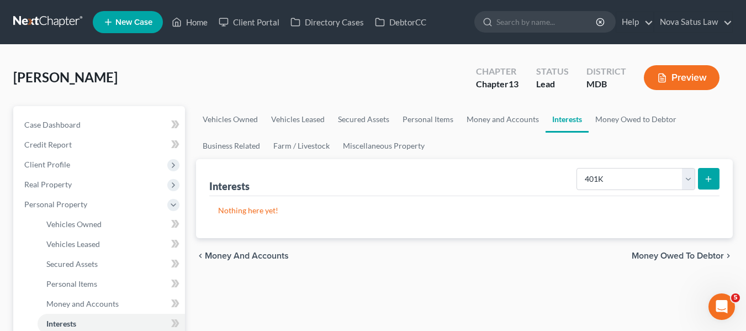
click at [707, 180] on icon "submit" at bounding box center [708, 179] width 9 height 9
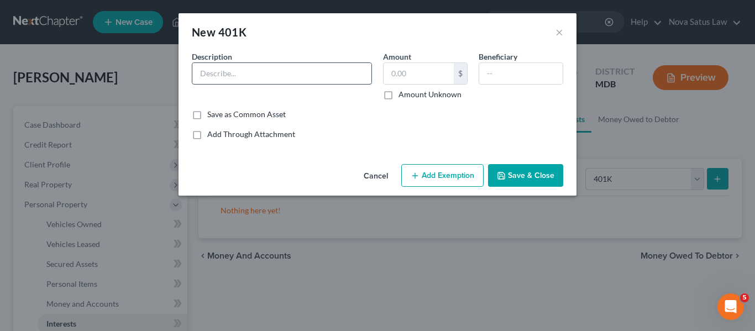
click at [271, 68] on input "text" at bounding box center [281, 73] width 179 height 21
type input "401K"
click at [440, 82] on input "text" at bounding box center [418, 73] width 70 height 21
type input "80,000"
click at [504, 167] on button "Save & Close" at bounding box center [525, 175] width 75 height 23
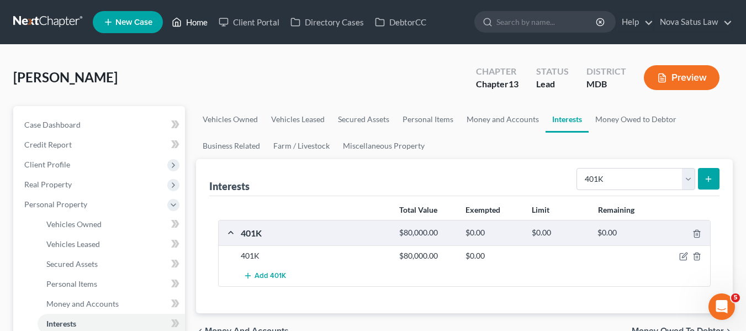
click at [193, 18] on link "Home" at bounding box center [189, 22] width 47 height 20
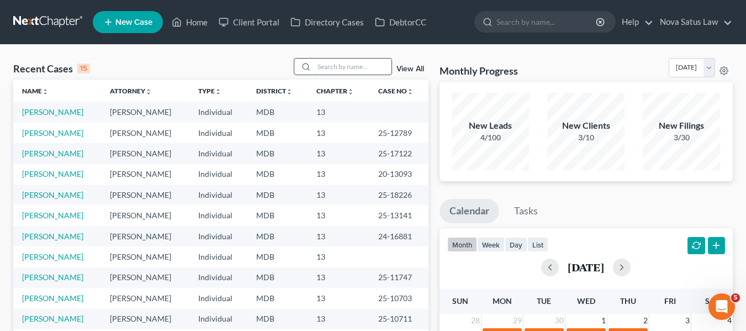
click at [350, 62] on input "search" at bounding box center [352, 67] width 77 height 16
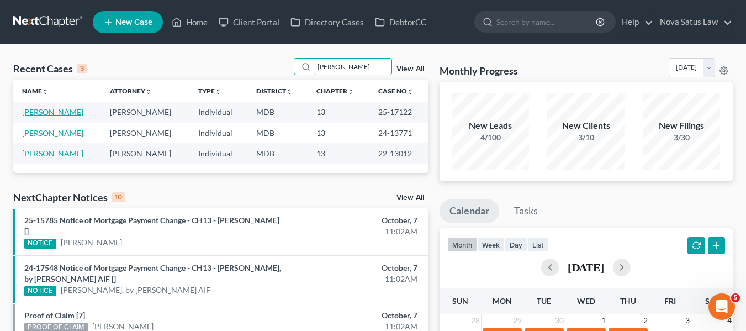
type input "Plaugher"
click at [53, 112] on link "[PERSON_NAME]" at bounding box center [52, 111] width 61 height 9
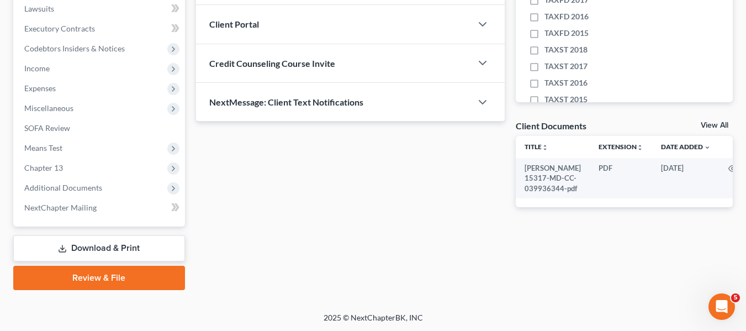
scroll to position [296, 0]
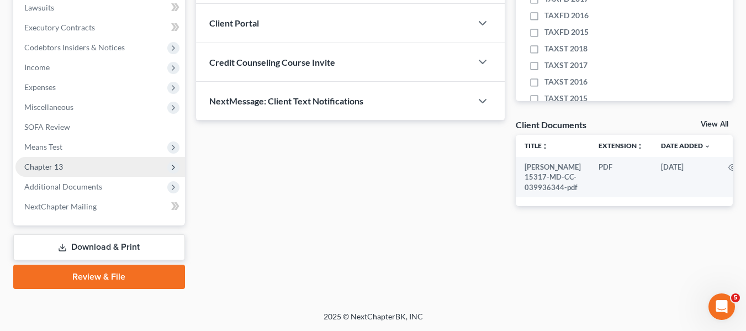
click at [43, 165] on span "Chapter 13" at bounding box center [43, 166] width 39 height 9
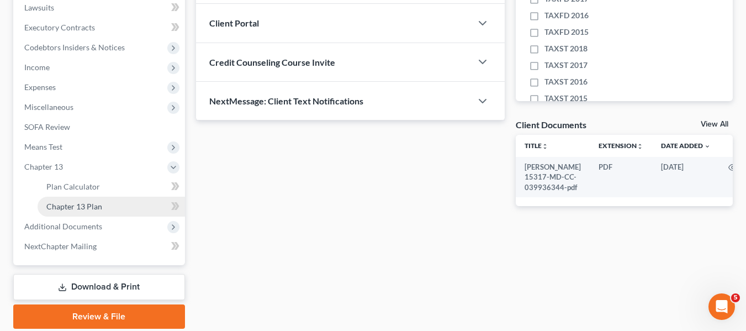
click at [67, 204] on span "Chapter 13 Plan" at bounding box center [74, 206] width 56 height 9
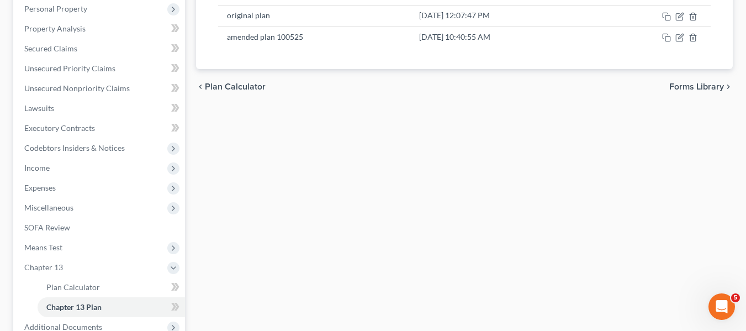
scroll to position [198, 0]
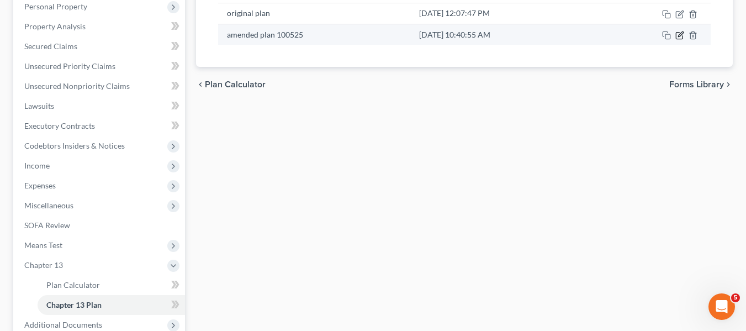
click at [679, 38] on icon "button" at bounding box center [680, 35] width 9 height 9
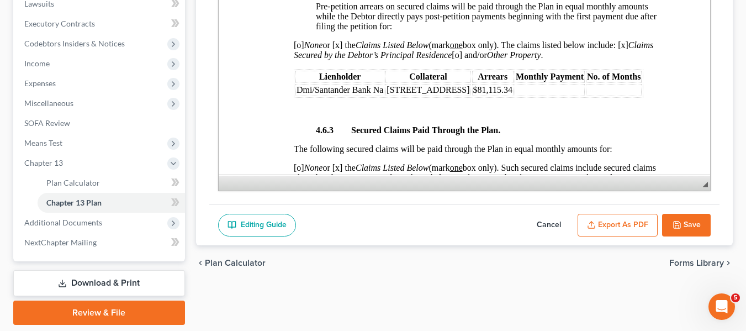
scroll to position [336, 0]
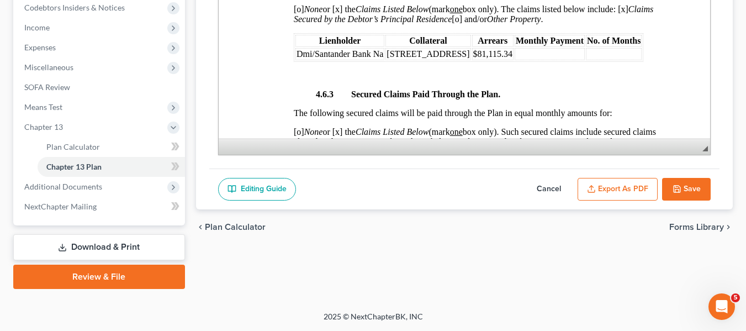
click at [543, 188] on button "Cancel" at bounding box center [549, 189] width 49 height 23
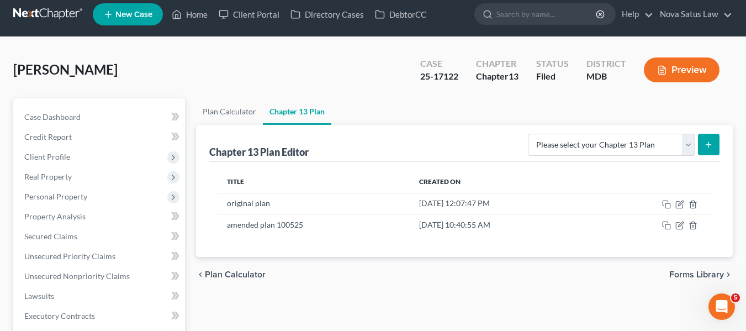
scroll to position [0, 0]
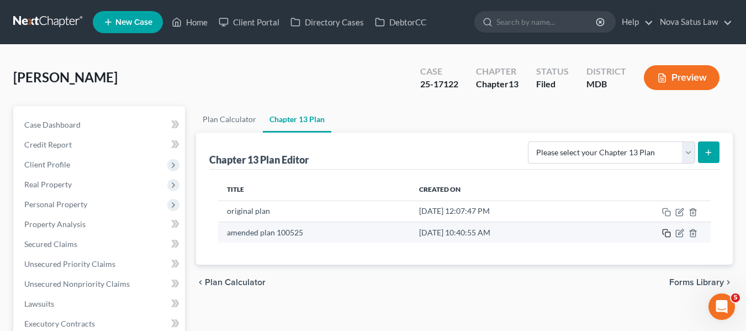
click at [667, 232] on rect "button" at bounding box center [668, 234] width 5 height 5
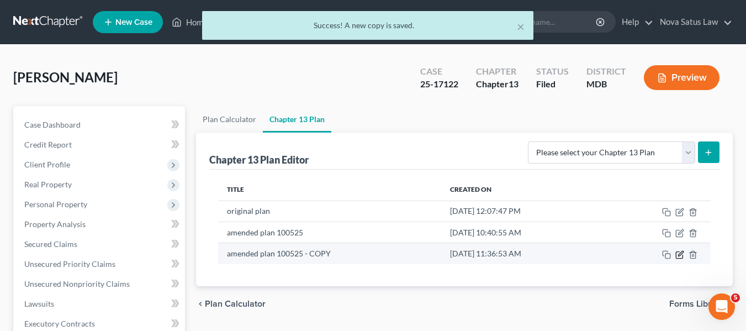
click at [680, 250] on icon "button" at bounding box center [680, 254] width 9 height 9
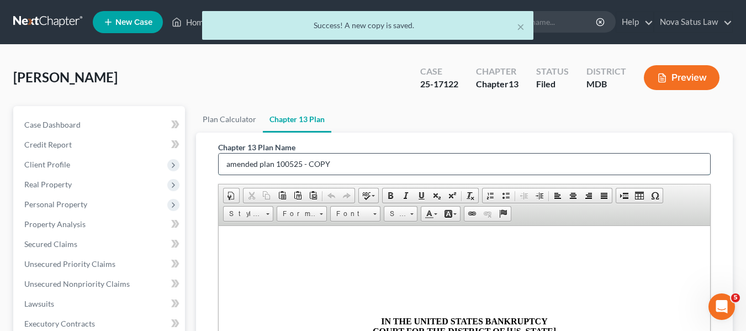
click at [343, 161] on input "amended plan 100525 - COPY" at bounding box center [465, 164] width 492 height 21
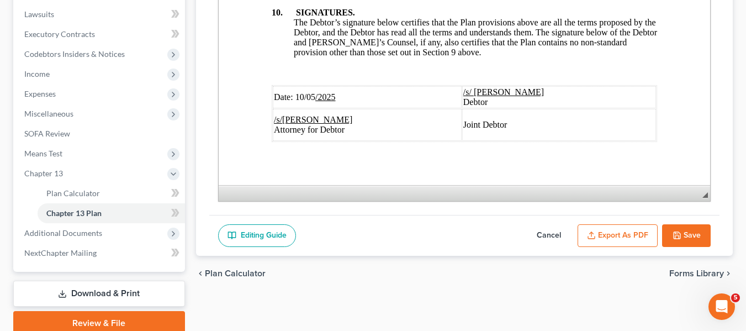
scroll to position [4340, 0]
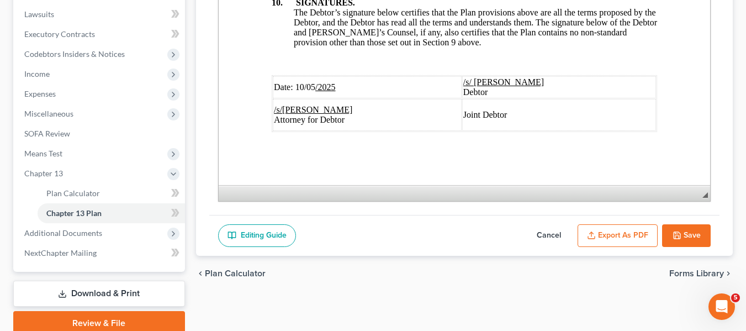
type input "amended plan 100725"
click at [311, 82] on span "Date: 10/05 /2025" at bounding box center [304, 86] width 62 height 9
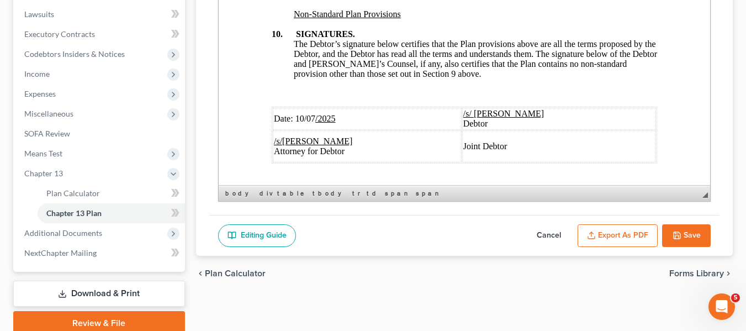
scroll to position [4202, 0]
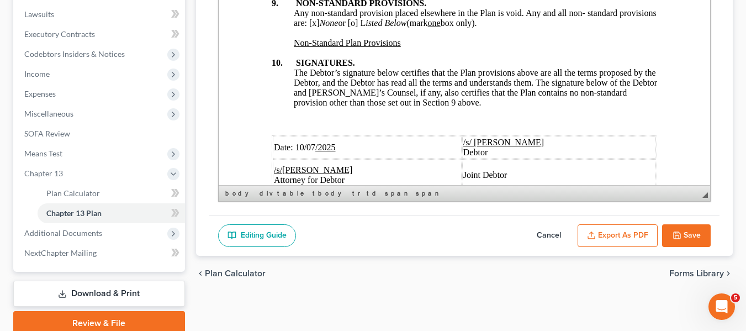
click at [287, 58] on div at bounding box center [464, 53] width 386 height 10
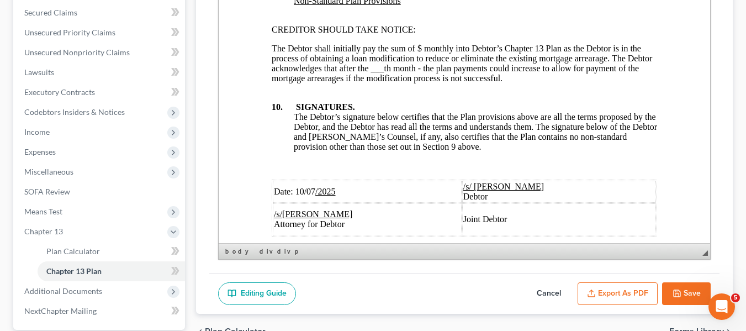
scroll to position [4300, 0]
click at [420, 82] on p "The Debtor shall initially pay the sum of $ monthly into Debtor’s Chapter 13 Pl…" at bounding box center [464, 63] width 386 height 40
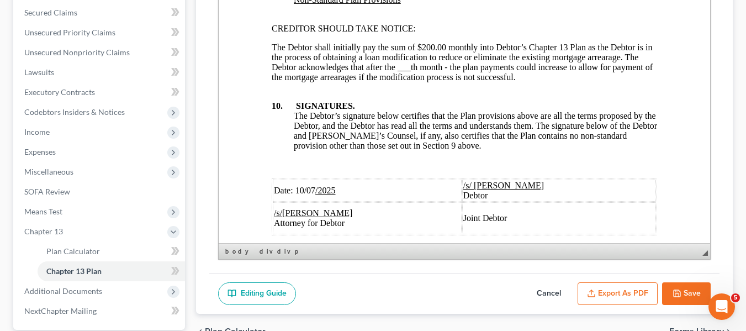
click at [331, 82] on p "The Debtor shall initially pay the sum of $200.00 monthly into Debtor’s Chapter…" at bounding box center [464, 63] width 386 height 40
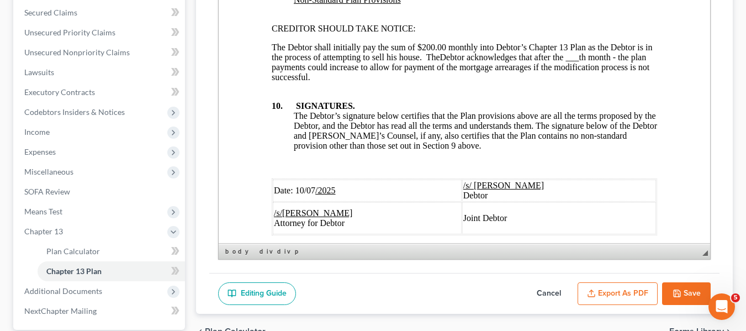
click at [576, 82] on p "The Debtor shall initially pay the sum of $200.00 monthly into Debtor’s Chapter…" at bounding box center [464, 63] width 386 height 40
click at [571, 82] on p "The Debtor shall initially pay the sum of $200.00 monthly into Debtor’s Chapter…" at bounding box center [464, 63] width 386 height 40
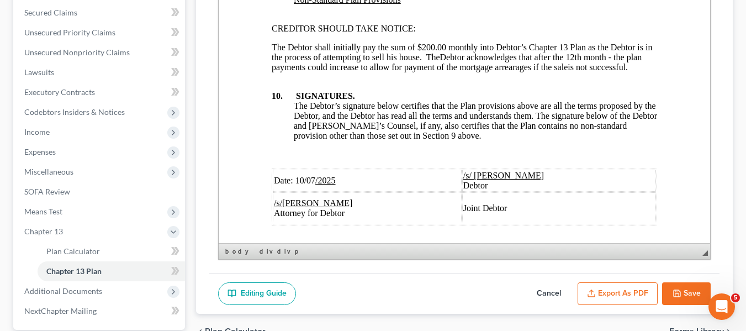
click at [614, 297] on button "Export as PDF" at bounding box center [618, 293] width 80 height 23
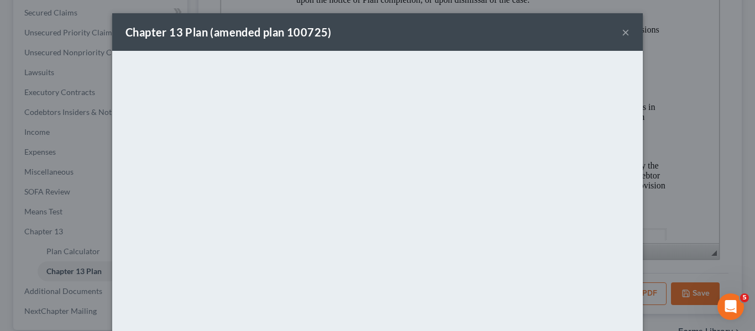
click at [413, 33] on div "Chapter 13 Plan (amended plan 100725) ×" at bounding box center [377, 32] width 530 height 38
click at [624, 30] on button "×" at bounding box center [626, 31] width 8 height 13
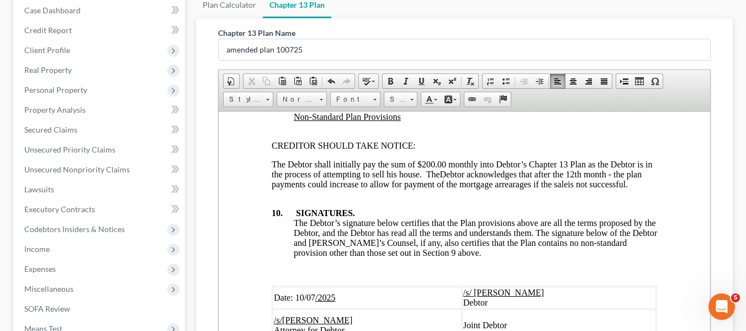
scroll to position [225, 0]
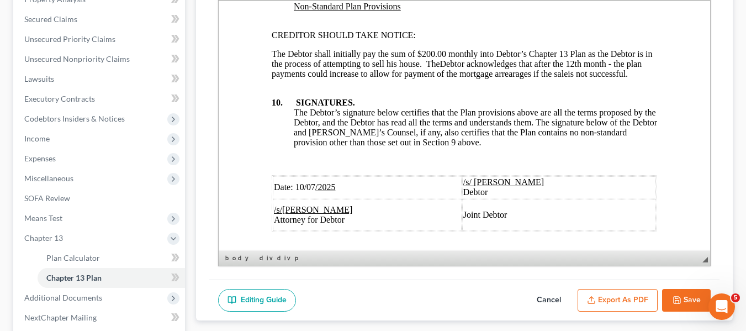
drag, startPoint x: 602, startPoint y: 102, endPoint x: 383, endPoint y: 103, distance: 218.8
click at [383, 40] on p "CREDITOR SHOULD TAKE NOTICE:" at bounding box center [464, 35] width 386 height 10
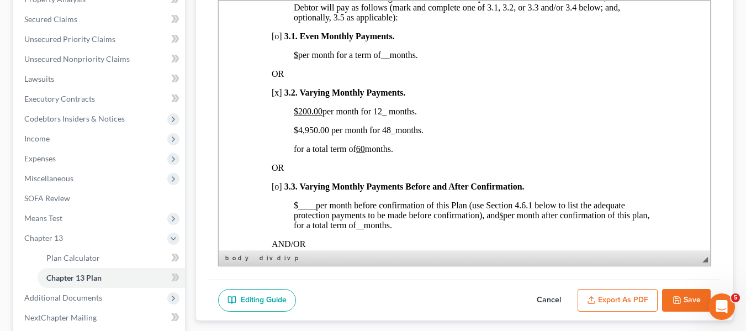
scroll to position [810, 0]
